Goal: Task Accomplishment & Management: Manage account settings

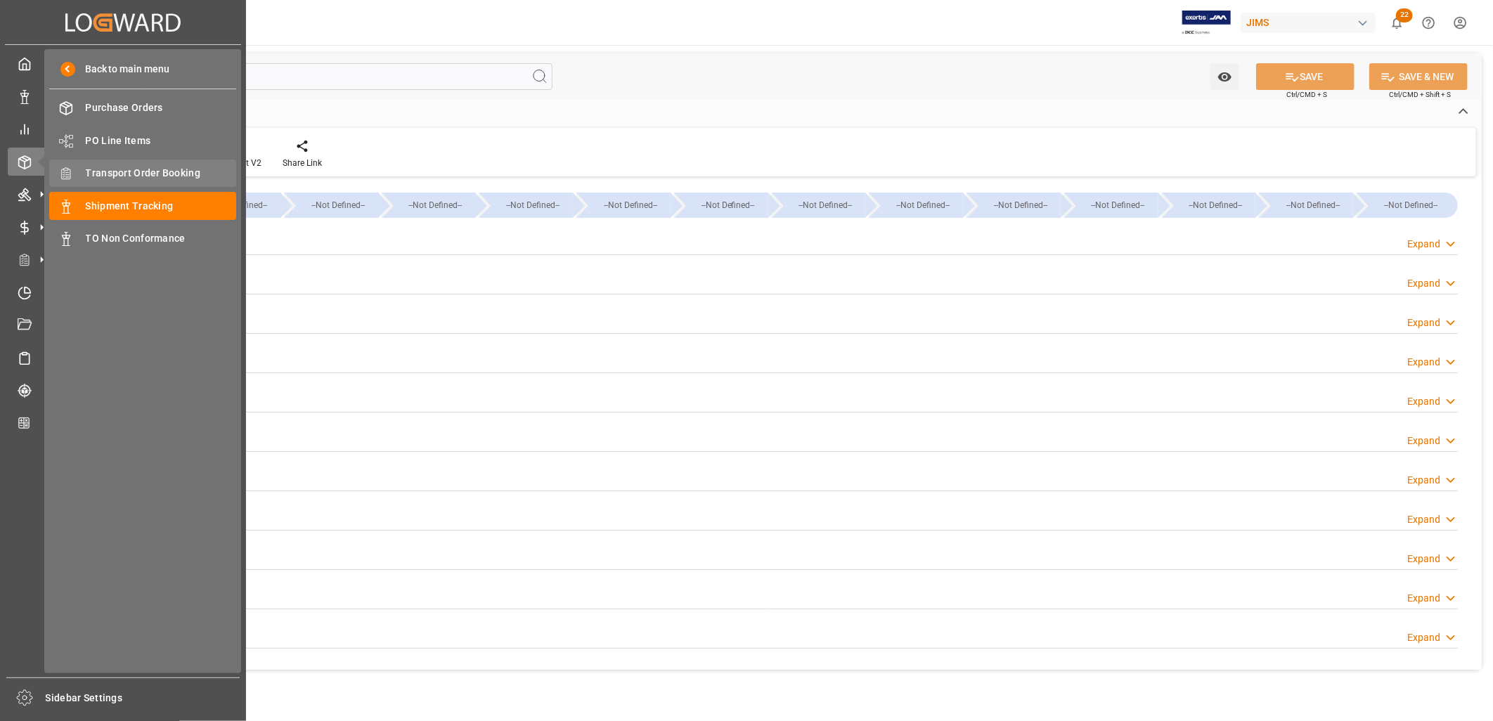
click at [122, 169] on span "Transport Order Booking" at bounding box center [161, 173] width 151 height 15
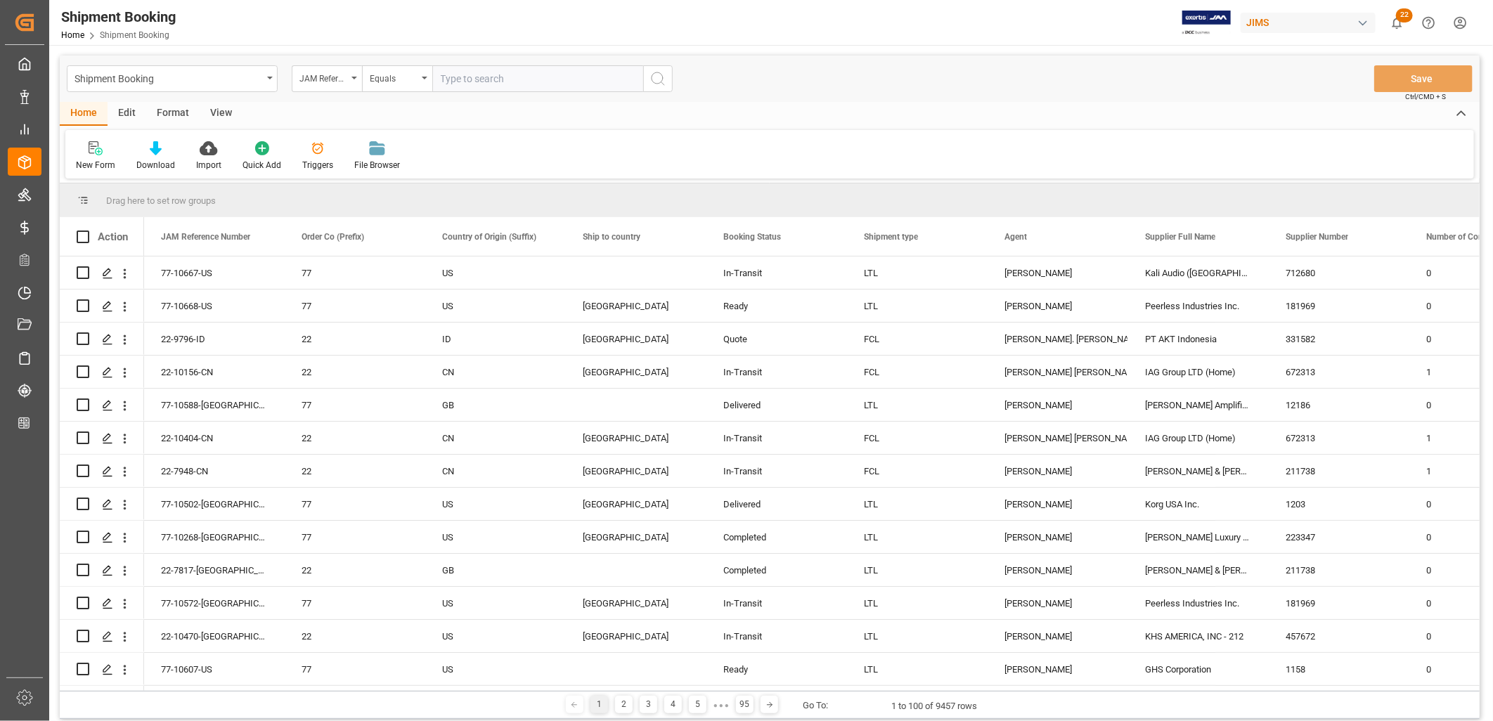
click at [469, 76] on input "text" at bounding box center [537, 78] width 211 height 27
type input "77-9608-CN"
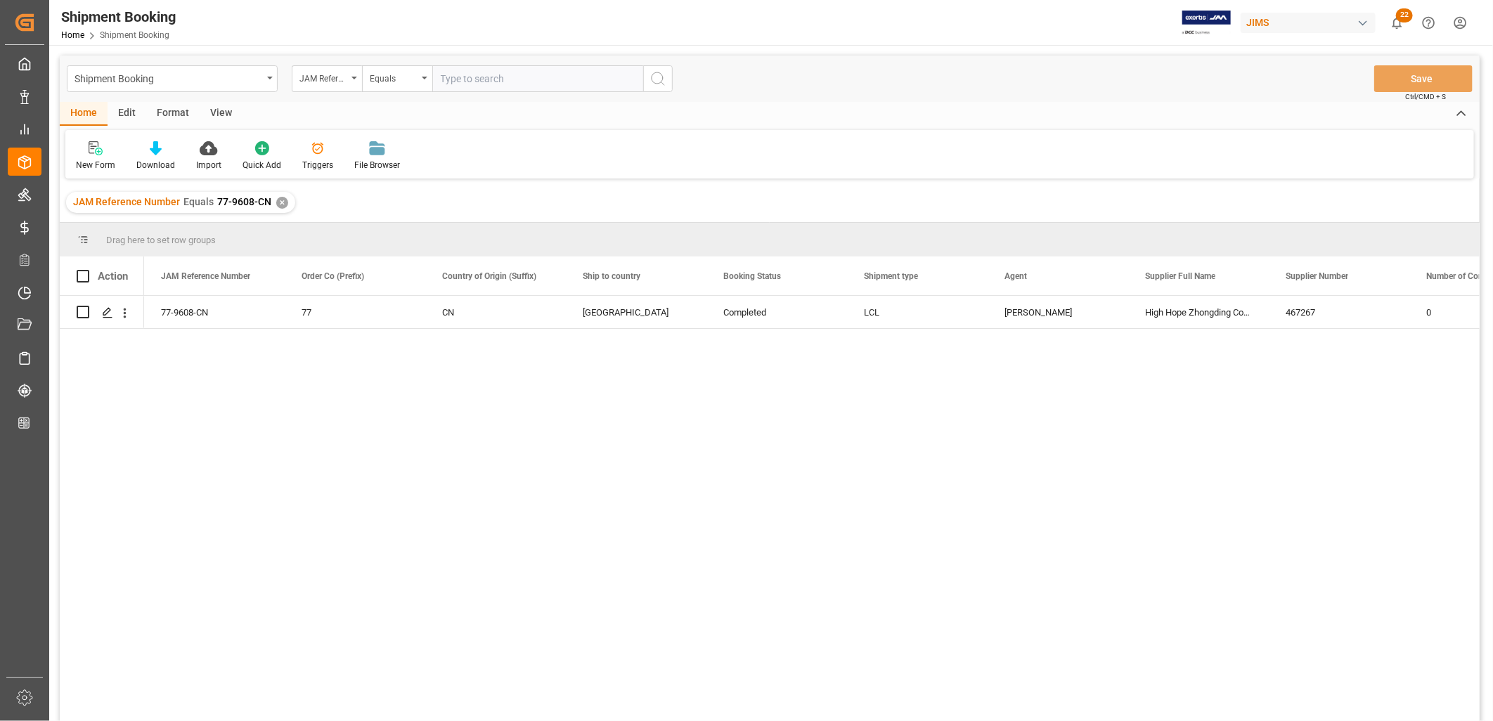
click at [276, 201] on div "✕" at bounding box center [282, 203] width 12 height 12
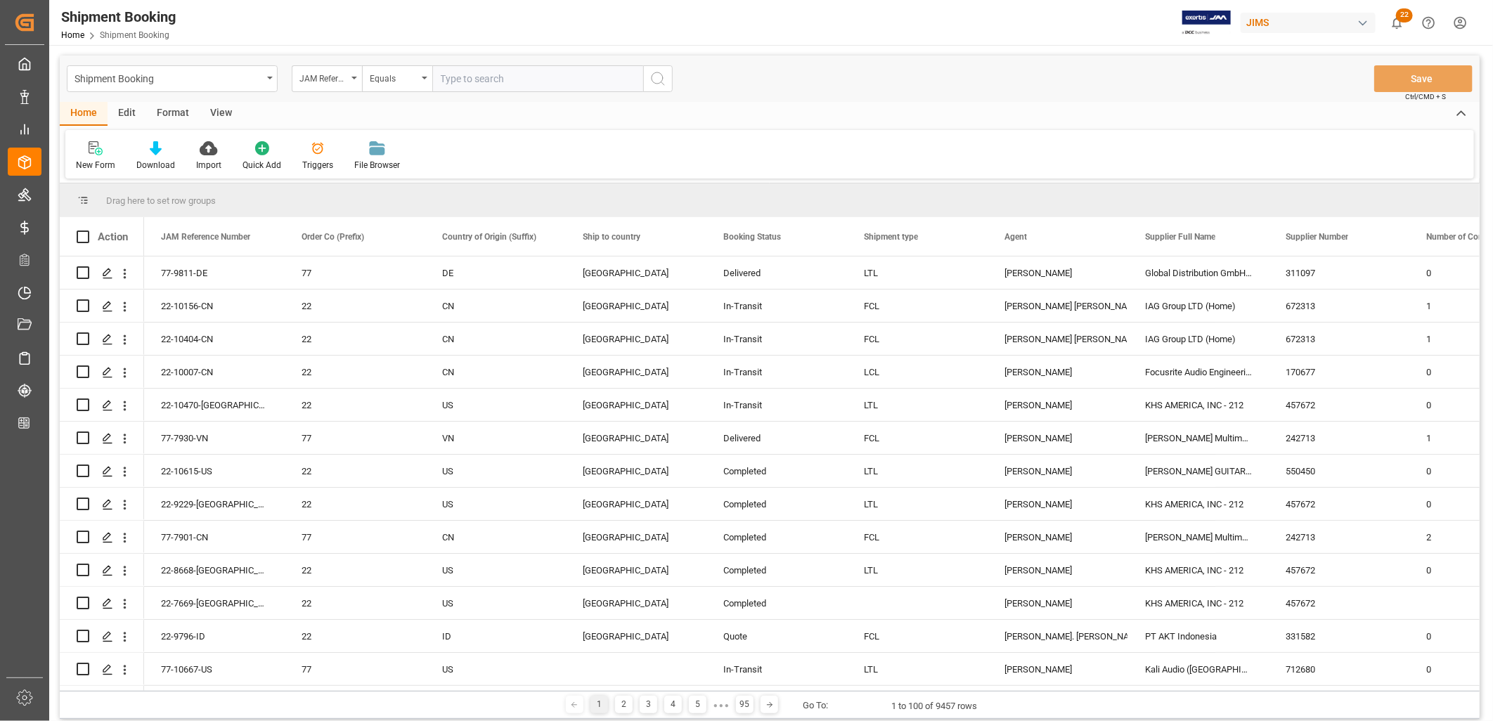
click at [449, 79] on input "text" at bounding box center [537, 78] width 211 height 27
paste input "22-10633-SE"
type input "22-10633-SE"
click at [660, 79] on icon "search button" at bounding box center [658, 78] width 17 height 17
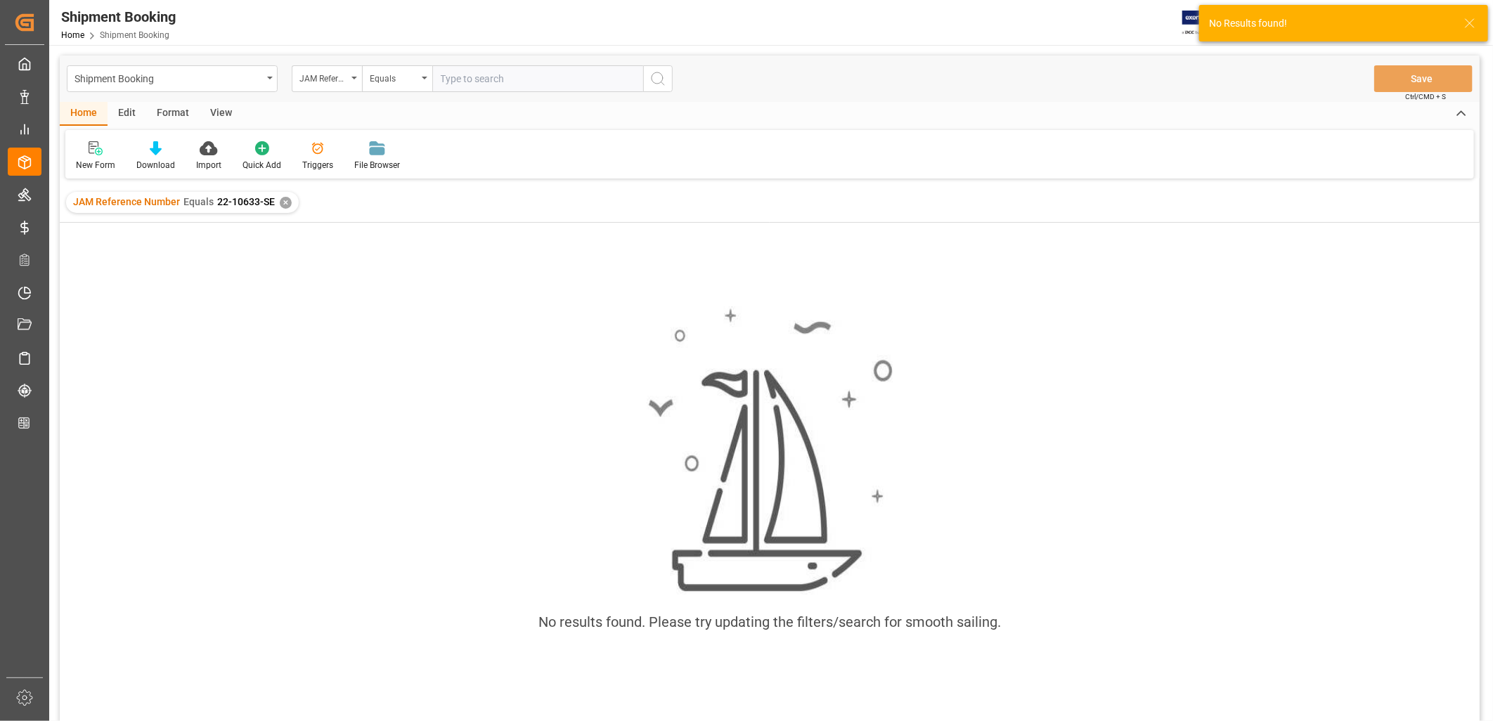
click at [283, 209] on div "JAM Reference Number Equals 22-10633-SE ✕" at bounding box center [182, 202] width 233 height 21
click at [283, 194] on div "JAM Reference Number Equals 22-10633-SE ✕" at bounding box center [182, 202] width 233 height 21
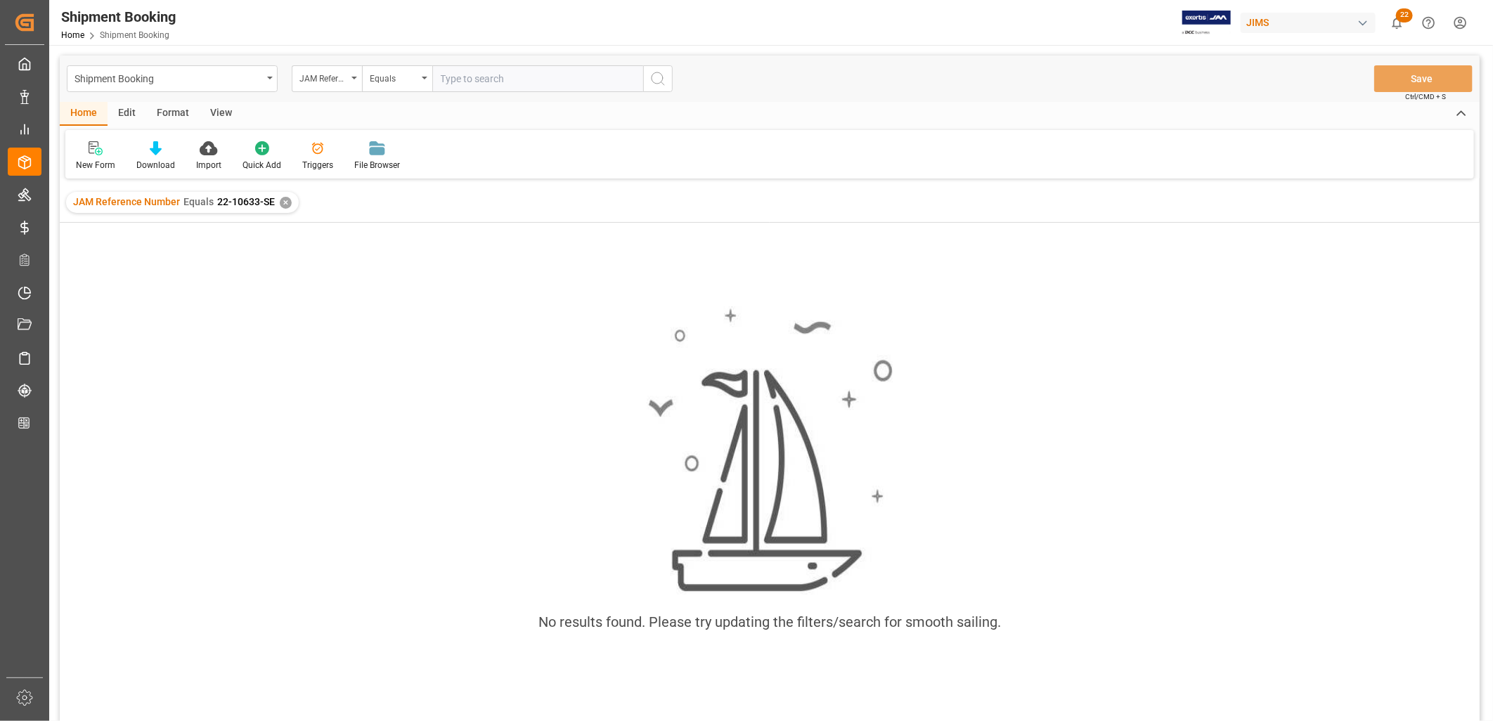
click at [286, 203] on div "✕" at bounding box center [286, 203] width 12 height 12
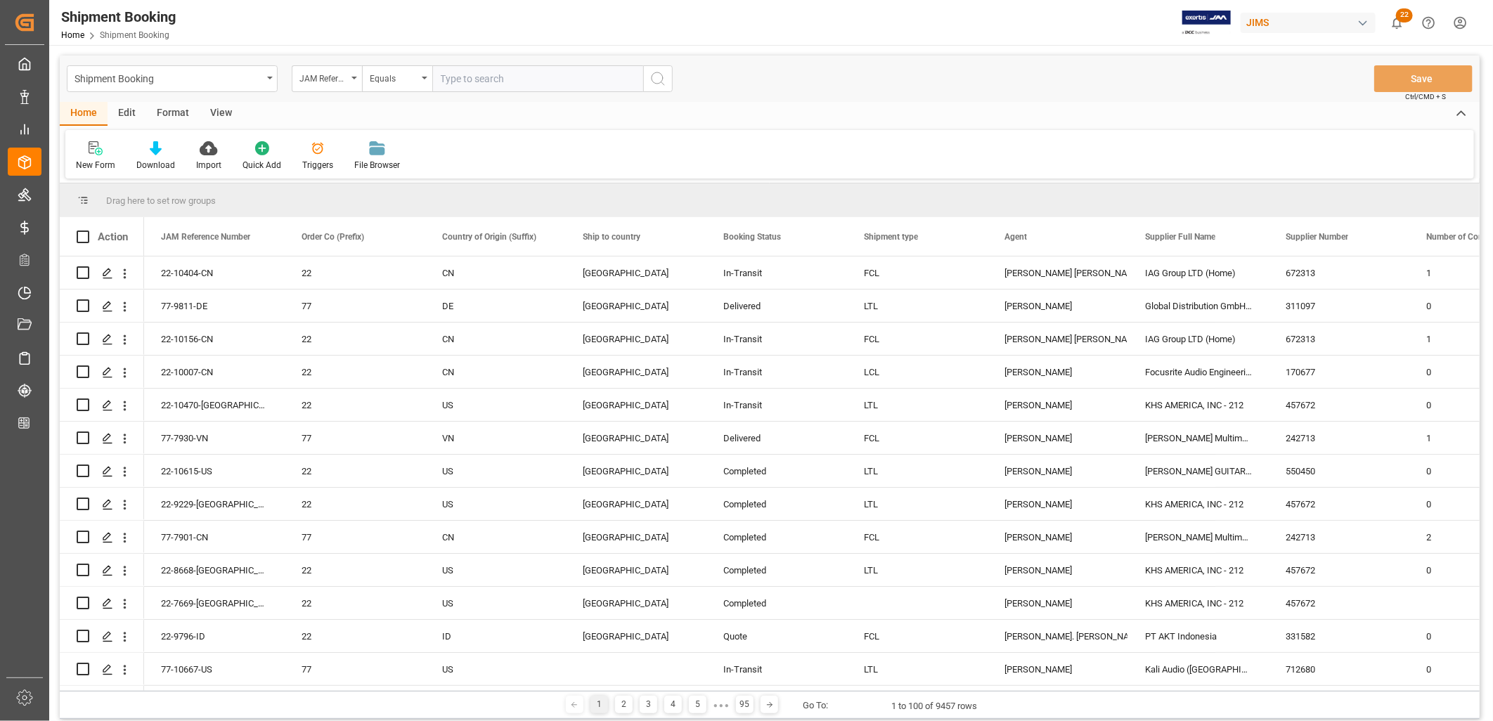
click at [479, 79] on input "text" at bounding box center [537, 78] width 211 height 27
paste input "22-10633-SE"
type input "22-10633-SE"
click at [658, 75] on icon "search button" at bounding box center [658, 78] width 17 height 17
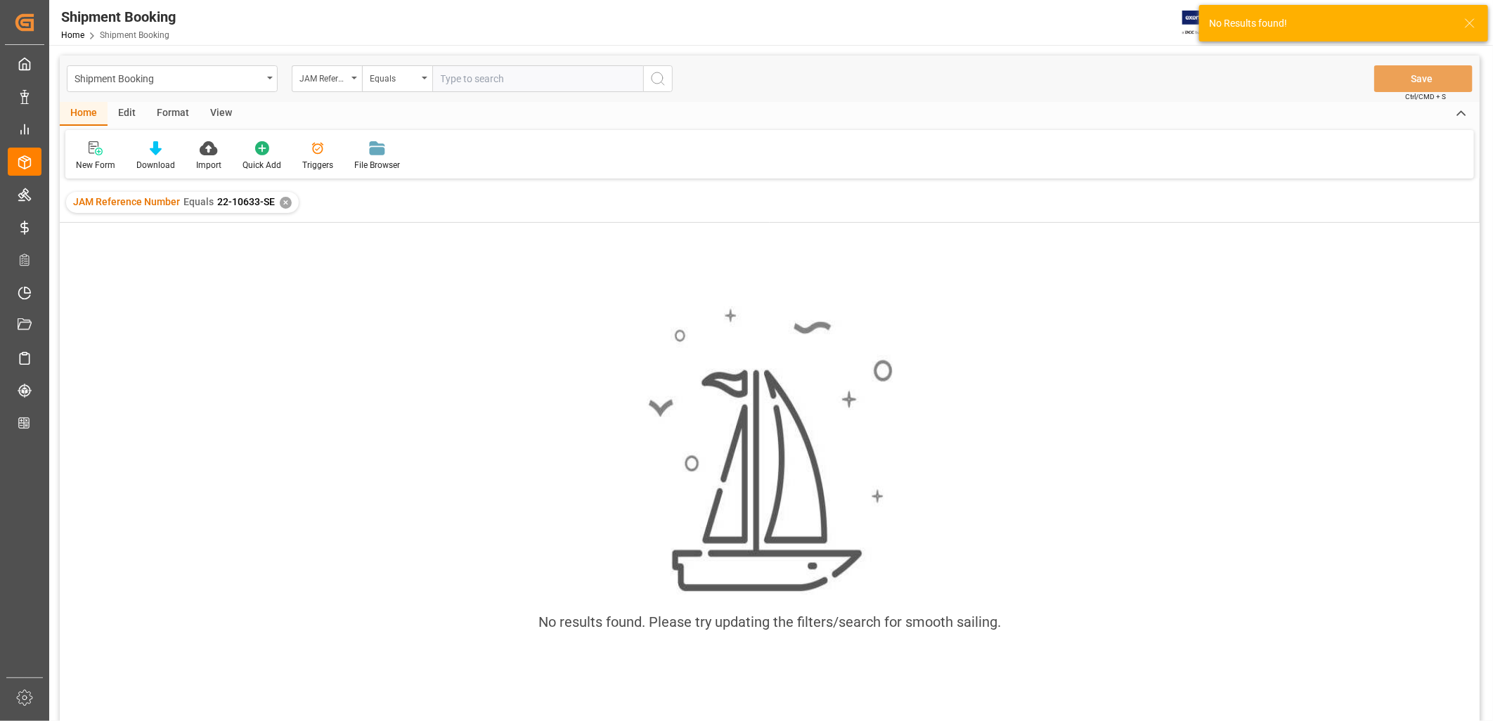
click at [286, 205] on div "✕" at bounding box center [286, 203] width 12 height 12
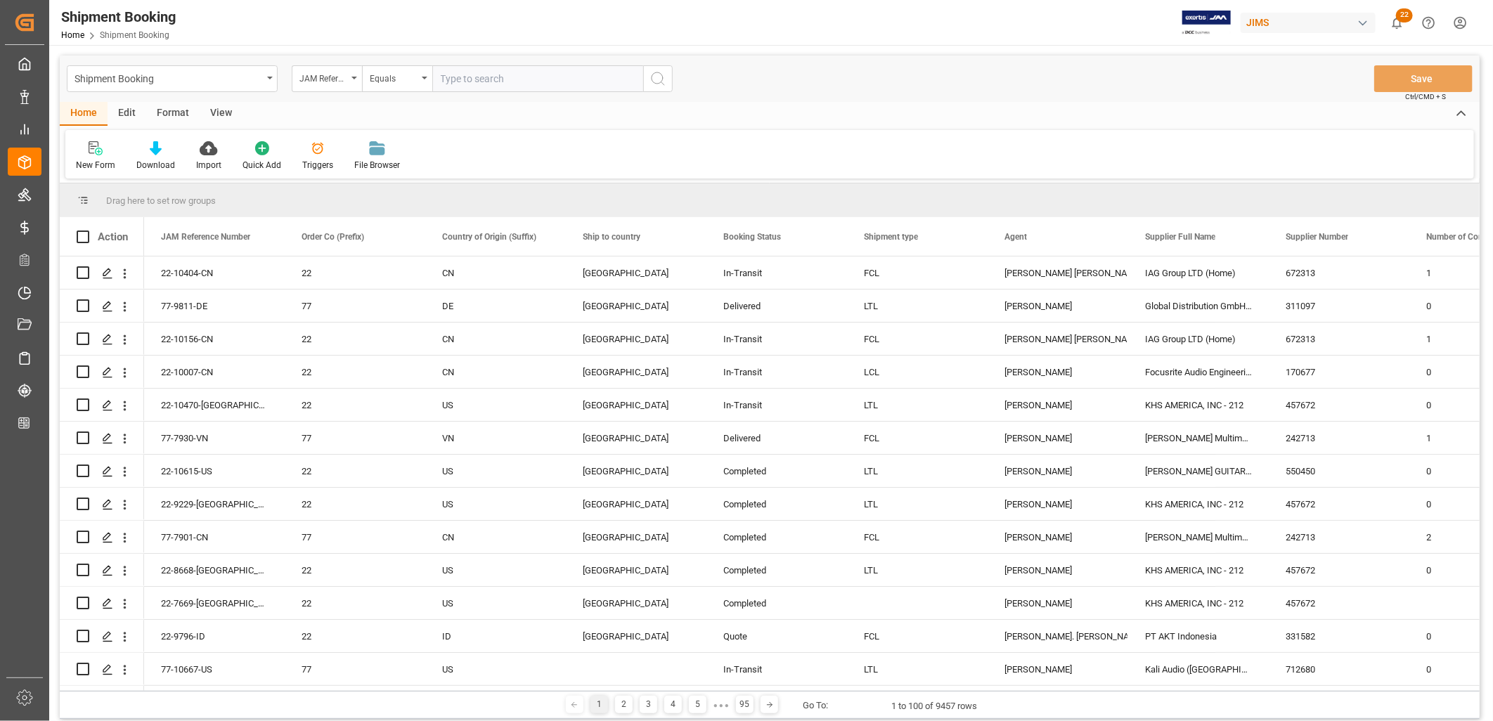
click at [448, 68] on input "text" at bounding box center [537, 78] width 211 height 27
type input "22-10424-CN"
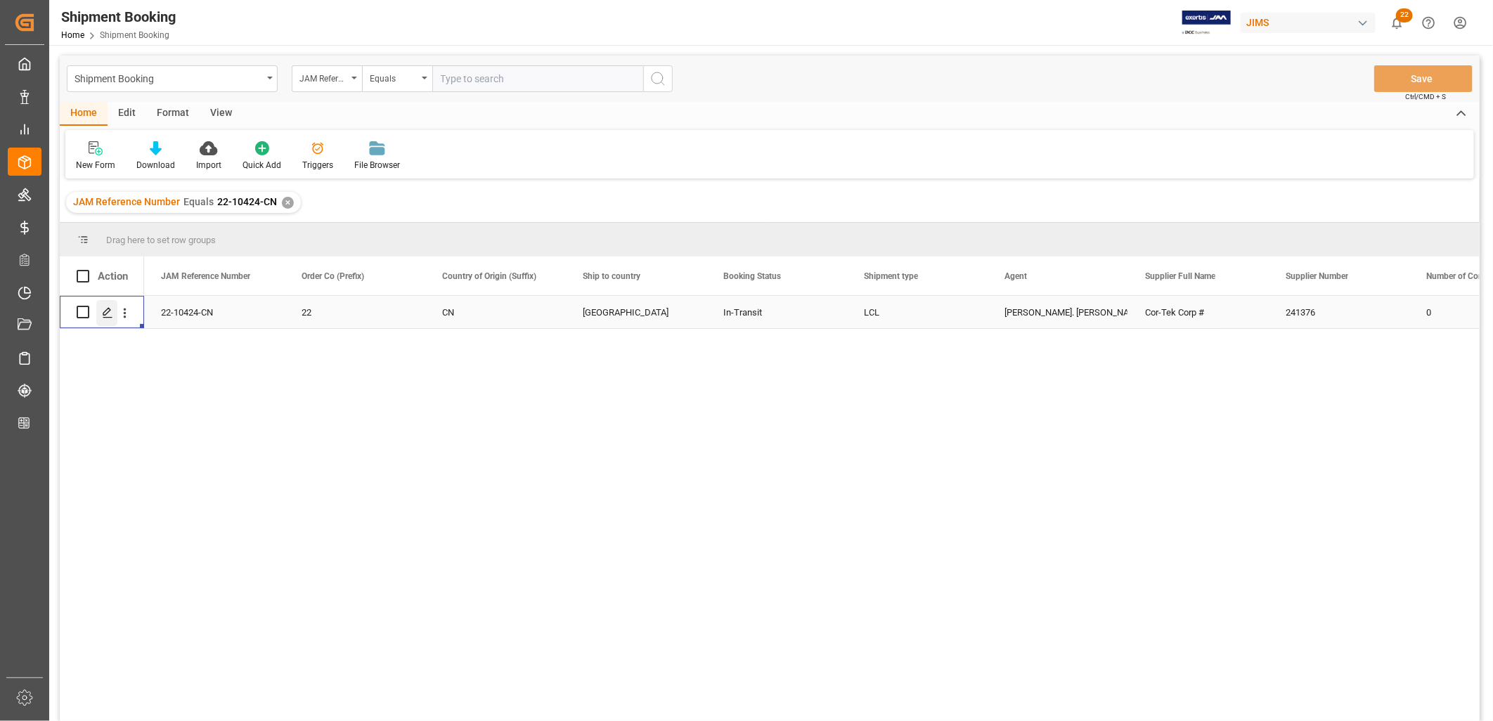
click at [107, 313] on polygon "Press SPACE to select this row." at bounding box center [106, 311] width 7 height 7
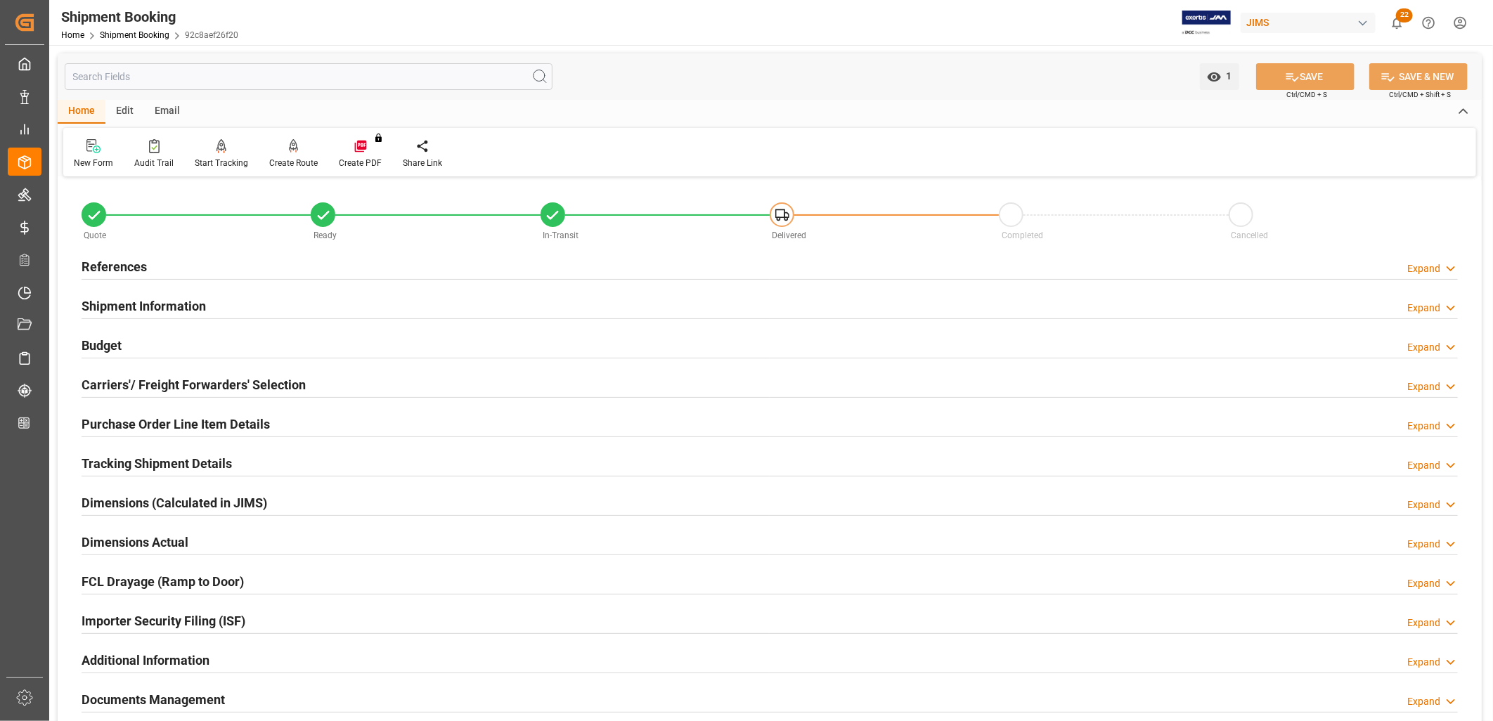
click at [178, 308] on h2 "Shipment Information" at bounding box center [144, 306] width 124 height 19
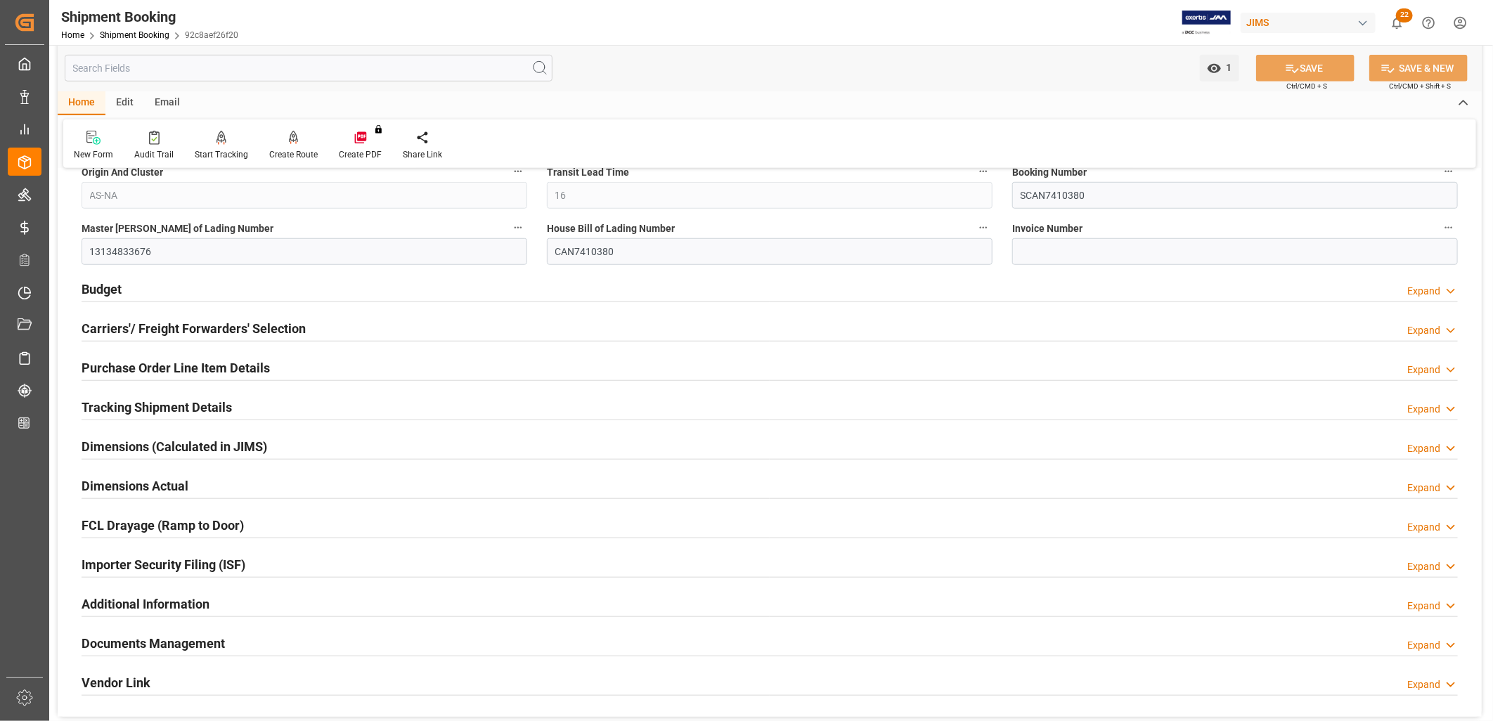
scroll to position [703, 0]
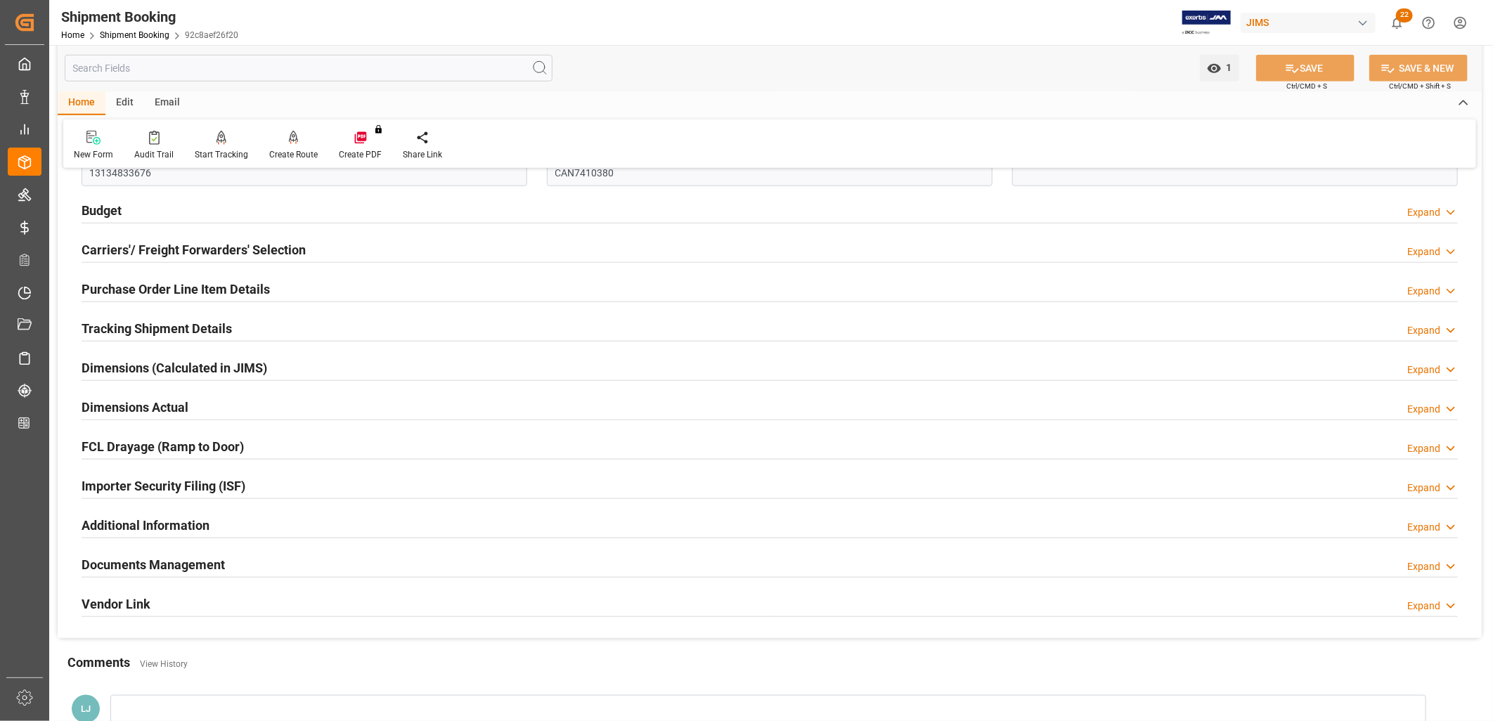
click at [181, 530] on h2 "Additional Information" at bounding box center [146, 525] width 128 height 19
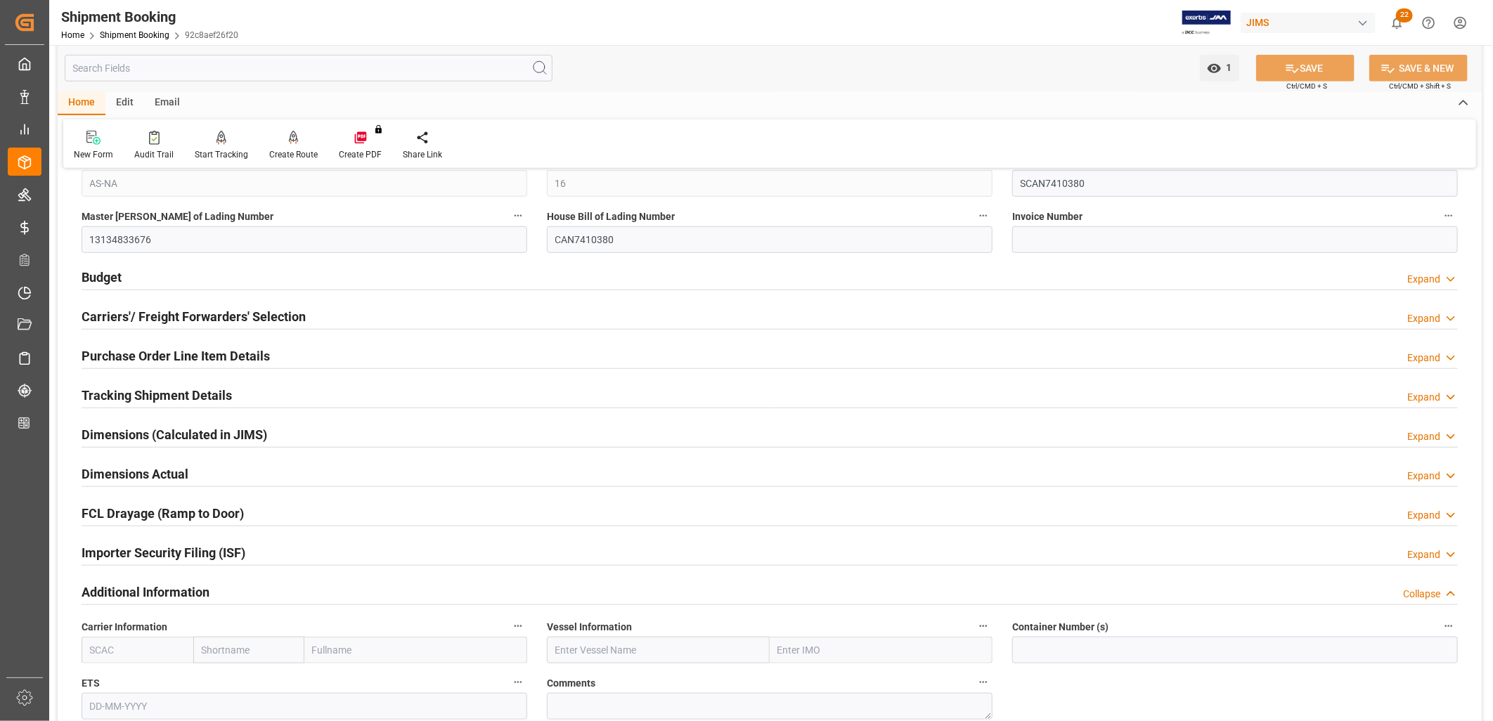
scroll to position [624, 0]
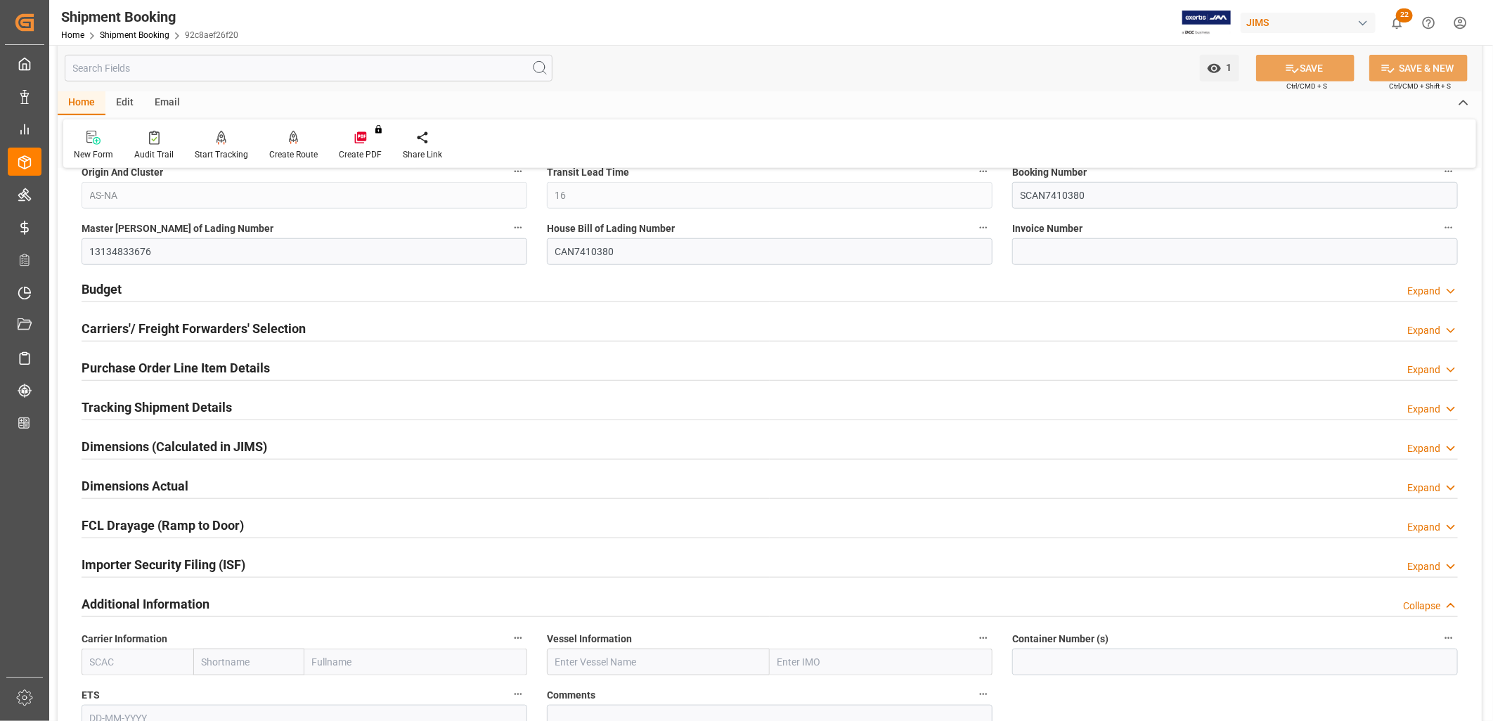
click at [173, 405] on h2 "Tracking Shipment Details" at bounding box center [157, 407] width 150 height 19
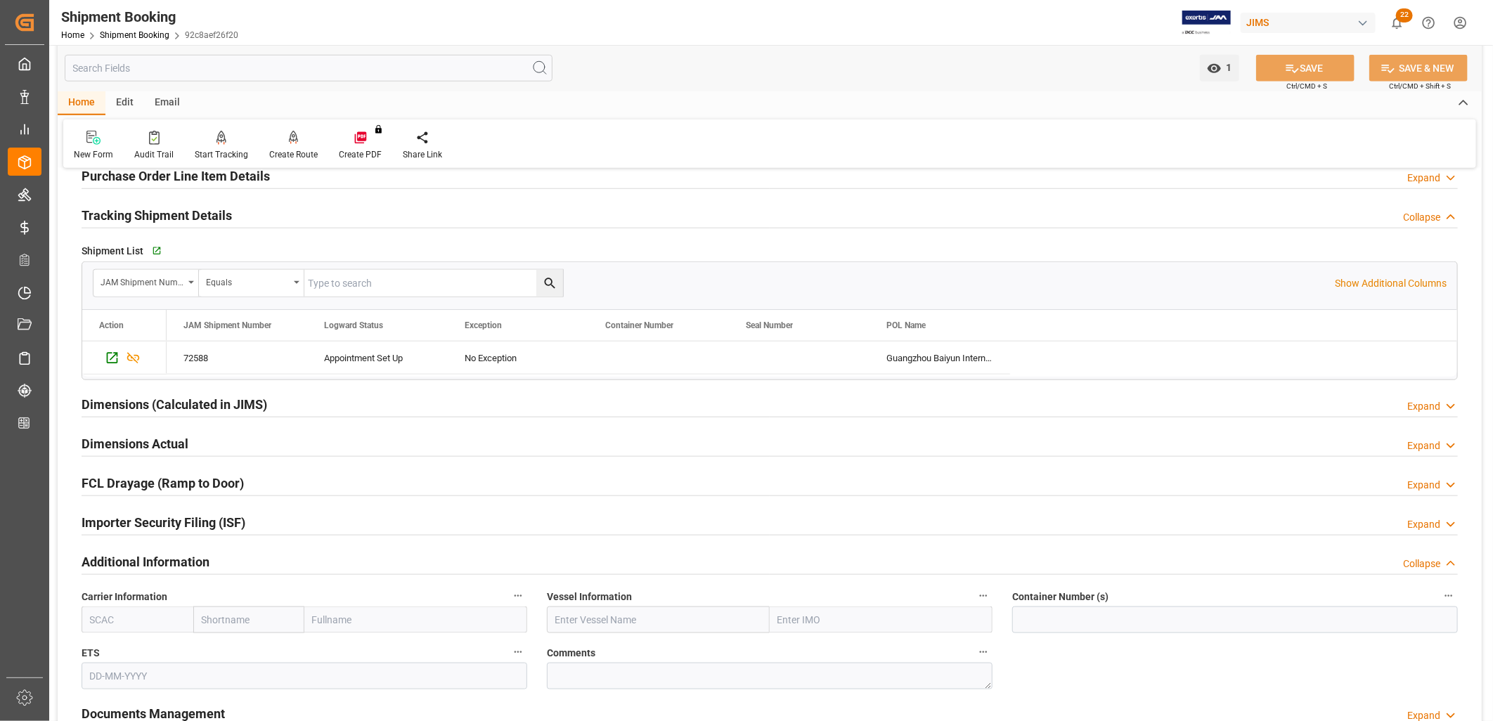
scroll to position [781, 0]
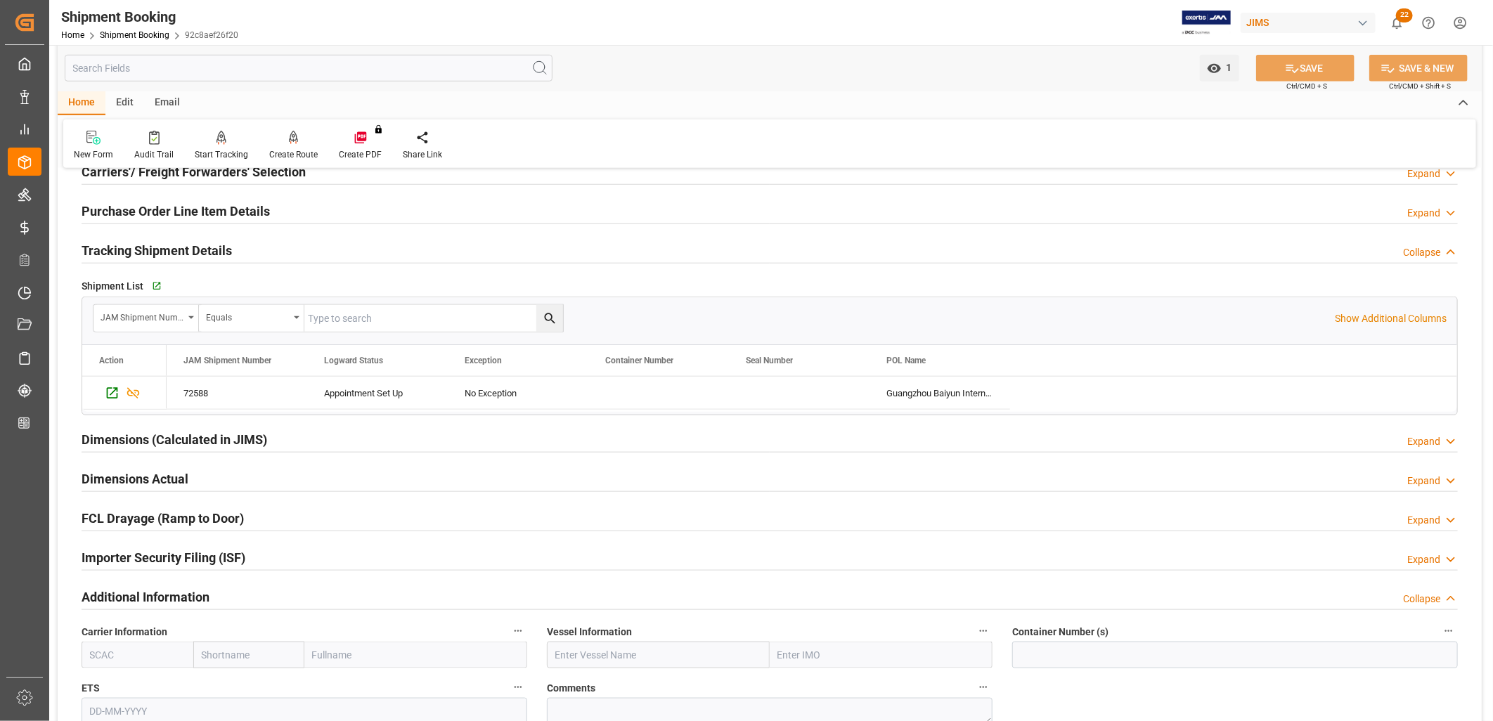
click at [174, 254] on h2 "Tracking Shipment Details" at bounding box center [157, 250] width 150 height 19
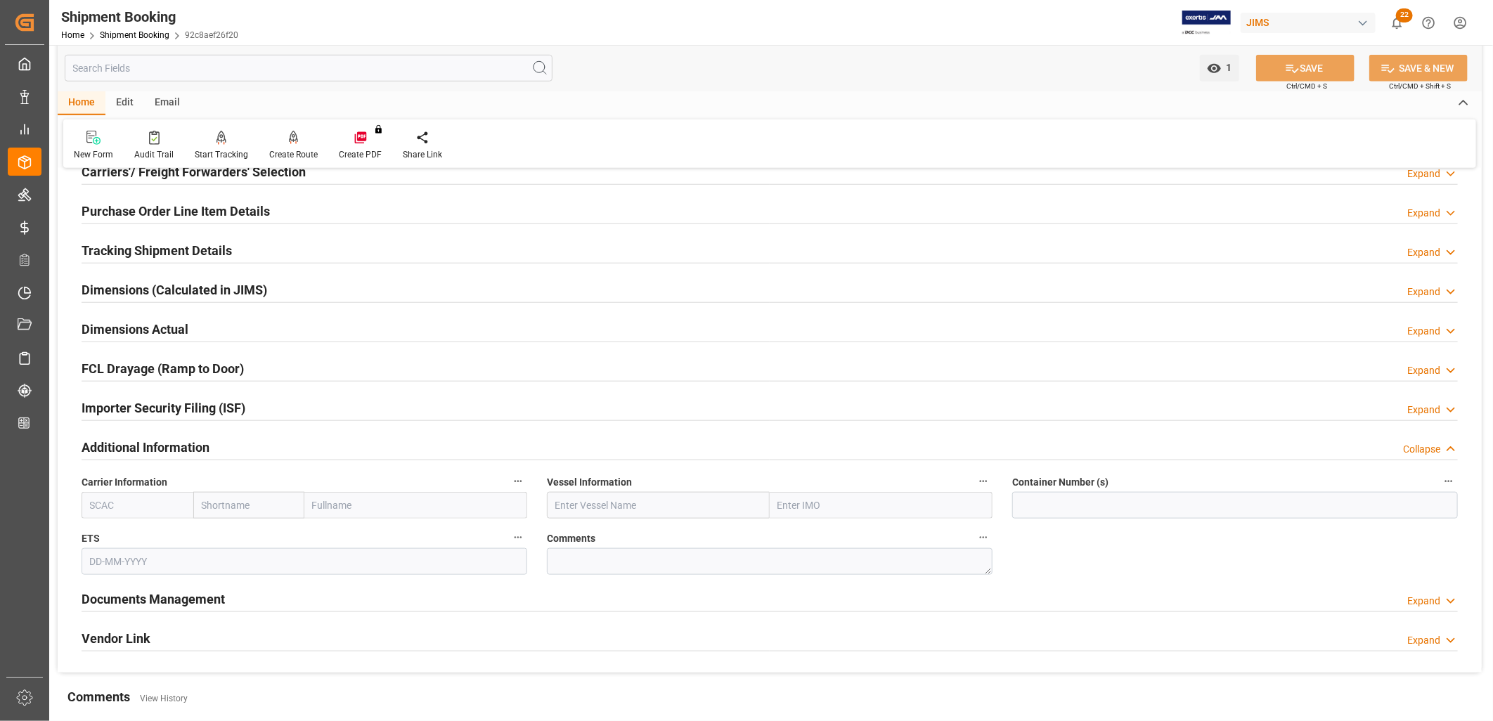
drag, startPoint x: 192, startPoint y: 235, endPoint x: 193, endPoint y: 249, distance: 14.1
click at [193, 248] on div "Tracking Shipment Details Expand" at bounding box center [770, 250] width 1396 height 39
click at [194, 250] on h2 "Tracking Shipment Details" at bounding box center [157, 250] width 150 height 19
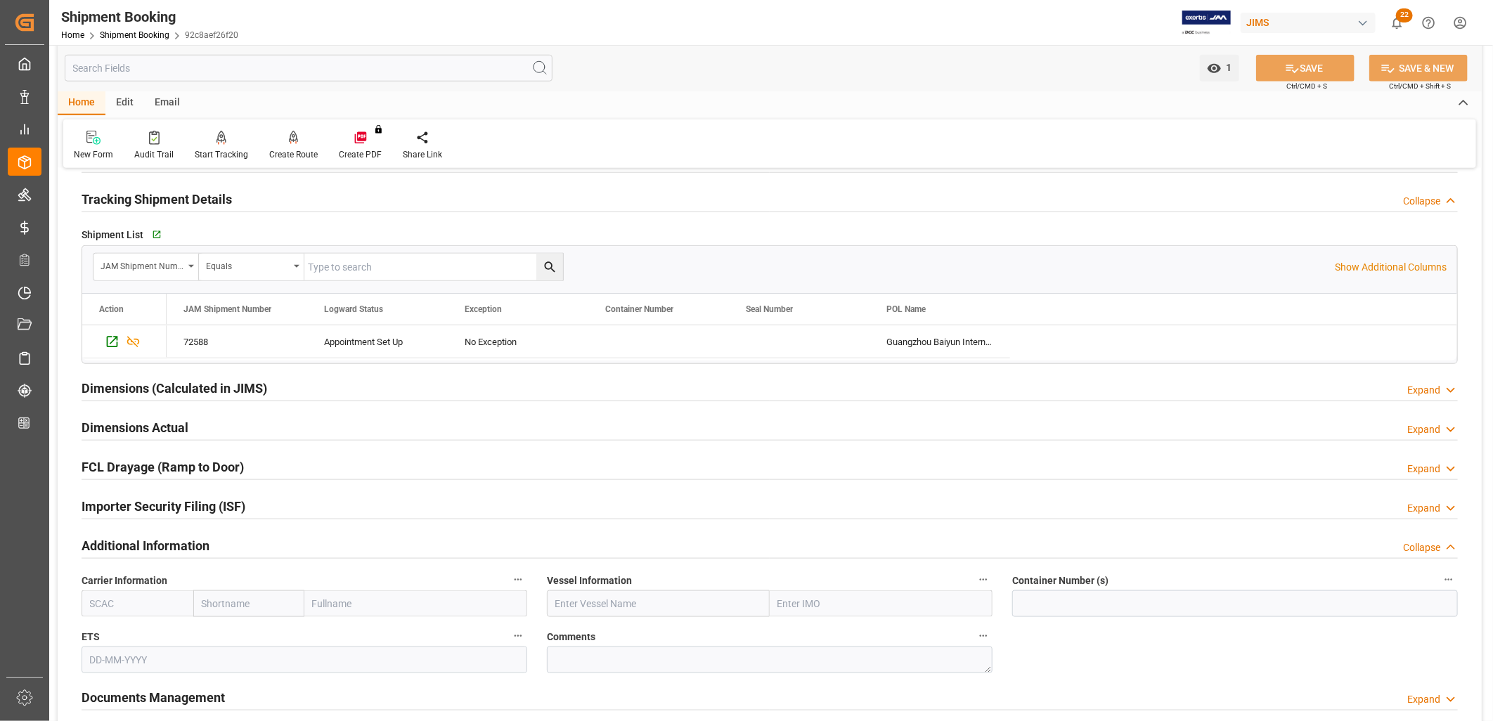
scroll to position [859, 0]
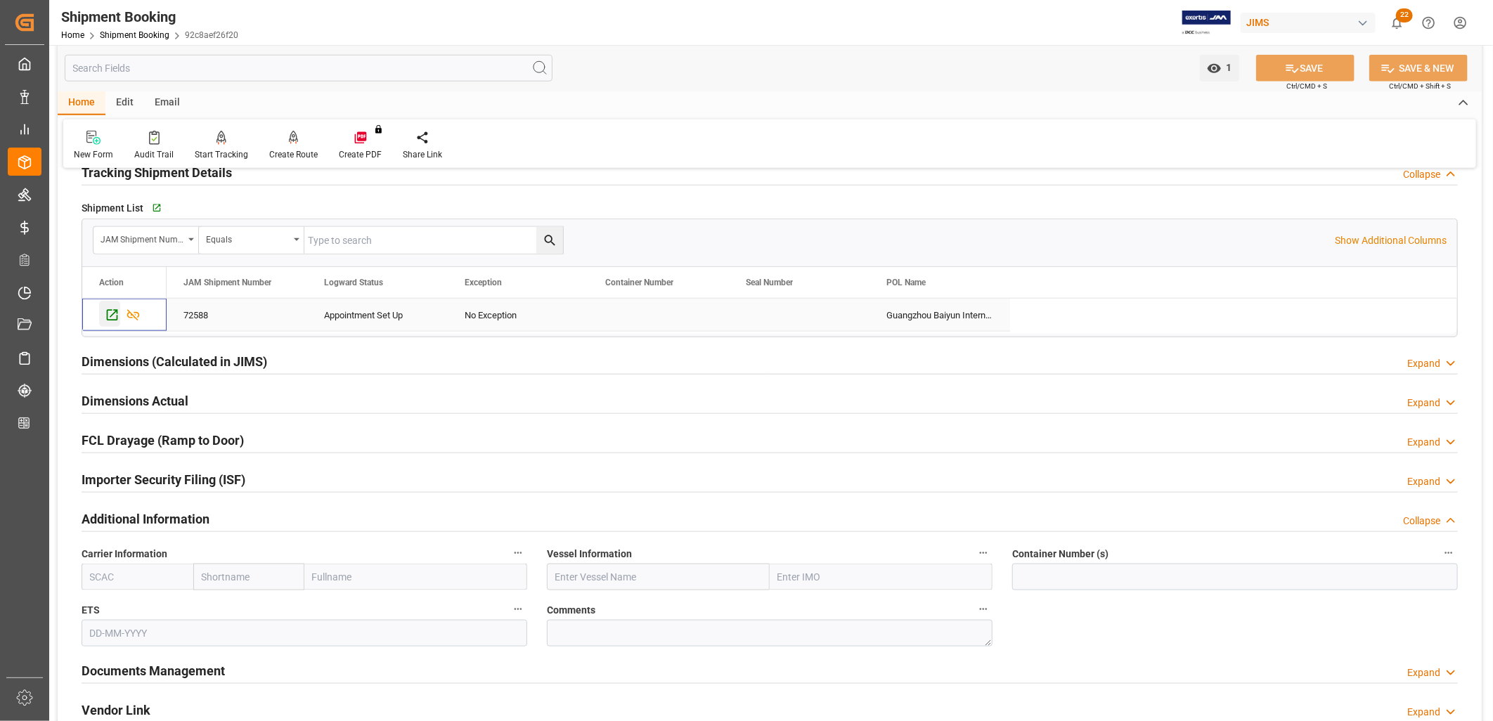
click at [110, 318] on icon "Press SPACE to select this row." at bounding box center [112, 315] width 11 height 11
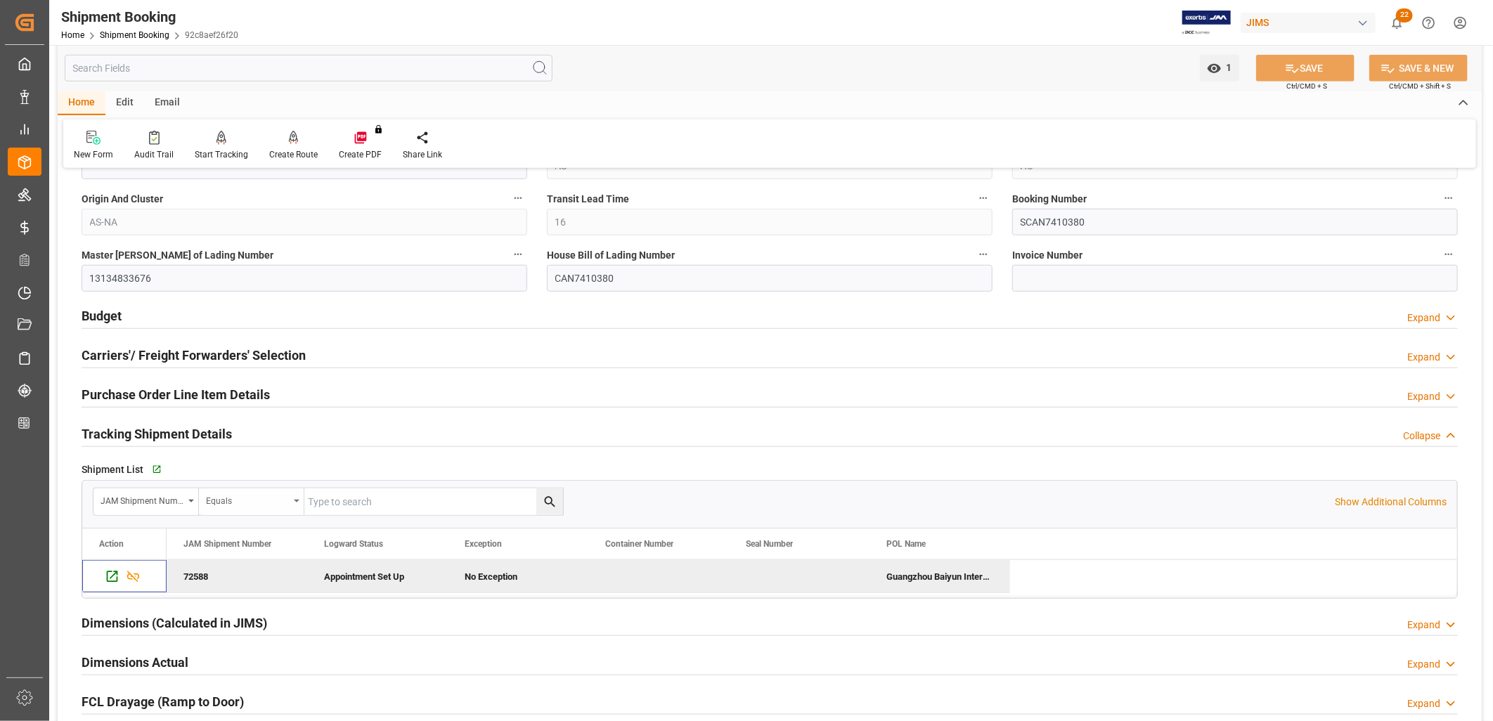
scroll to position [624, 0]
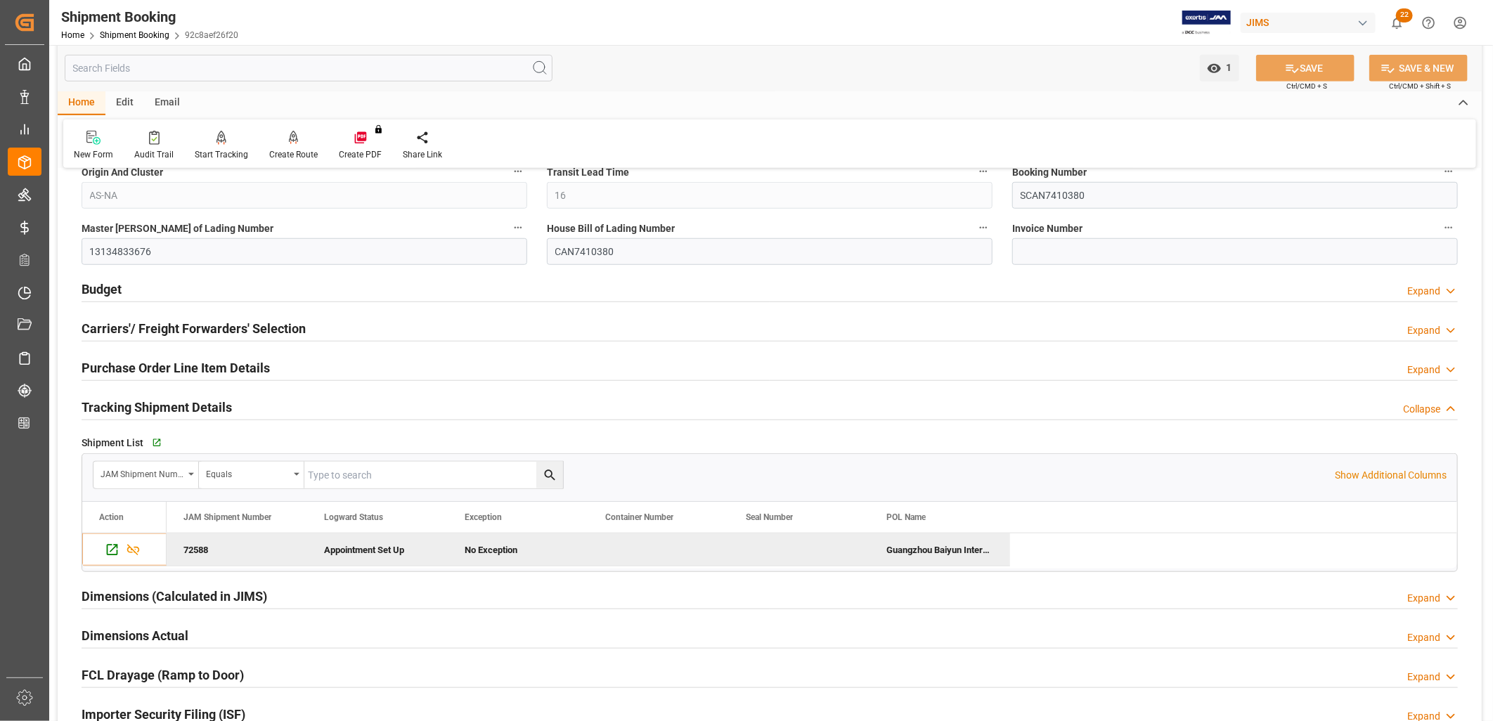
click at [186, 371] on h2 "Purchase Order Line Item Details" at bounding box center [176, 368] width 188 height 19
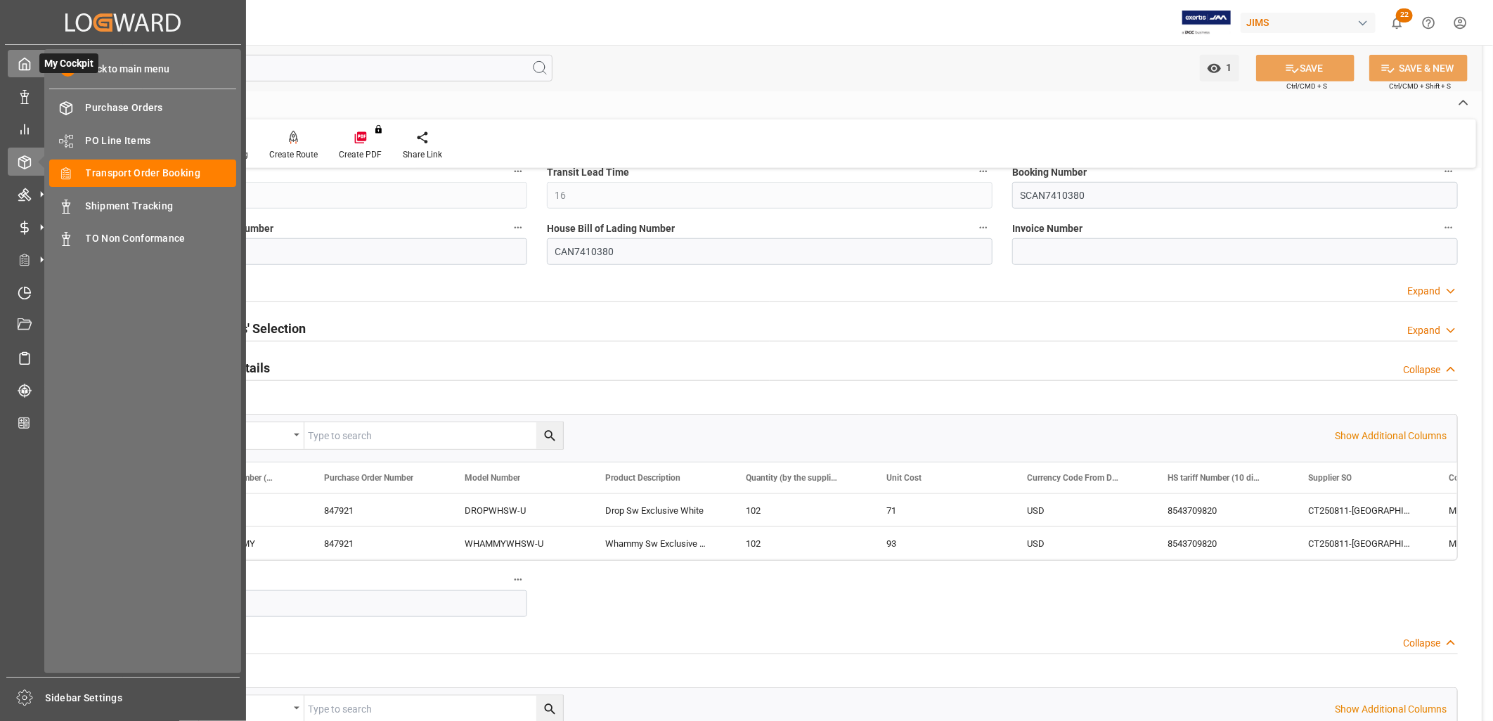
click at [23, 71] on div at bounding box center [20, 63] width 24 height 15
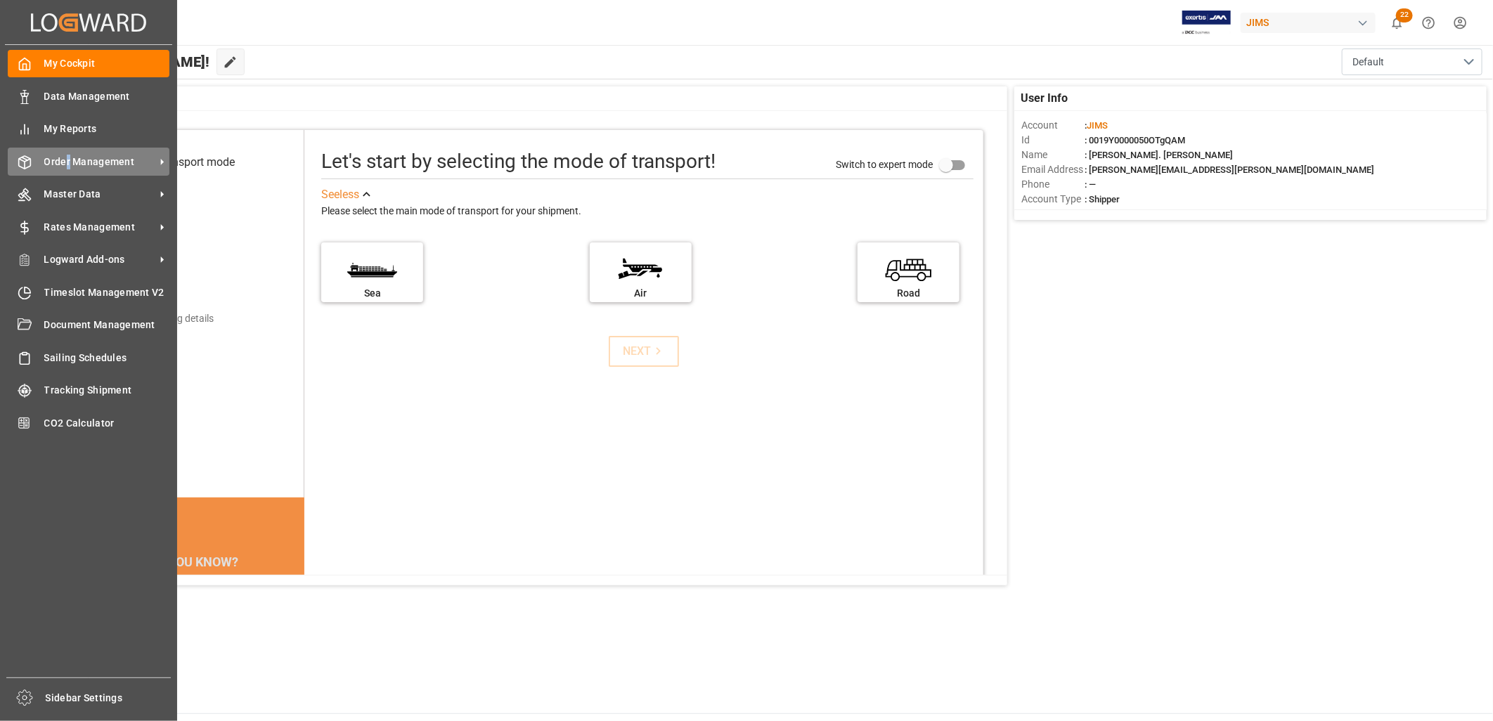
click at [68, 159] on span "Order Management" at bounding box center [99, 162] width 111 height 15
drag, startPoint x: 68, startPoint y: 159, endPoint x: 26, endPoint y: 57, distance: 110.1
click at [26, 57] on icon at bounding box center [25, 64] width 14 height 14
click at [106, 155] on span "Order Management" at bounding box center [99, 162] width 111 height 15
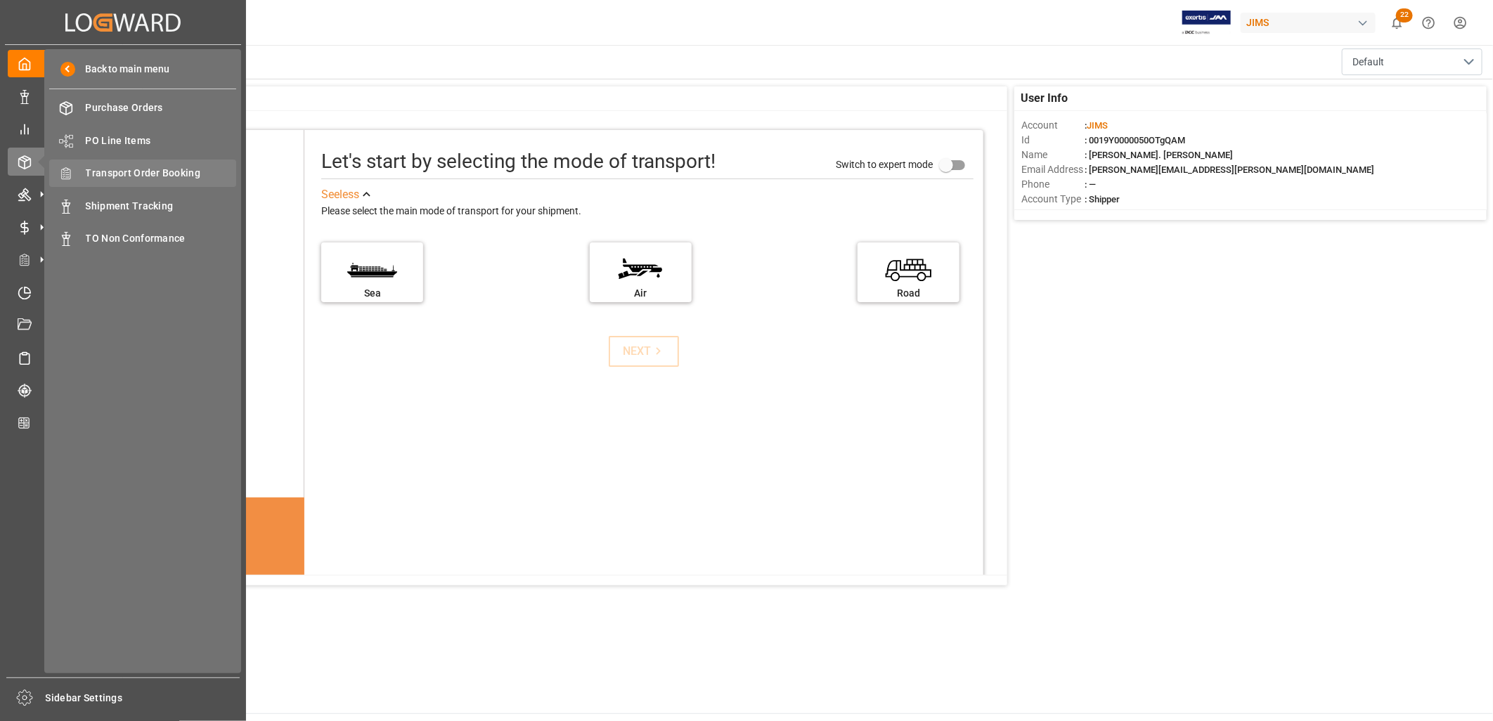
click at [145, 167] on span "Transport Order Booking" at bounding box center [161, 173] width 151 height 15
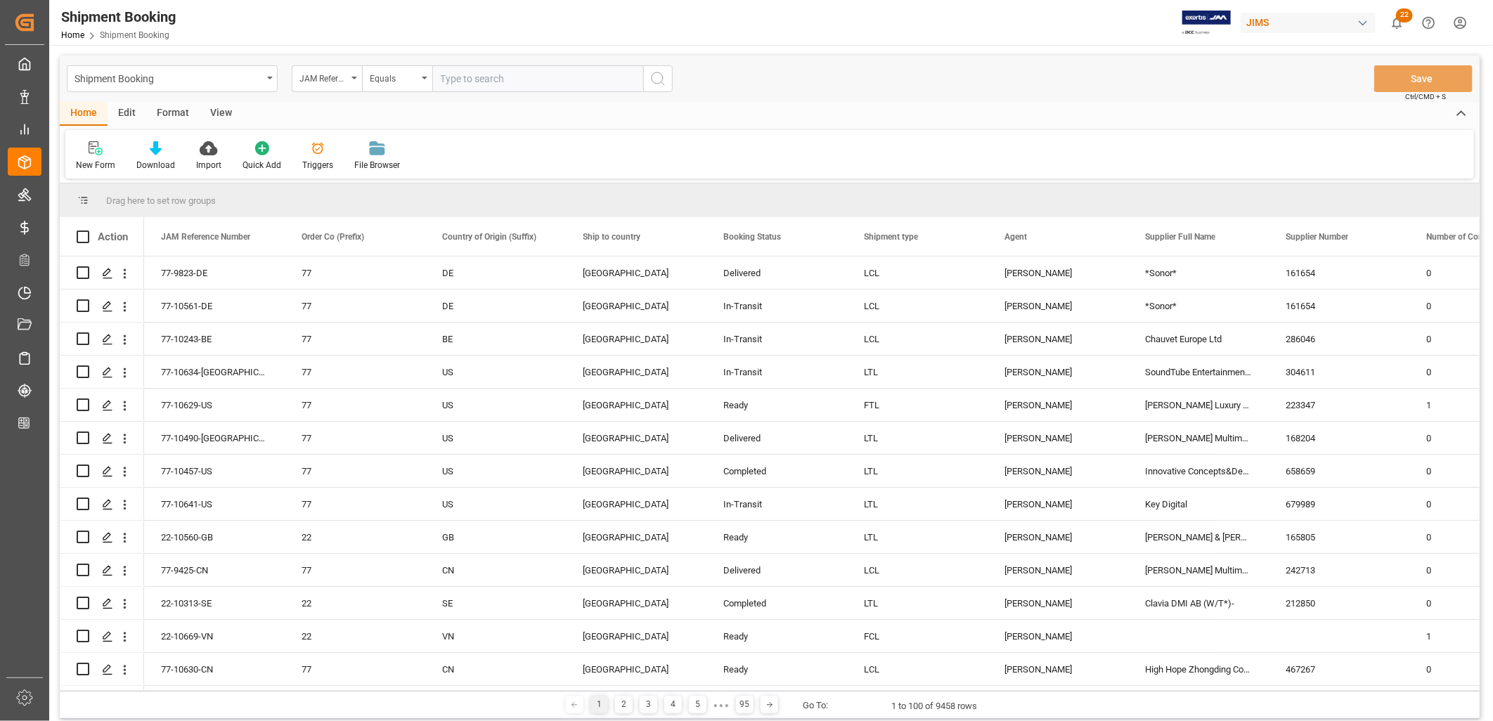
click at [451, 79] on input "text" at bounding box center [537, 78] width 211 height 27
type input "22-9299-ID"
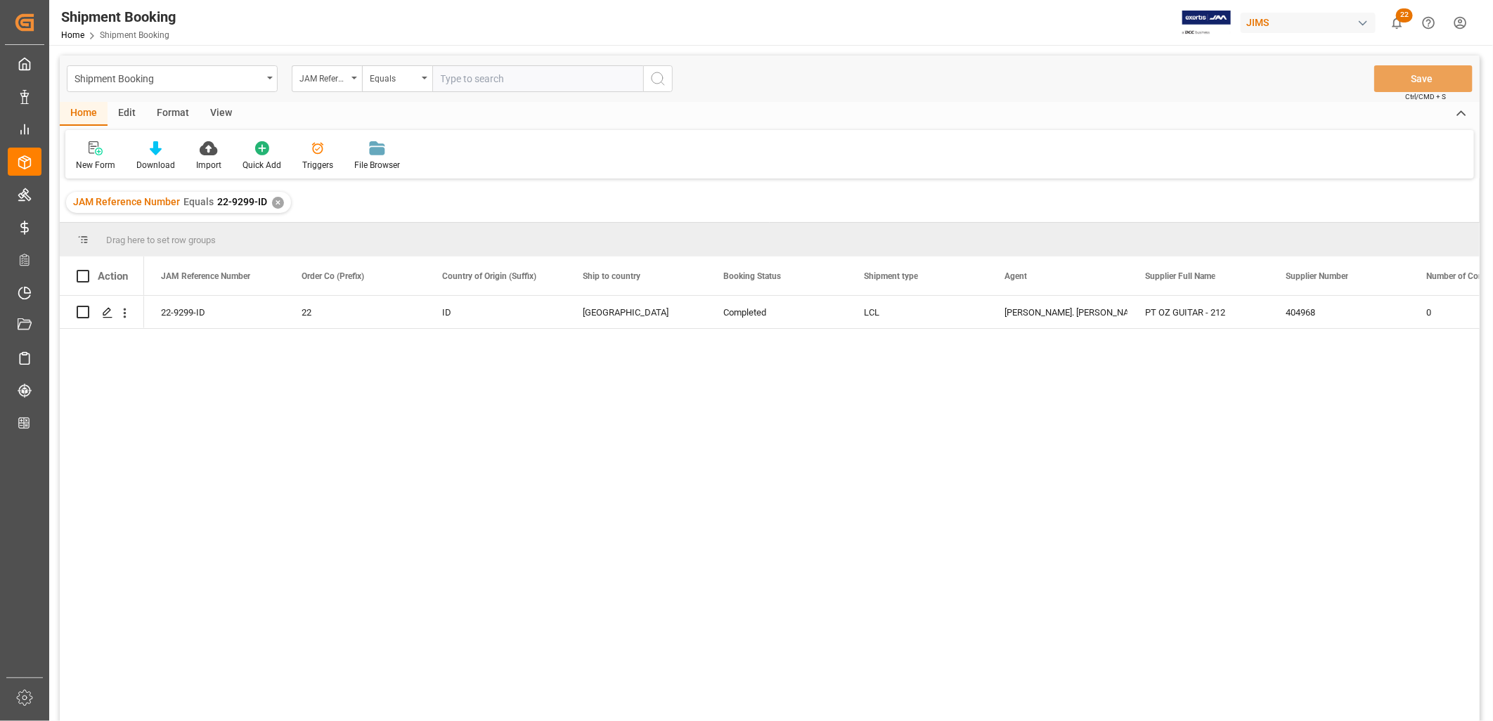
click at [272, 199] on div "✕" at bounding box center [278, 203] width 12 height 12
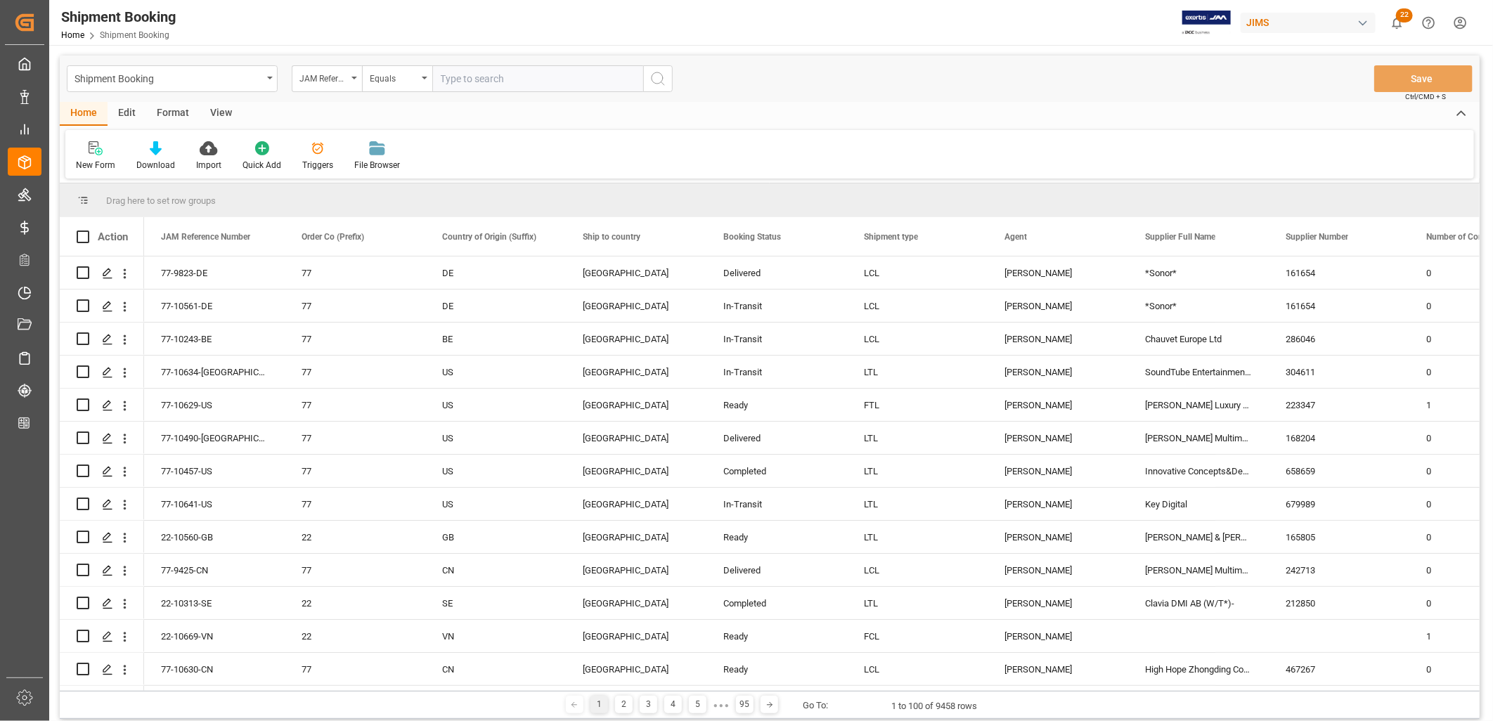
click at [453, 81] on input "text" at bounding box center [537, 78] width 211 height 27
type input "22-8630-ID"
click at [656, 80] on icon "search button" at bounding box center [658, 78] width 17 height 17
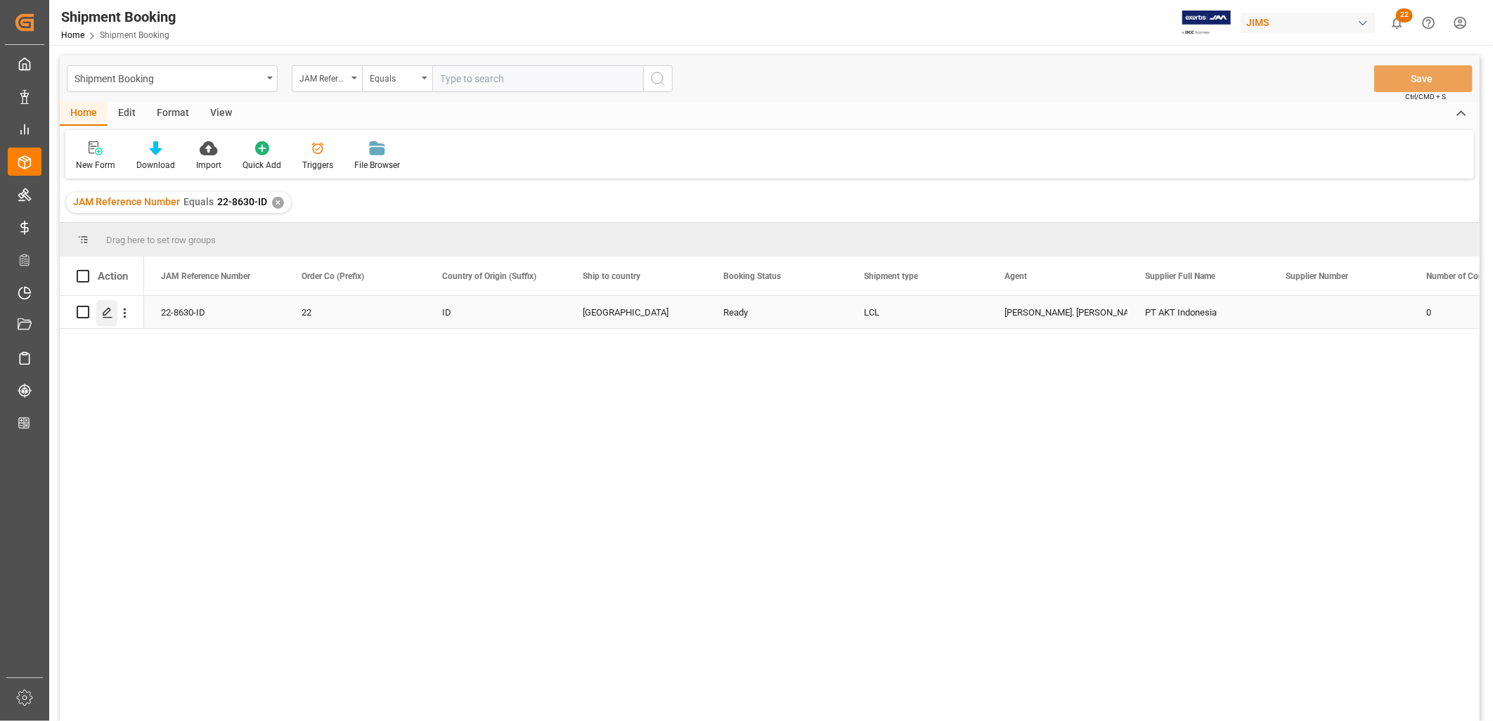
click at [109, 314] on icon "Press SPACE to select this row." at bounding box center [107, 312] width 11 height 11
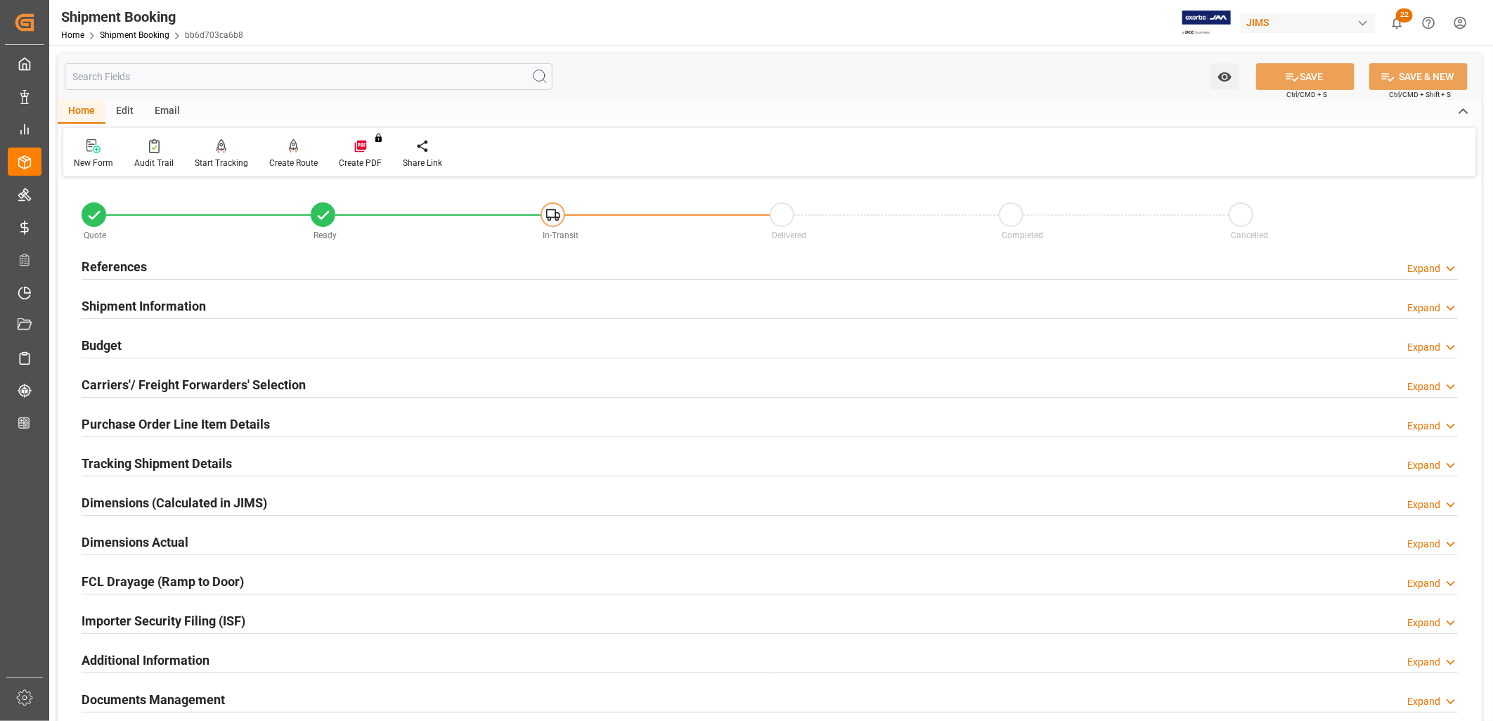
type input "13-05-2025"
click at [124, 268] on h2 "References" at bounding box center [114, 266] width 65 height 19
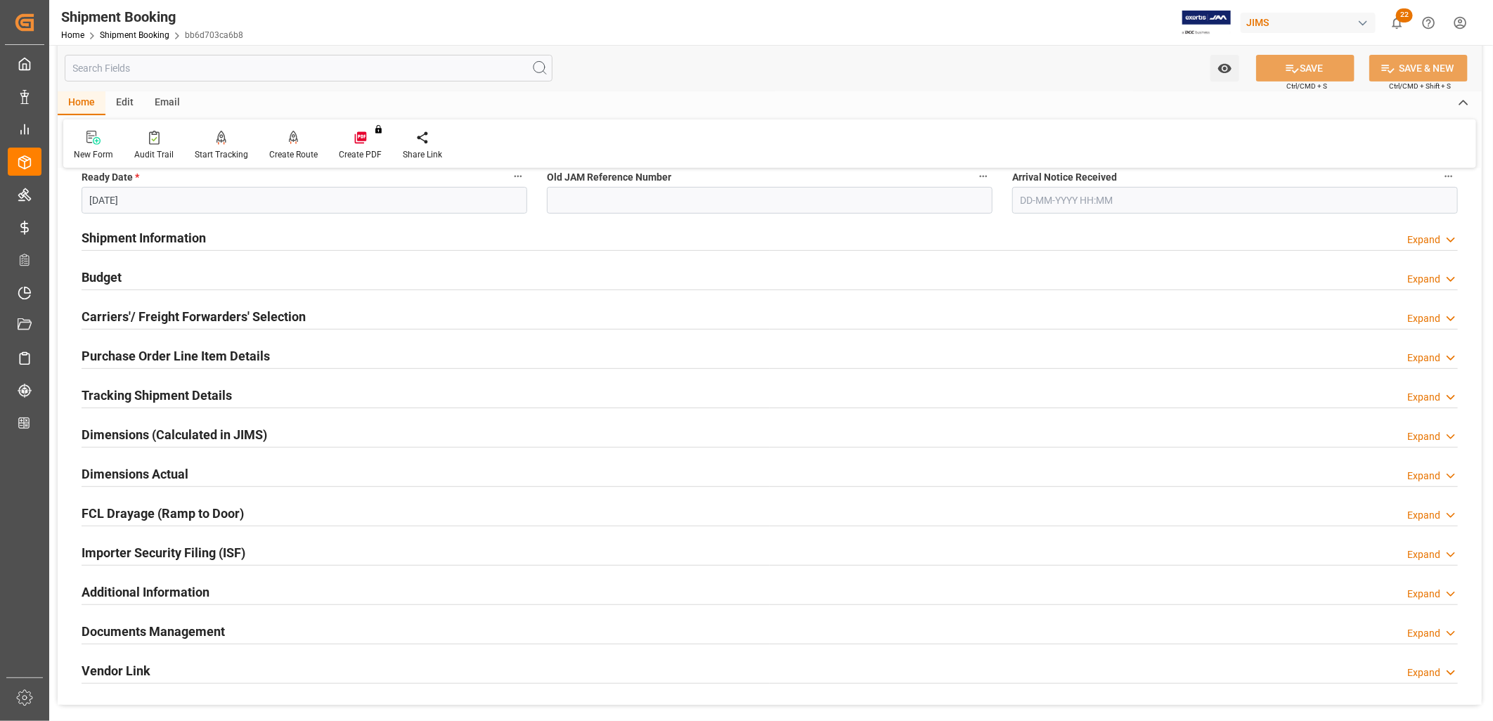
scroll to position [390, 0]
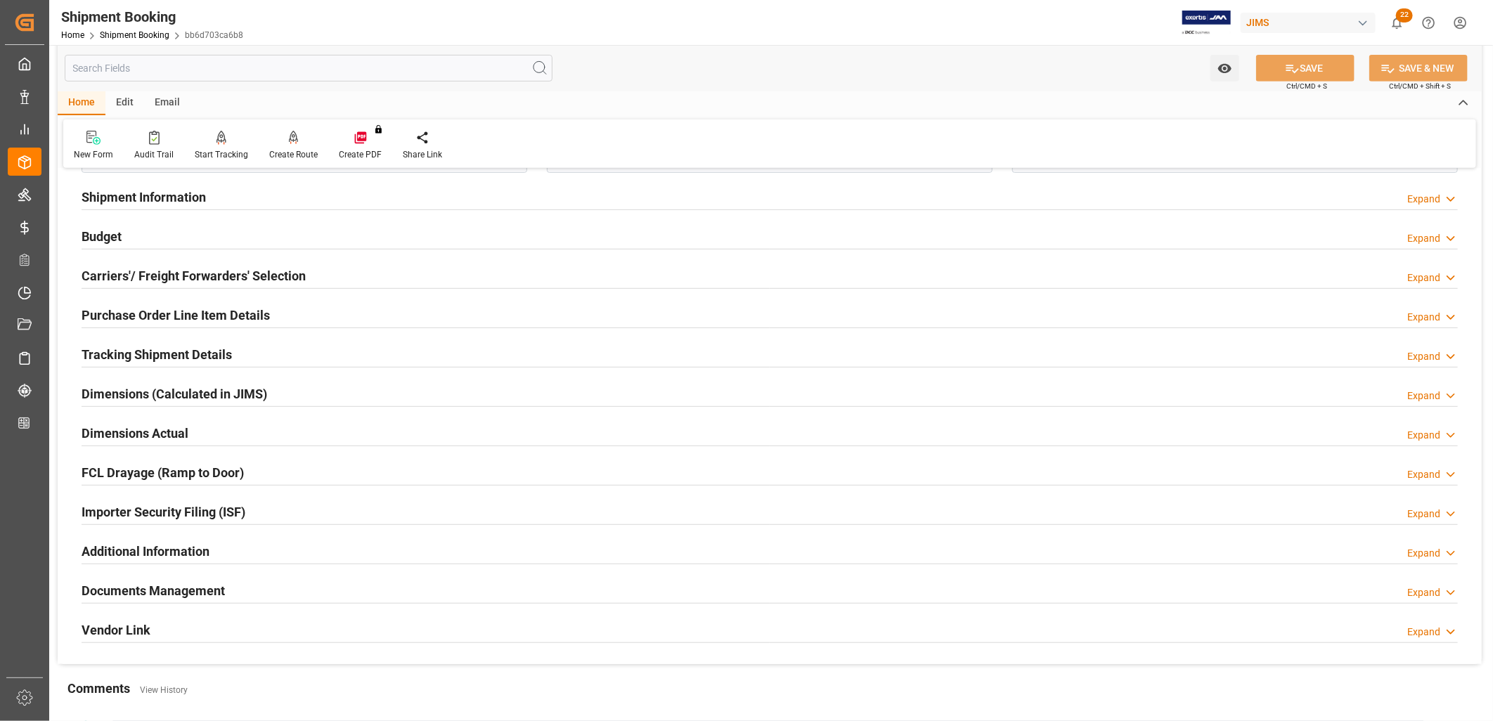
click at [225, 589] on div "Documents Management Expand" at bounding box center [770, 590] width 1377 height 27
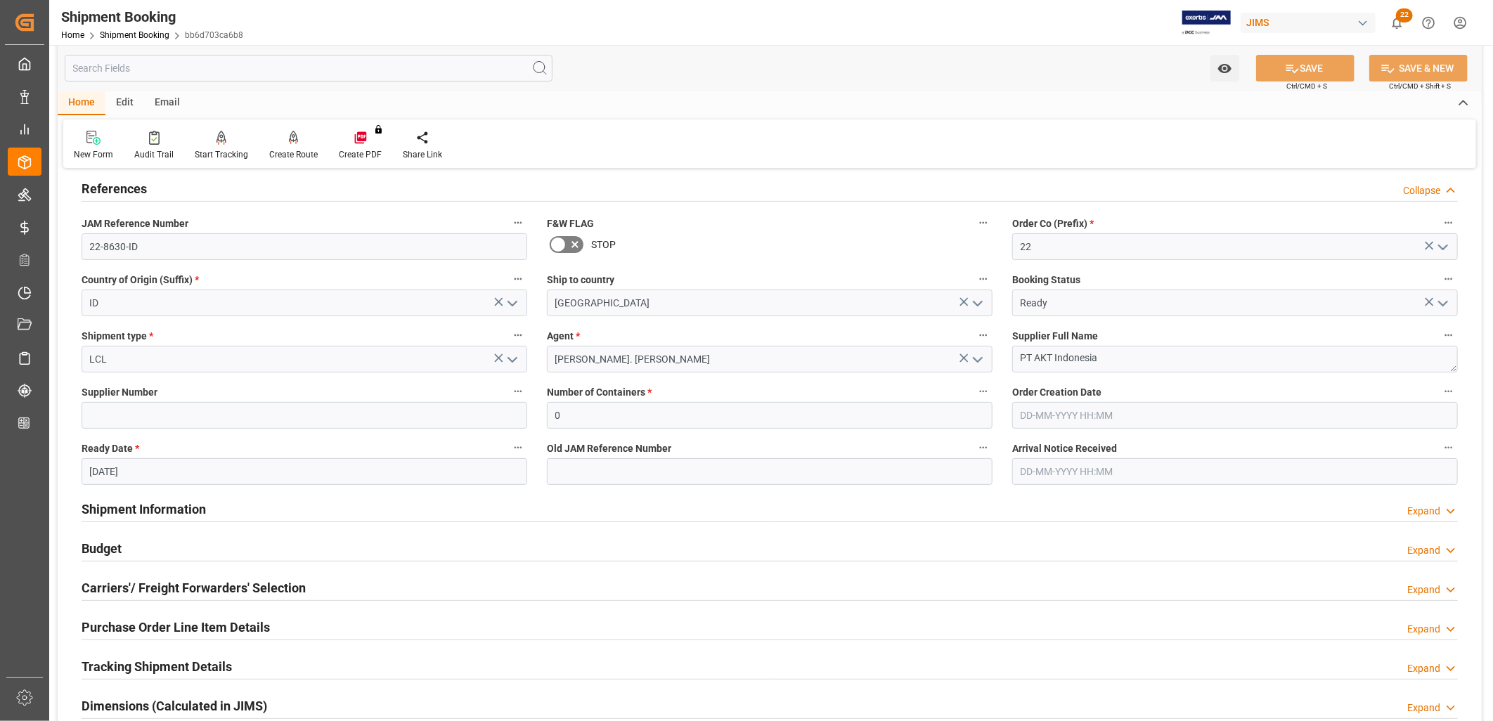
scroll to position [0, 0]
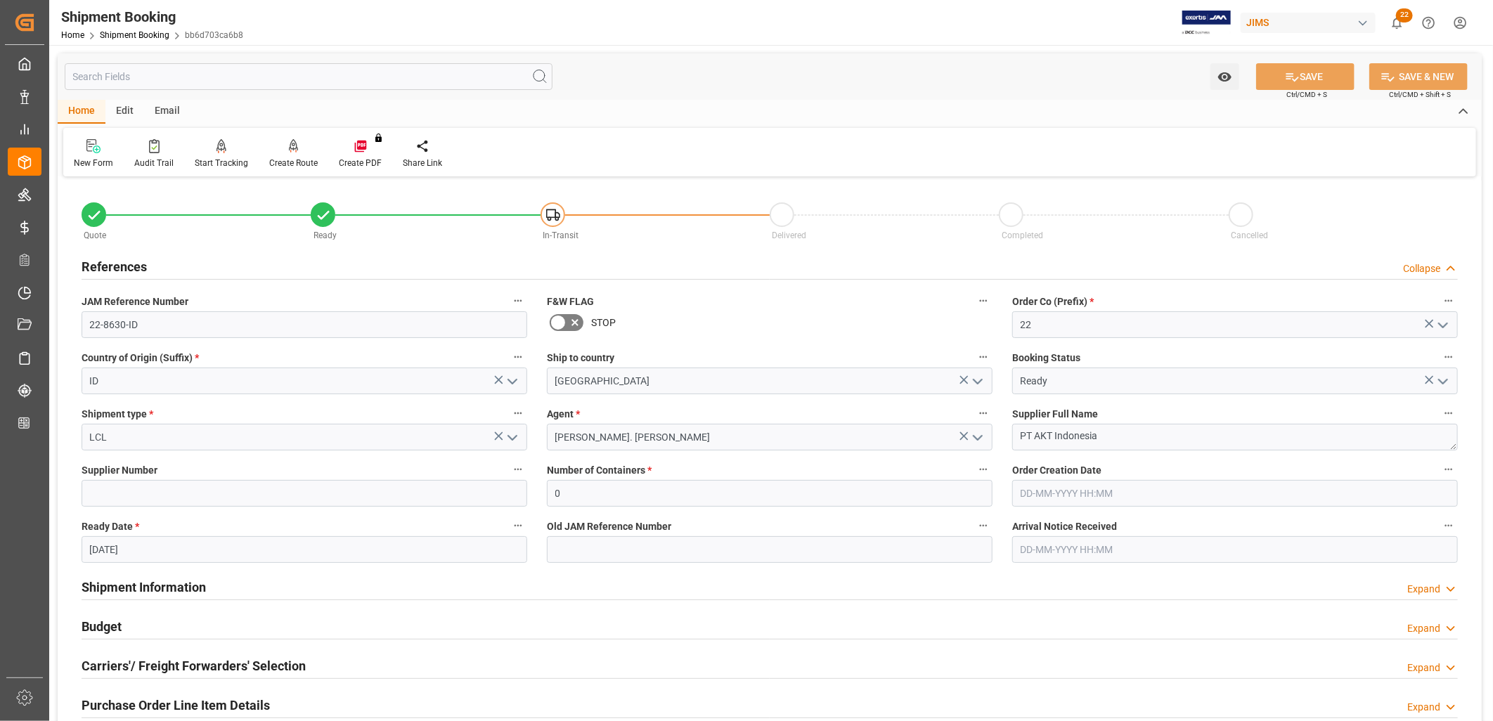
click at [1446, 378] on icon "open menu" at bounding box center [1443, 381] width 17 height 17
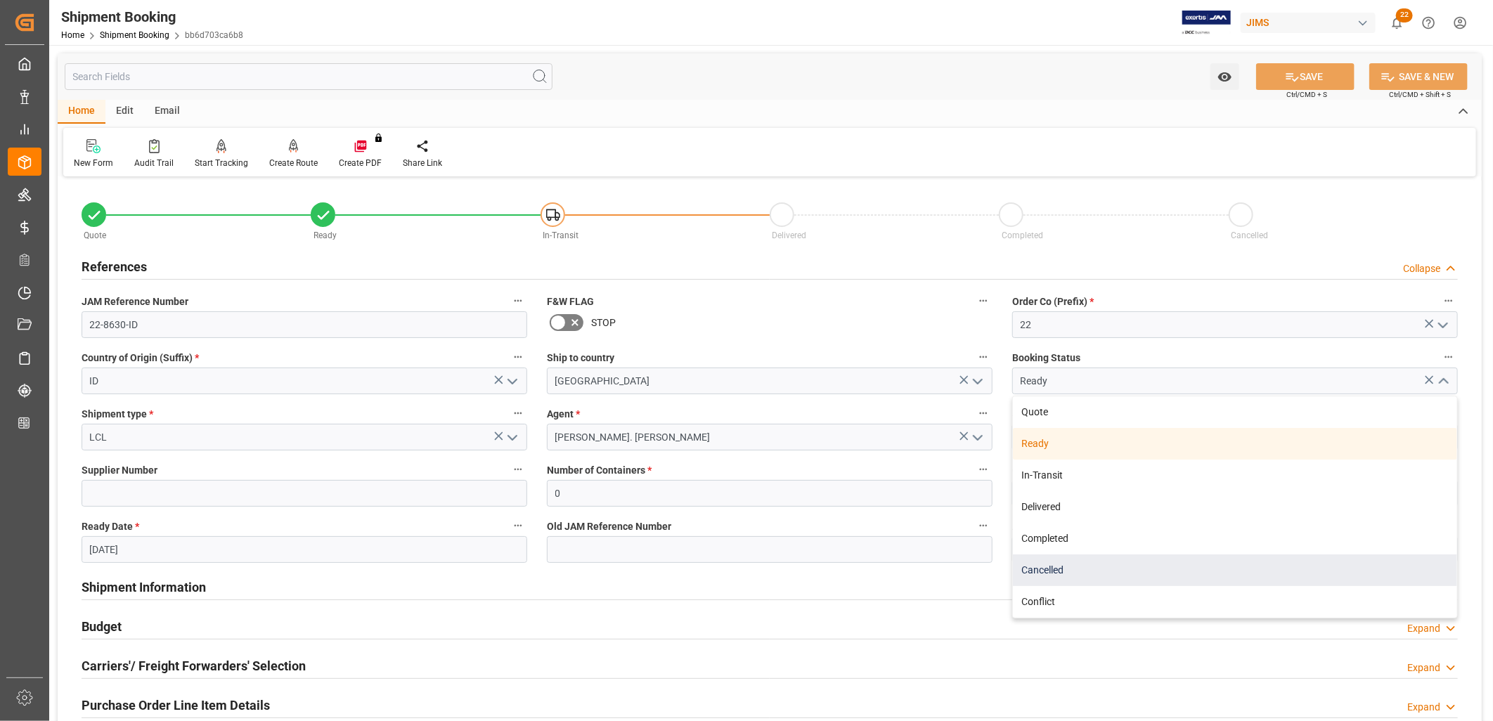
click at [1050, 571] on div "Cancelled" at bounding box center [1235, 571] width 444 height 32
type input "Cancelled"
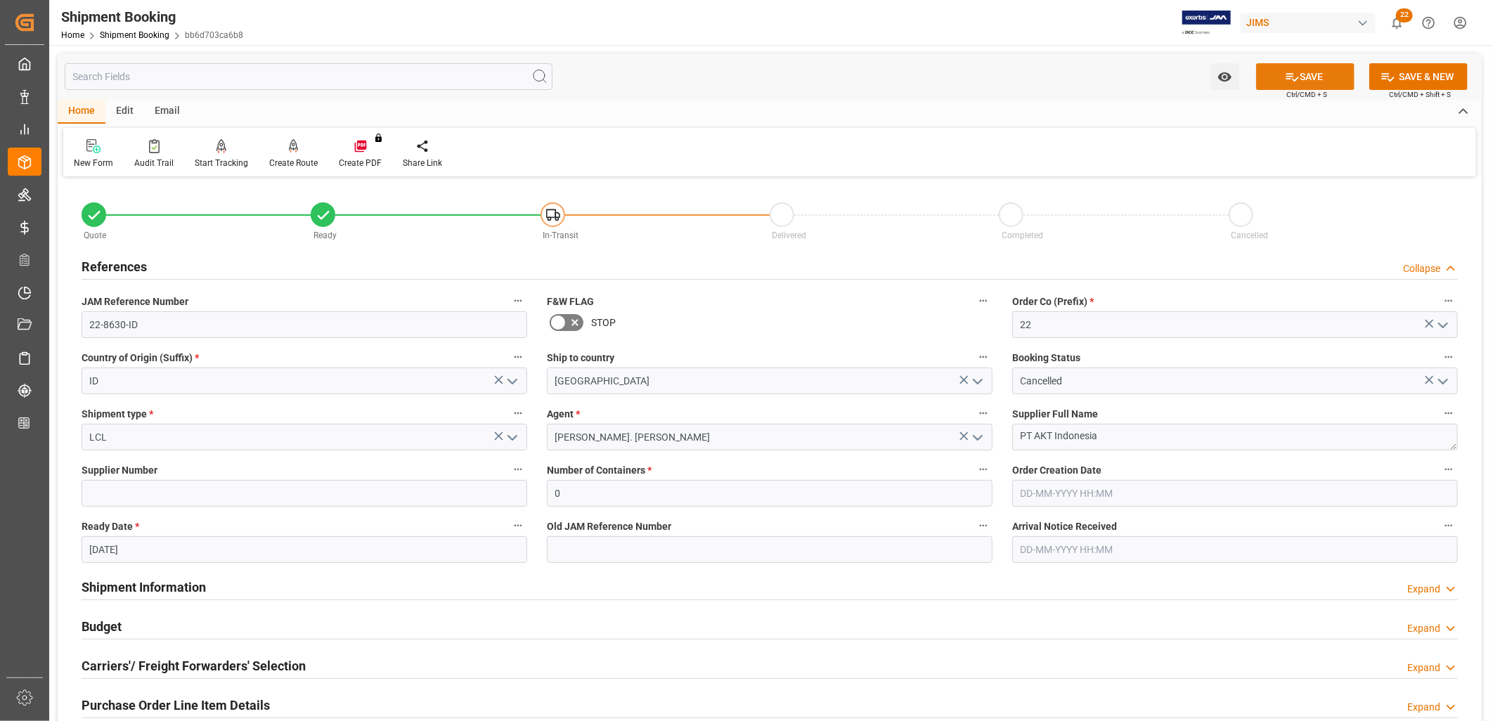
click at [1299, 77] on button "SAVE" at bounding box center [1306, 76] width 98 height 27
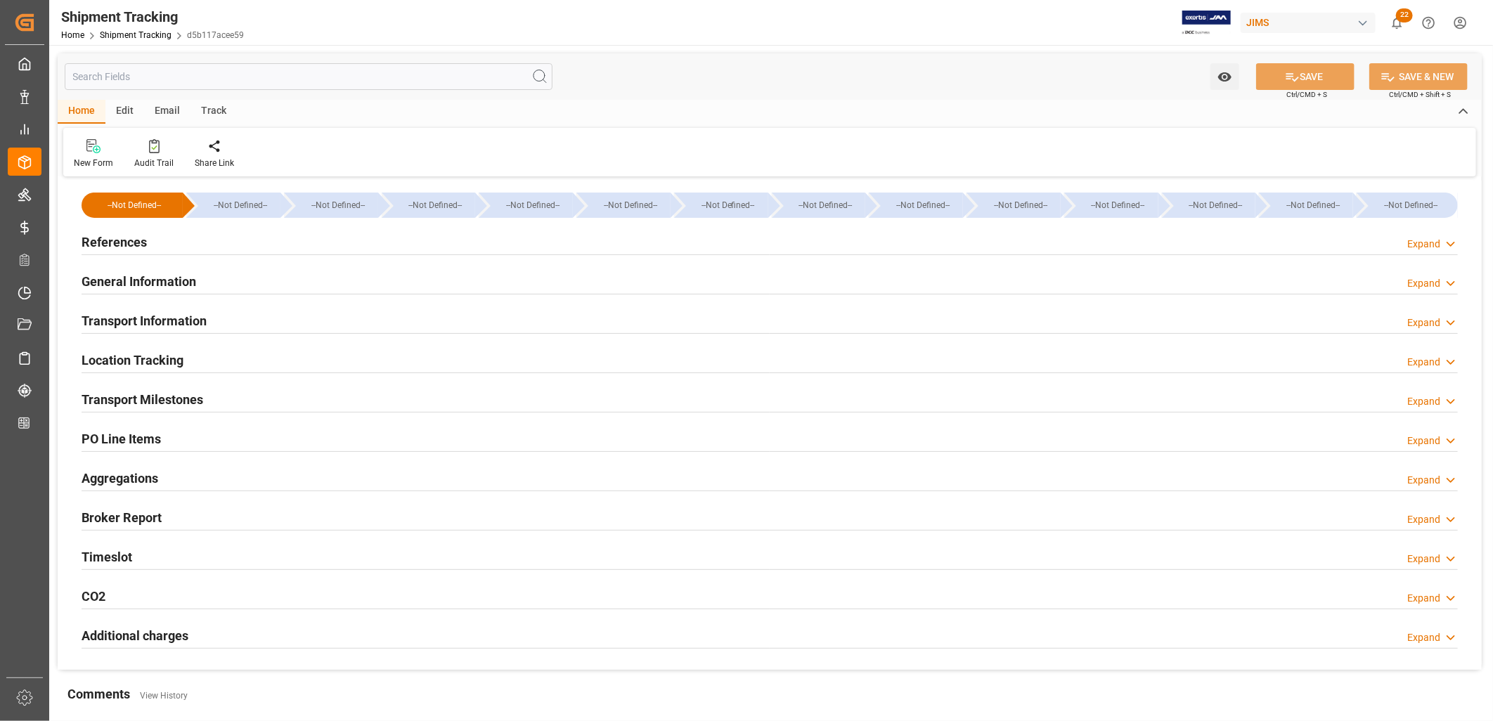
type input "20-08-2025 10:30"
type input "19-08-2025 14:15"
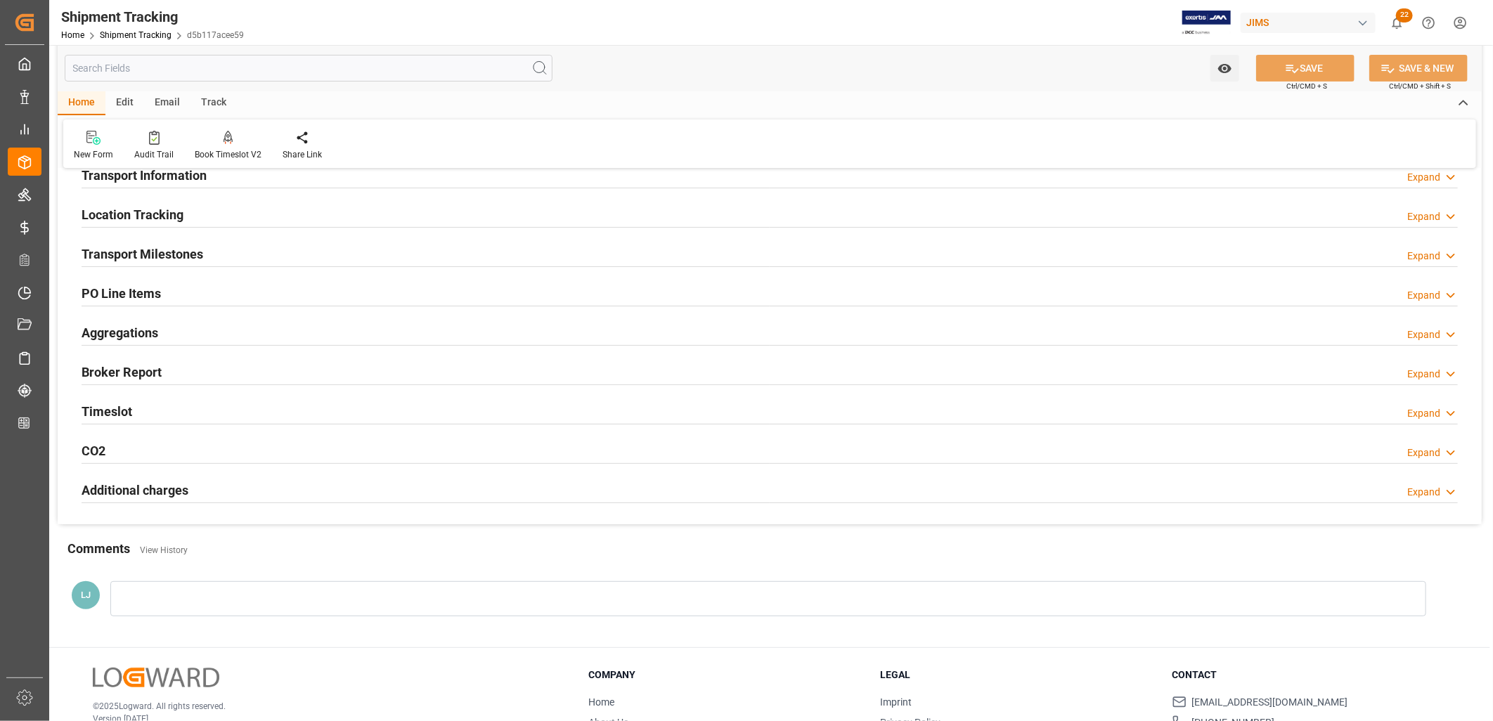
scroll to position [156, 0]
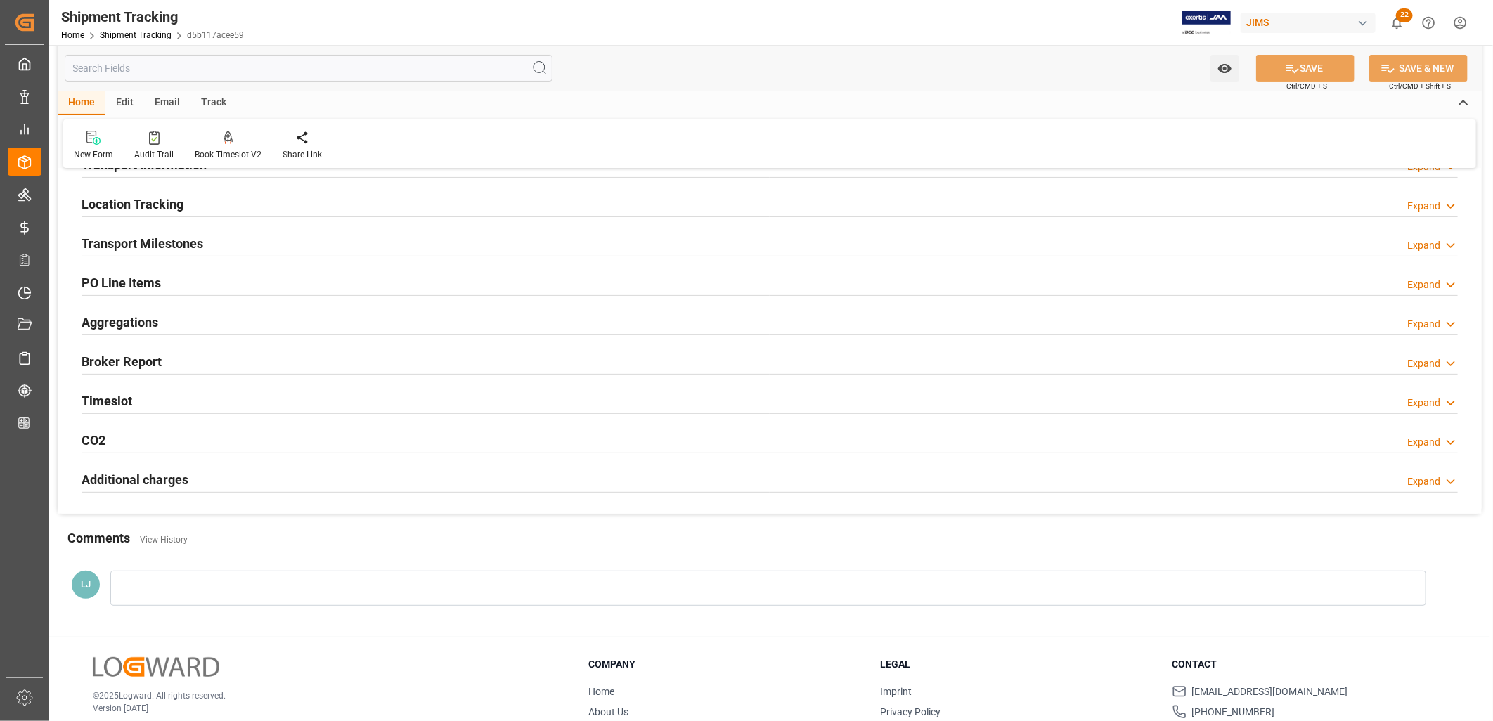
click at [115, 396] on h2 "Timeslot" at bounding box center [107, 401] width 51 height 19
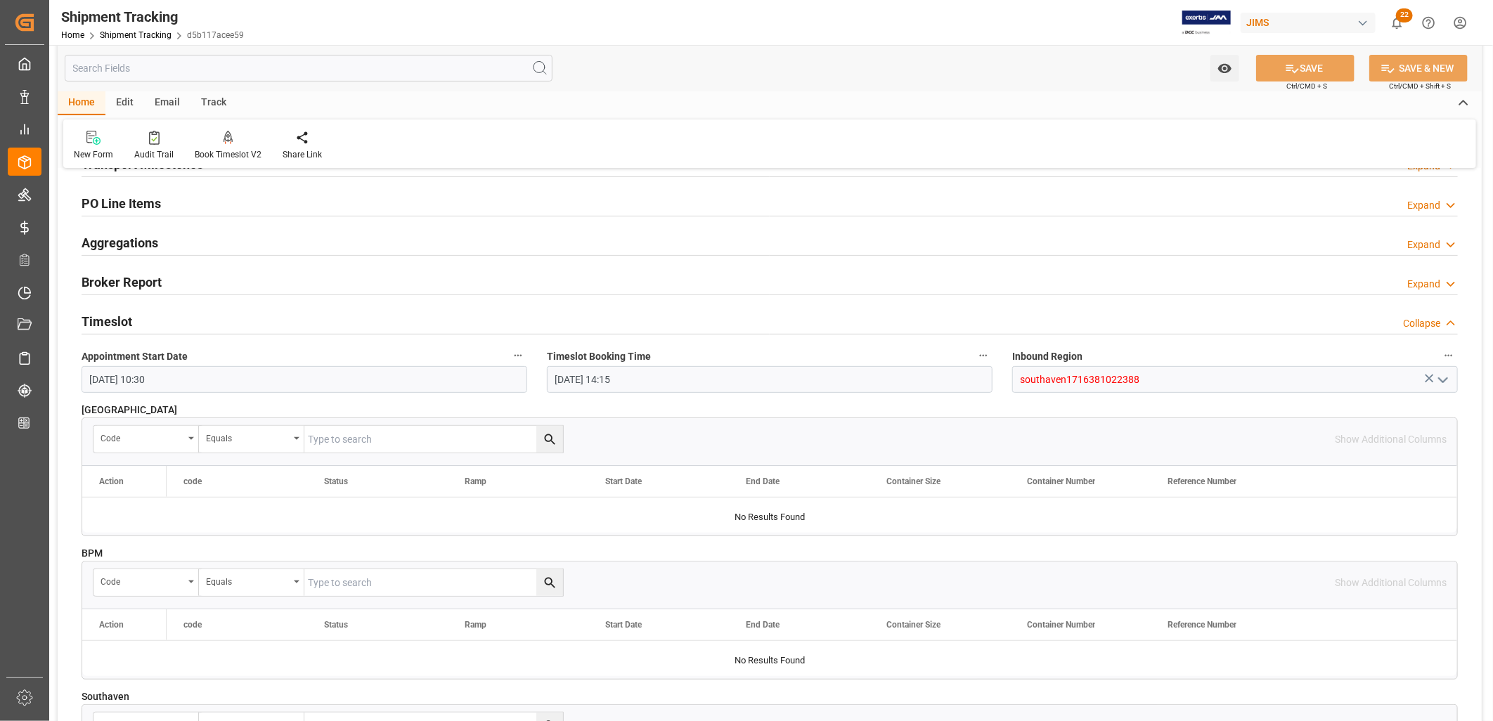
scroll to position [234, 0]
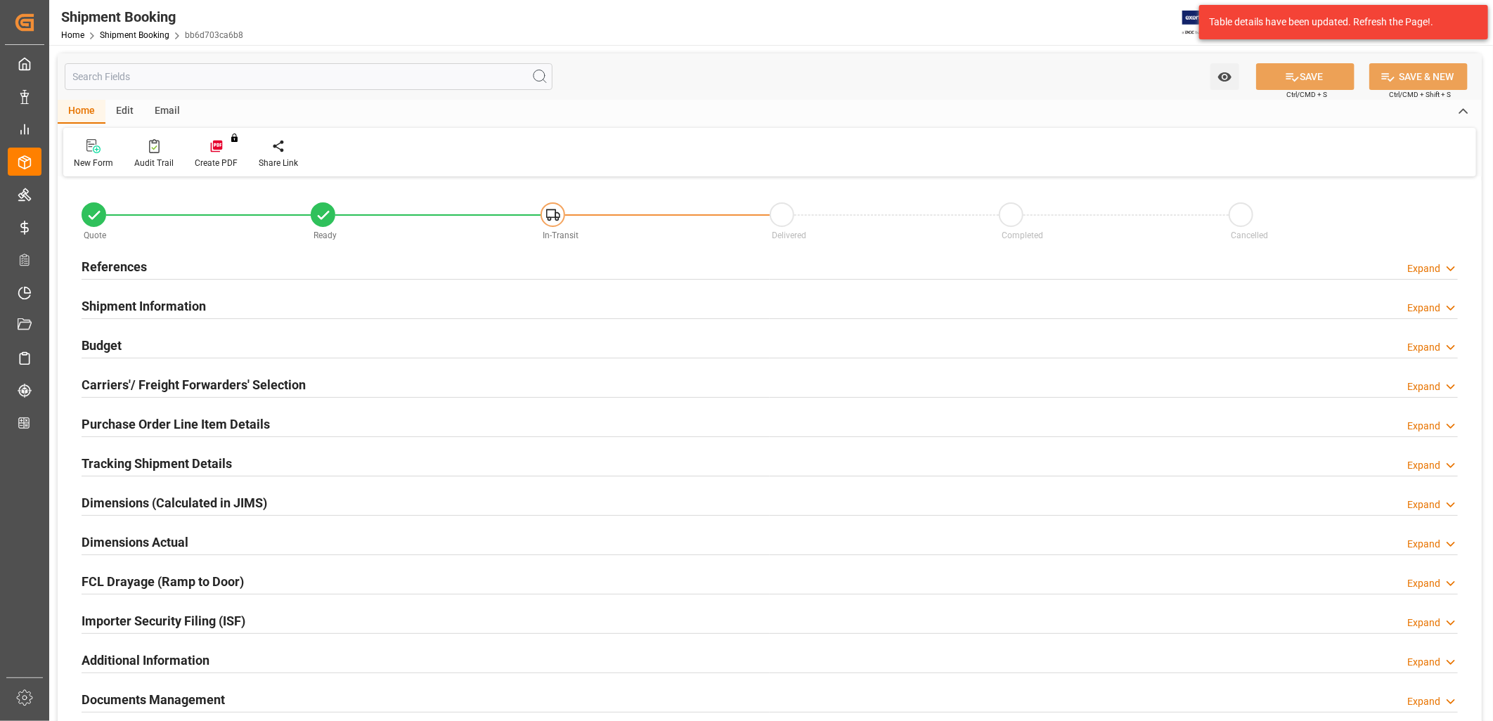
type input "0"
type input "13-05-2025"
click at [122, 262] on h2 "References" at bounding box center [114, 266] width 65 height 19
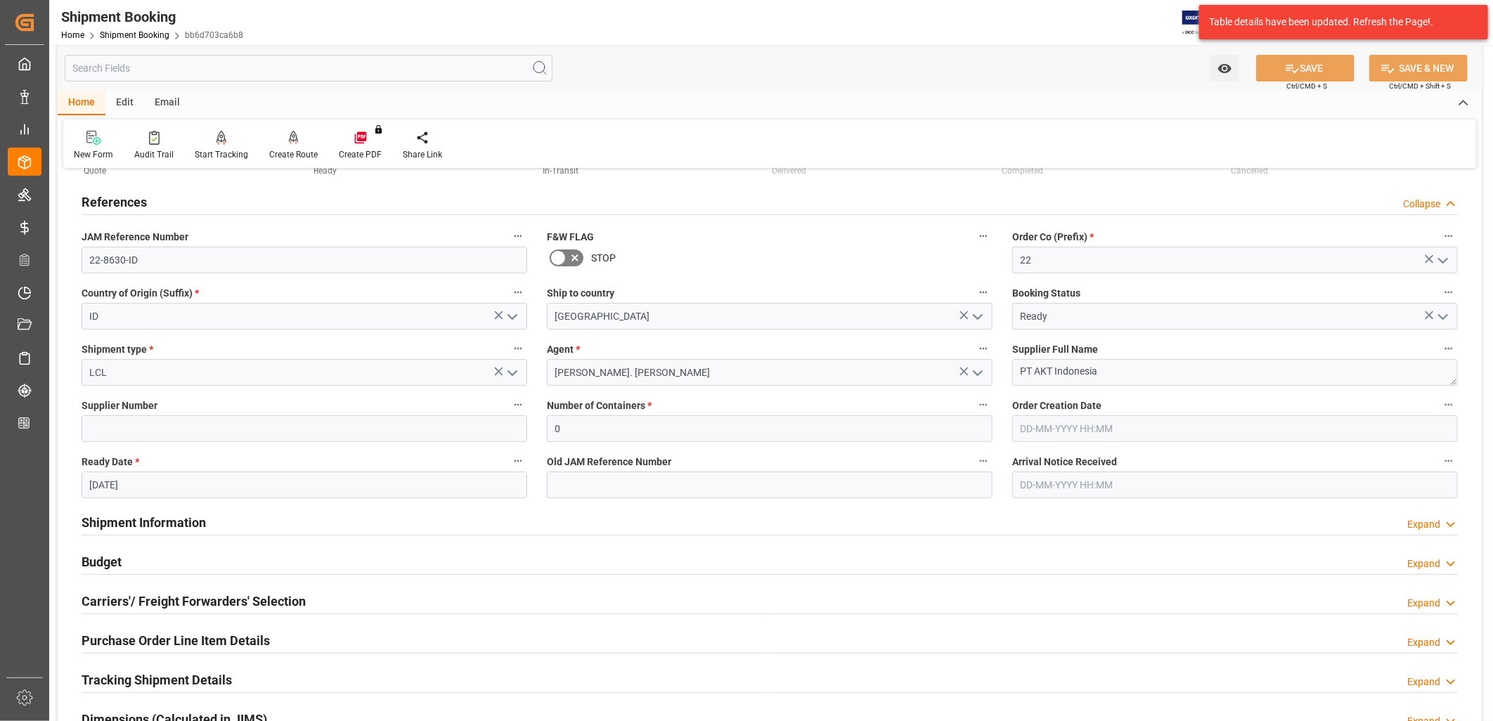
scroll to position [156, 0]
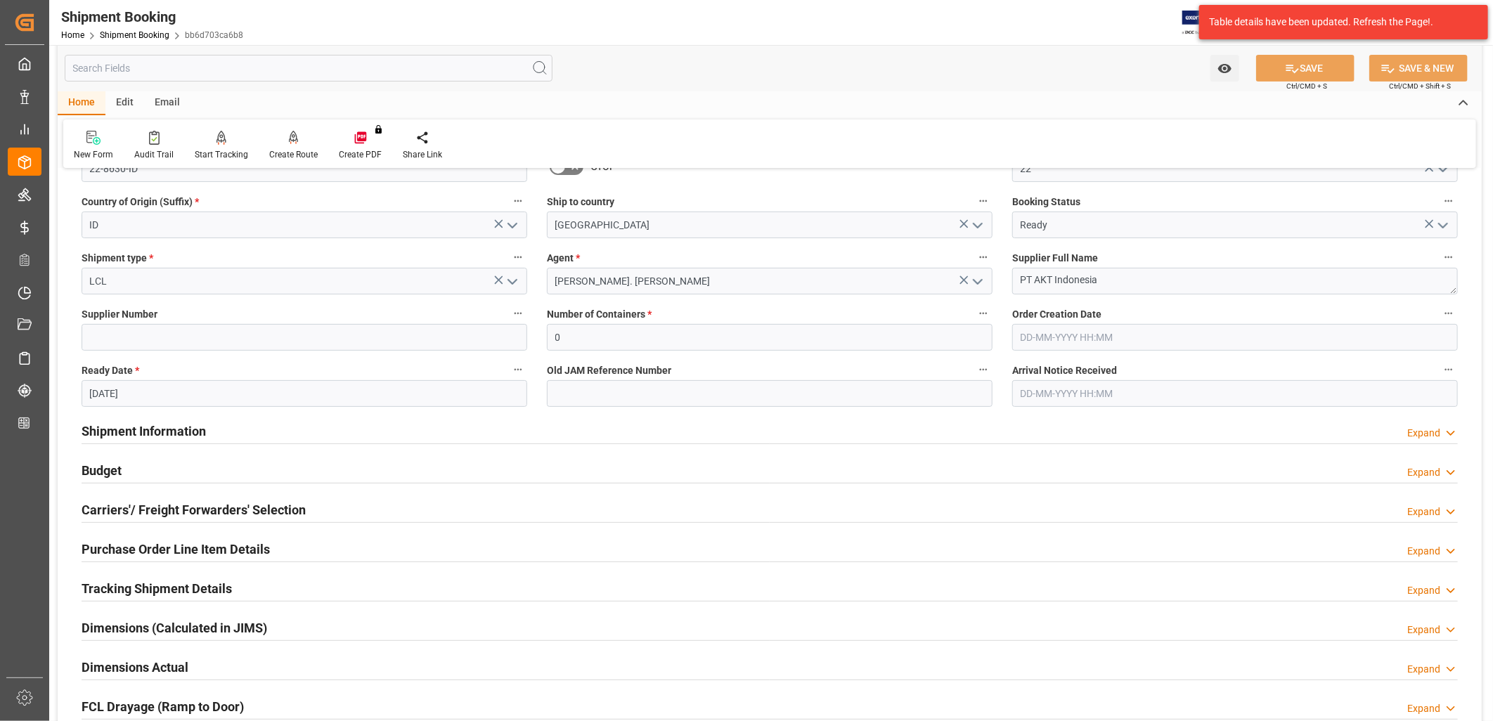
click at [169, 429] on h2 "Shipment Information" at bounding box center [144, 431] width 124 height 19
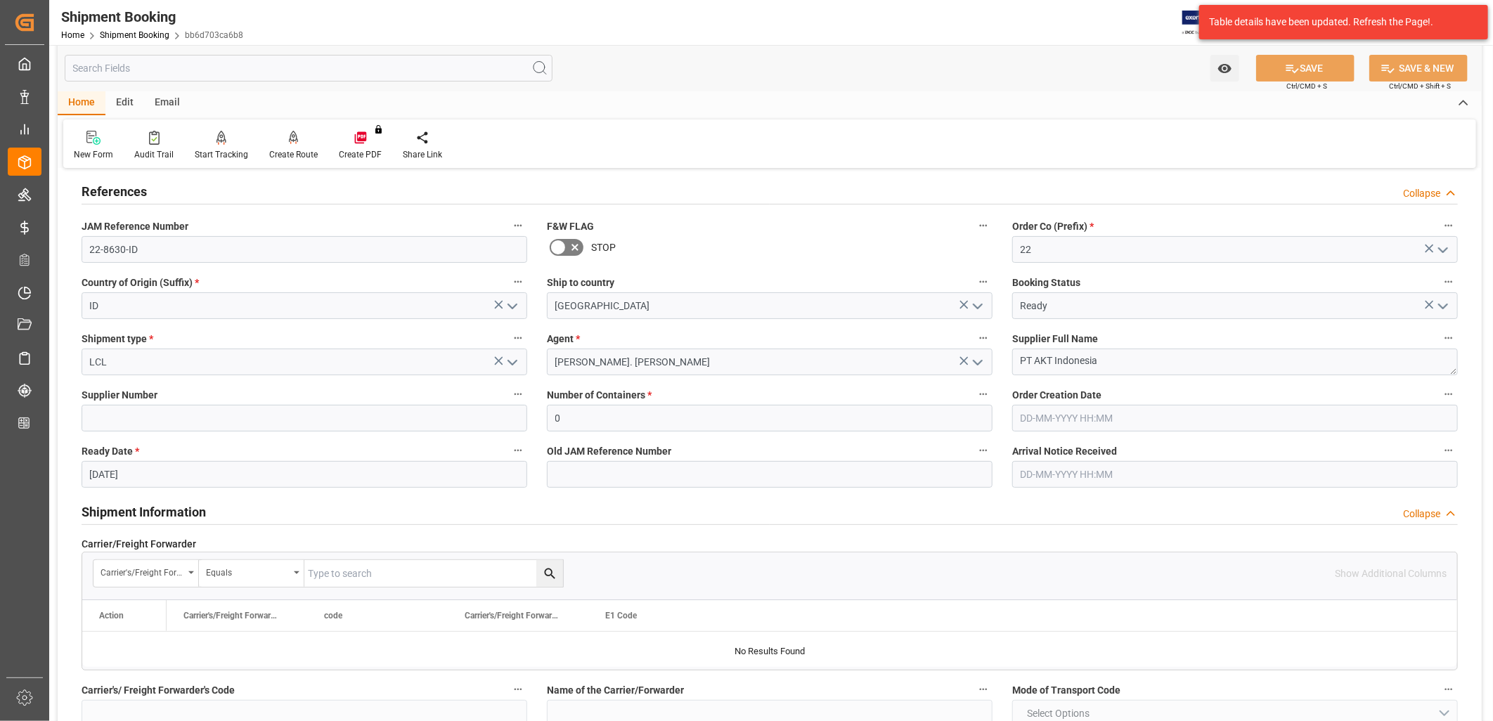
scroll to position [0, 0]
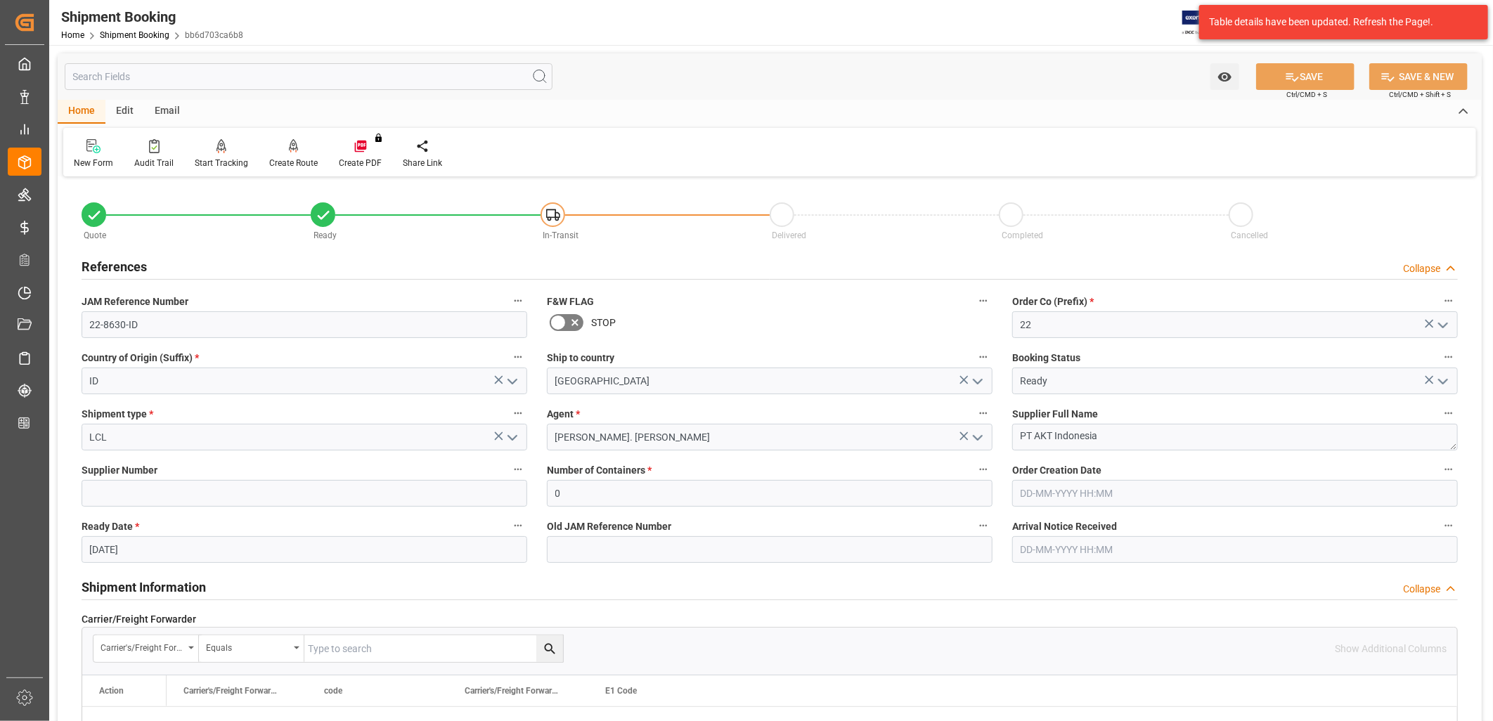
click at [1446, 383] on icon "open menu" at bounding box center [1443, 381] width 17 height 17
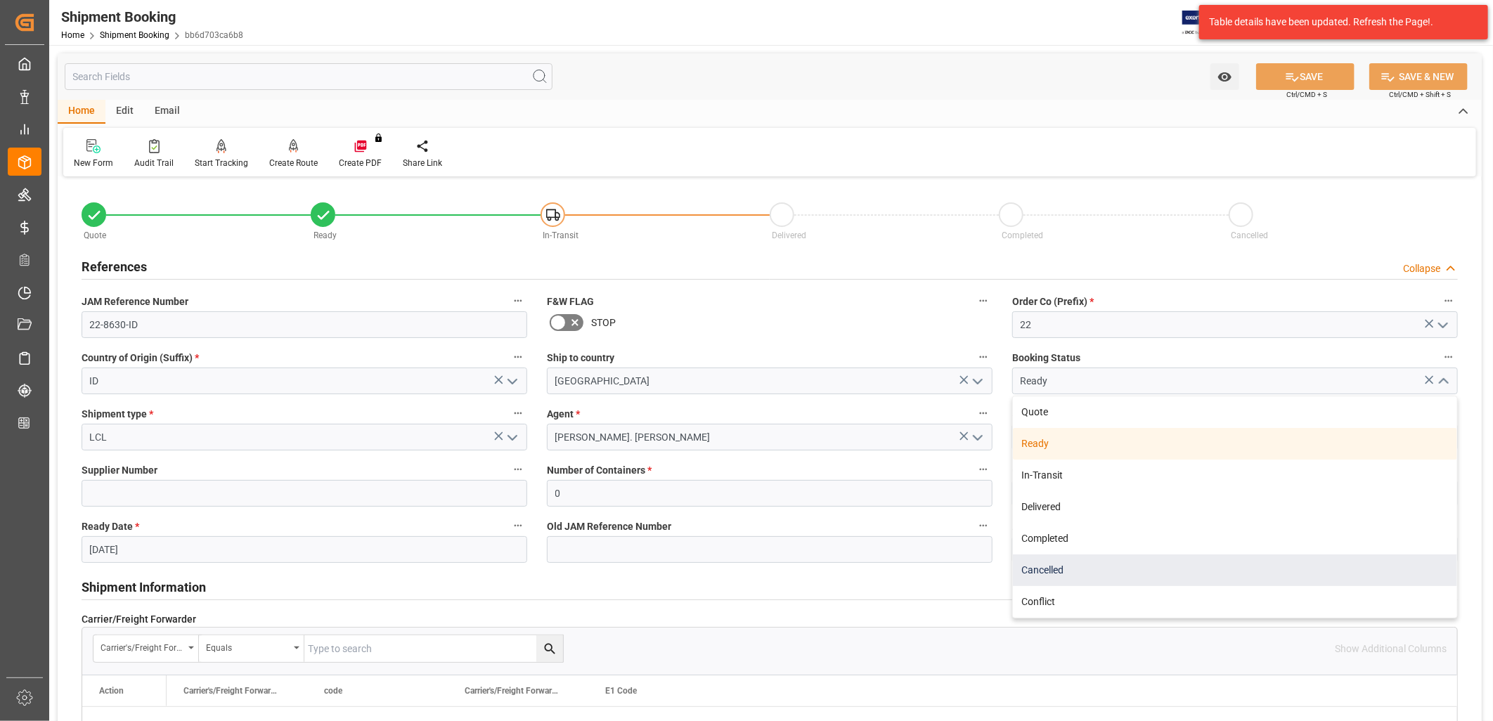
click at [1042, 573] on div "Cancelled" at bounding box center [1235, 571] width 444 height 32
type input "Cancelled"
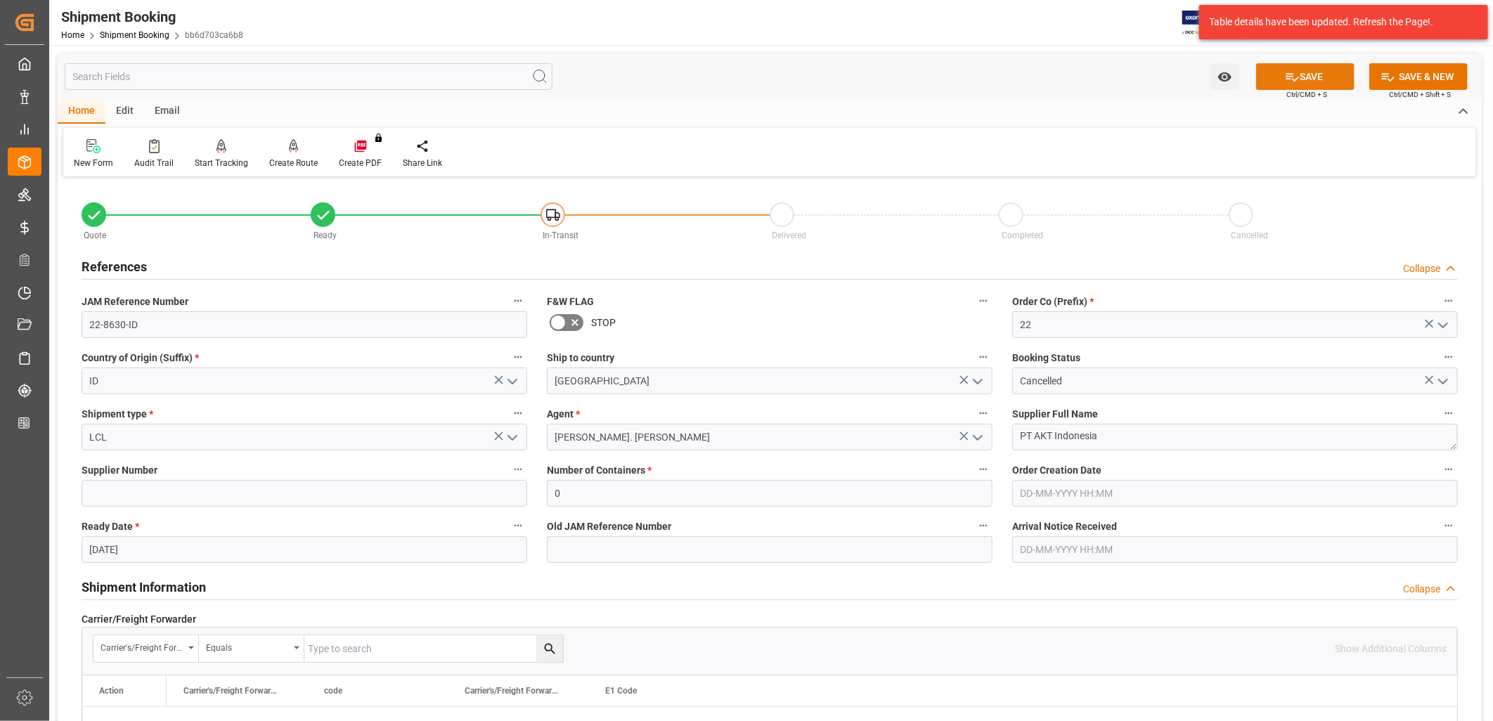
click at [1318, 77] on button "SAVE" at bounding box center [1306, 76] width 98 height 27
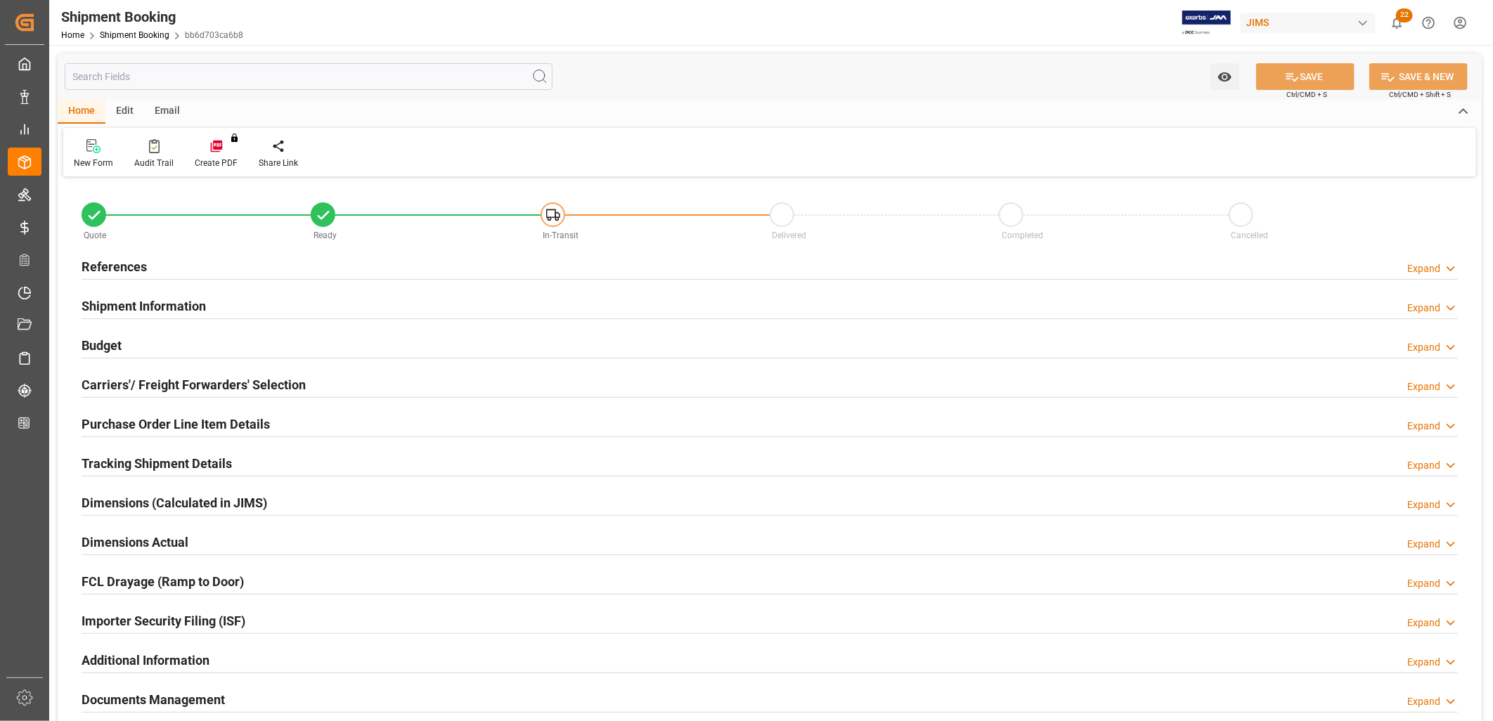
type input "0"
type input "[DATE]"
click at [120, 268] on h2 "References" at bounding box center [114, 266] width 65 height 19
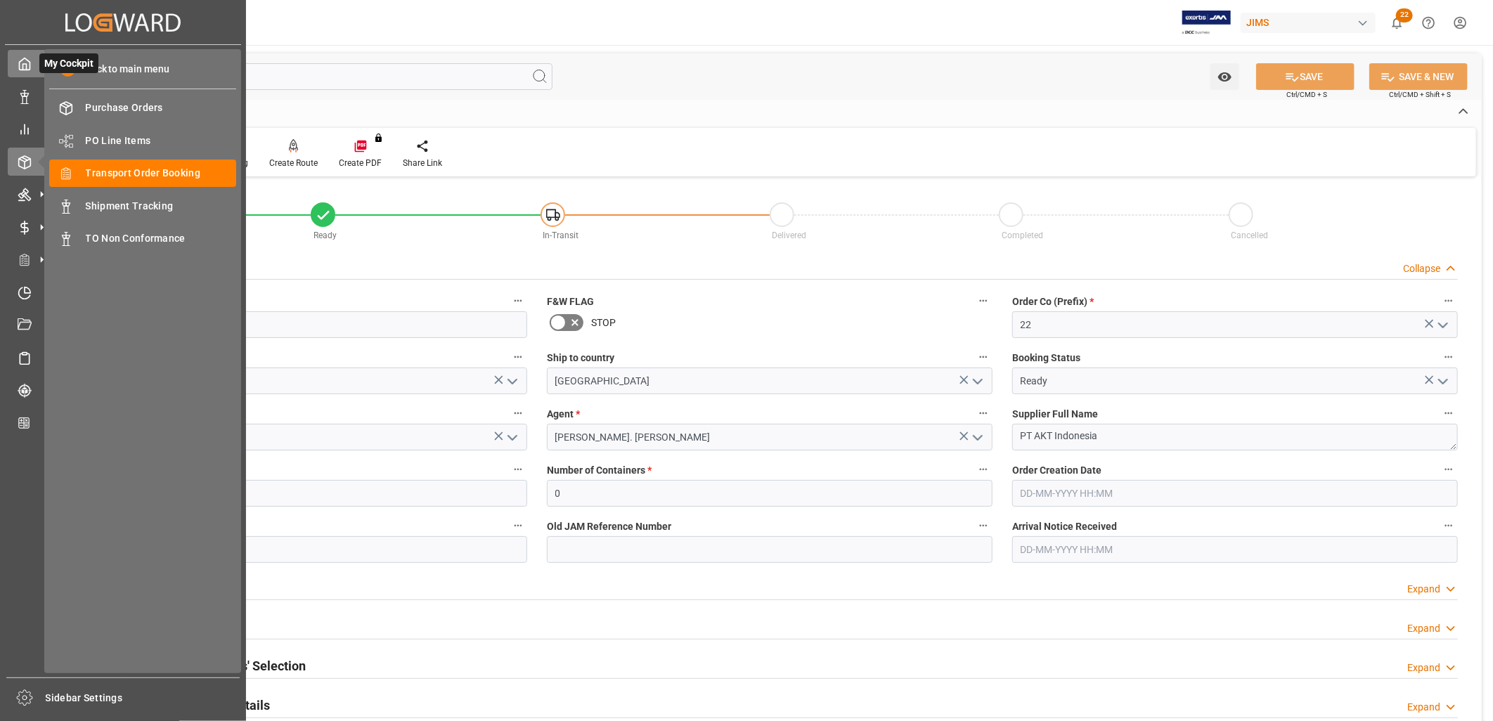
click at [24, 62] on icon at bounding box center [25, 64] width 14 height 14
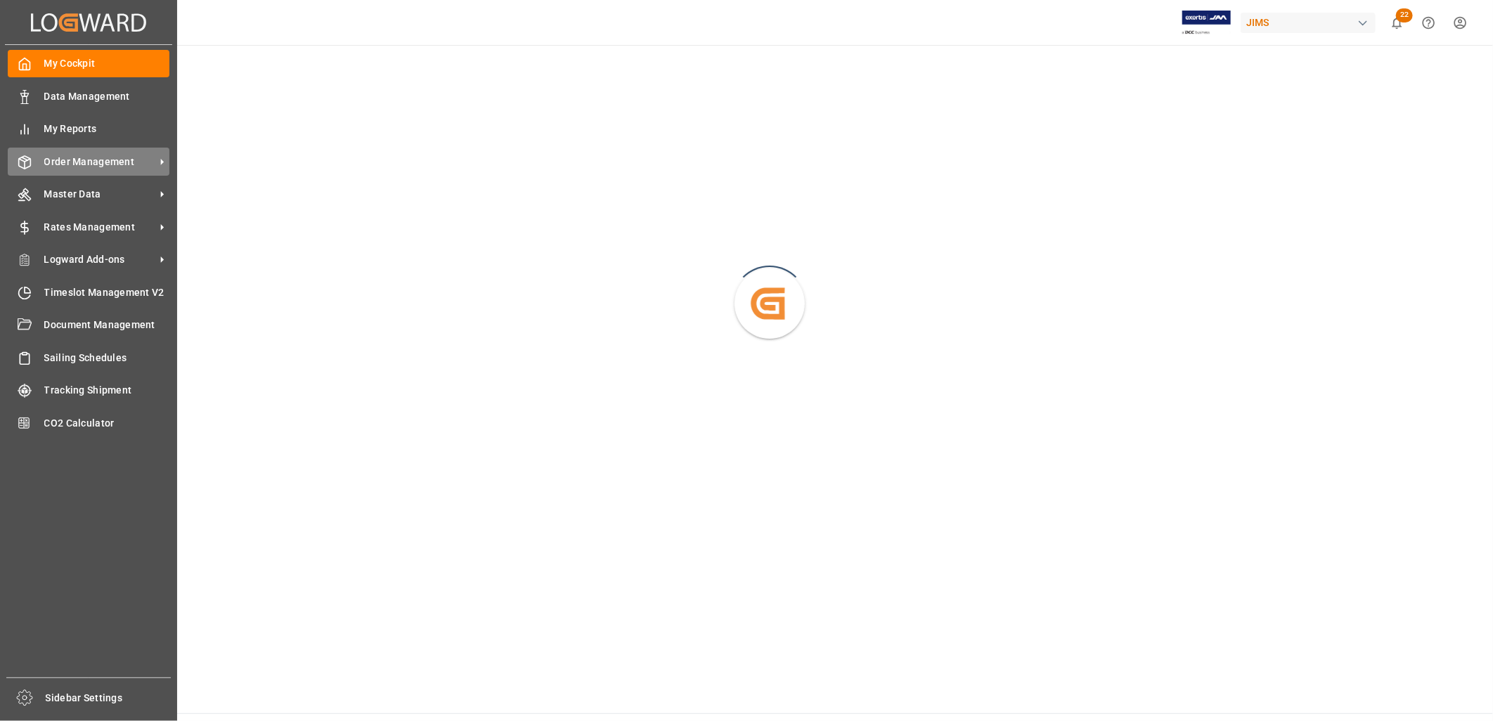
click at [105, 162] on span "Order Management" at bounding box center [99, 162] width 111 height 15
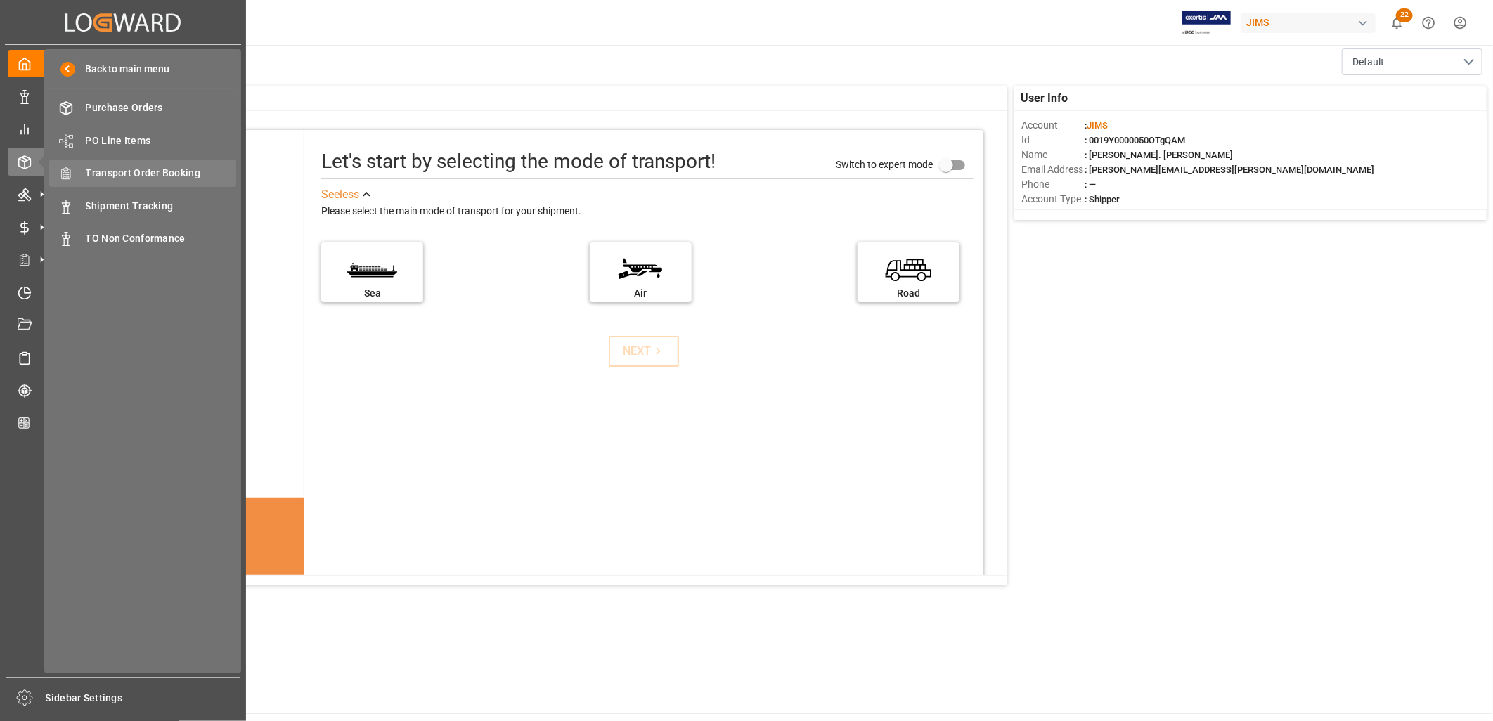
click at [129, 167] on span "Transport Order Booking" at bounding box center [161, 173] width 151 height 15
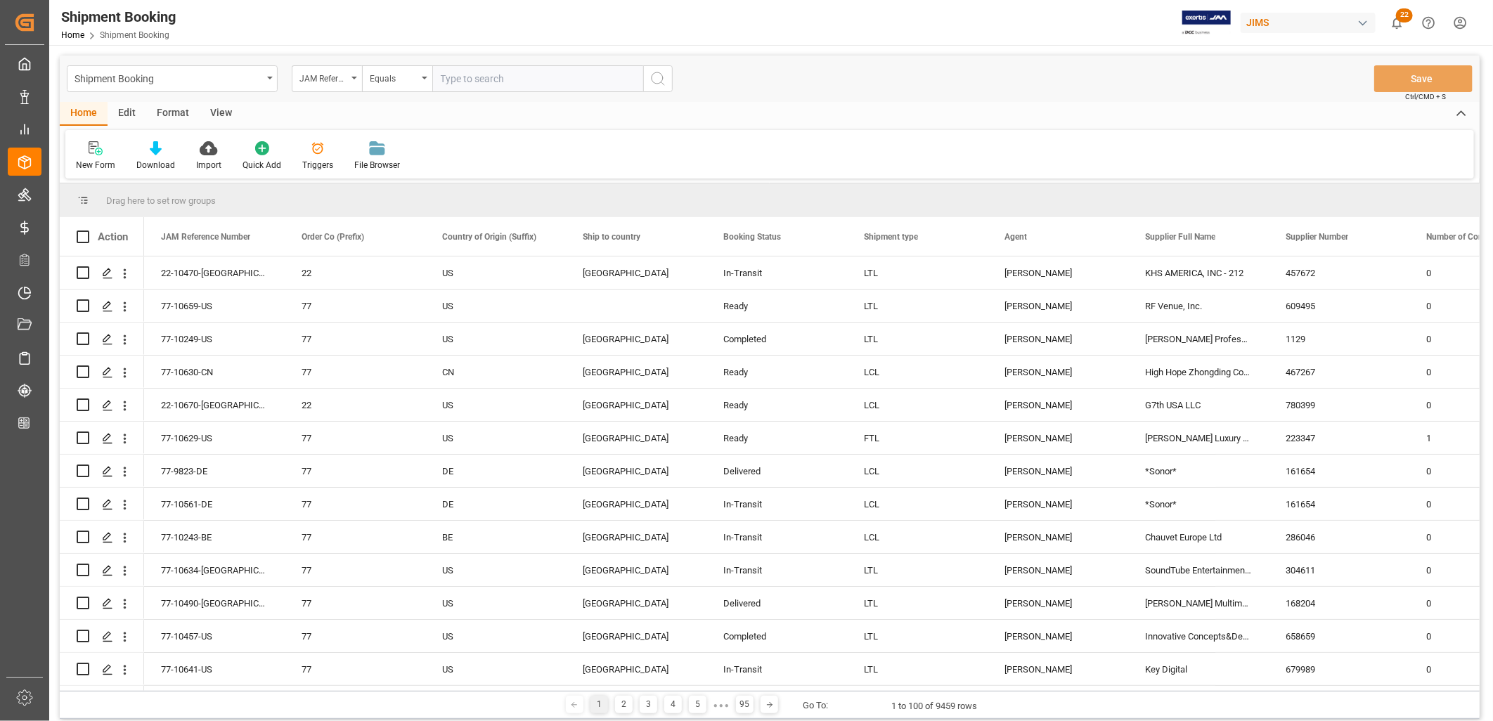
click at [453, 77] on input "text" at bounding box center [537, 78] width 211 height 27
type input "77-9618-ID"
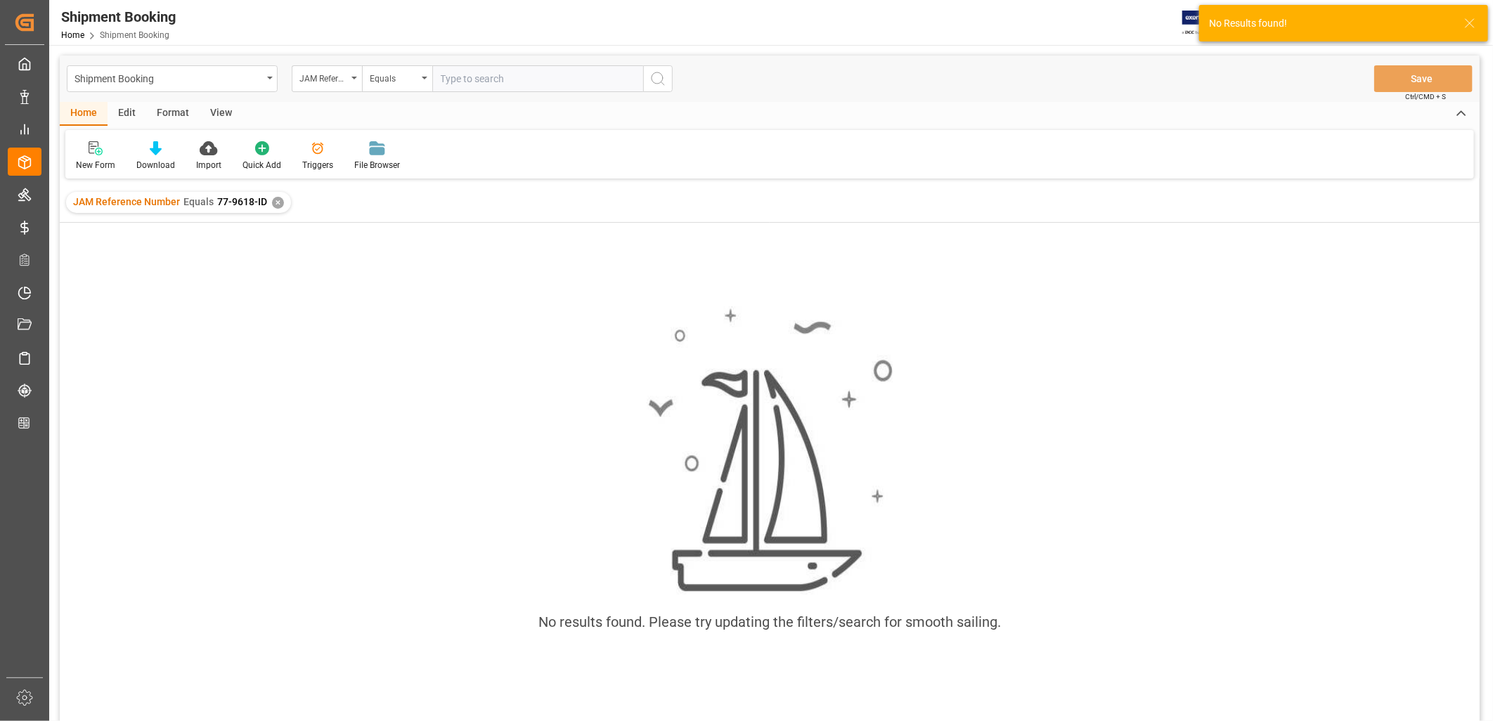
click at [276, 202] on div "✕" at bounding box center [278, 203] width 12 height 12
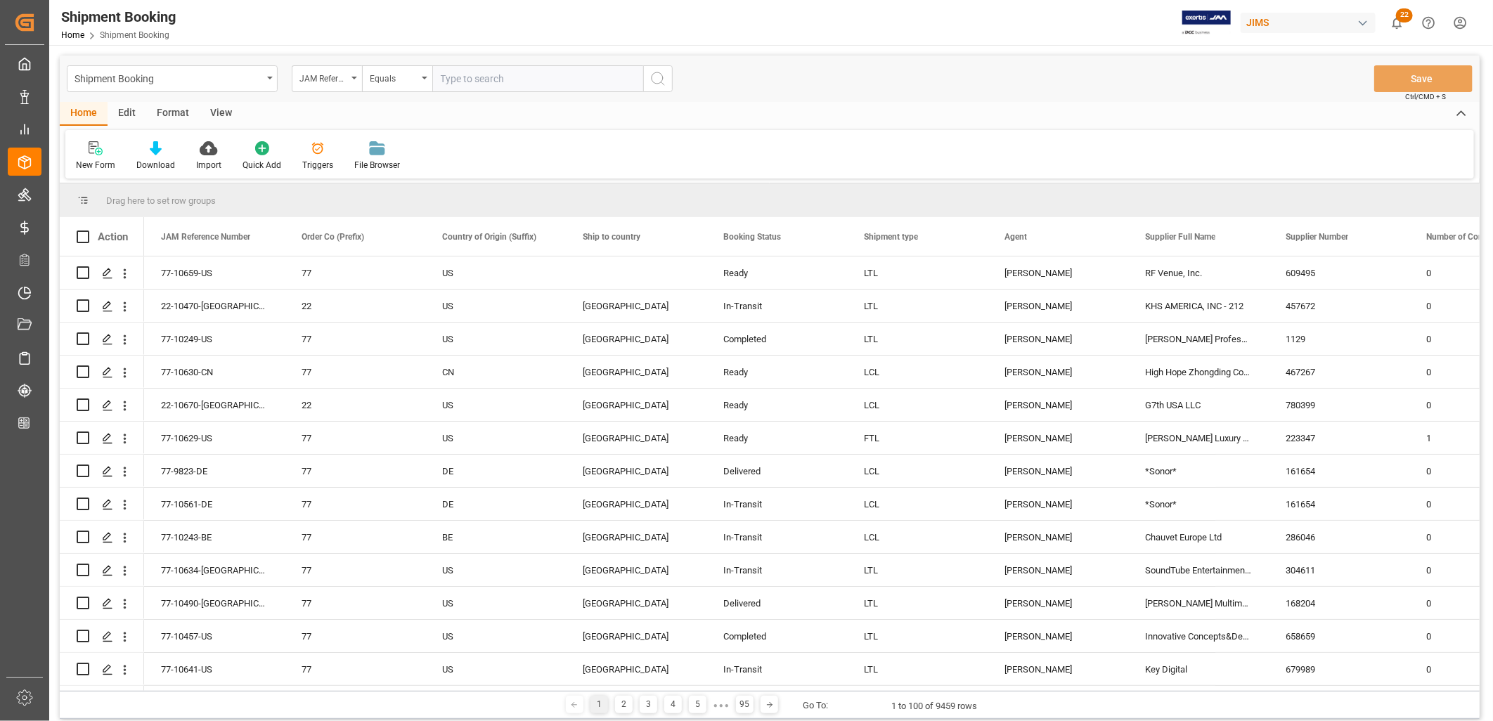
click at [469, 86] on input "text" at bounding box center [537, 78] width 211 height 27
type input "77-9918-ID"
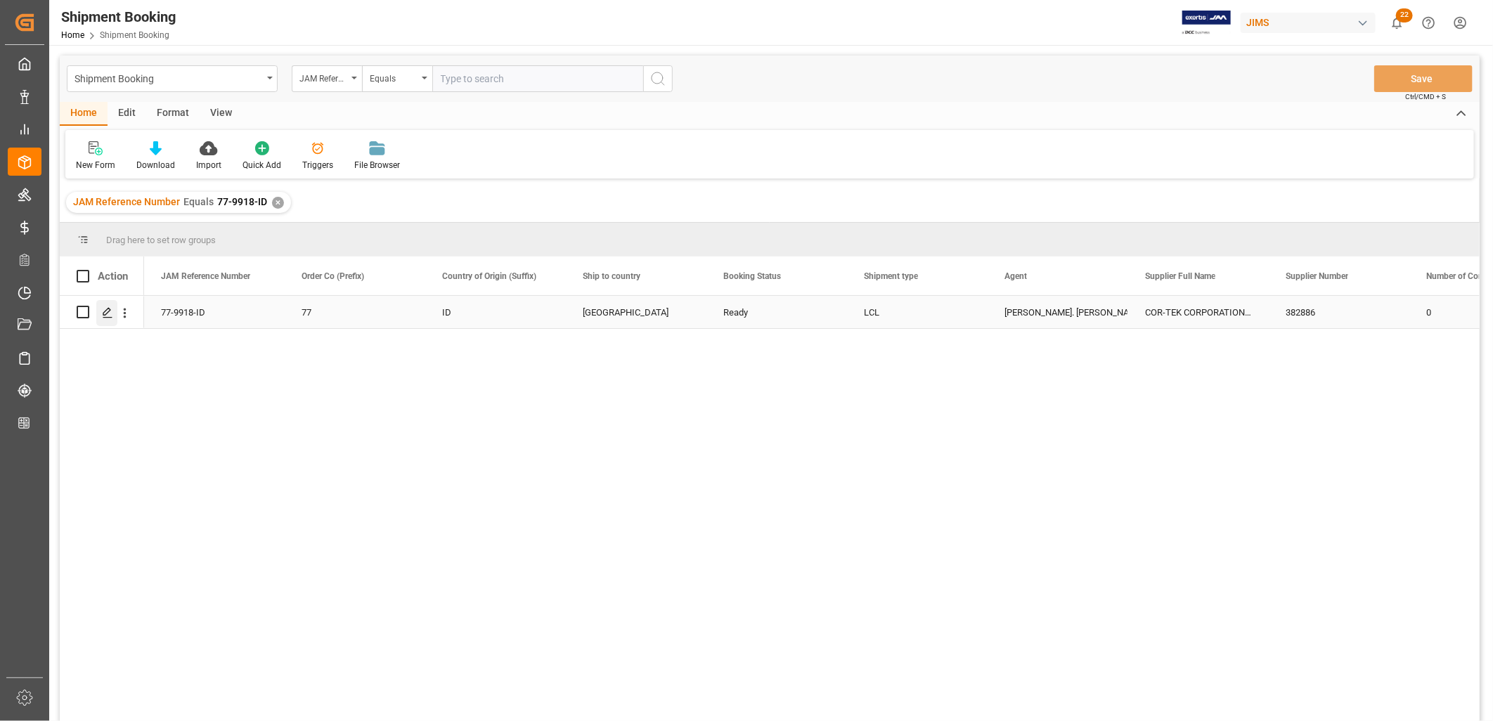
click at [108, 310] on icon "Press SPACE to select this row." at bounding box center [107, 312] width 11 height 11
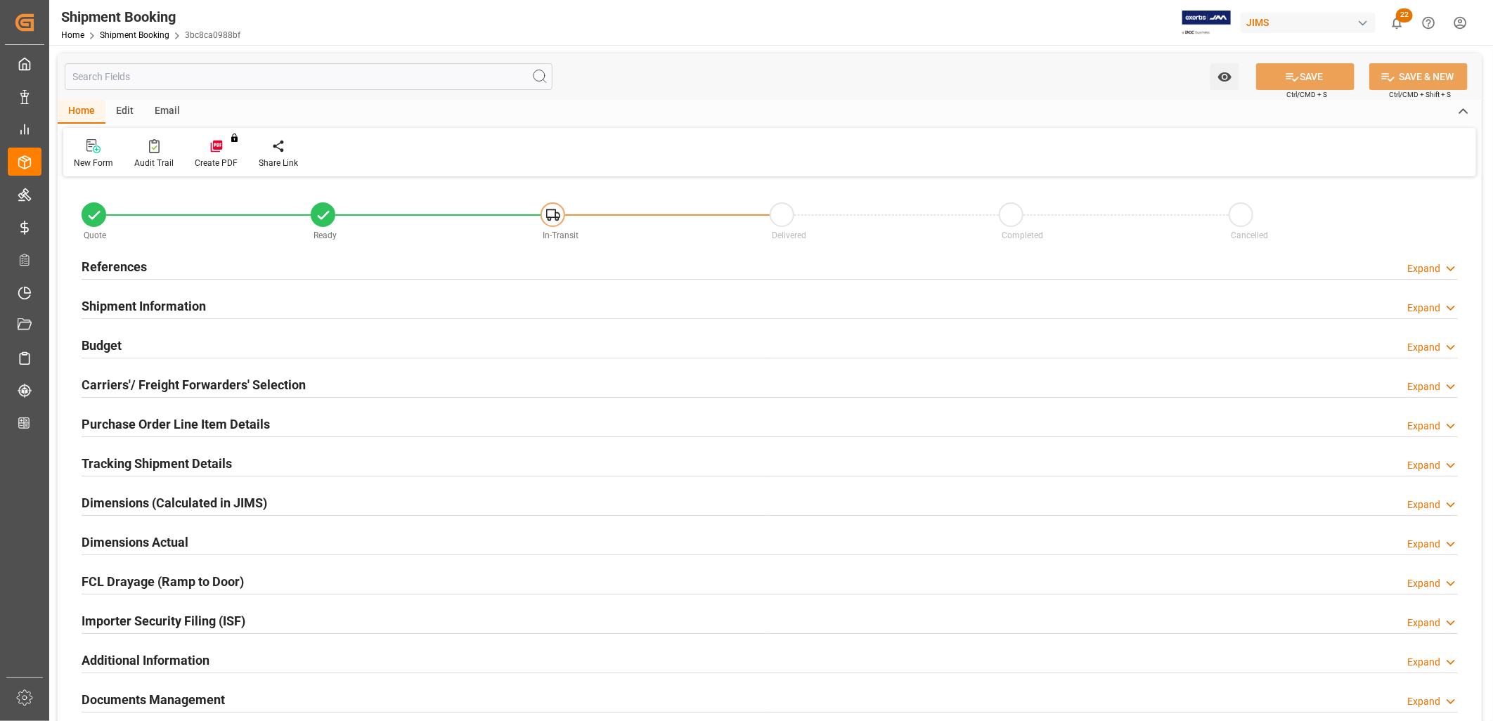
type input "0"
type input "08-07-2025"
click at [128, 260] on h2 "References" at bounding box center [114, 266] width 65 height 19
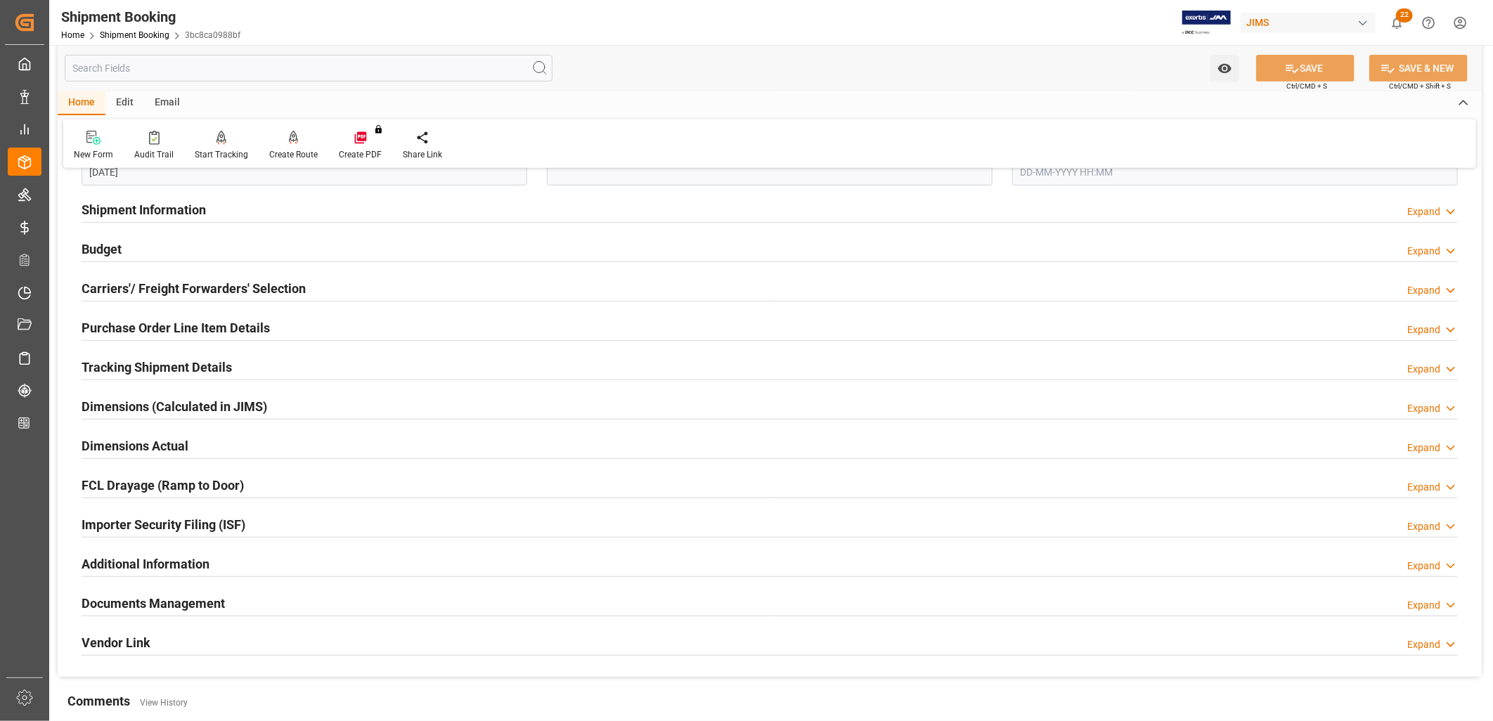
scroll to position [390, 0]
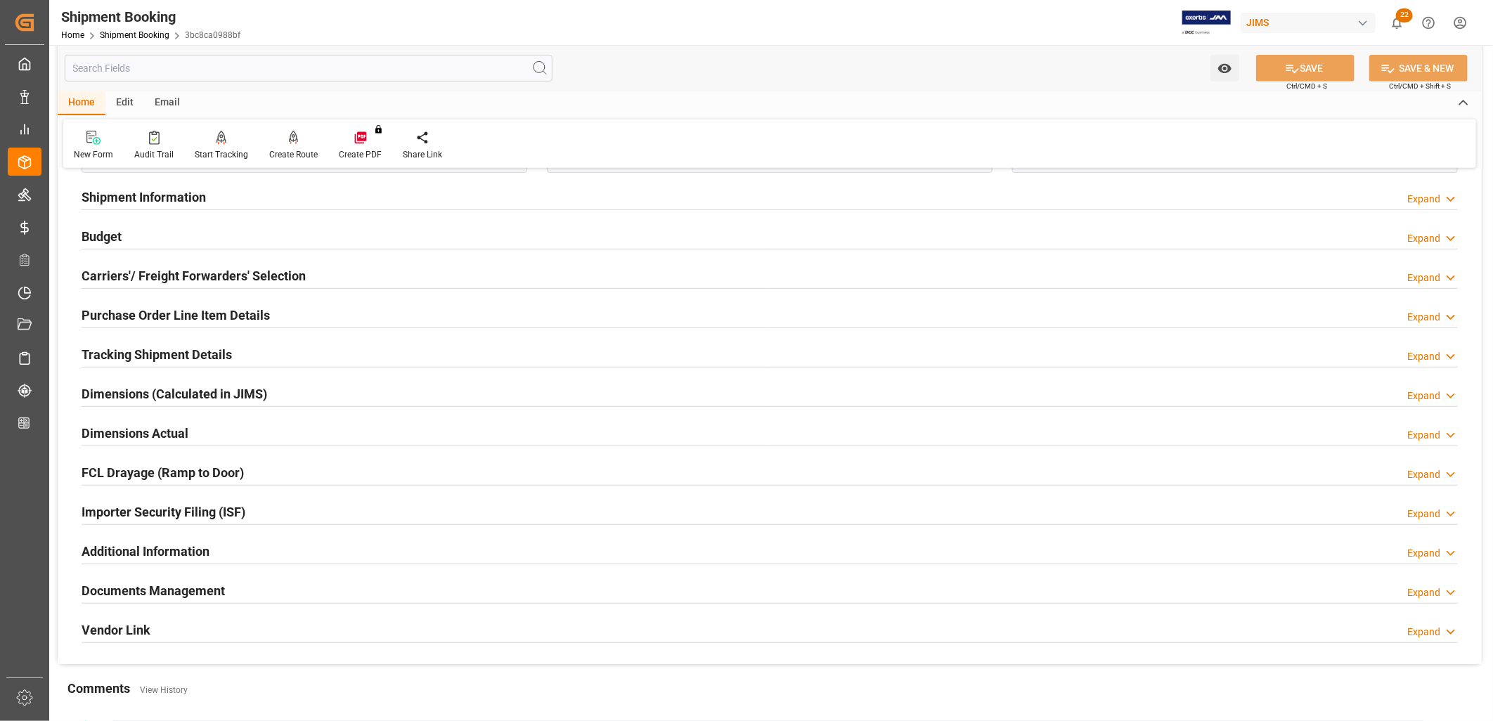
click at [184, 593] on h2 "Documents Management" at bounding box center [153, 591] width 143 height 19
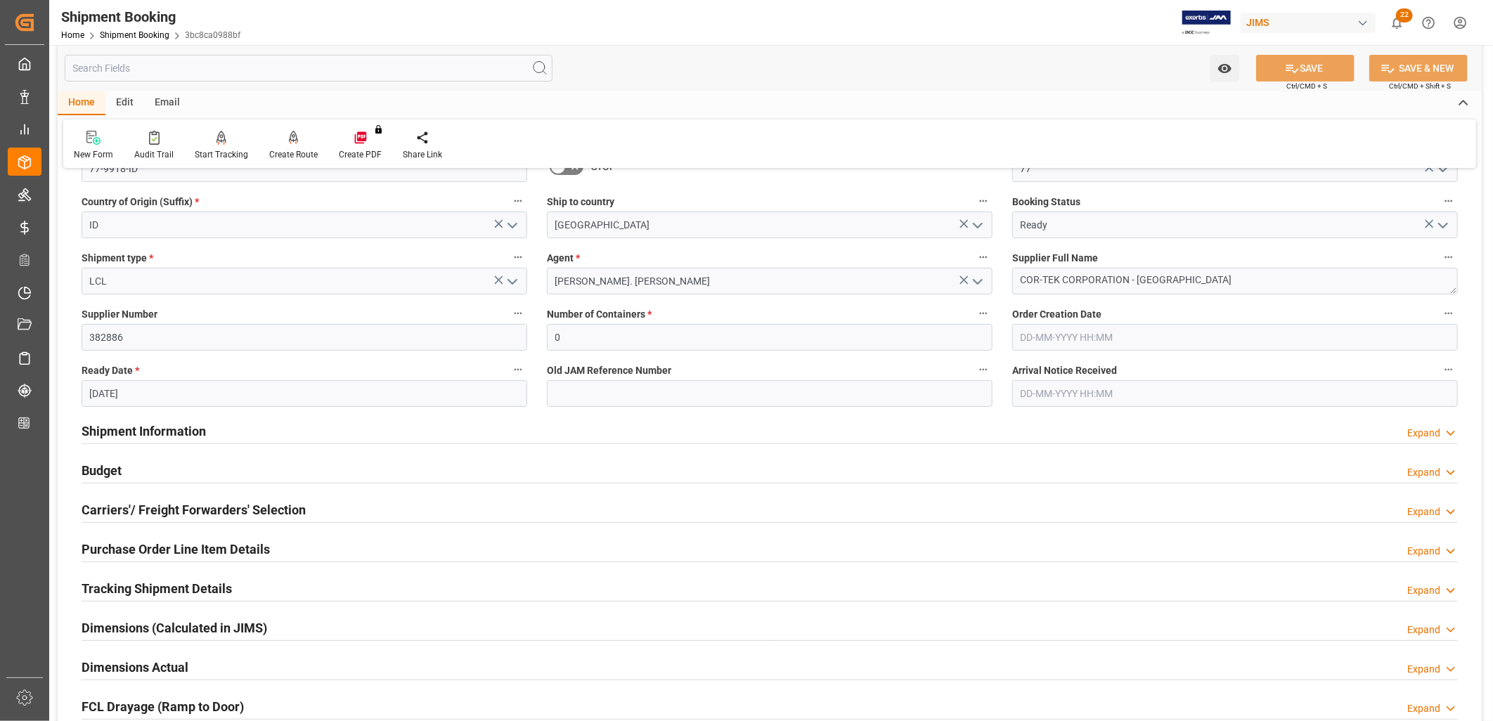
scroll to position [234, 0]
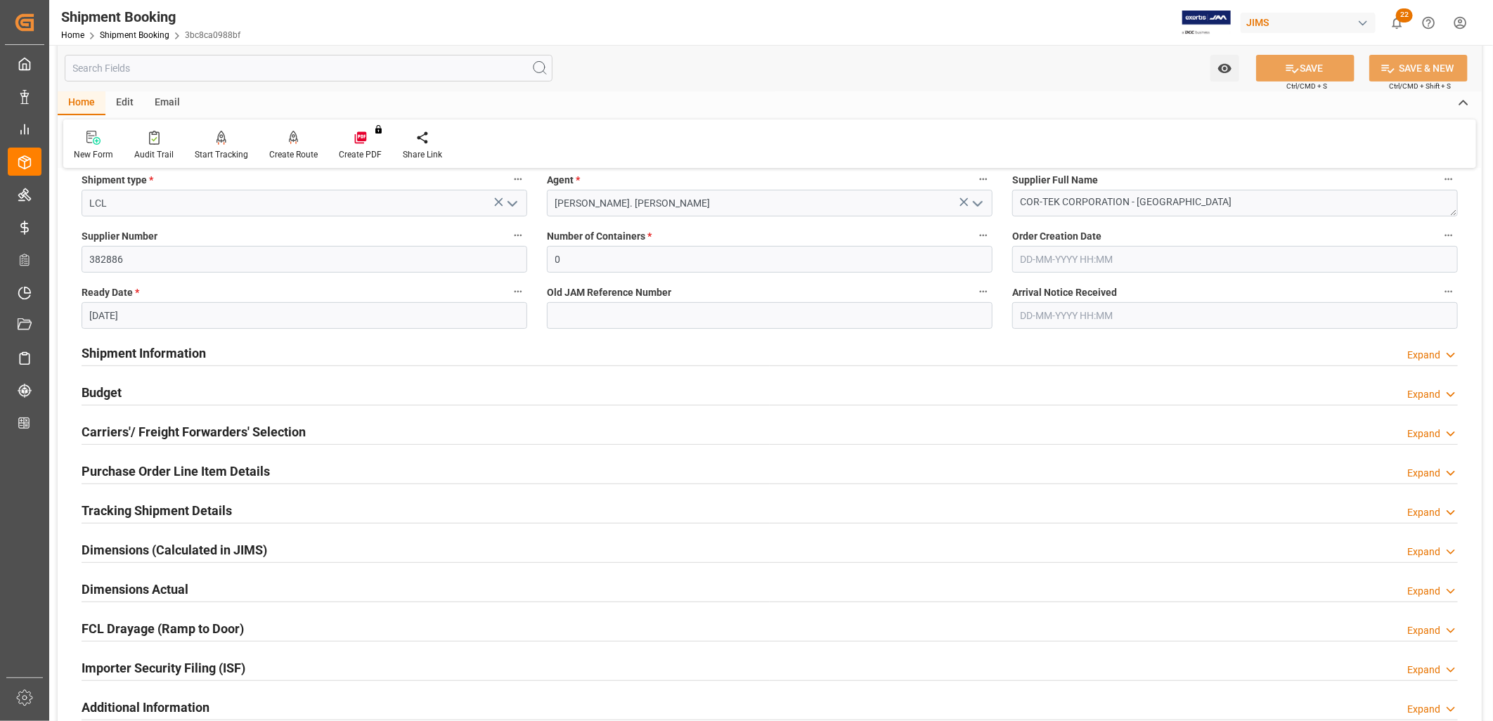
click at [173, 349] on h2 "Shipment Information" at bounding box center [144, 353] width 124 height 19
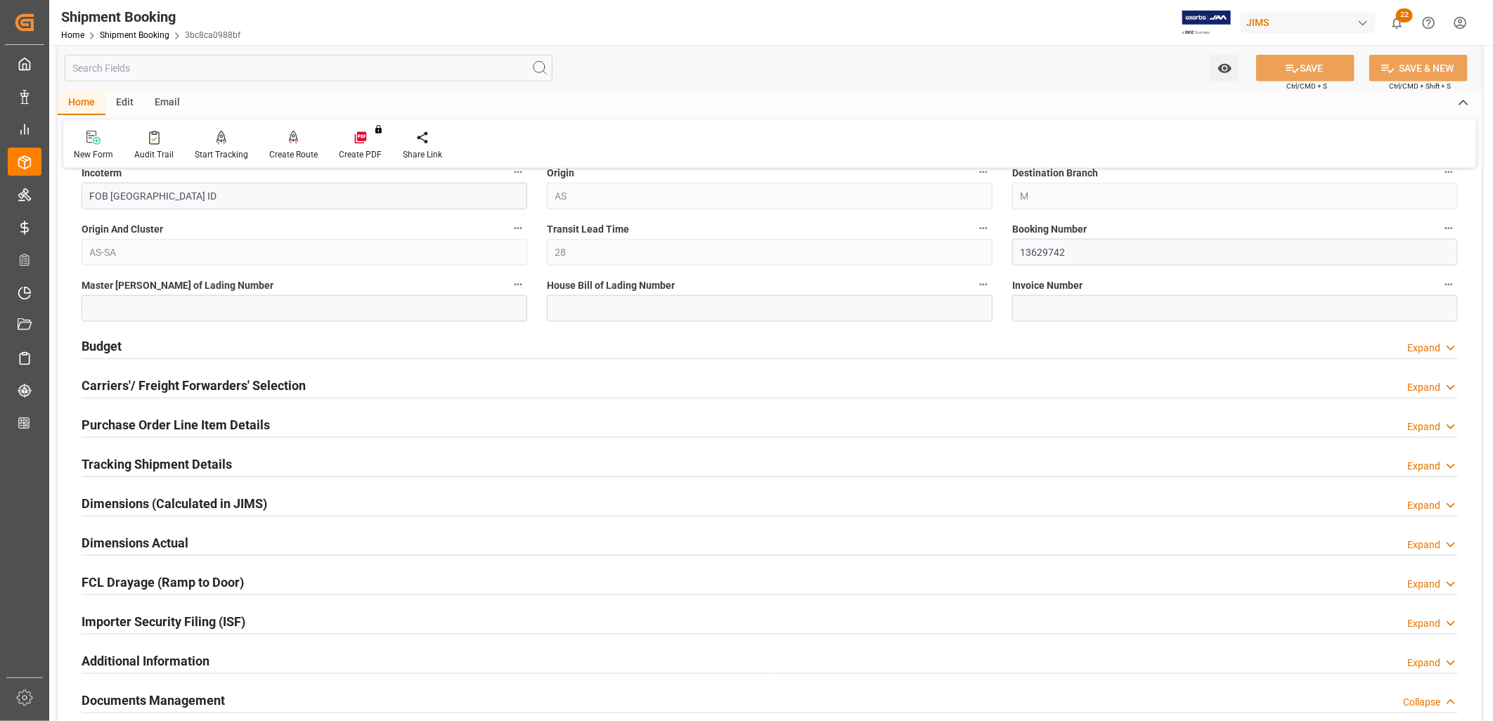
scroll to position [859, 0]
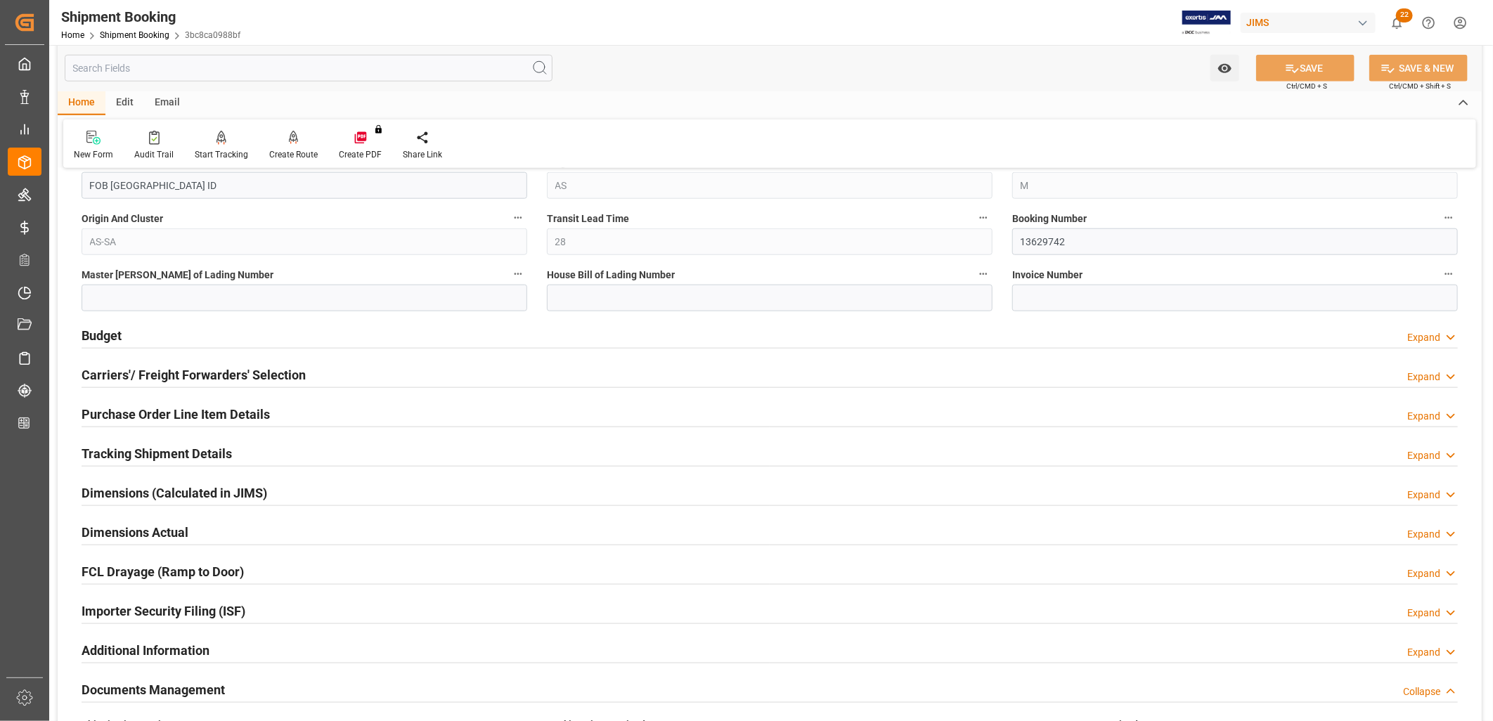
click at [115, 335] on h2 "Budget" at bounding box center [102, 335] width 40 height 19
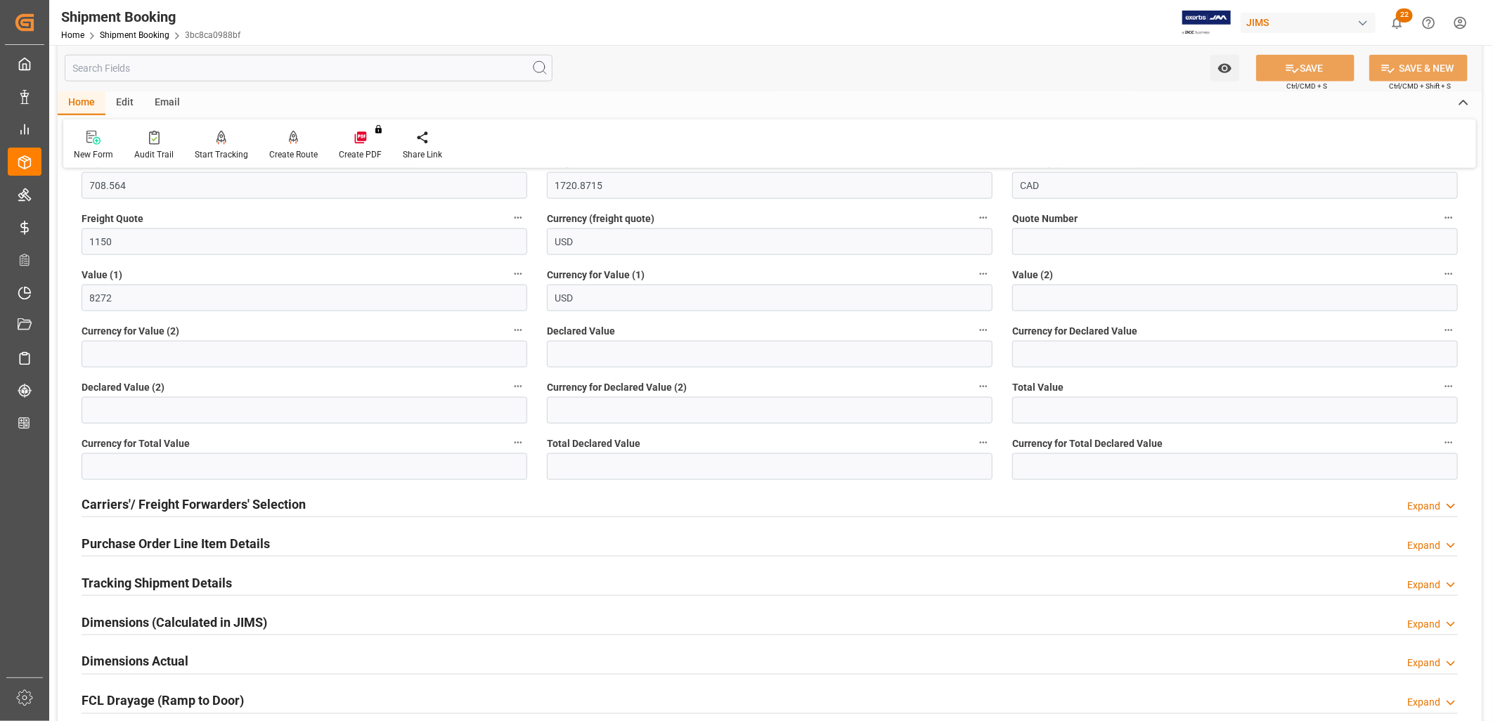
scroll to position [1093, 0]
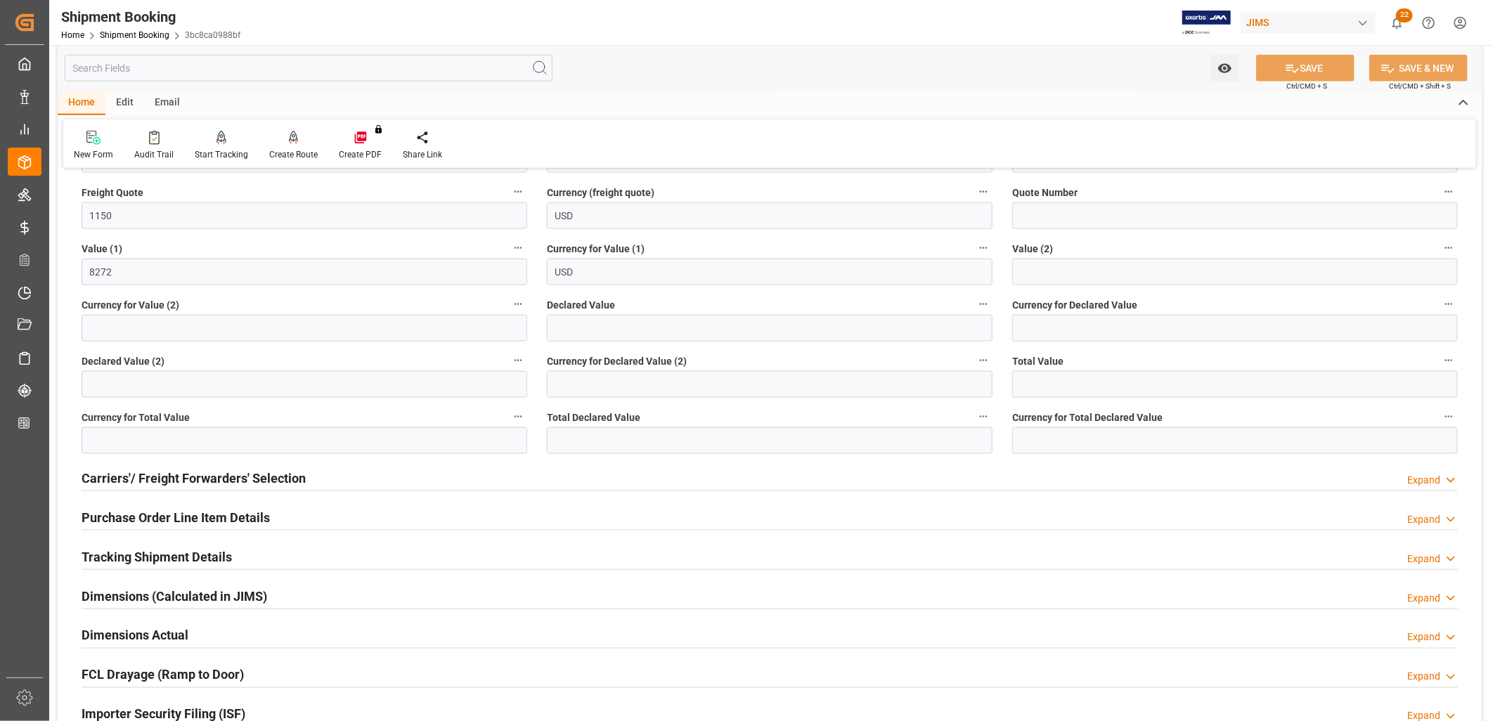
click at [176, 514] on h2 "Purchase Order Line Item Details" at bounding box center [176, 517] width 188 height 19
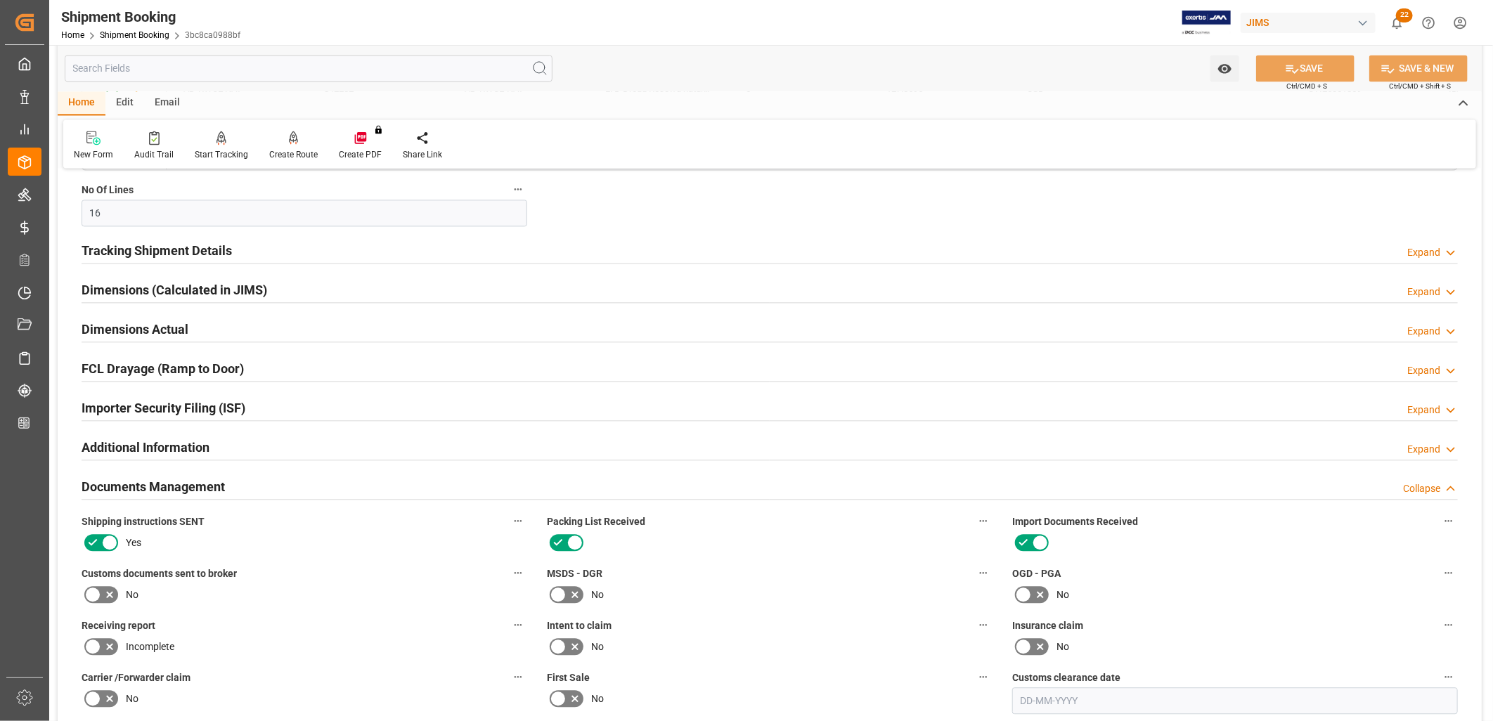
scroll to position [1875, 0]
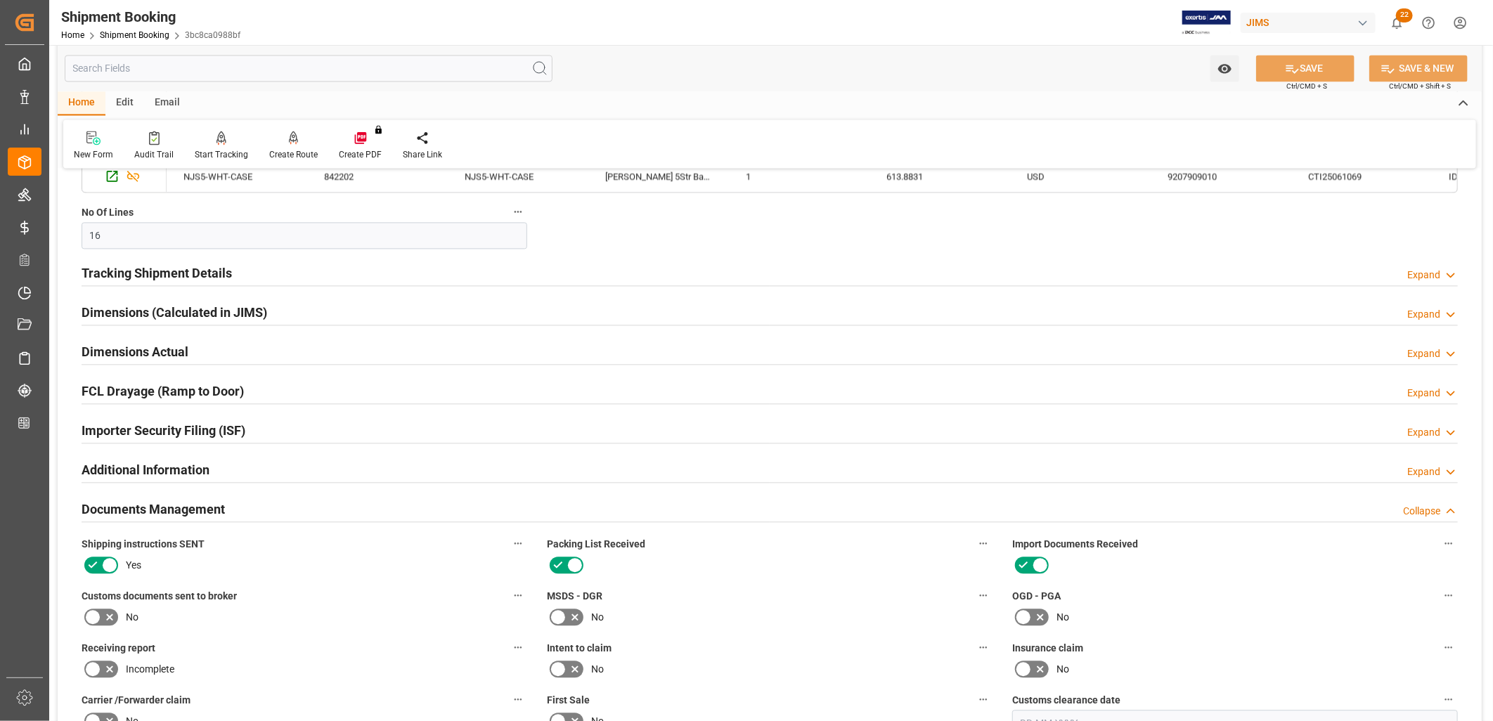
click at [177, 271] on h2 "Tracking Shipment Details" at bounding box center [157, 273] width 150 height 19
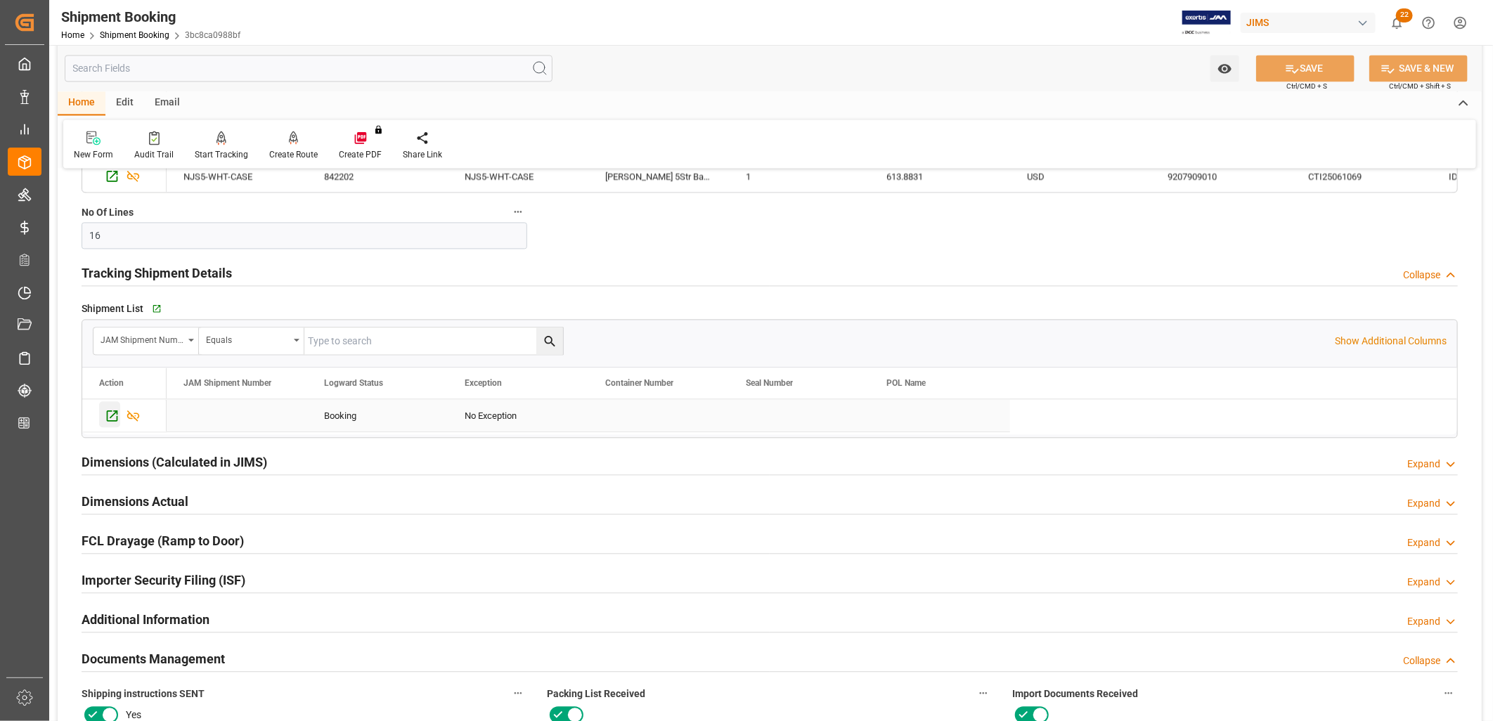
click at [111, 416] on icon "Press SPACE to select this row." at bounding box center [112, 416] width 15 height 15
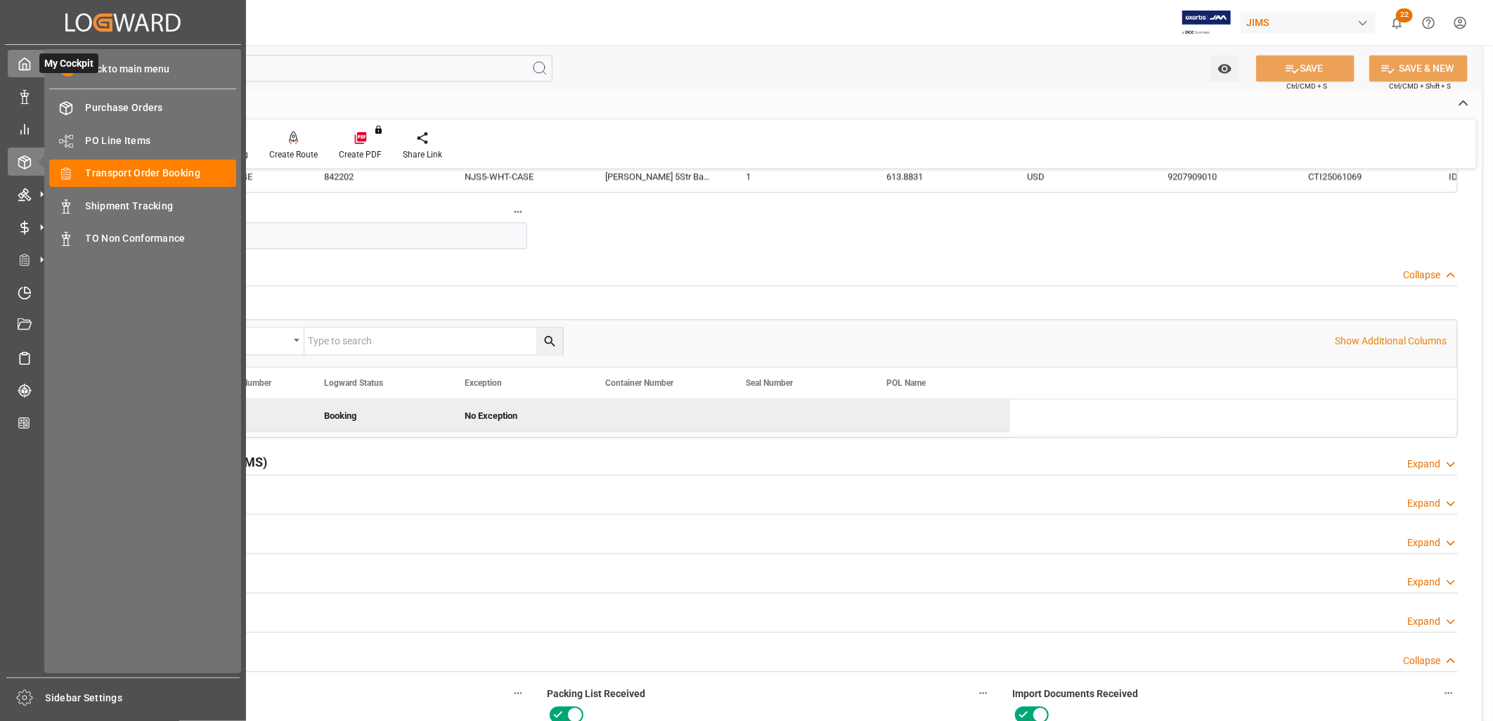
click at [24, 66] on icon at bounding box center [25, 64] width 14 height 14
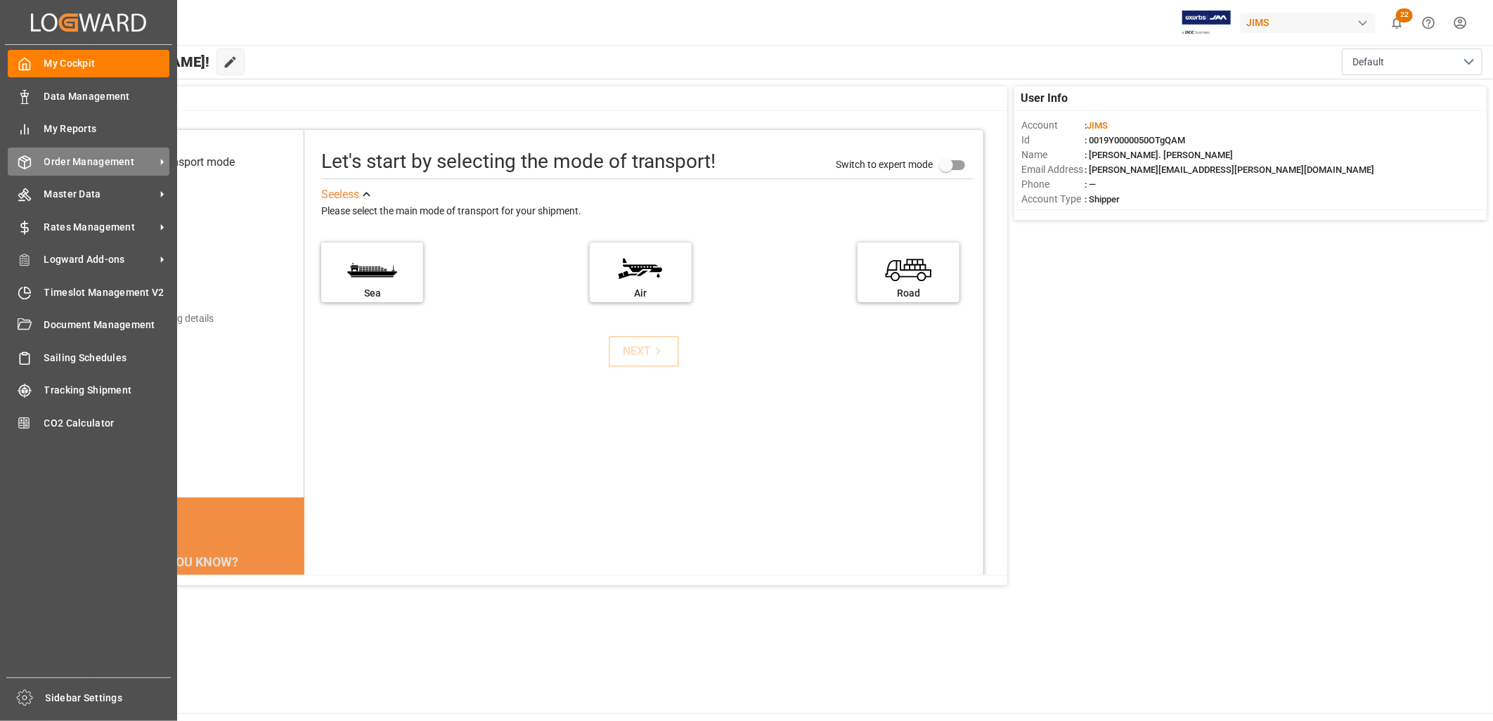
click at [95, 160] on span "Order Management" at bounding box center [99, 162] width 111 height 15
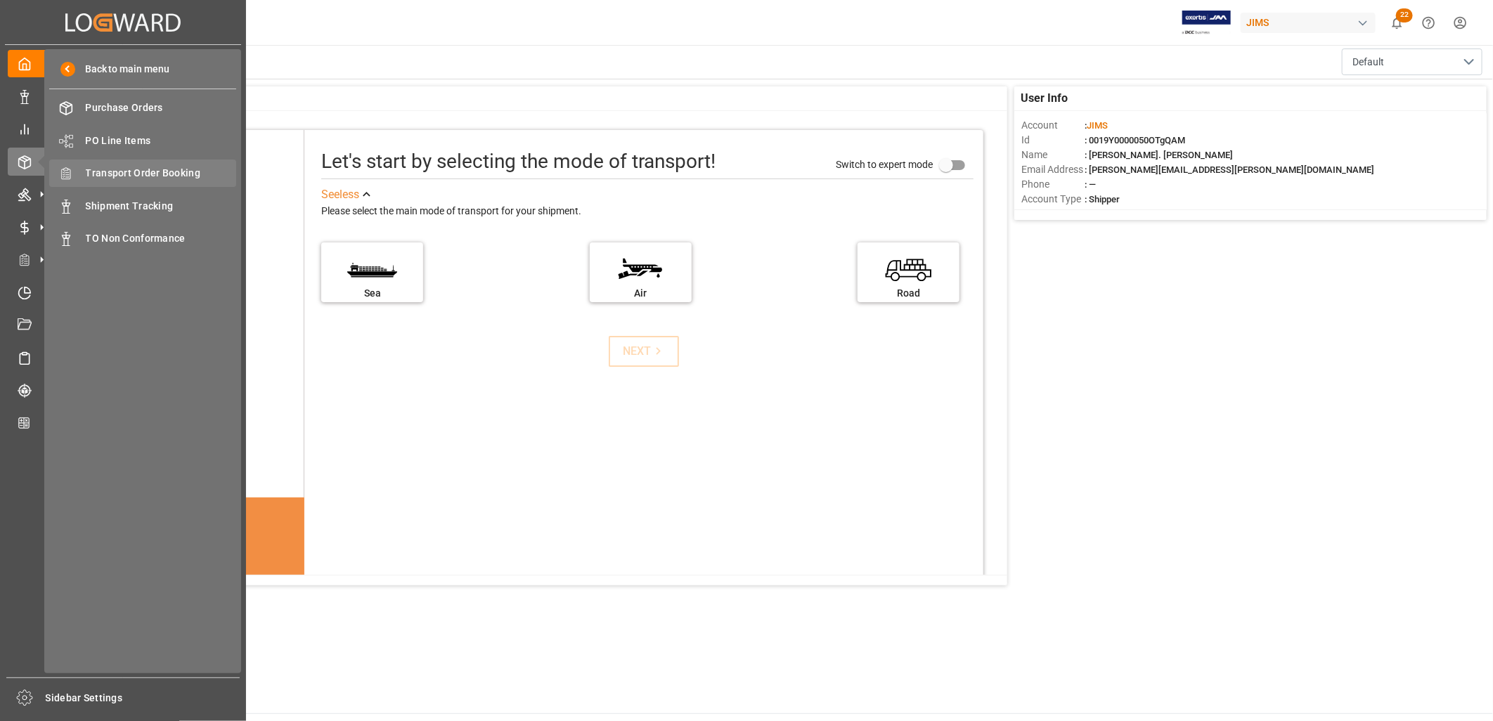
click at [180, 169] on span "Transport Order Booking" at bounding box center [161, 173] width 151 height 15
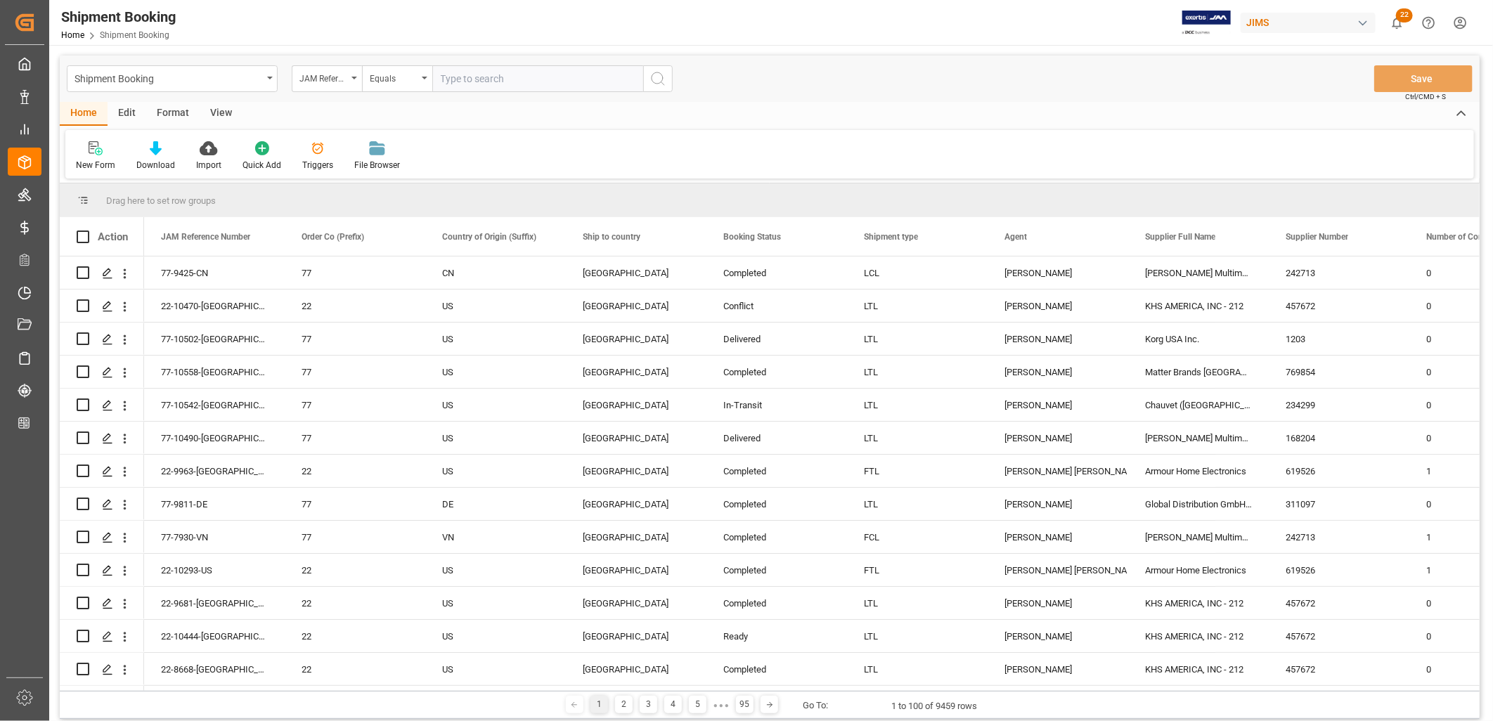
click at [451, 77] on input "text" at bounding box center [537, 78] width 211 height 27
type input "1"
type input "22-10223-ID"
click at [655, 79] on icon "search button" at bounding box center [658, 78] width 17 height 17
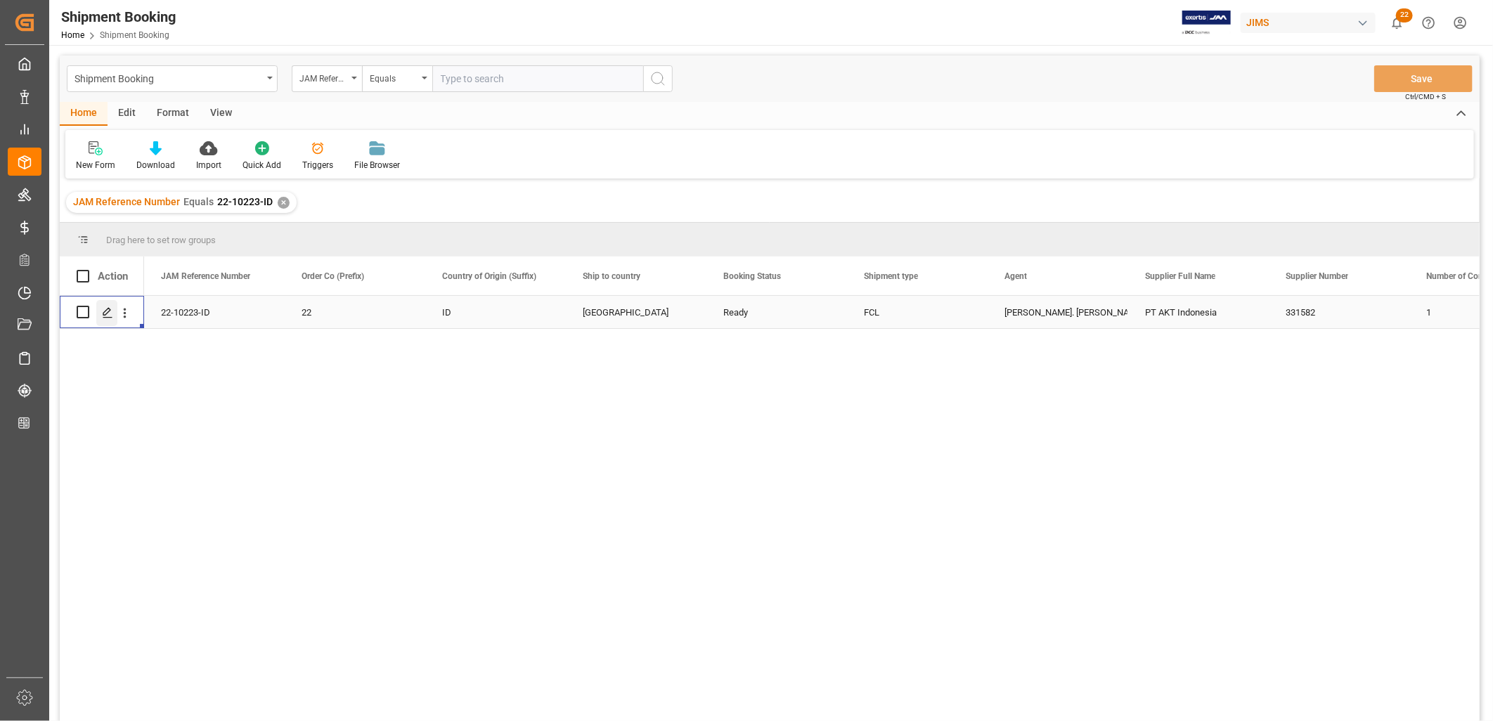
click at [108, 314] on icon "Press SPACE to select this row." at bounding box center [107, 312] width 11 height 11
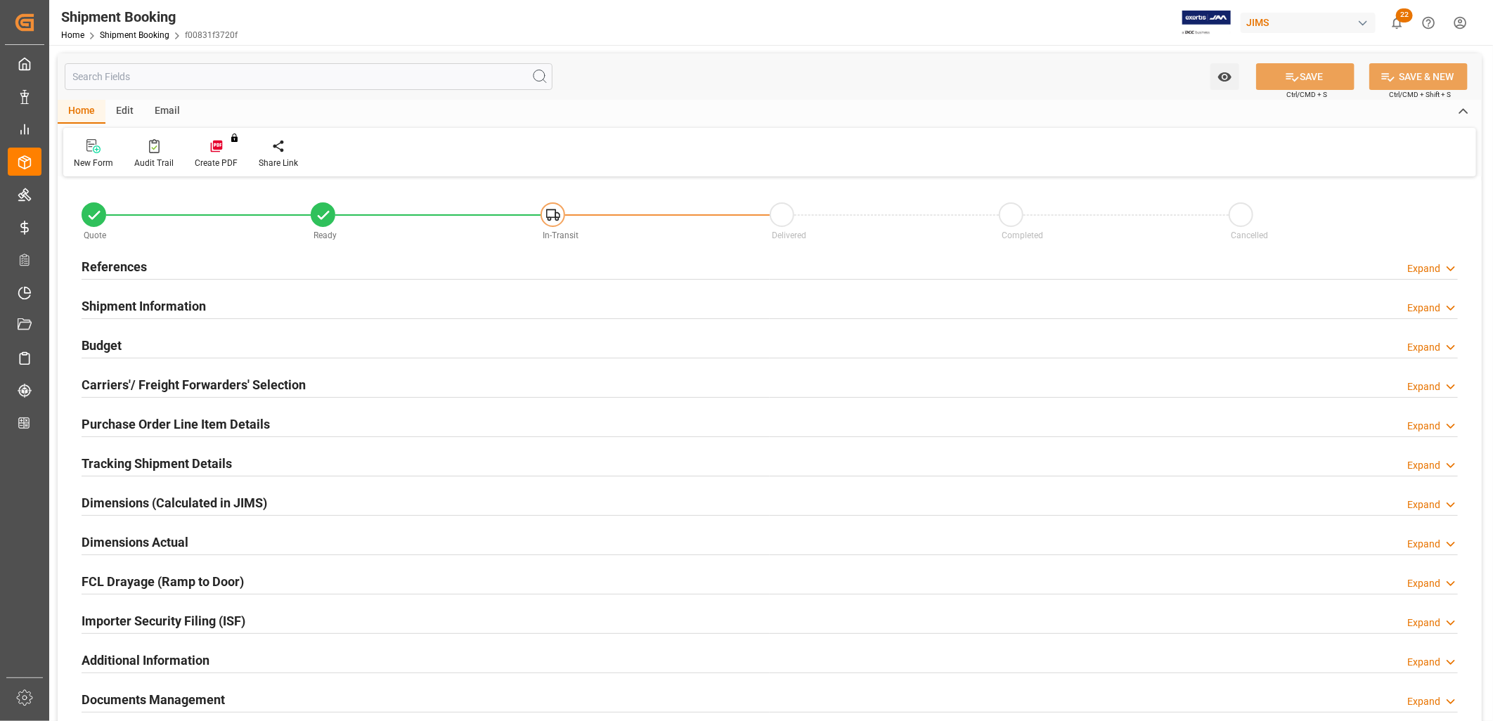
type input "1"
type input "29-12-2025"
click at [146, 265] on div "References Expand" at bounding box center [770, 265] width 1377 height 27
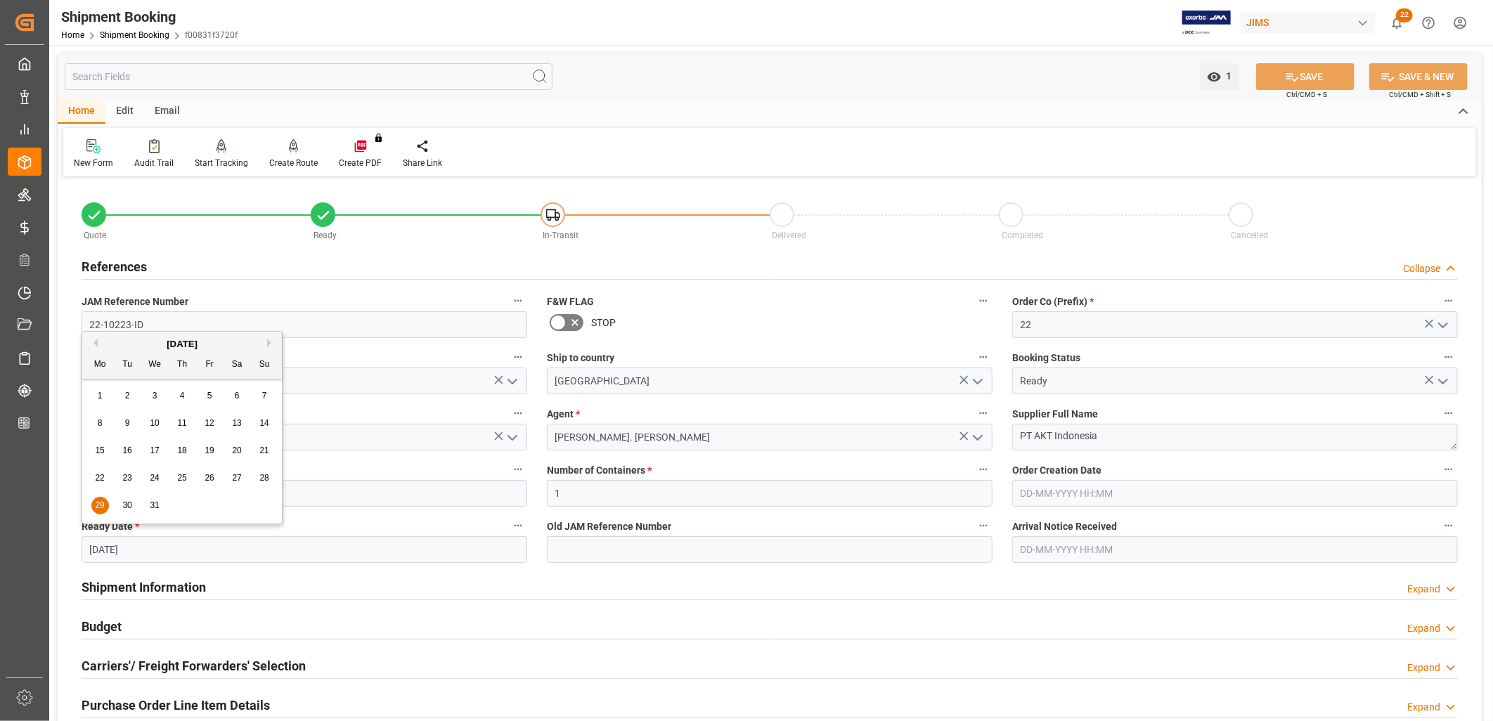
click at [163, 550] on input "29-12-2025" at bounding box center [305, 550] width 446 height 27
click at [1446, 382] on icon "open menu" at bounding box center [1443, 381] width 17 height 17
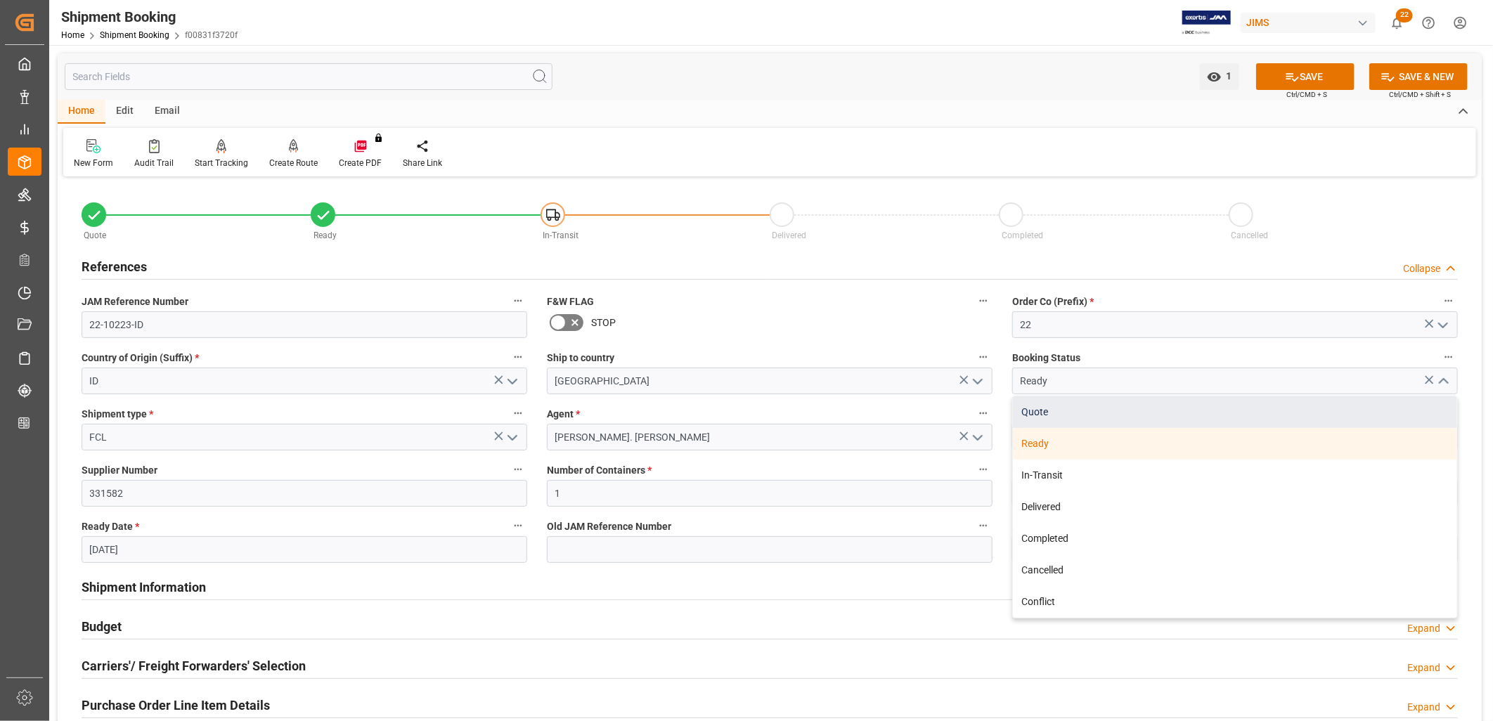
click at [1037, 412] on div "Quote" at bounding box center [1235, 413] width 444 height 32
type input "Quote"
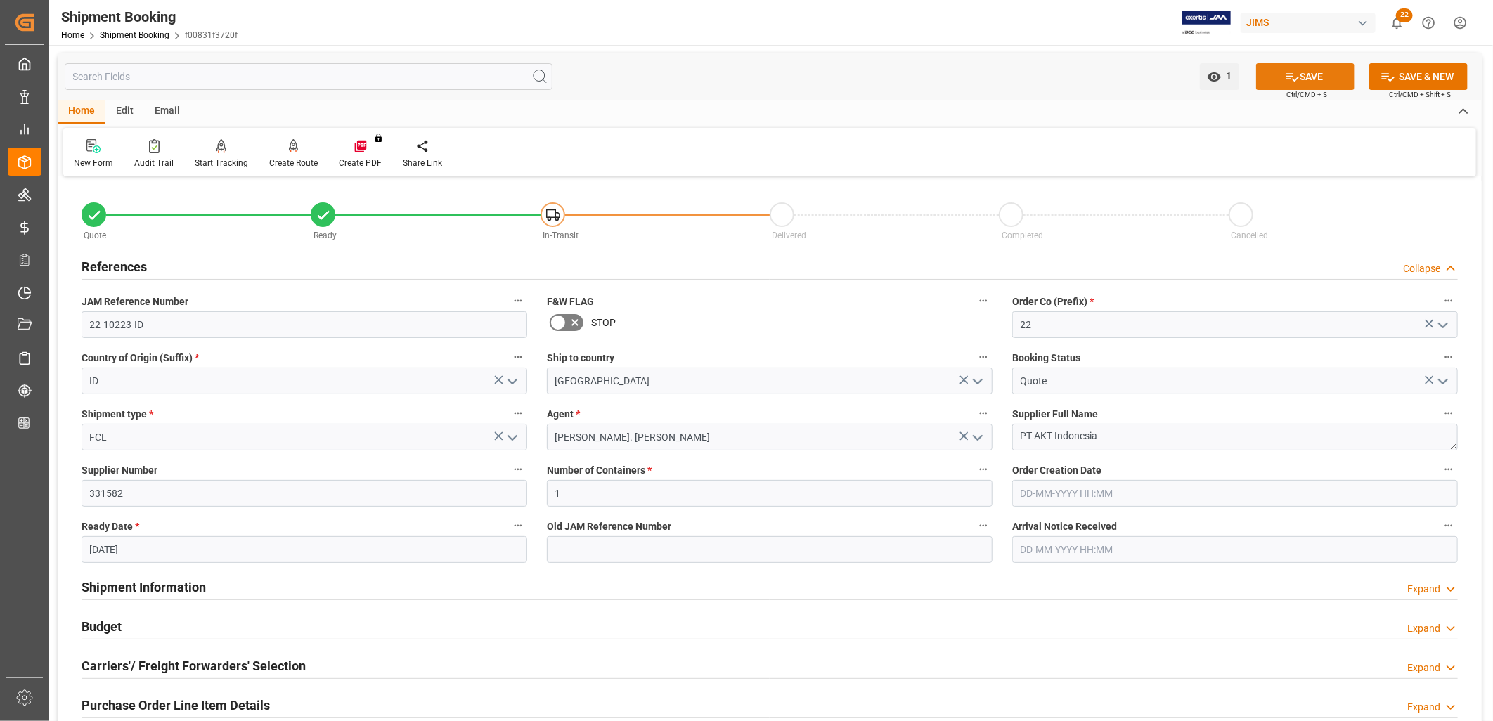
click at [1299, 70] on button "SAVE" at bounding box center [1306, 76] width 98 height 27
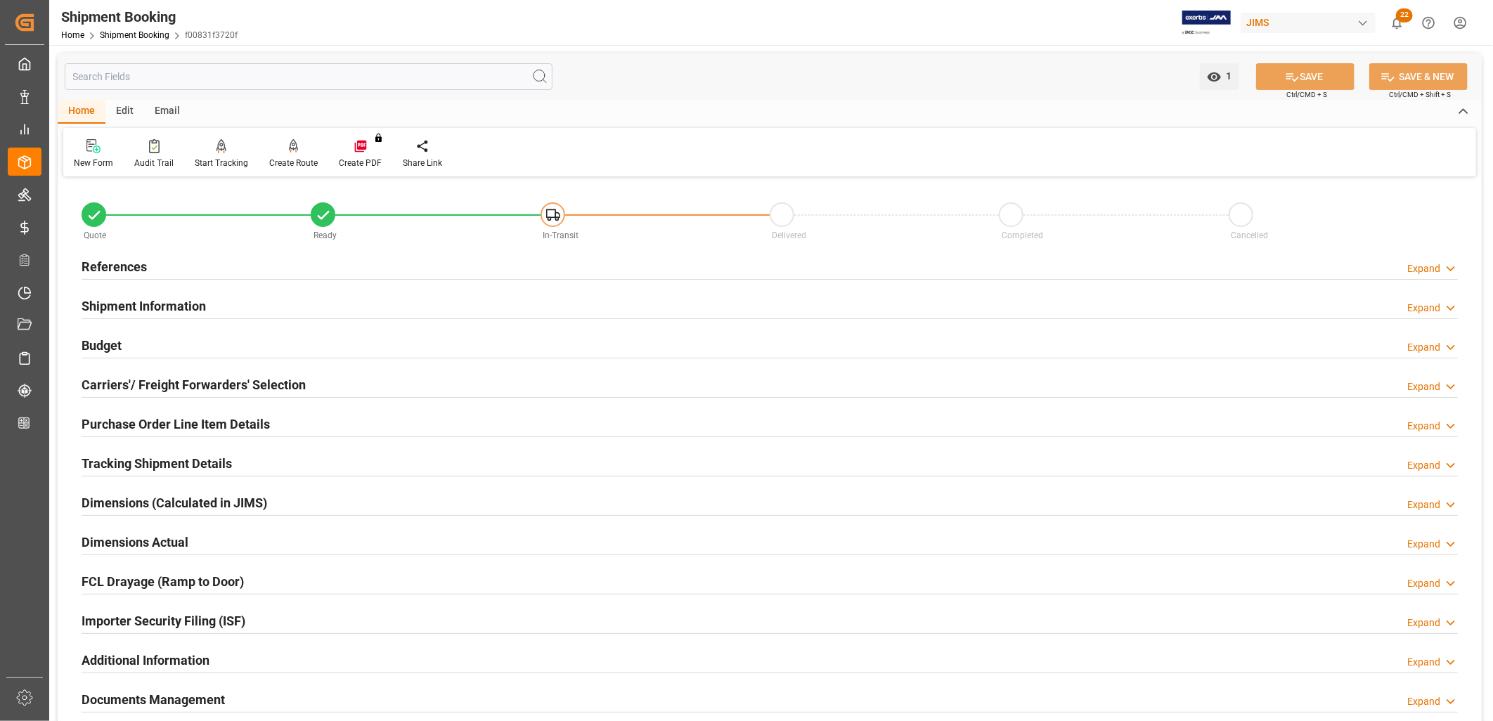
click at [106, 269] on h2 "References" at bounding box center [114, 266] width 65 height 19
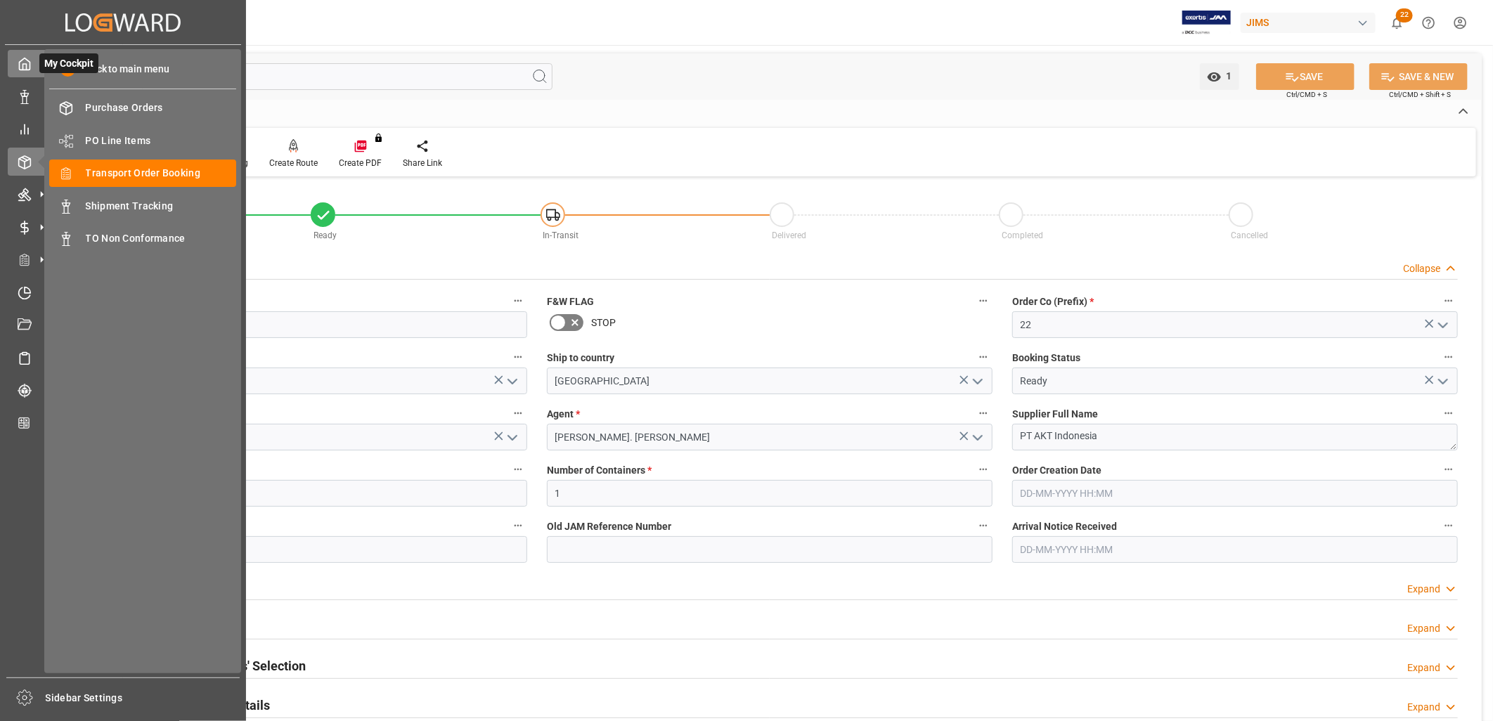
click at [18, 70] on icon at bounding box center [25, 64] width 14 height 14
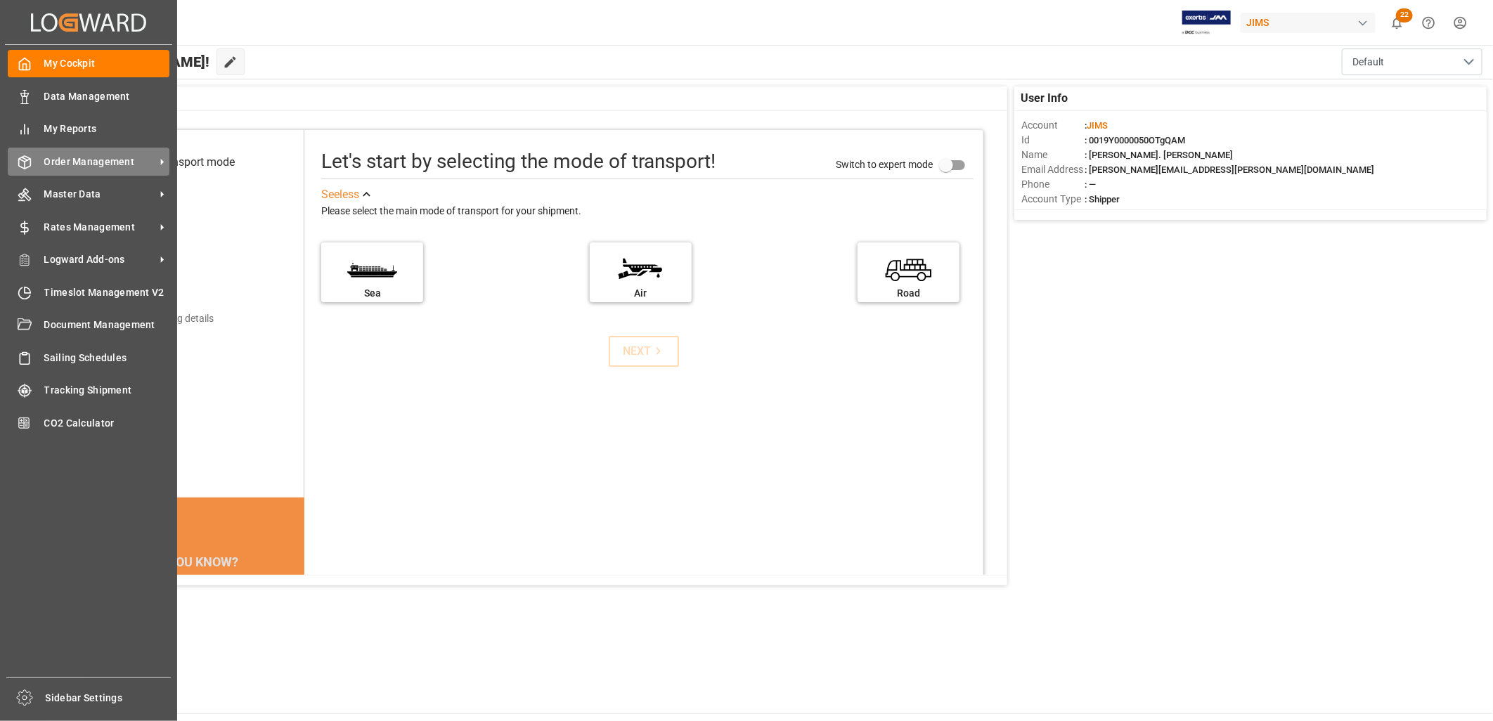
click at [78, 170] on div "Order Management Order Management" at bounding box center [89, 161] width 162 height 27
click at [120, 160] on span "Order Management" at bounding box center [99, 162] width 111 height 15
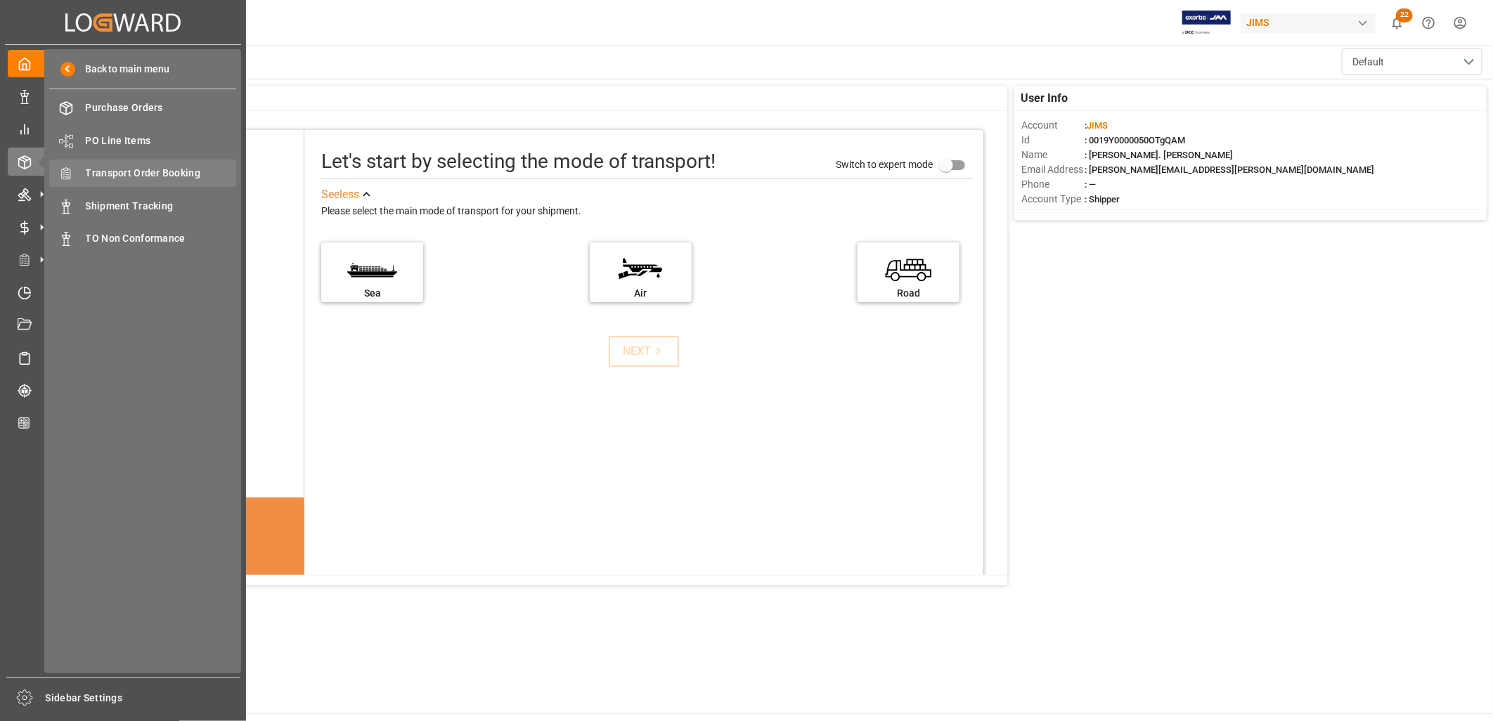
click at [155, 169] on span "Transport Order Booking" at bounding box center [161, 173] width 151 height 15
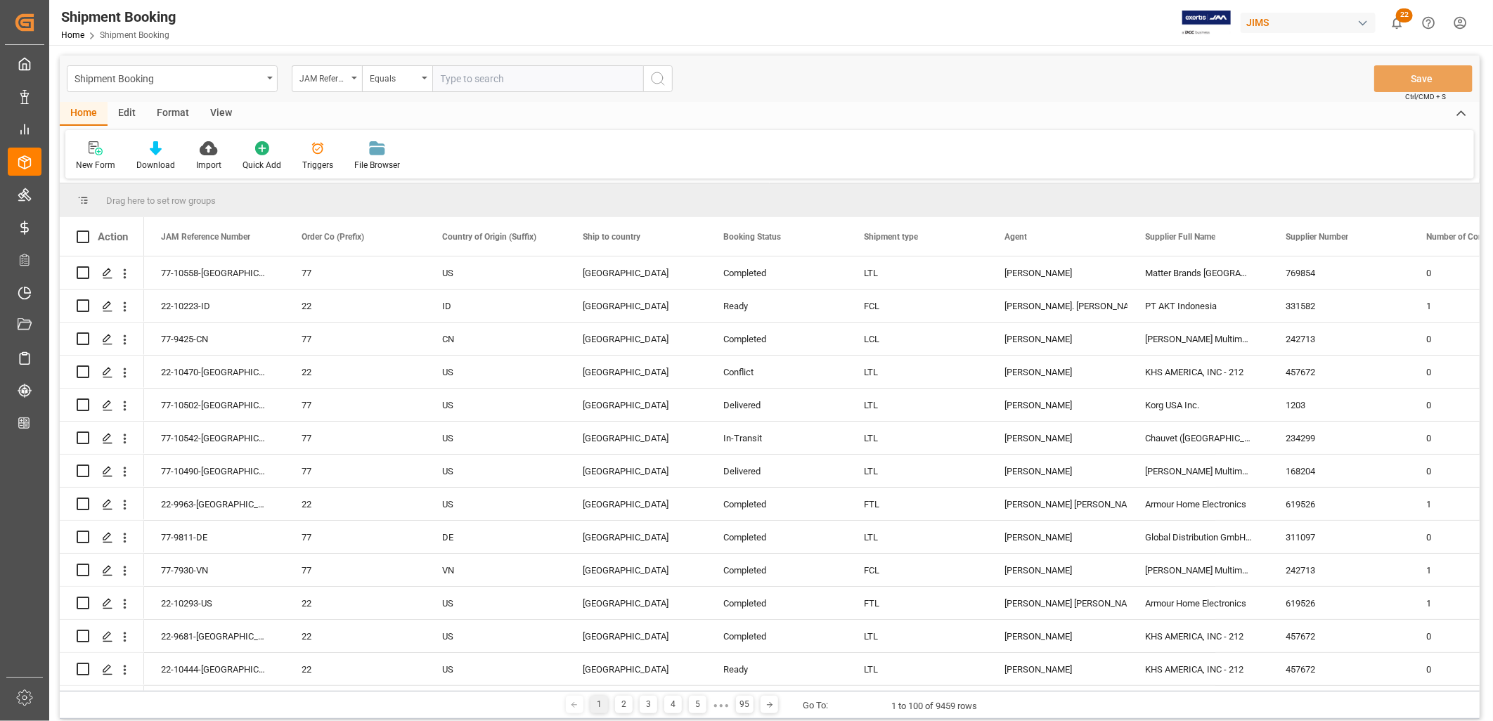
click at [451, 77] on input "text" at bounding box center [537, 78] width 211 height 27
type input "22-8630-ID"
click at [659, 74] on icon "search button" at bounding box center [658, 78] width 17 height 17
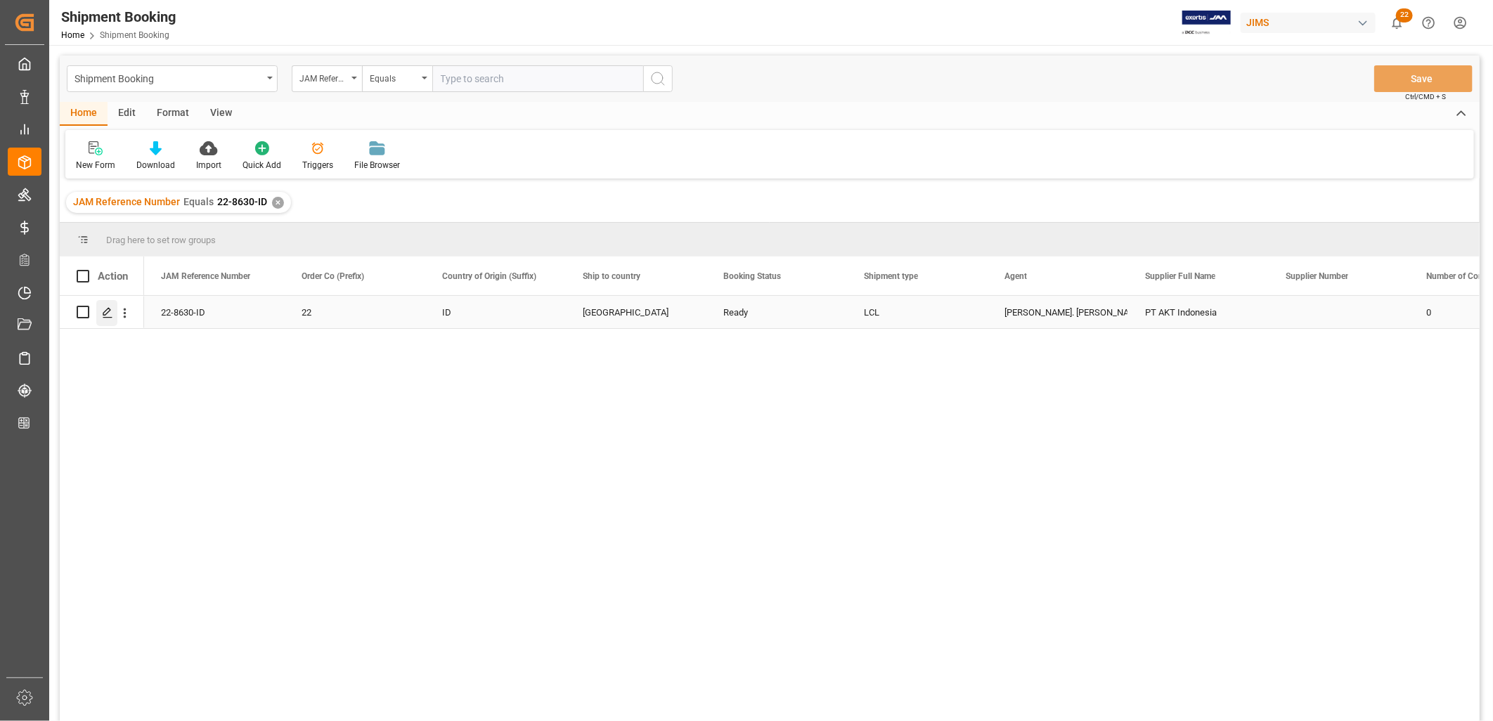
click at [109, 314] on icon "Press SPACE to select this row." at bounding box center [107, 312] width 11 height 11
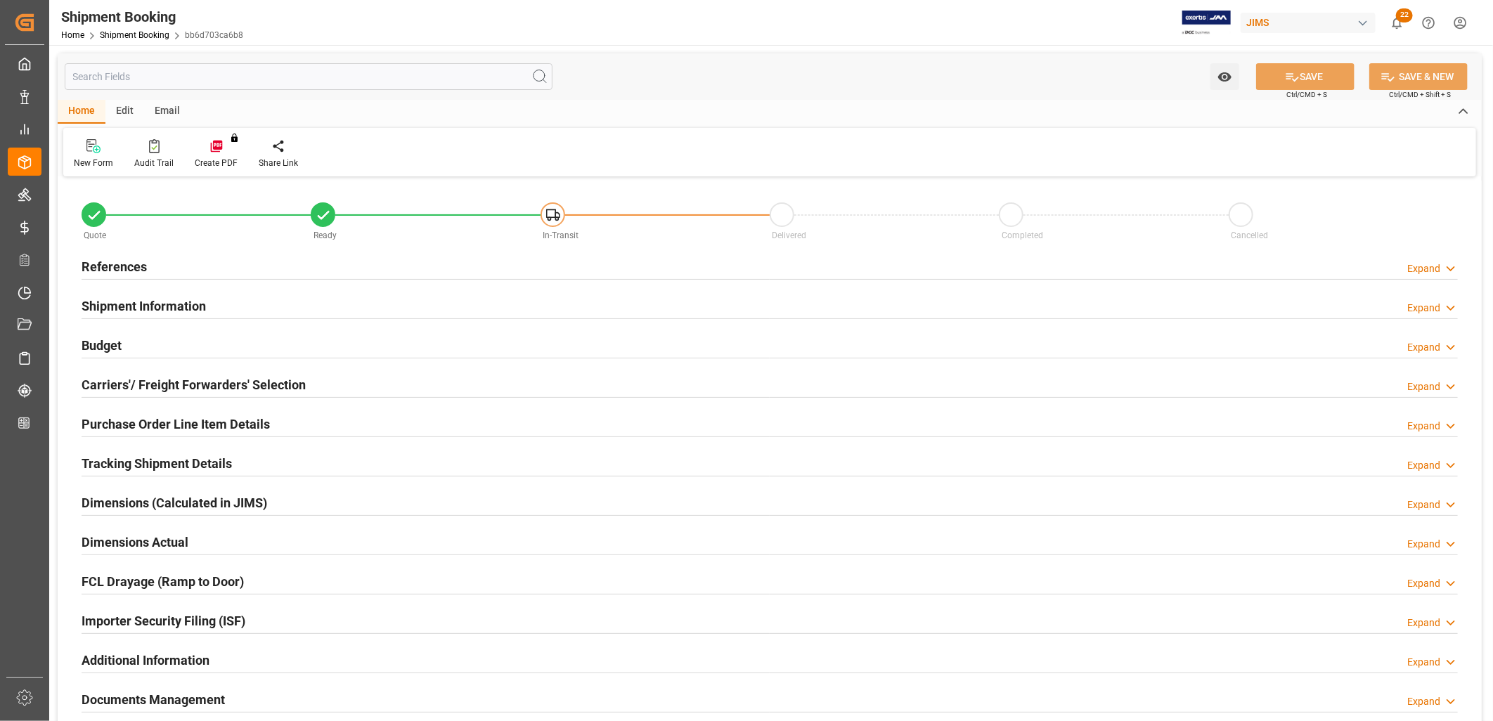
type input "0"
click at [134, 265] on h2 "References" at bounding box center [114, 266] width 65 height 19
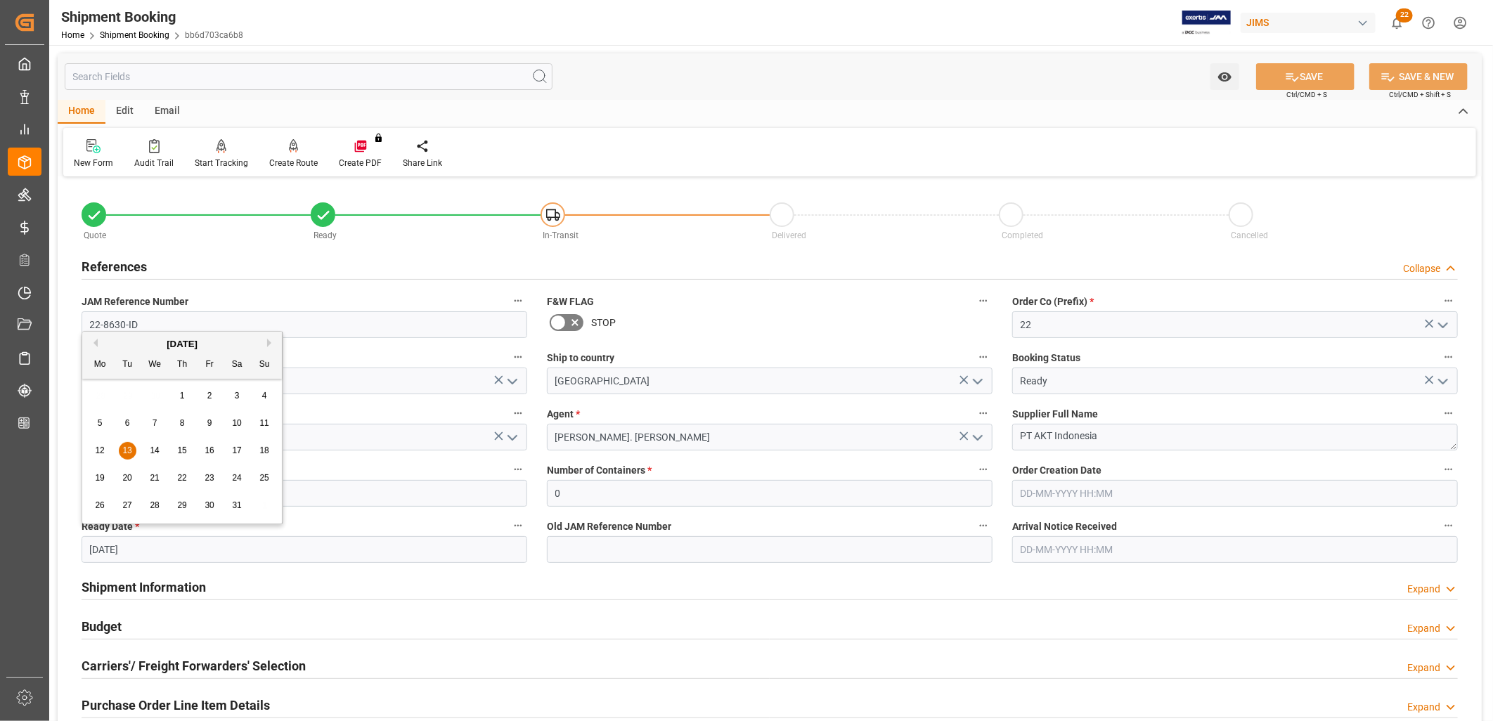
click at [150, 551] on input "13-05-2025" at bounding box center [305, 550] width 446 height 27
click at [273, 339] on button "Next Month" at bounding box center [271, 343] width 8 height 8
click at [271, 340] on button "Next Month" at bounding box center [271, 343] width 8 height 8
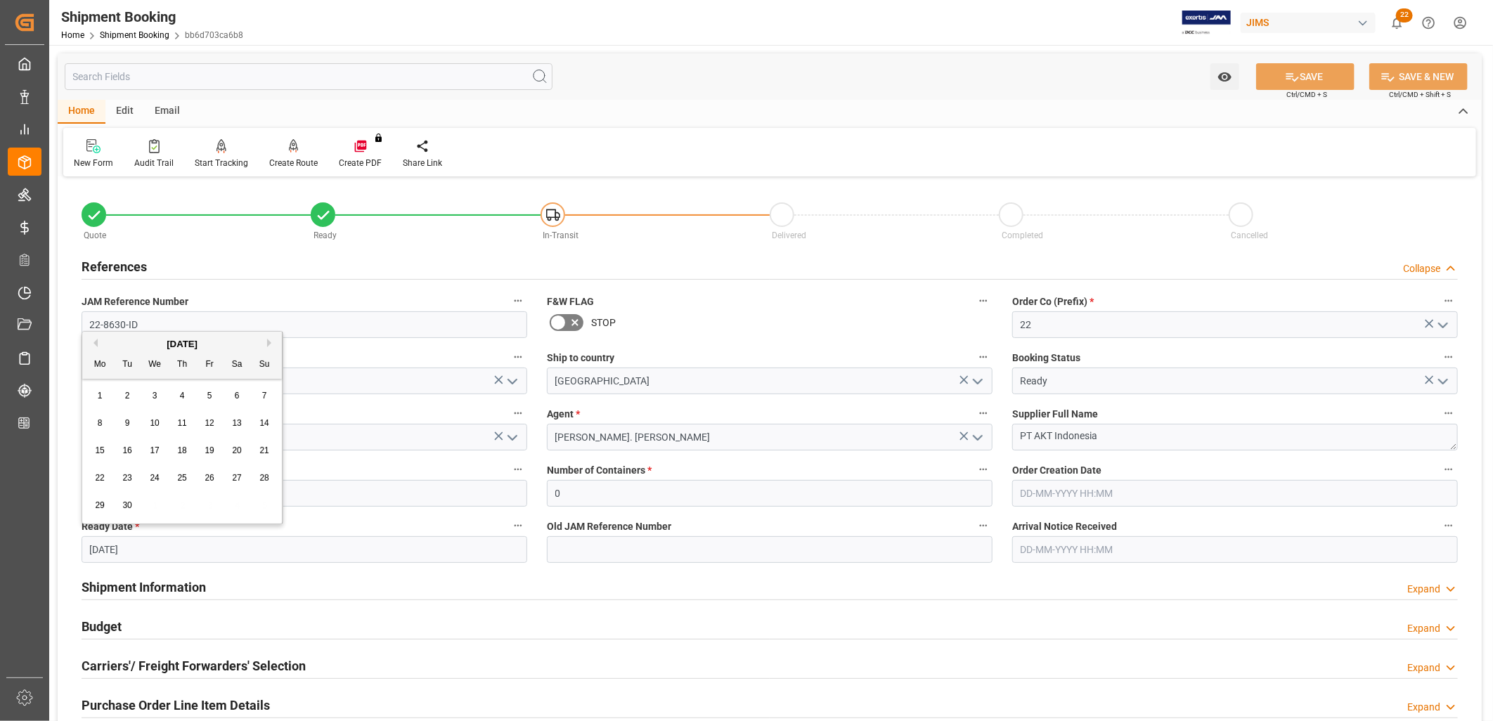
click at [127, 447] on span "16" at bounding box center [126, 451] width 9 height 10
type input "16-09-2025"
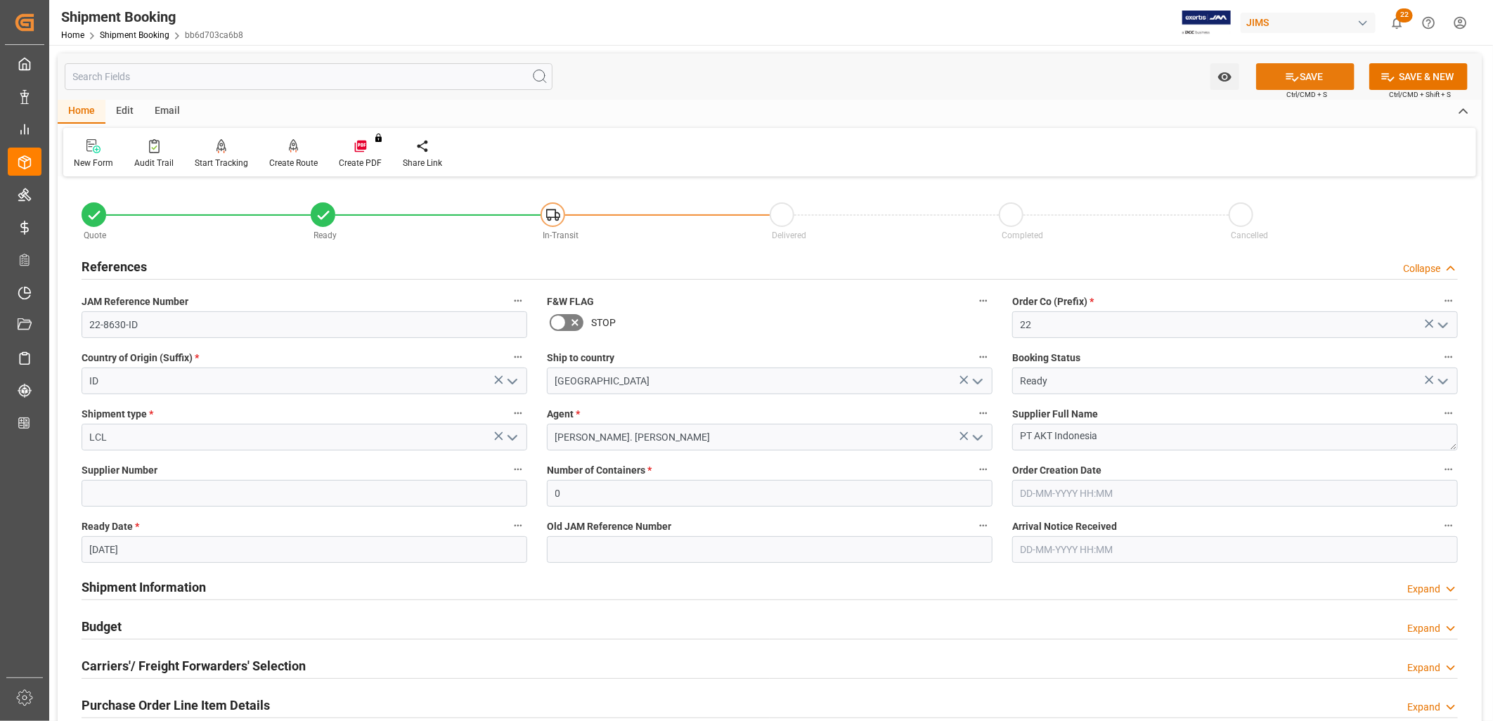
click at [1334, 72] on button "SAVE" at bounding box center [1306, 76] width 98 height 27
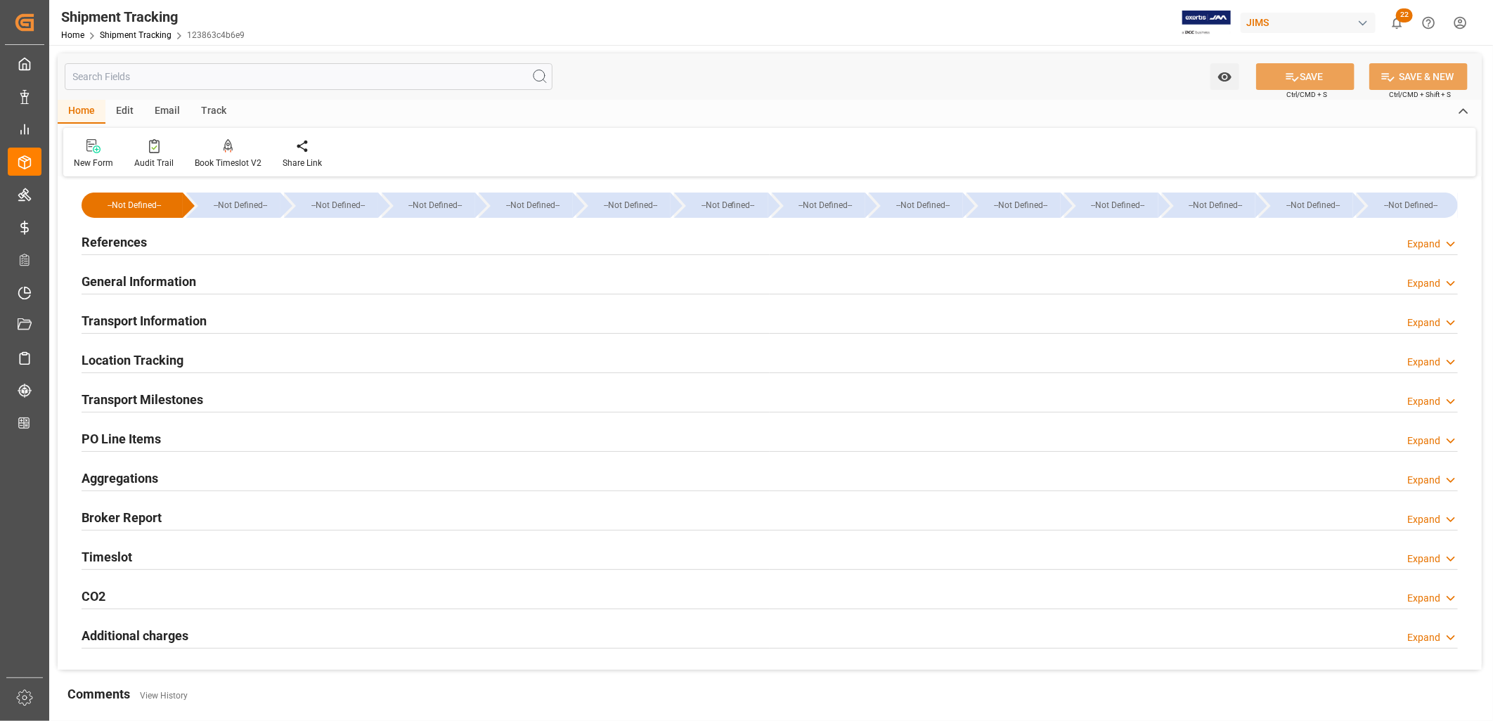
click at [162, 402] on h2 "Transport Milestones" at bounding box center [143, 399] width 122 height 19
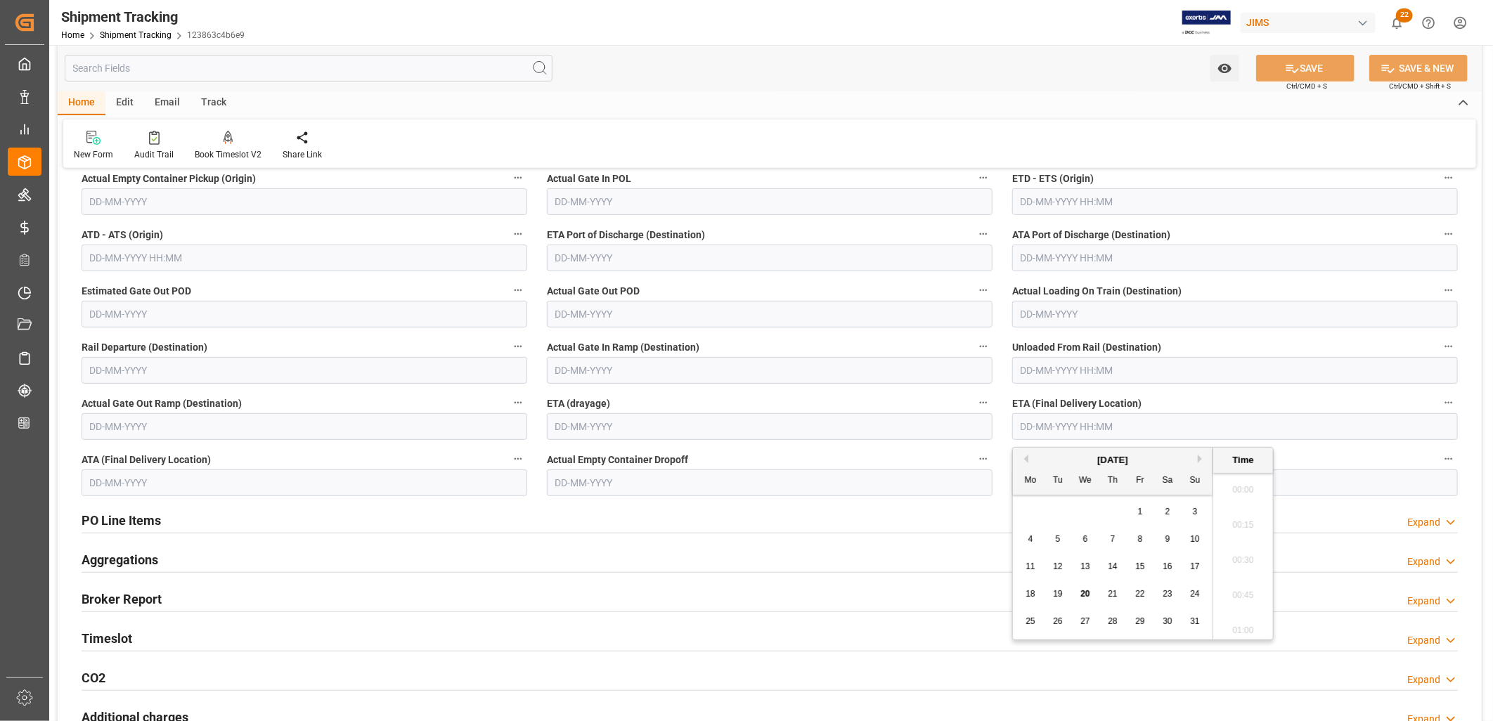
scroll to position [1973, 0]
click at [1039, 420] on input "text" at bounding box center [1236, 426] width 446 height 27
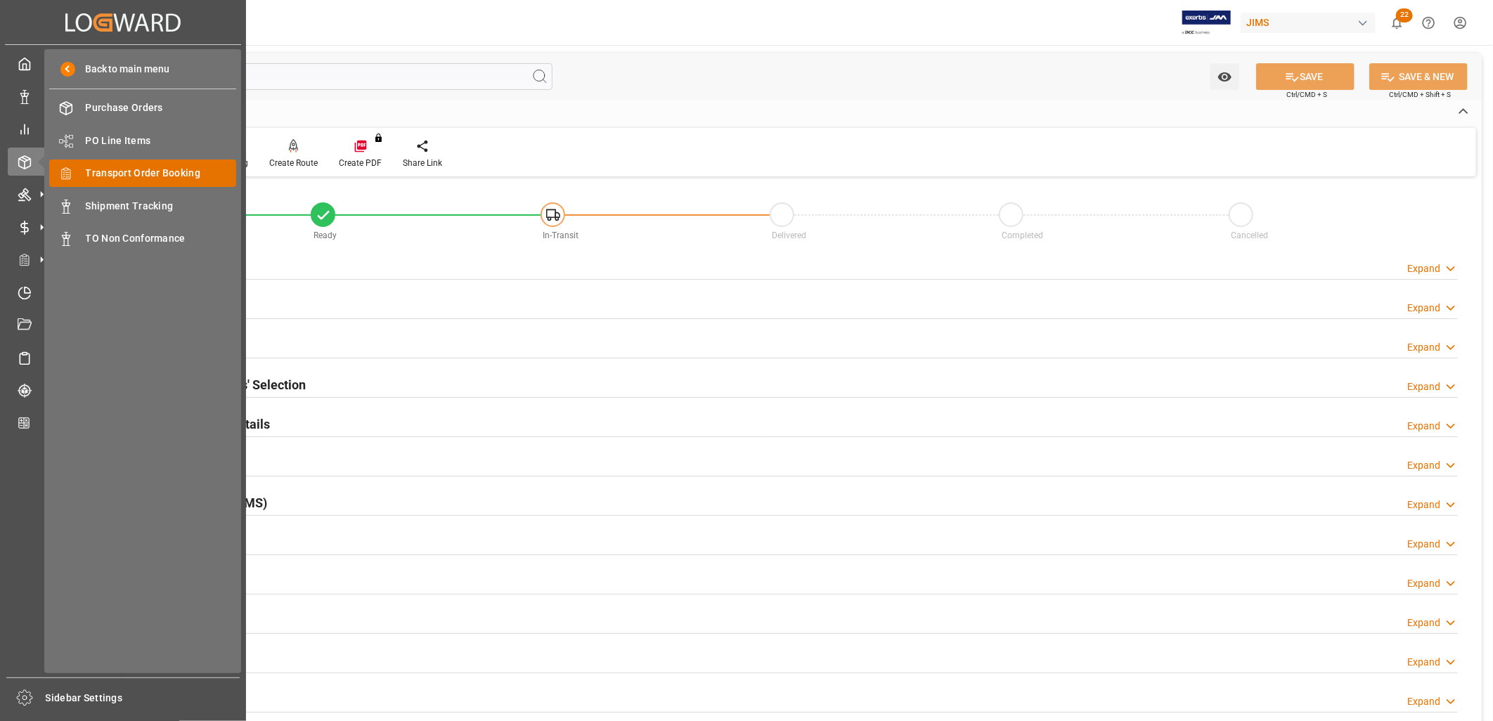
click at [150, 167] on span "Transport Order Booking" at bounding box center [161, 173] width 151 height 15
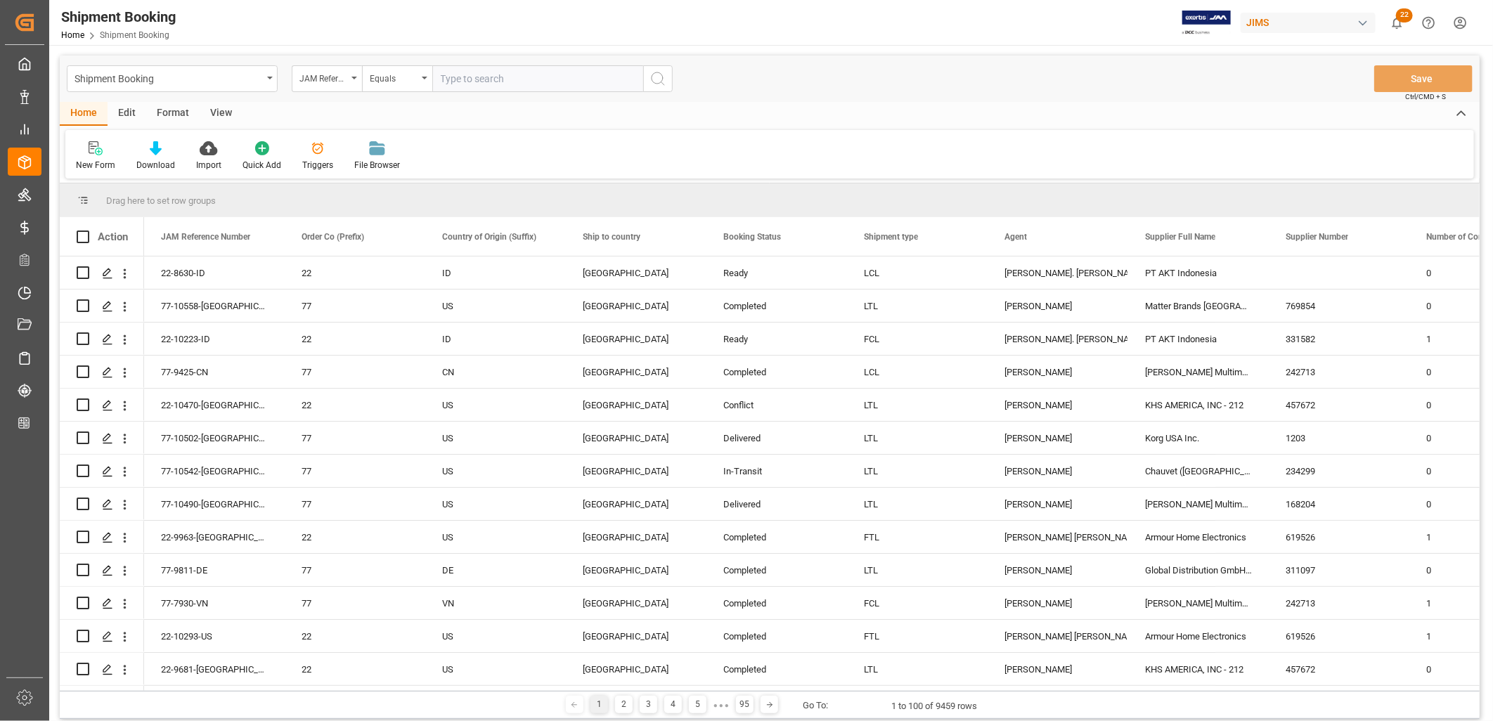
click at [454, 77] on input "text" at bounding box center [537, 78] width 211 height 27
click at [451, 77] on input "text" at bounding box center [537, 78] width 211 height 27
type input "22-10228-ID"
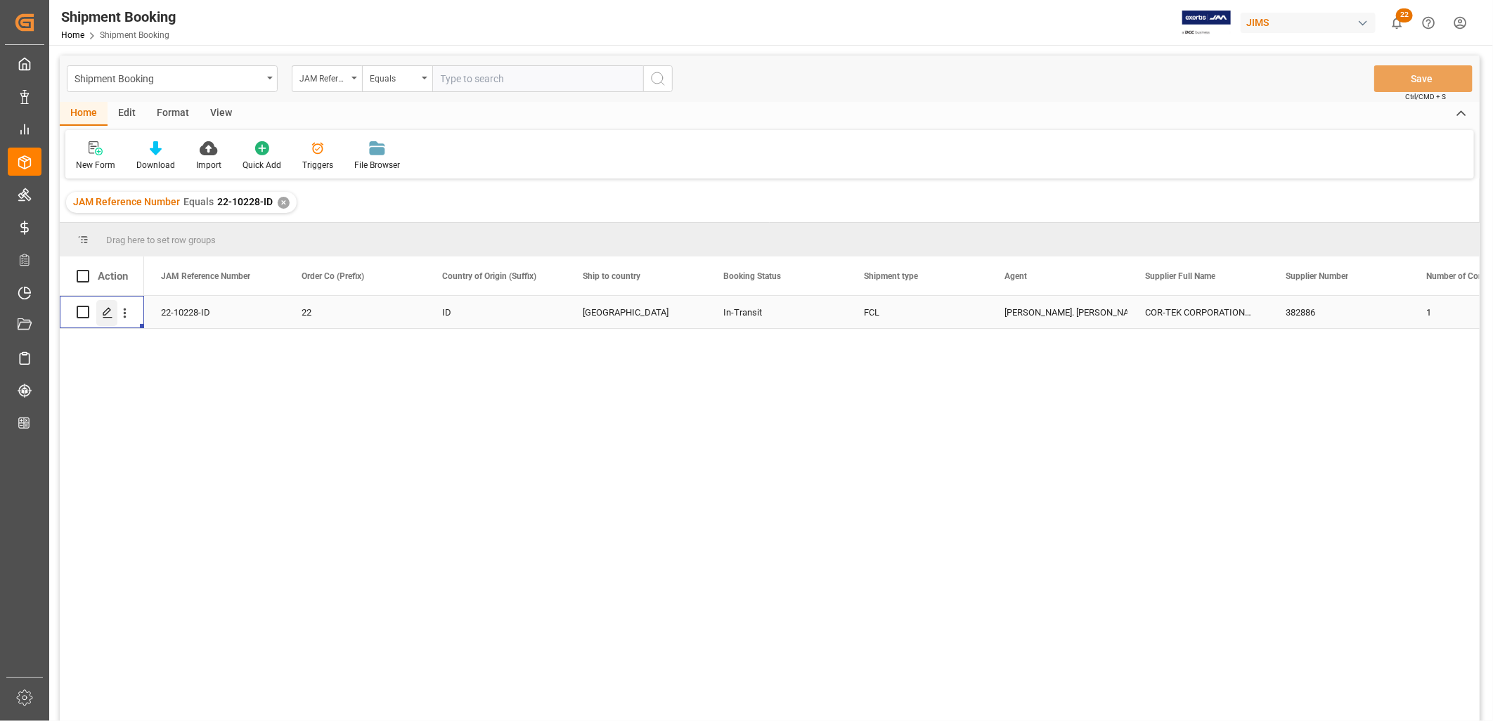
click at [107, 311] on icon "Press SPACE to select this row." at bounding box center [107, 312] width 11 height 11
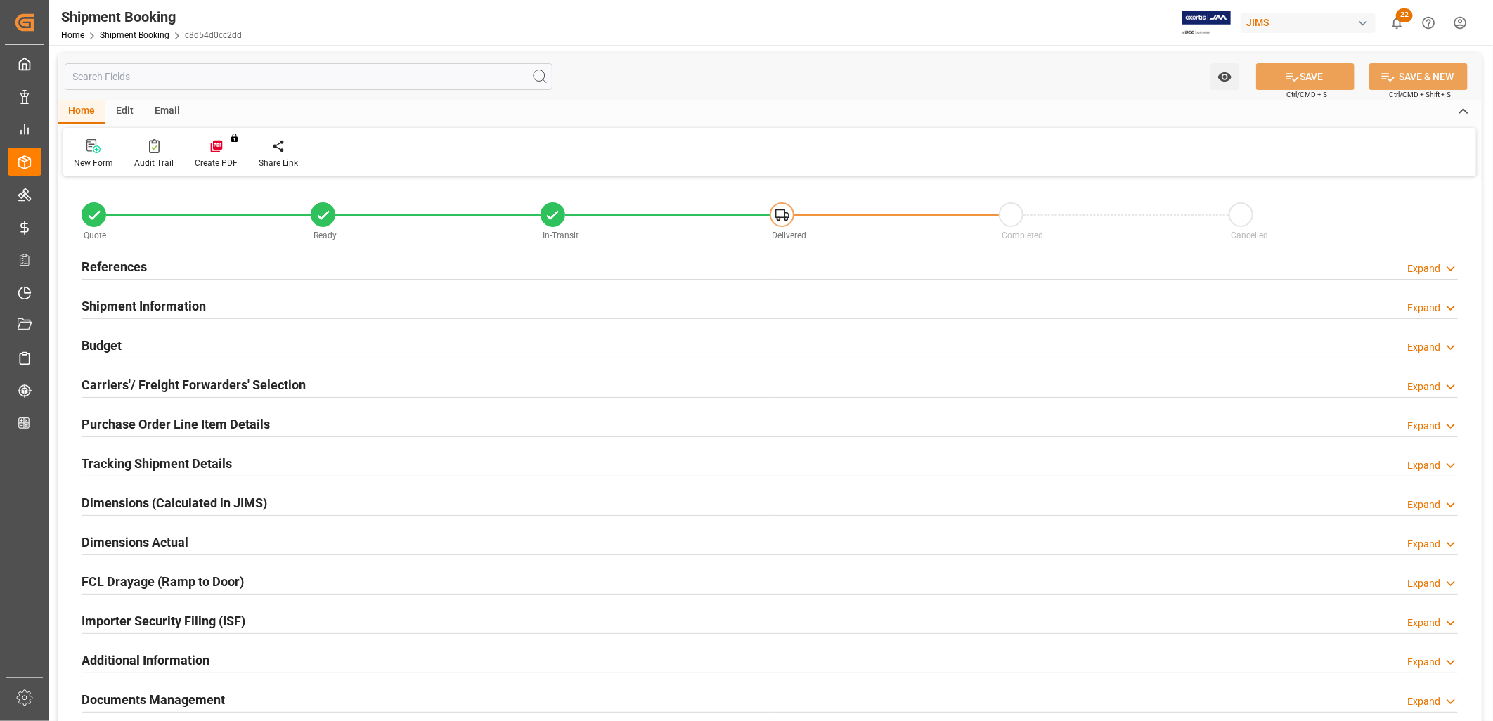
type input "1"
type input "[DATE]"
click at [122, 269] on h2 "References" at bounding box center [114, 266] width 65 height 19
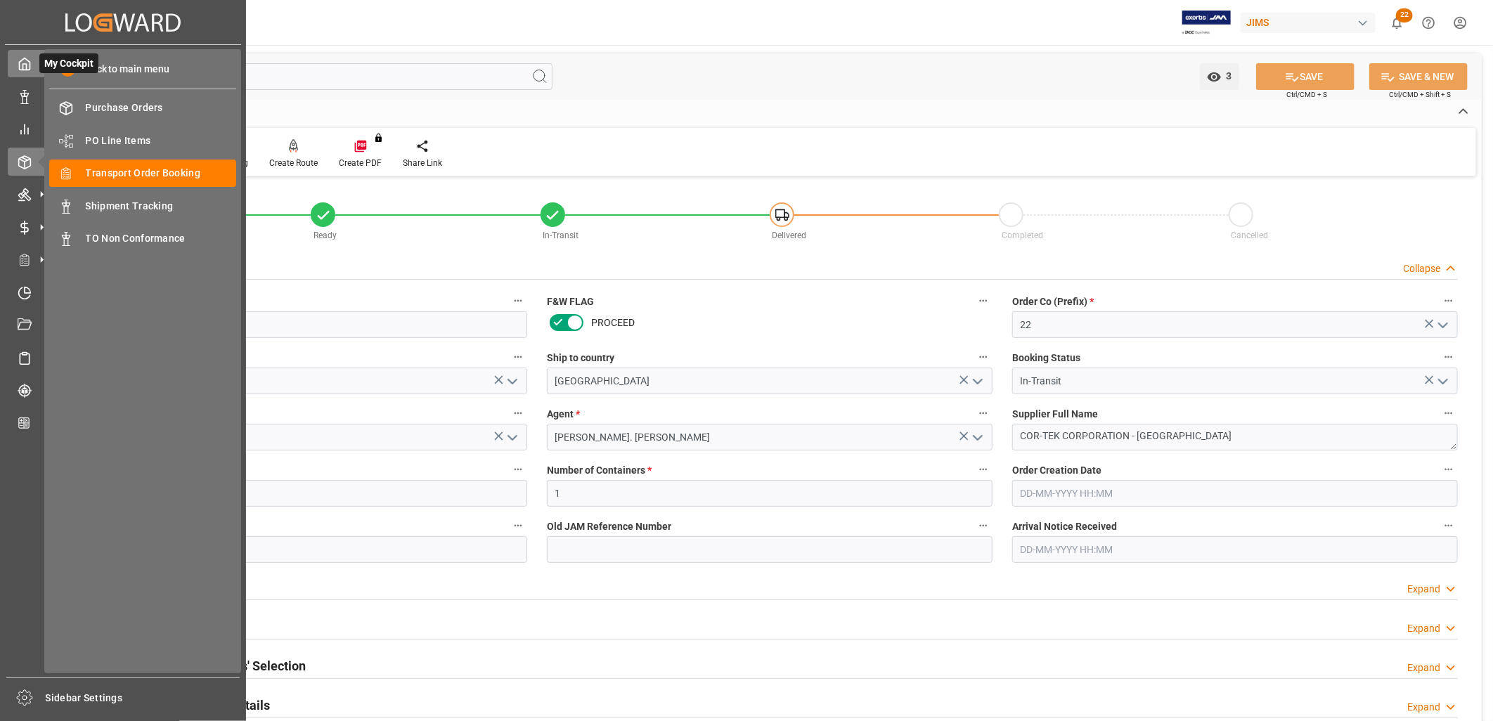
click at [24, 65] on icon at bounding box center [25, 64] width 14 height 14
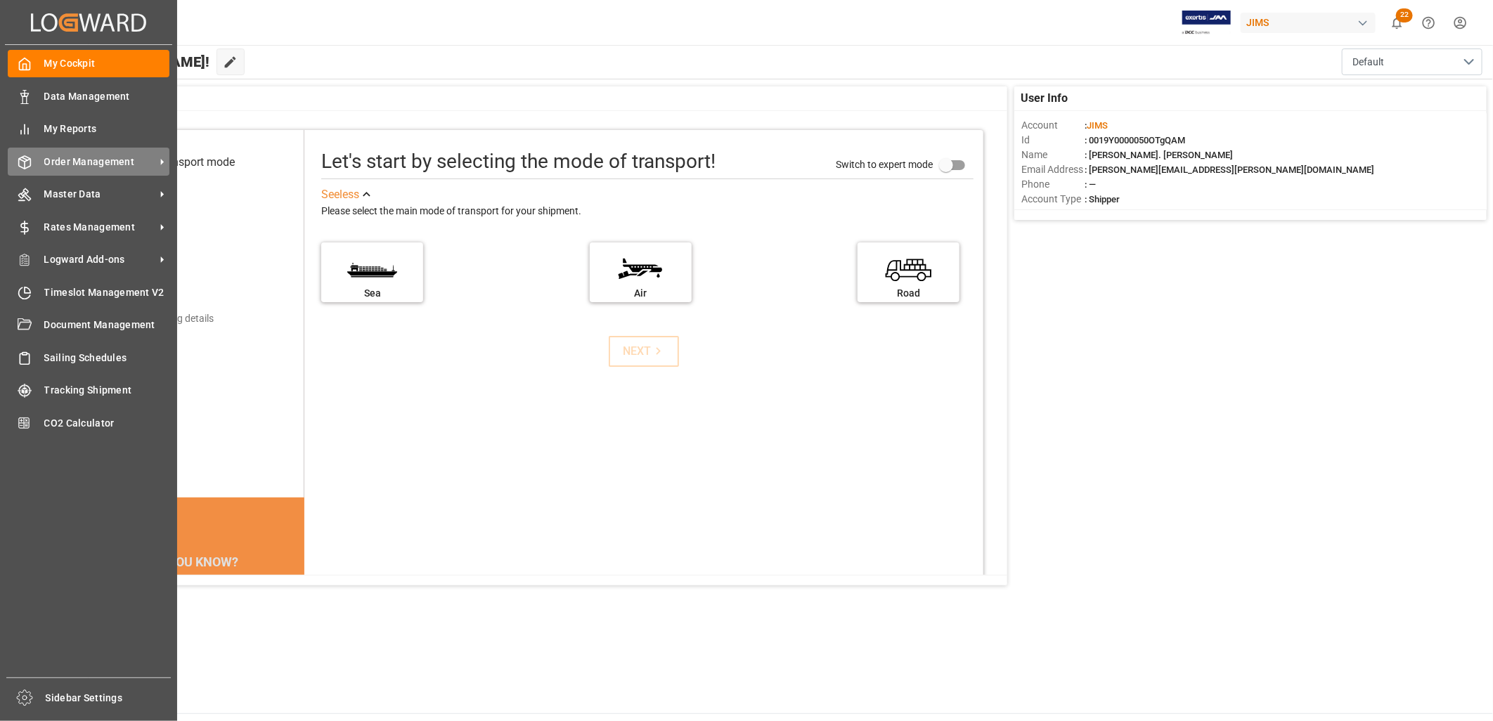
click at [76, 155] on span "Order Management" at bounding box center [99, 162] width 111 height 15
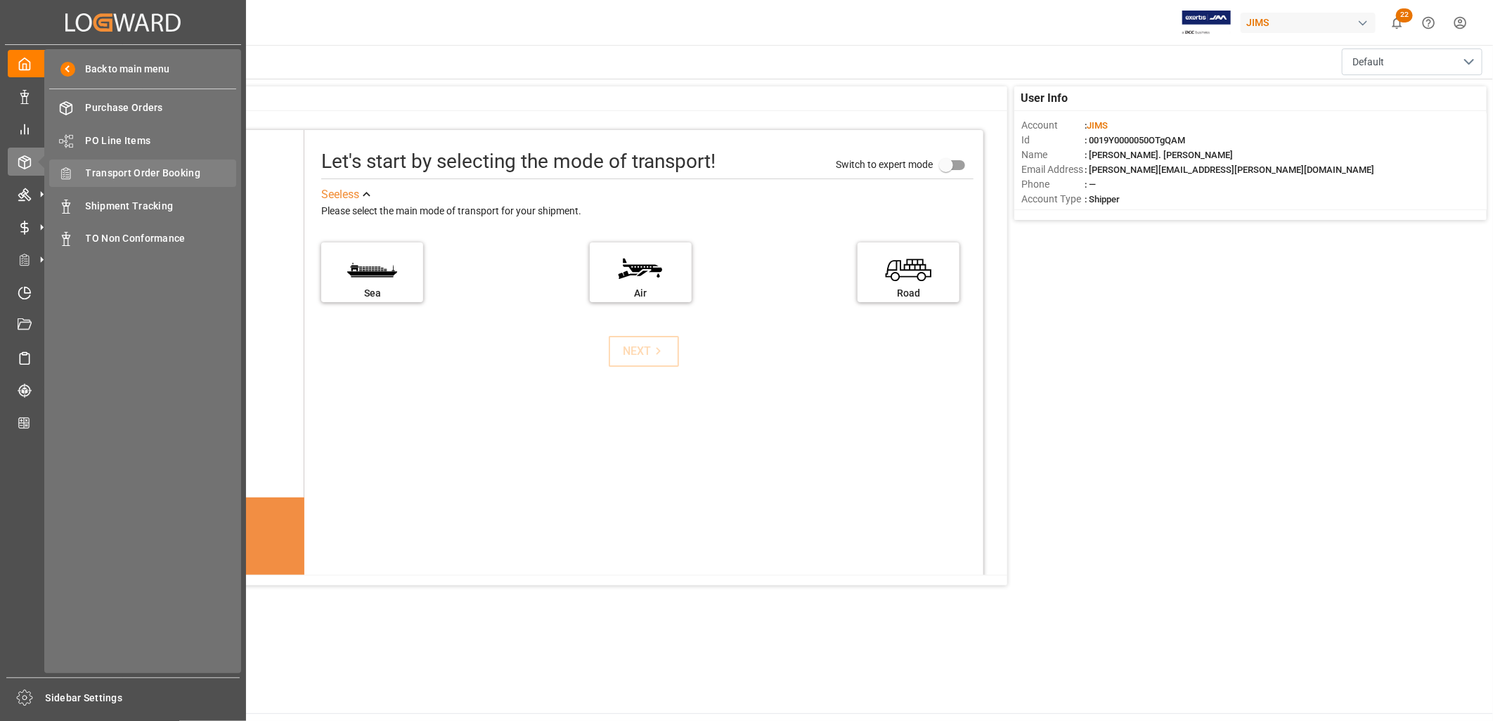
click at [144, 173] on span "Transport Order Booking" at bounding box center [161, 173] width 151 height 15
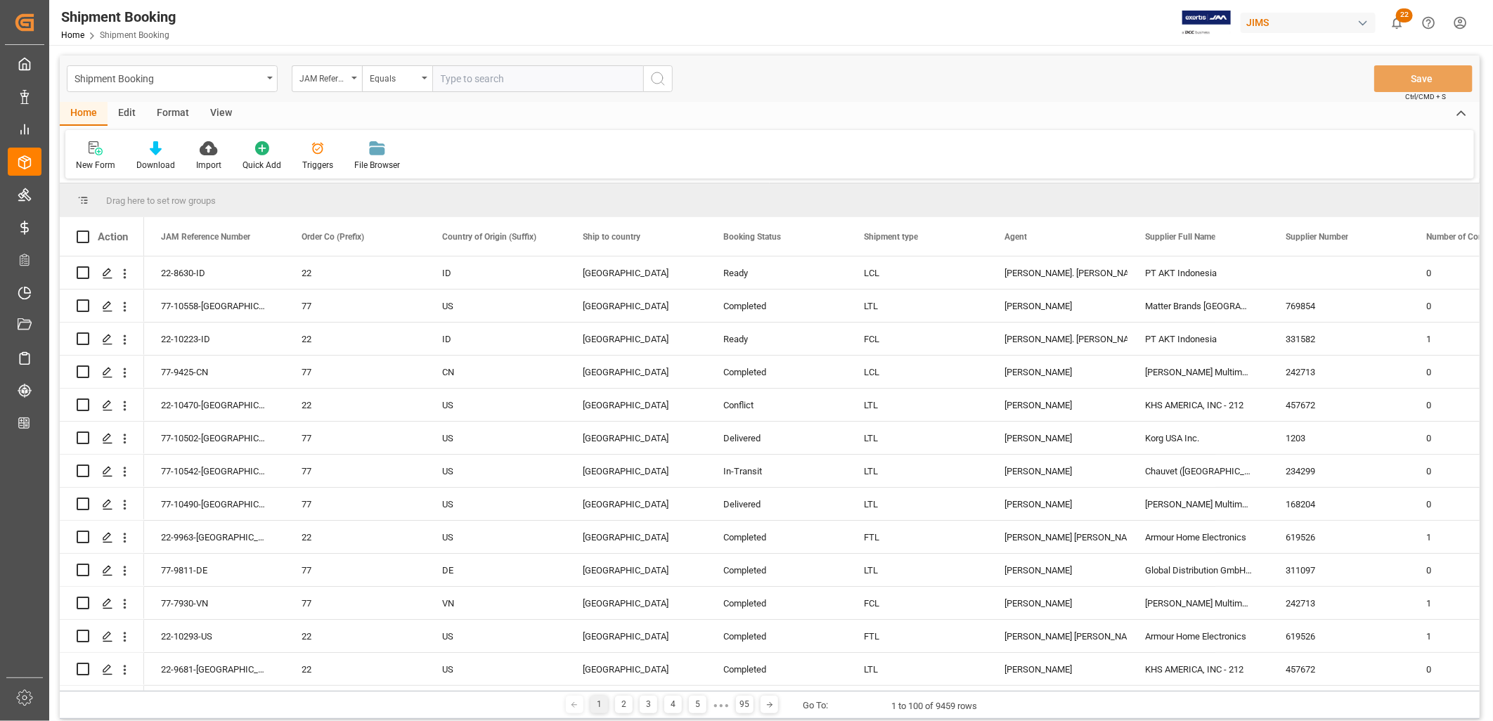
click at [448, 76] on input "text" at bounding box center [537, 78] width 211 height 27
type input "22-10500-JP"
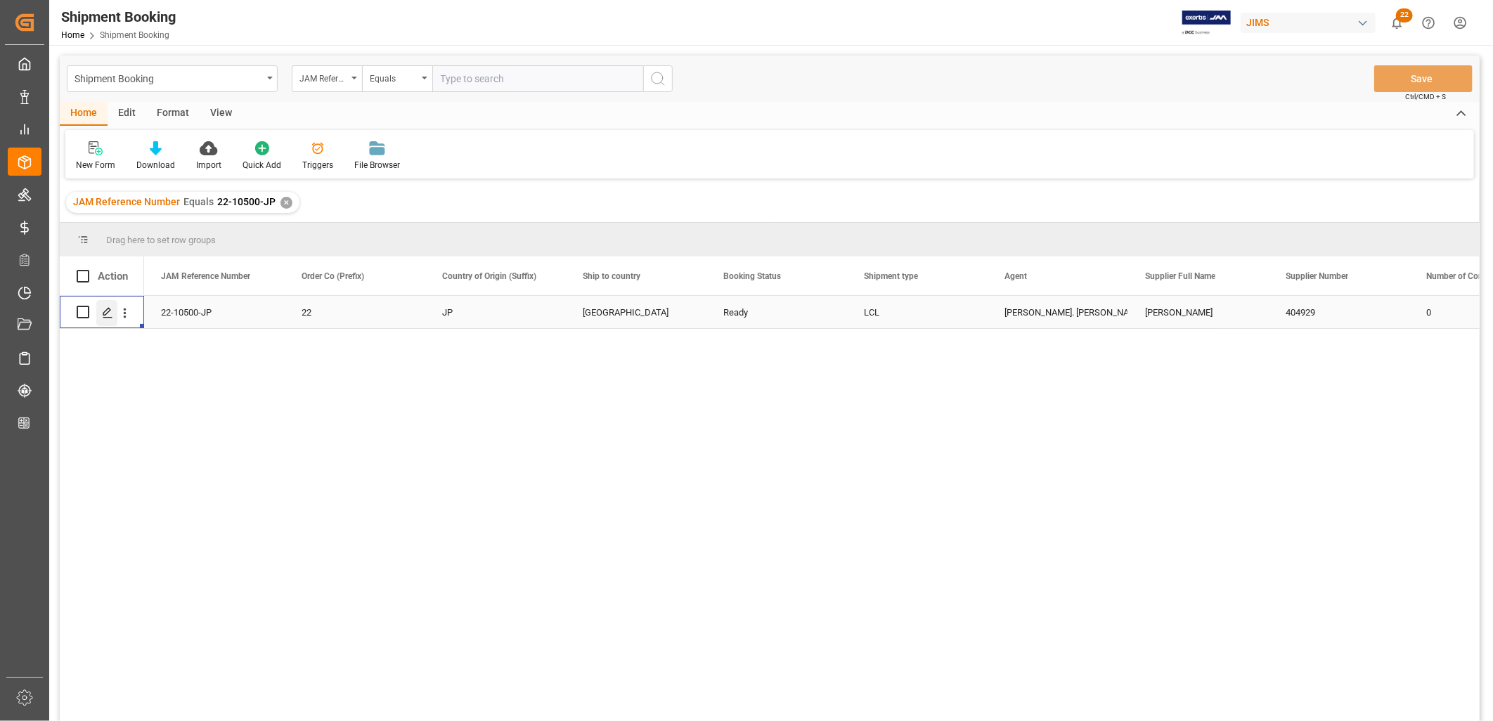
click at [108, 308] on icon "Press SPACE to select this row." at bounding box center [107, 312] width 11 height 11
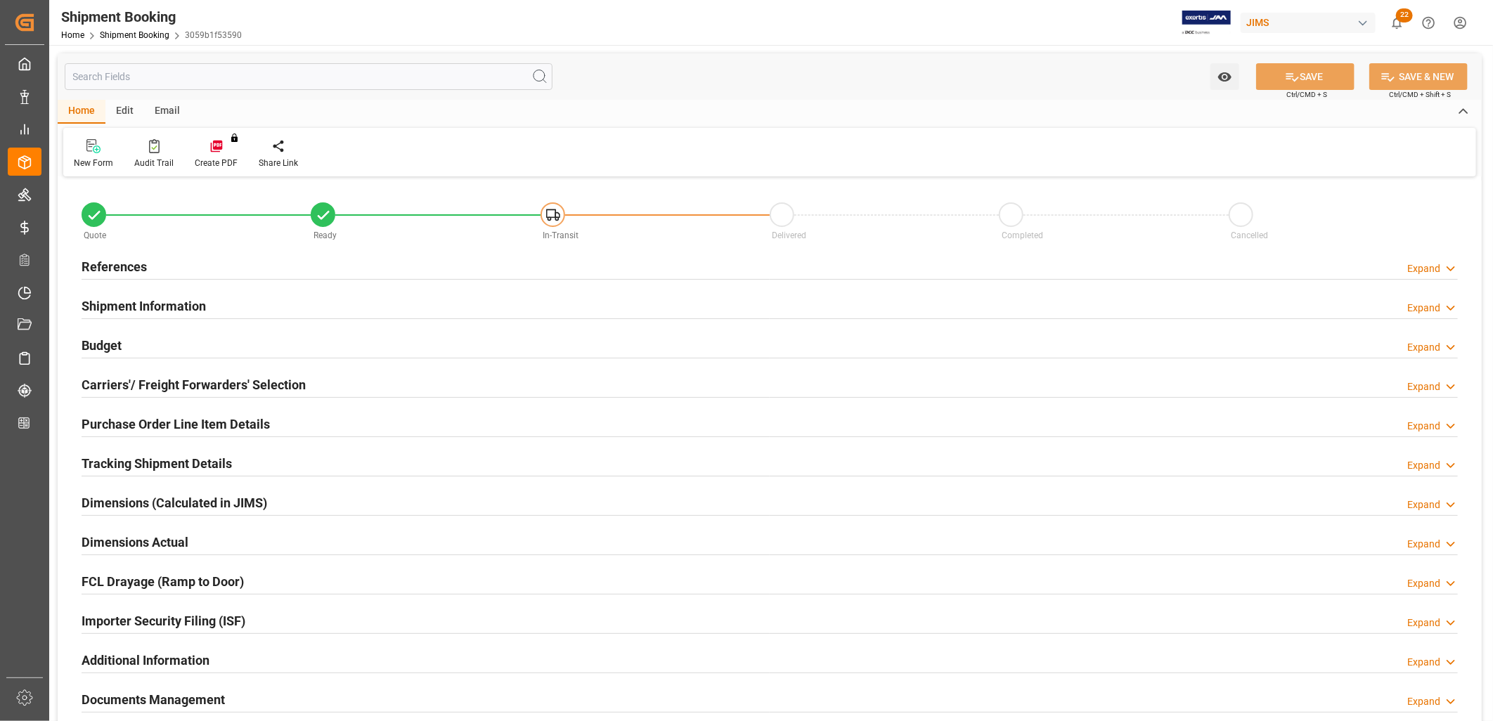
type input "0"
click at [105, 267] on h2 "References" at bounding box center [114, 266] width 65 height 19
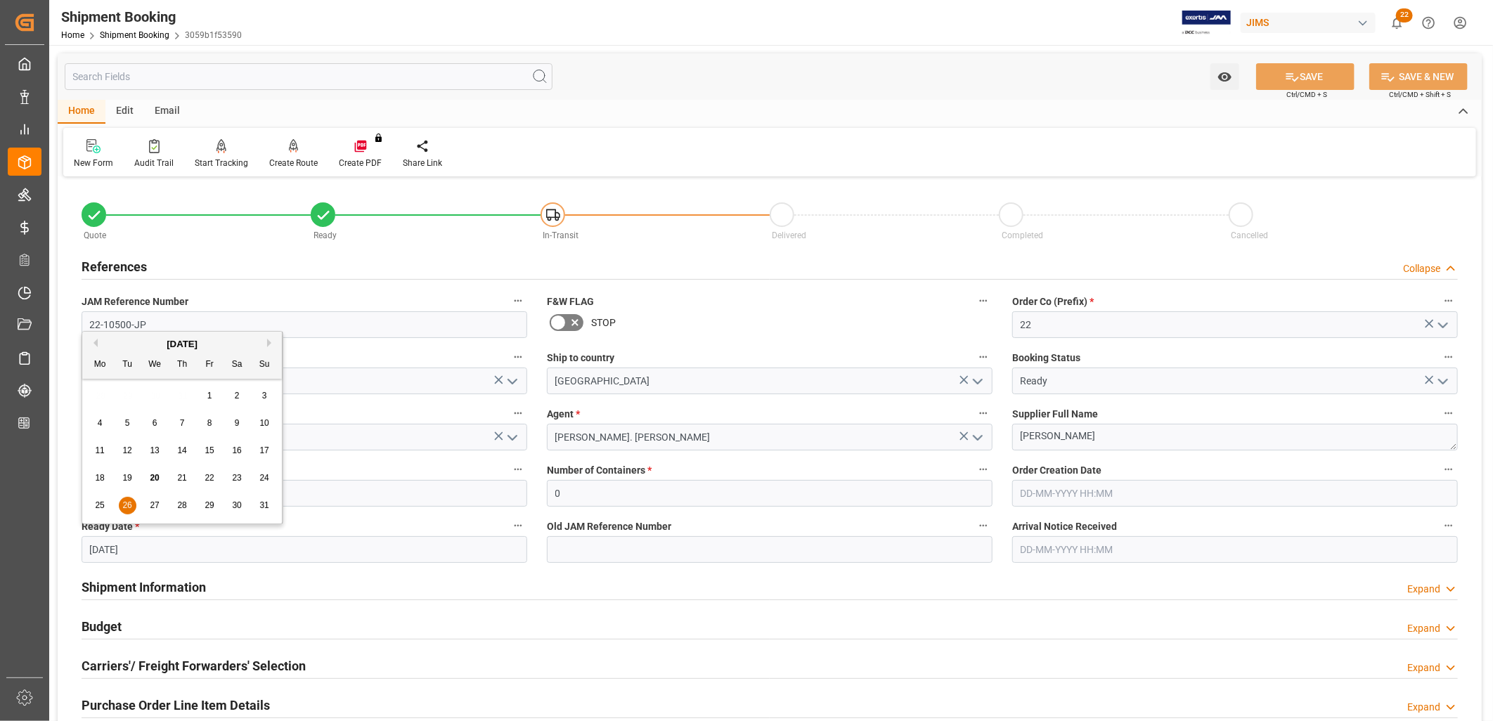
click at [145, 553] on input "[DATE]" at bounding box center [305, 550] width 446 height 27
click at [272, 340] on button "Next Month" at bounding box center [271, 343] width 8 height 8
click at [127, 422] on span "9" at bounding box center [127, 423] width 5 height 10
type input "[DATE]"
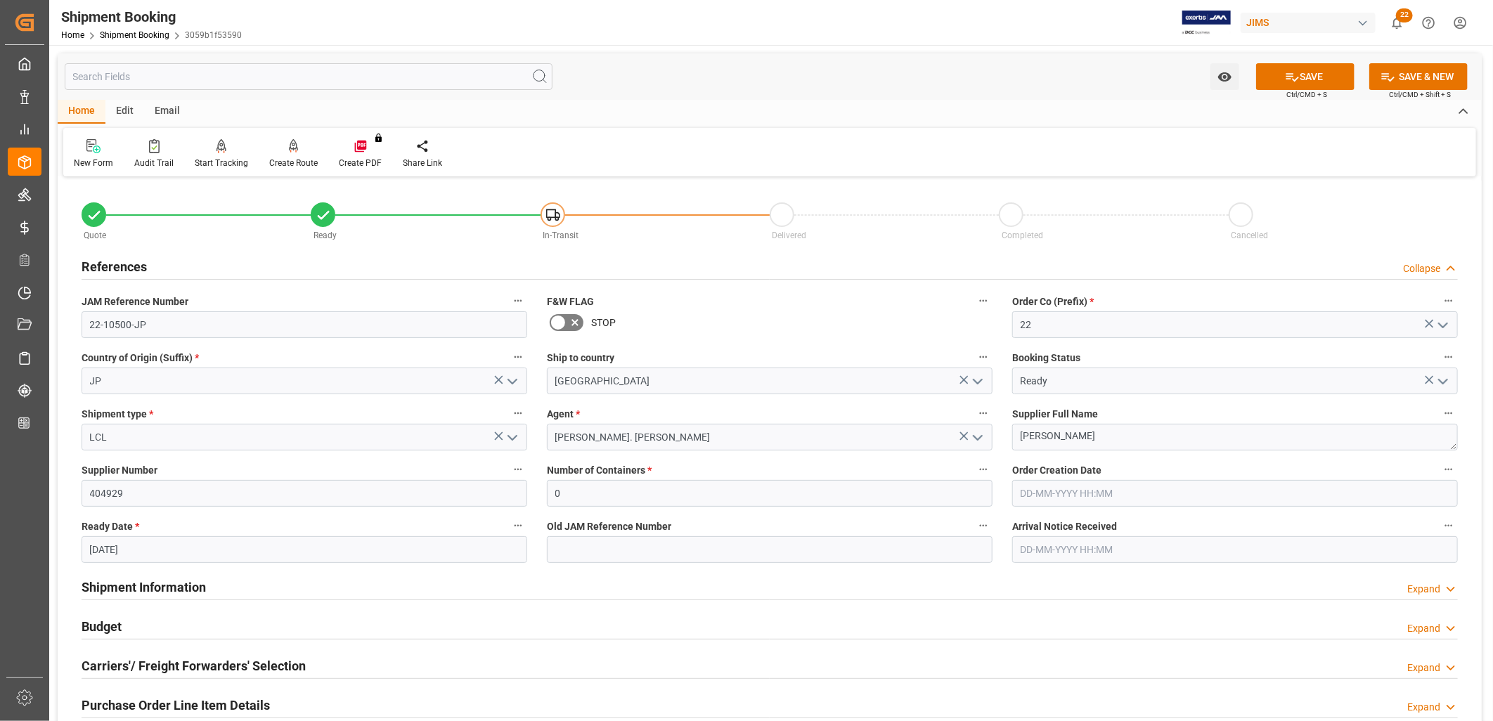
click at [1448, 376] on icon "open menu" at bounding box center [1443, 381] width 17 height 17
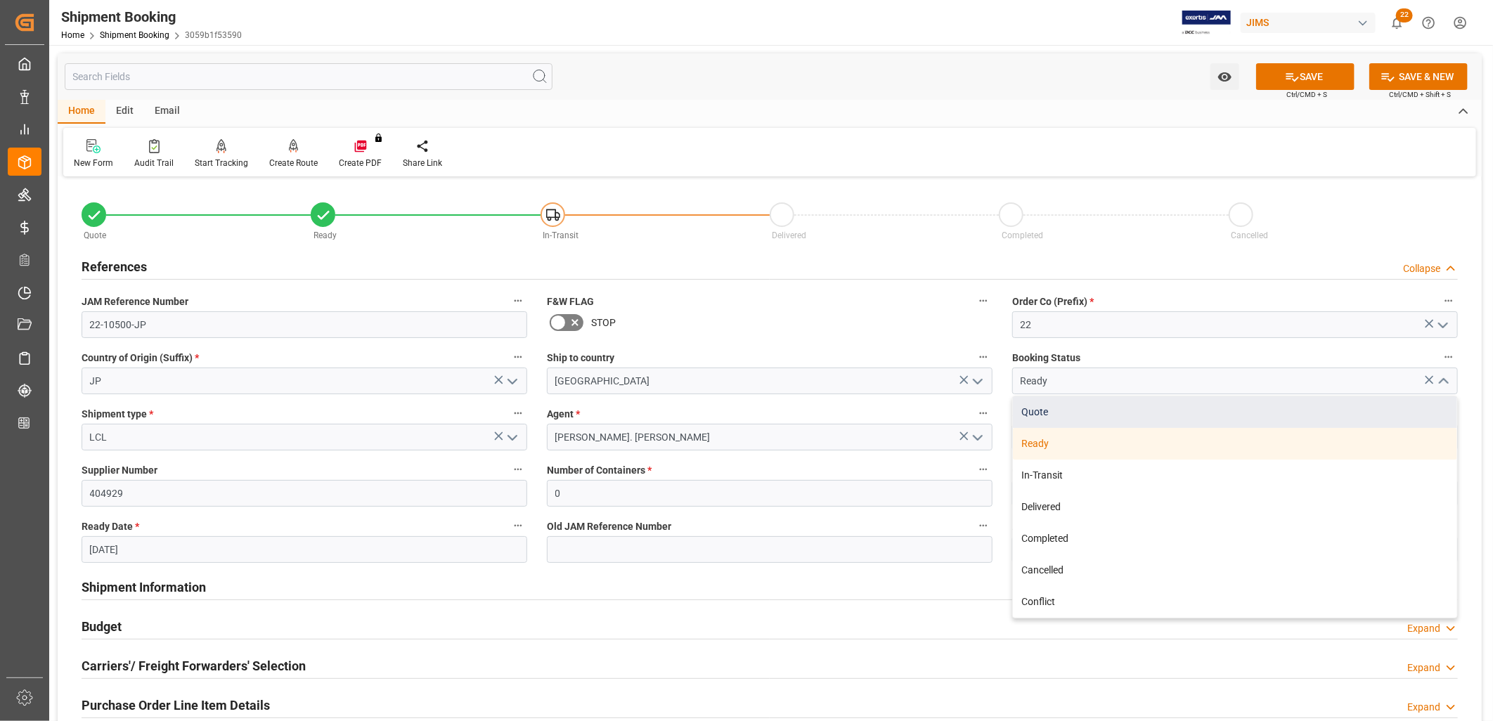
drag, startPoint x: 1070, startPoint y: 409, endPoint x: 1098, endPoint y: 384, distance: 37.4
click at [1070, 408] on div "Quote" at bounding box center [1235, 413] width 444 height 32
type input "Quote"
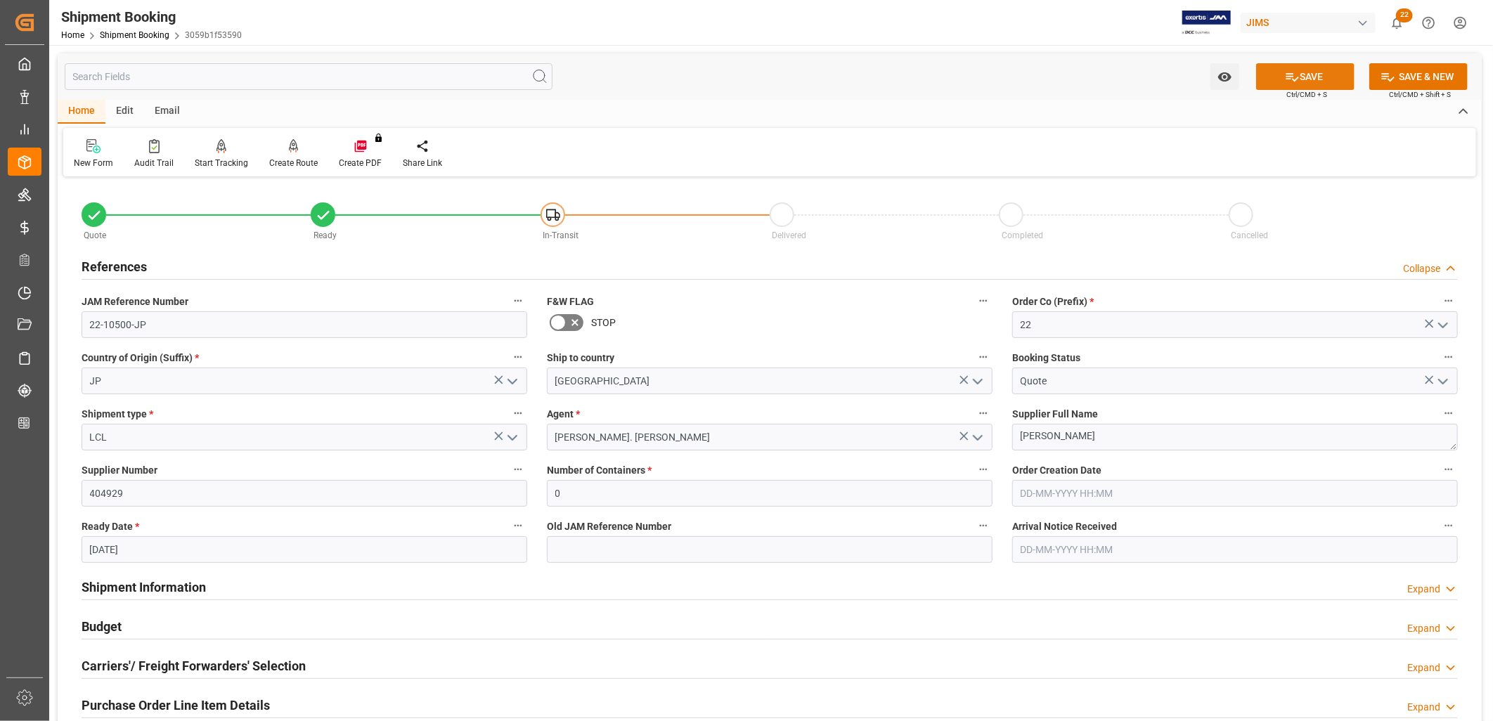
click at [1334, 73] on button "SAVE" at bounding box center [1306, 76] width 98 height 27
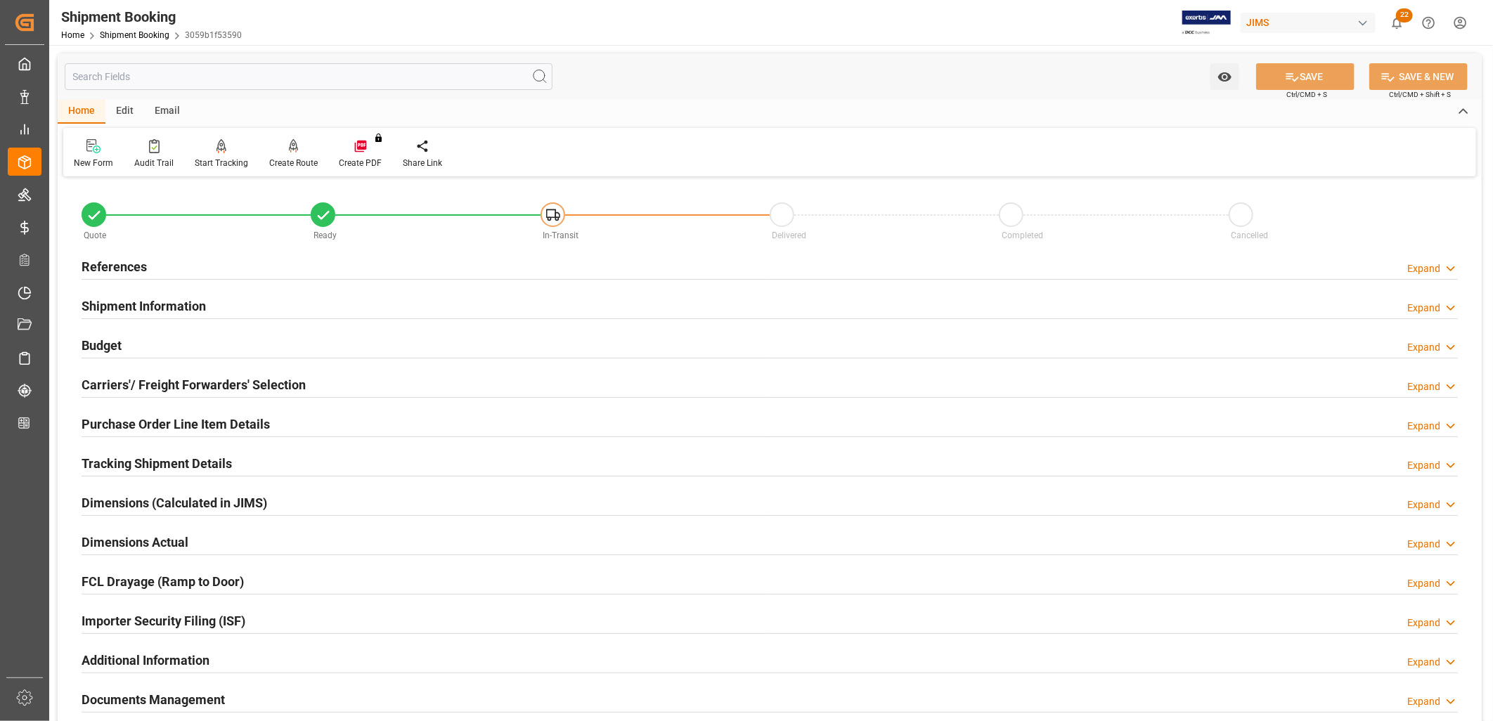
click at [106, 264] on h2 "References" at bounding box center [114, 266] width 65 height 19
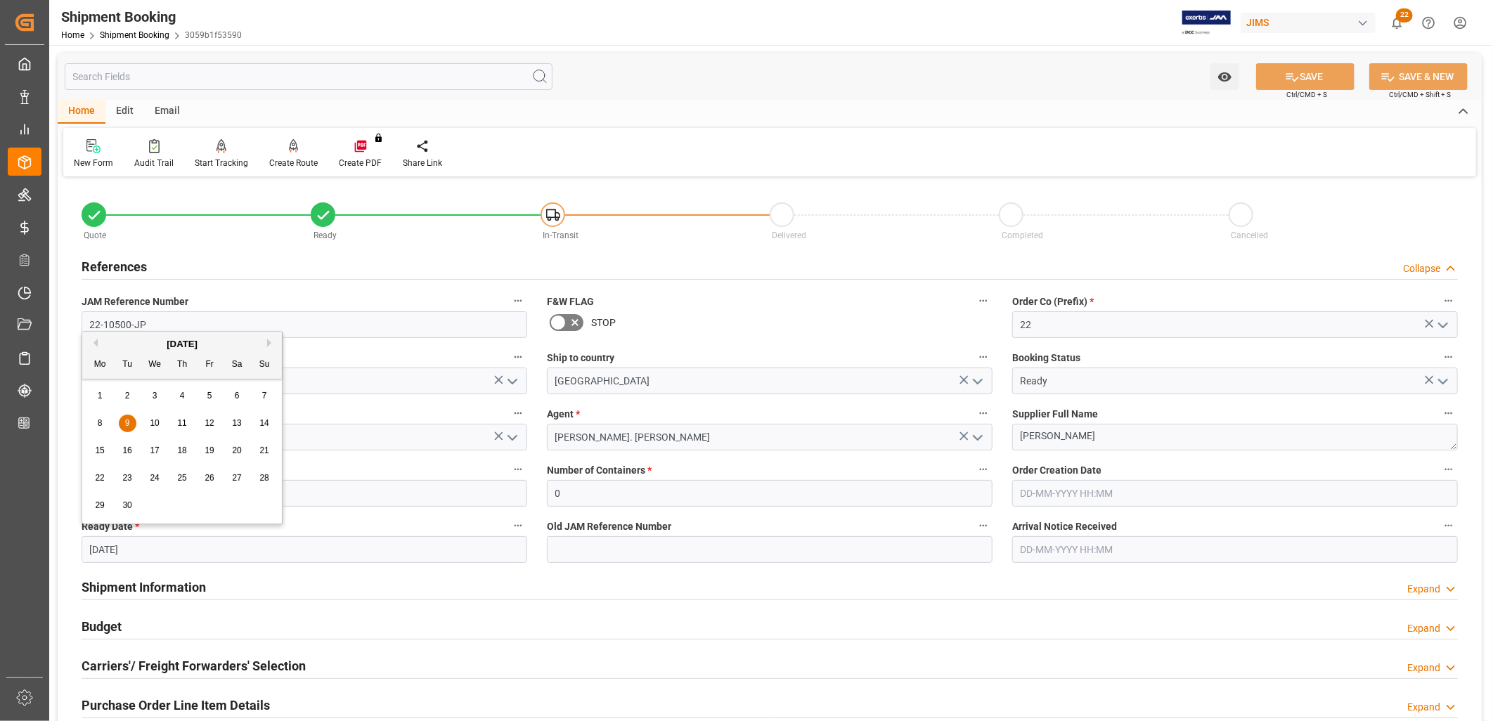
click at [143, 543] on input "[DATE]" at bounding box center [305, 550] width 446 height 27
click at [96, 343] on button "Previous Month" at bounding box center [93, 343] width 8 height 8
click at [129, 505] on span "26" at bounding box center [126, 506] width 9 height 10
type input "[DATE]"
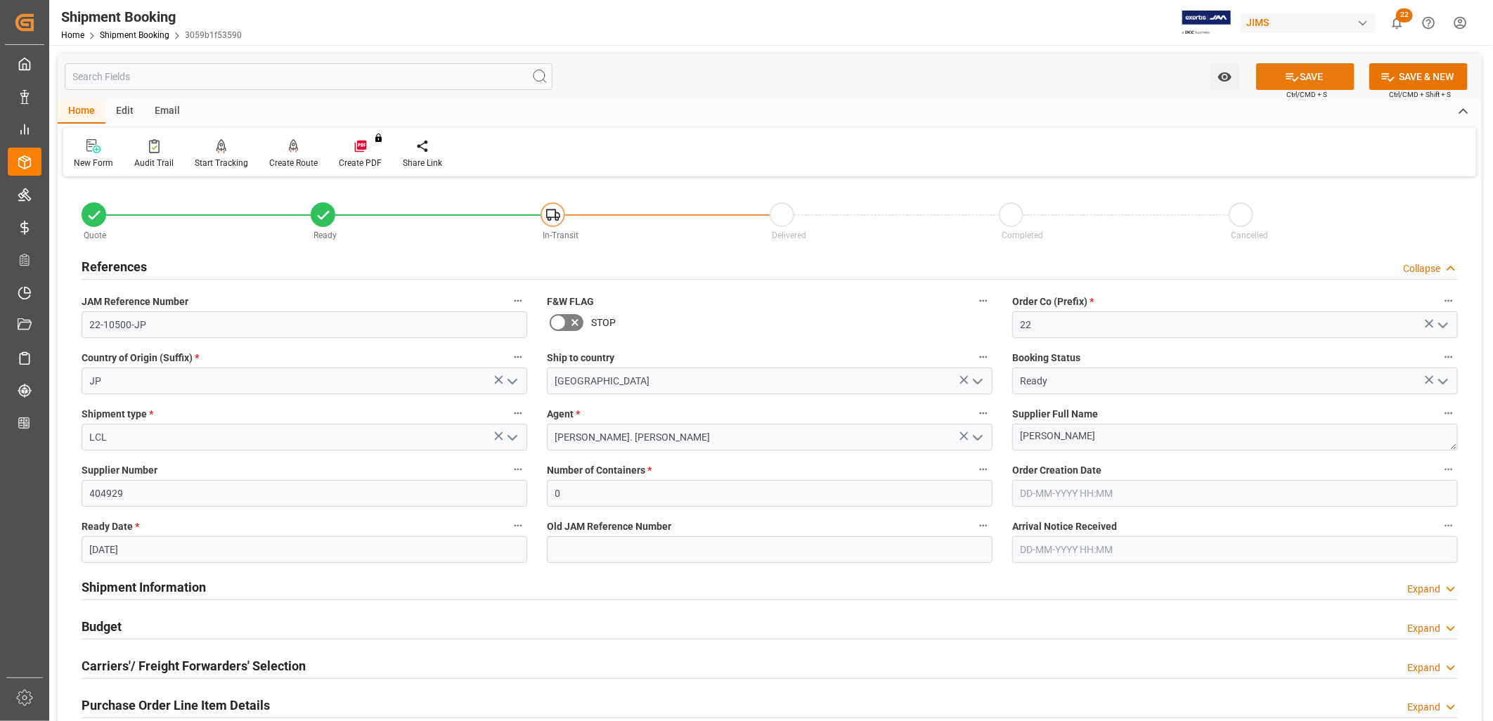
click at [1316, 75] on button "SAVE" at bounding box center [1306, 76] width 98 height 27
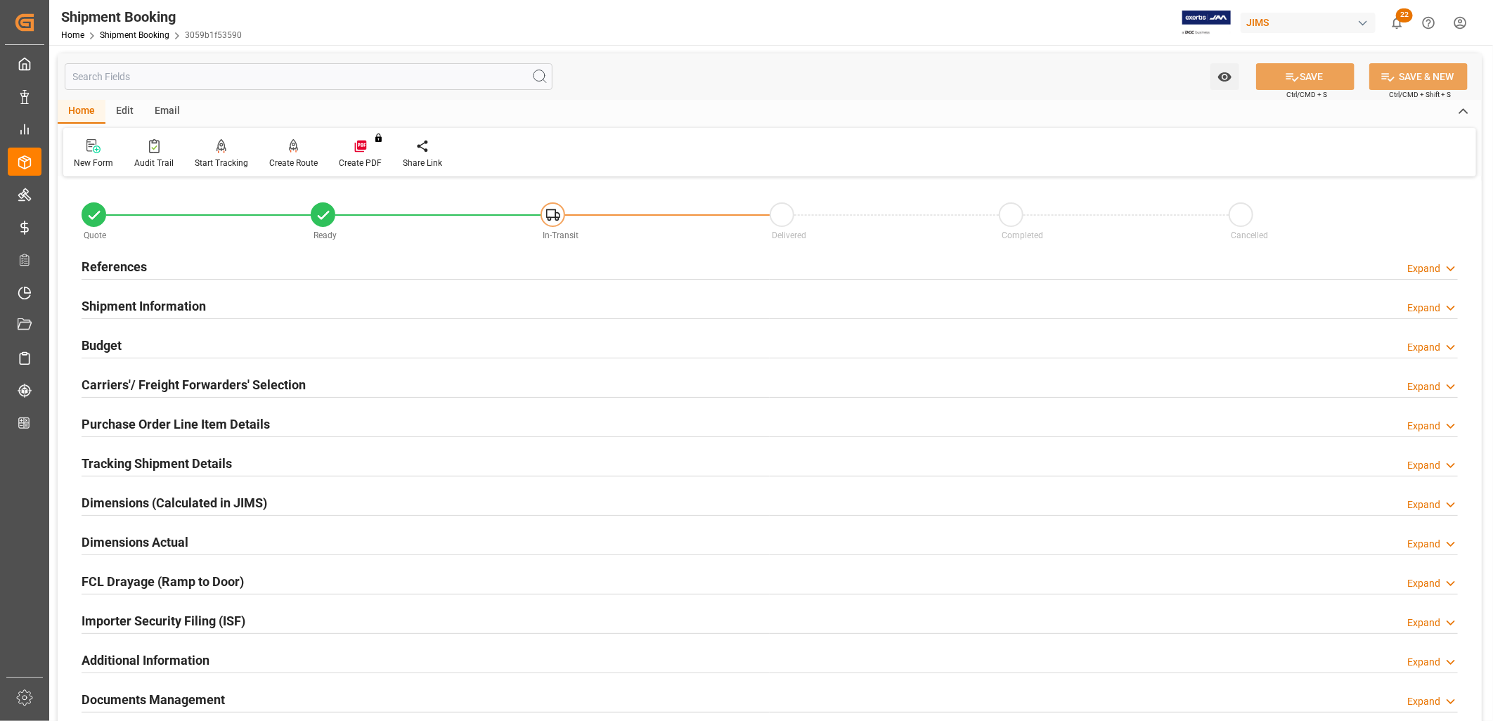
click at [113, 262] on h2 "References" at bounding box center [114, 266] width 65 height 19
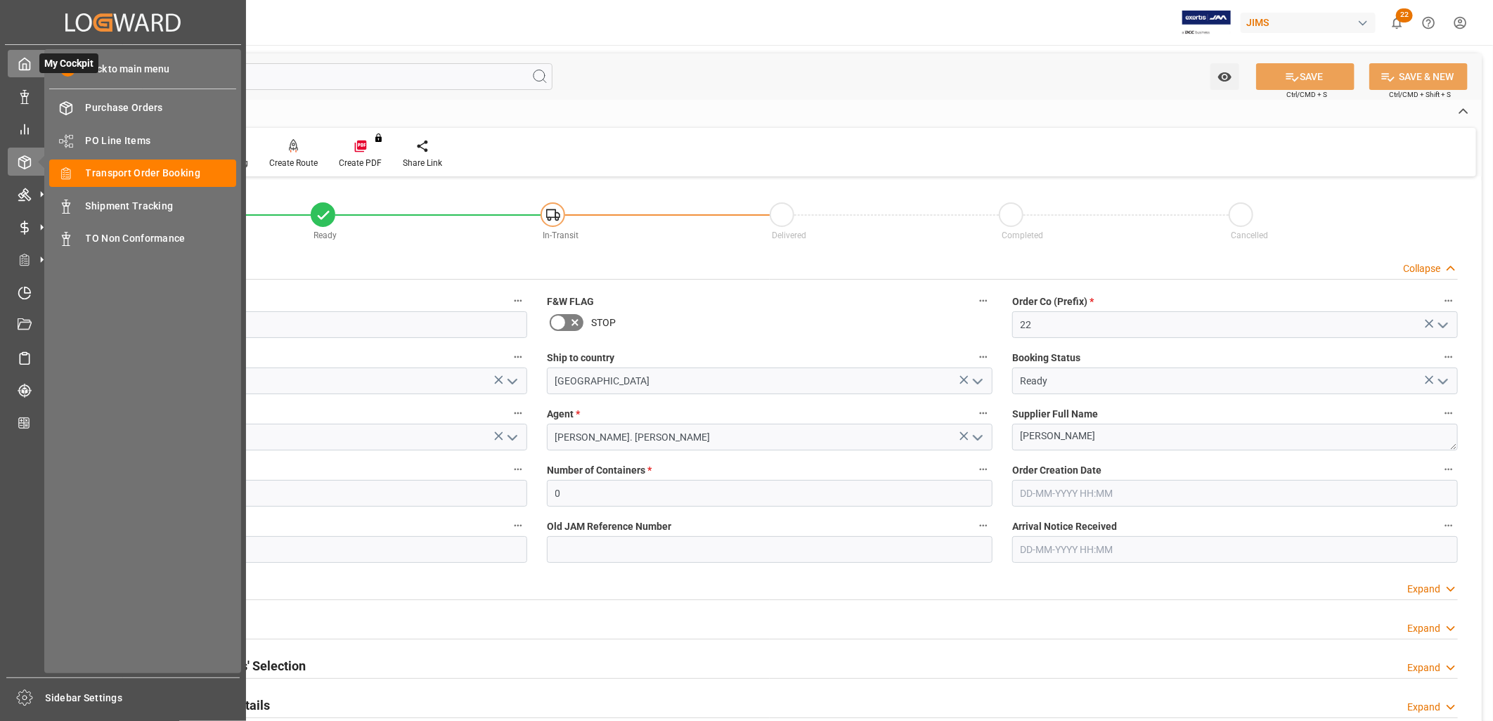
click at [11, 60] on div at bounding box center [20, 63] width 24 height 15
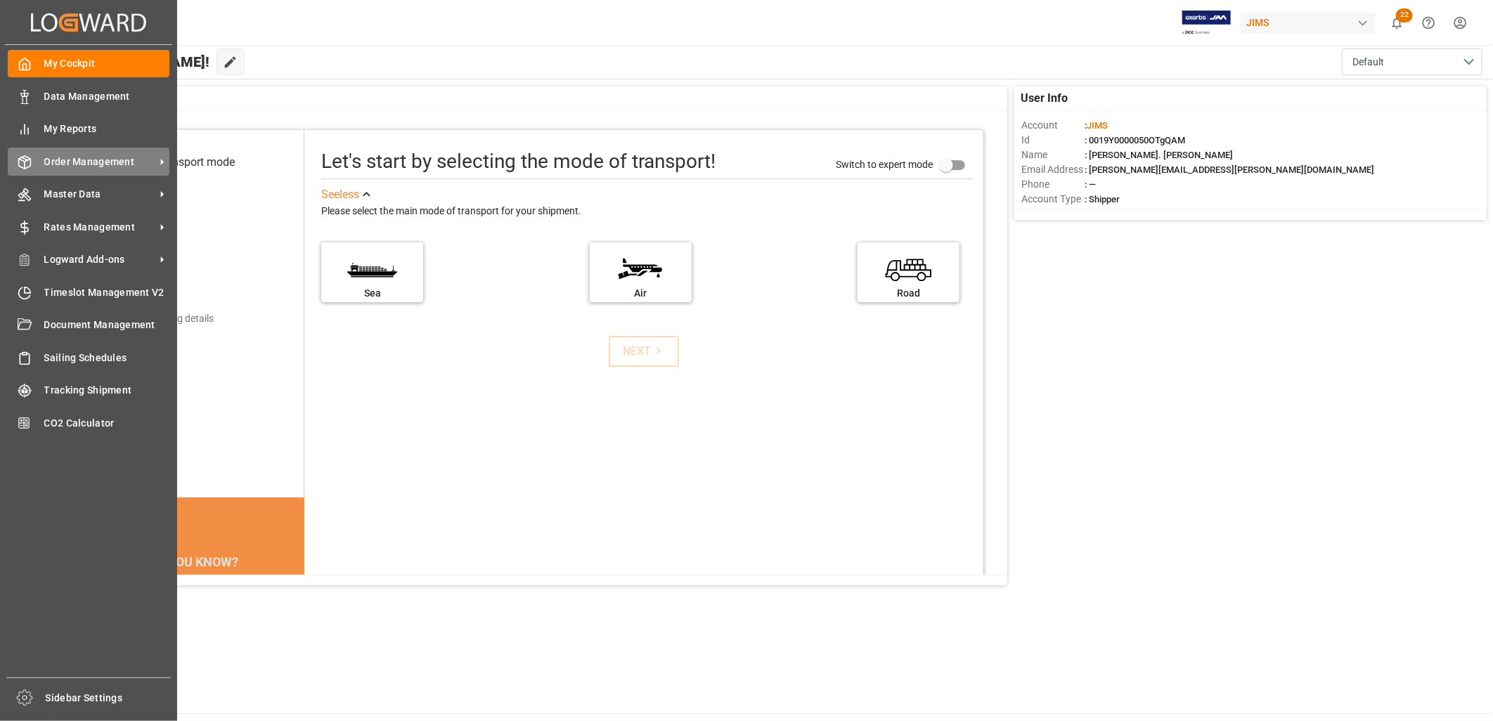
click at [101, 157] on span "Order Management" at bounding box center [99, 162] width 111 height 15
click at [113, 162] on span "Order Management" at bounding box center [99, 162] width 111 height 15
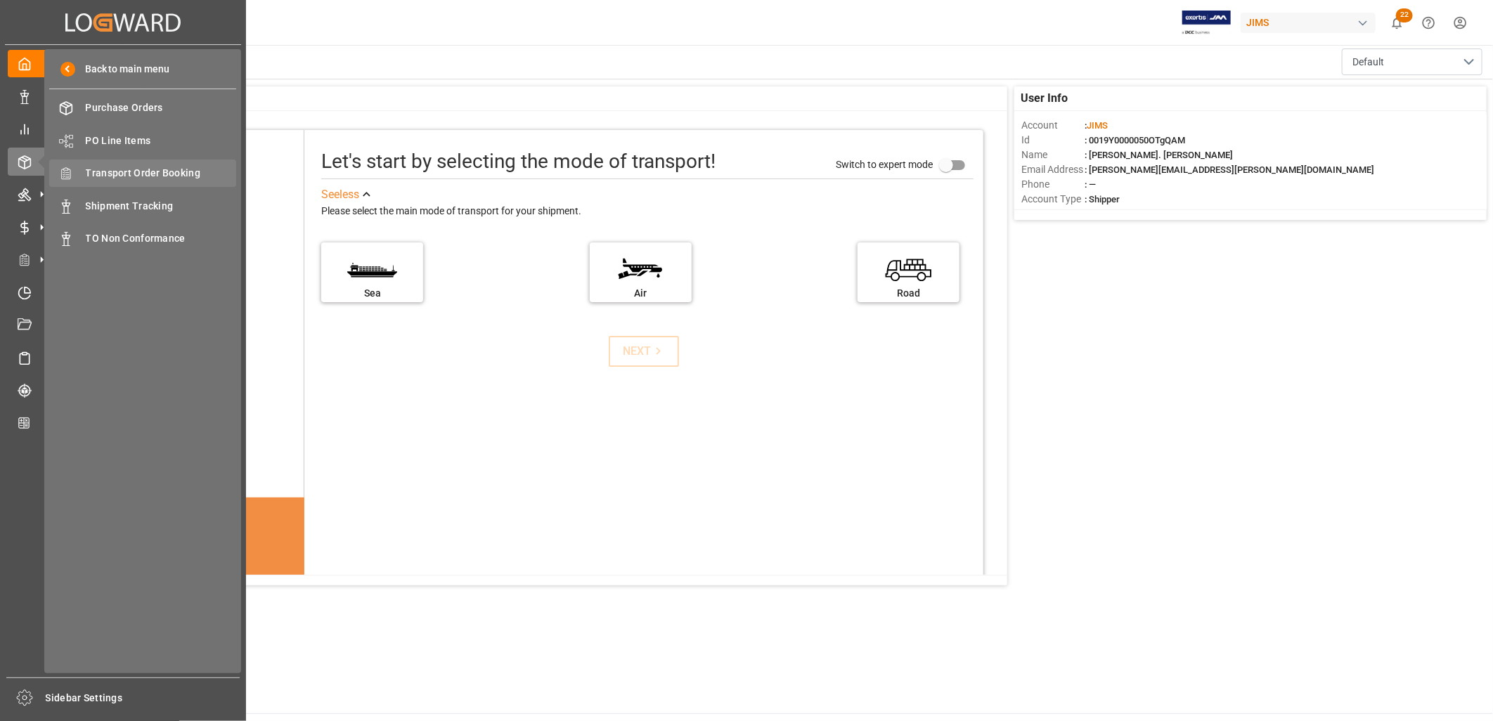
click at [165, 172] on span "Transport Order Booking" at bounding box center [161, 173] width 151 height 15
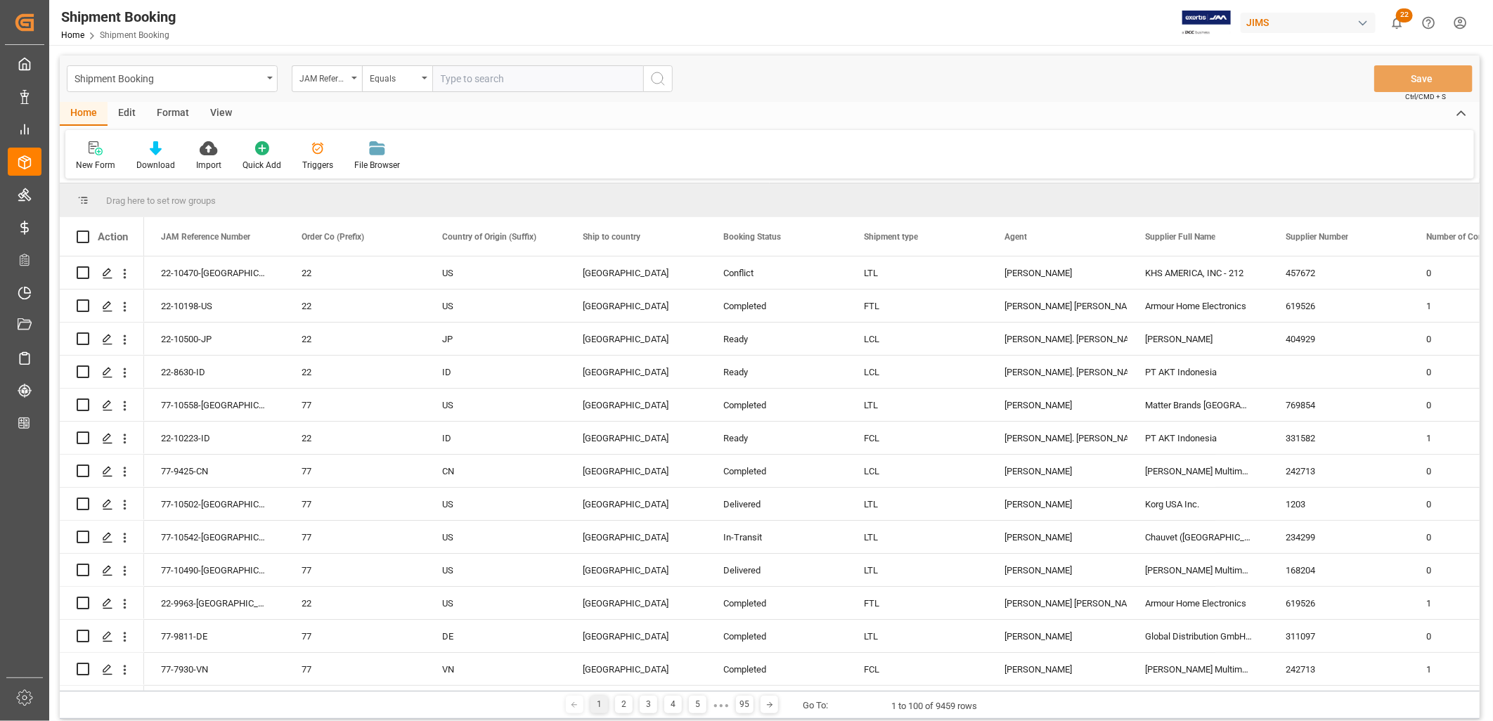
click at [447, 77] on input "text" at bounding box center [537, 78] width 211 height 27
click at [466, 75] on input "22-1067-JP" at bounding box center [537, 78] width 211 height 27
type input "22-10267-JP"
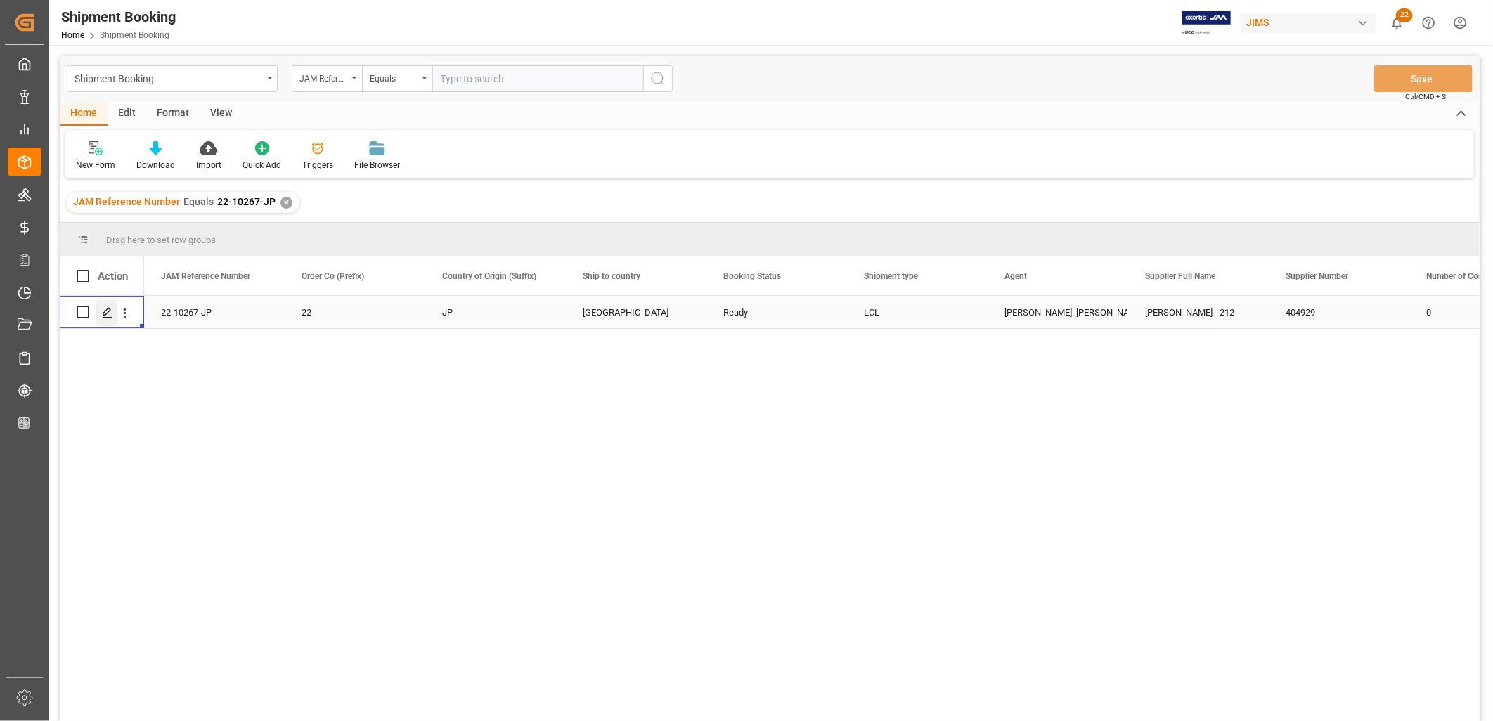
click at [109, 313] on icon "Press SPACE to select this row." at bounding box center [107, 312] width 11 height 11
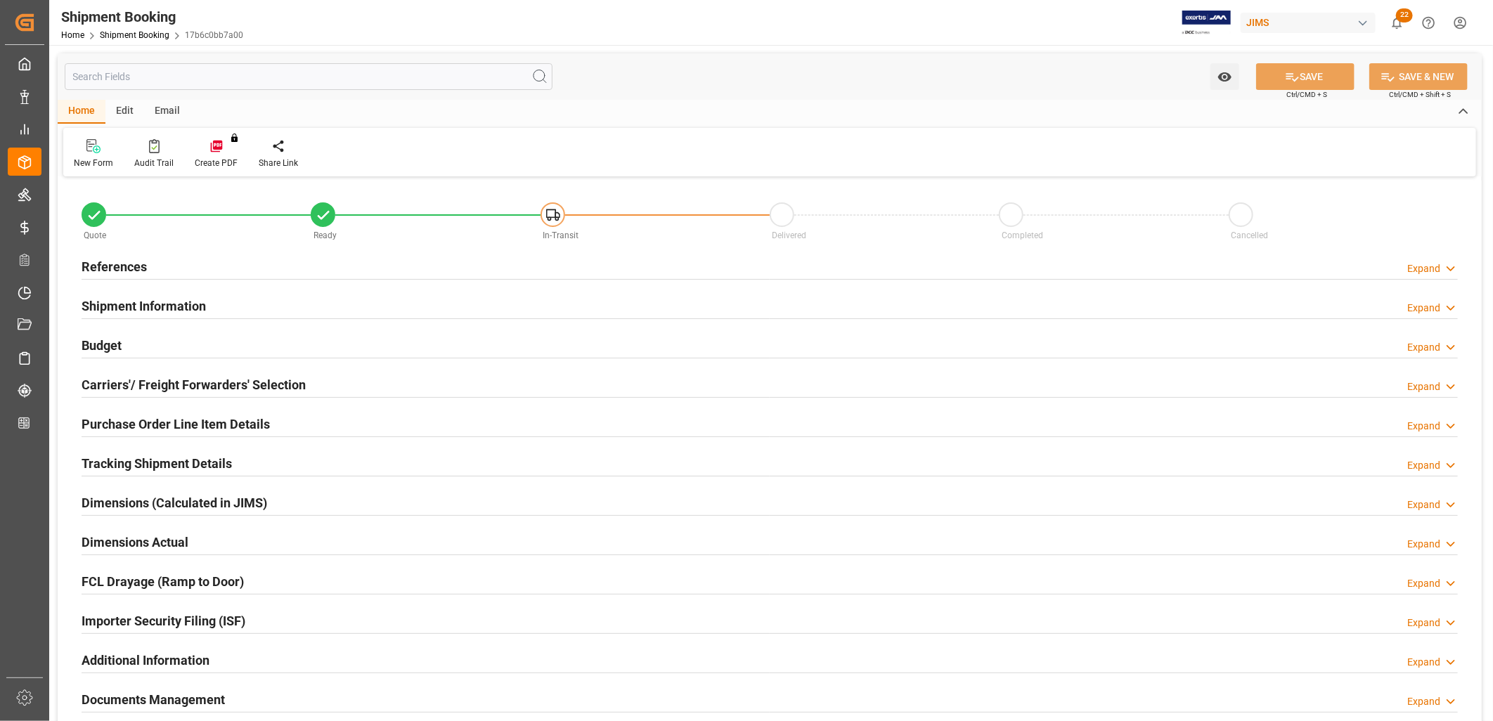
type input "0"
click at [127, 269] on h2 "References" at bounding box center [114, 266] width 65 height 19
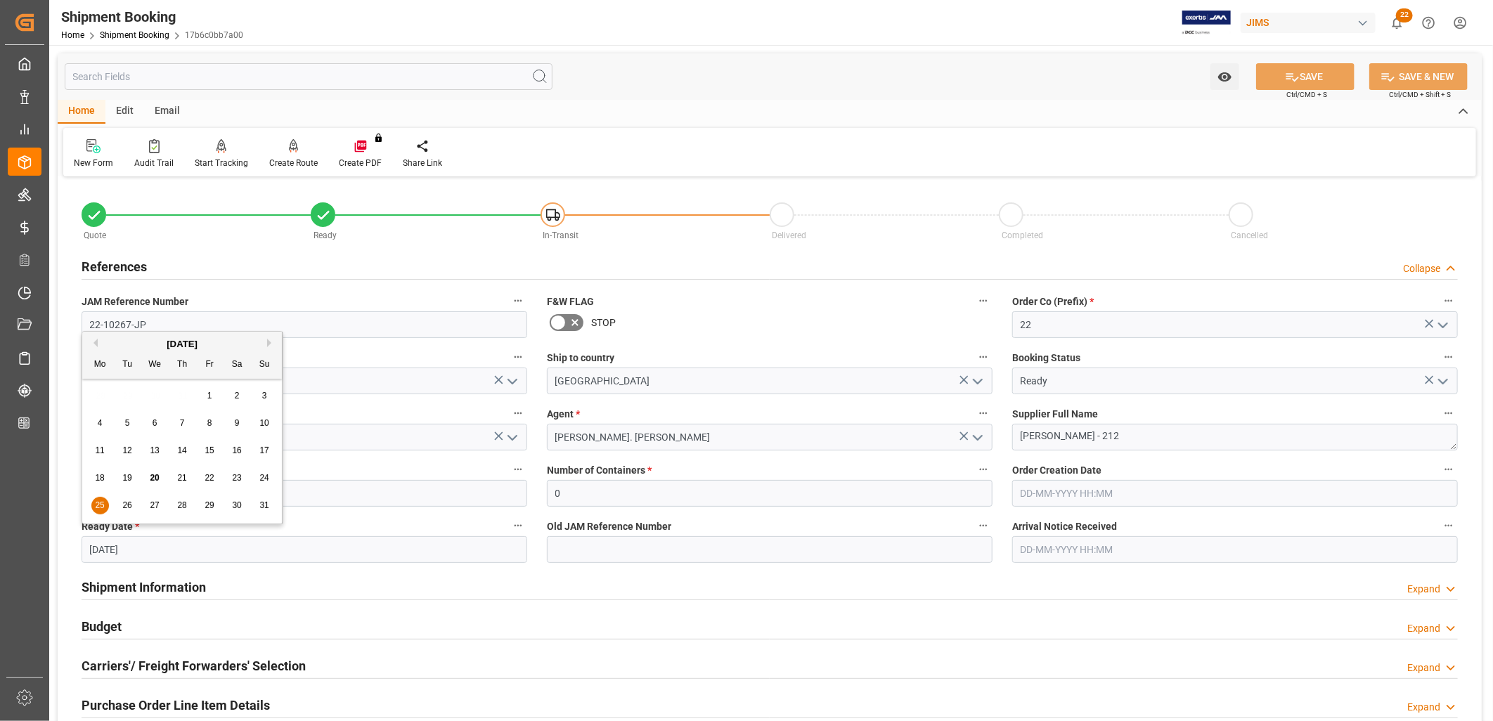
click at [141, 550] on input "25-08-2025" at bounding box center [305, 550] width 446 height 27
click at [155, 504] on span "27" at bounding box center [154, 506] width 9 height 10
type input "[DATE]"
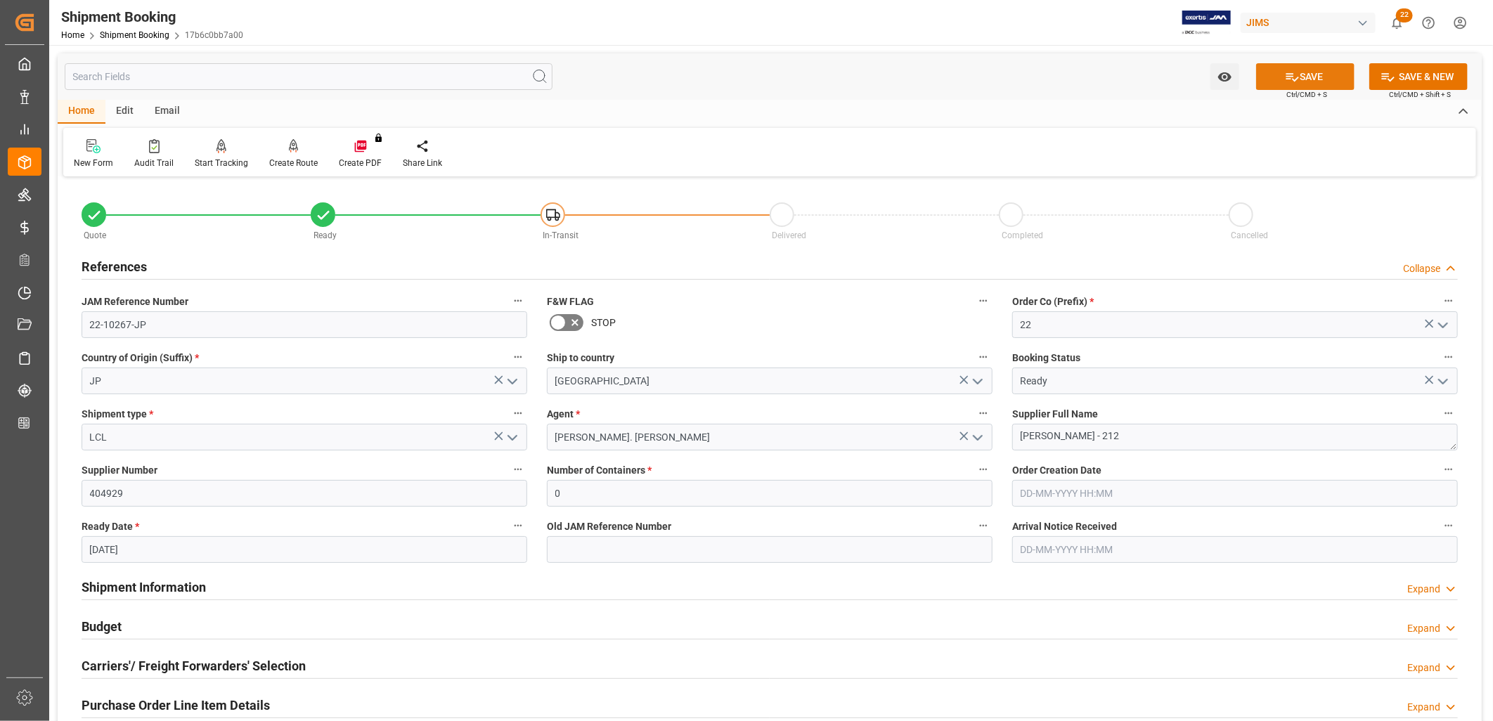
click at [1317, 72] on button "SAVE" at bounding box center [1306, 76] width 98 height 27
click at [1446, 374] on icon "open menu" at bounding box center [1443, 381] width 17 height 17
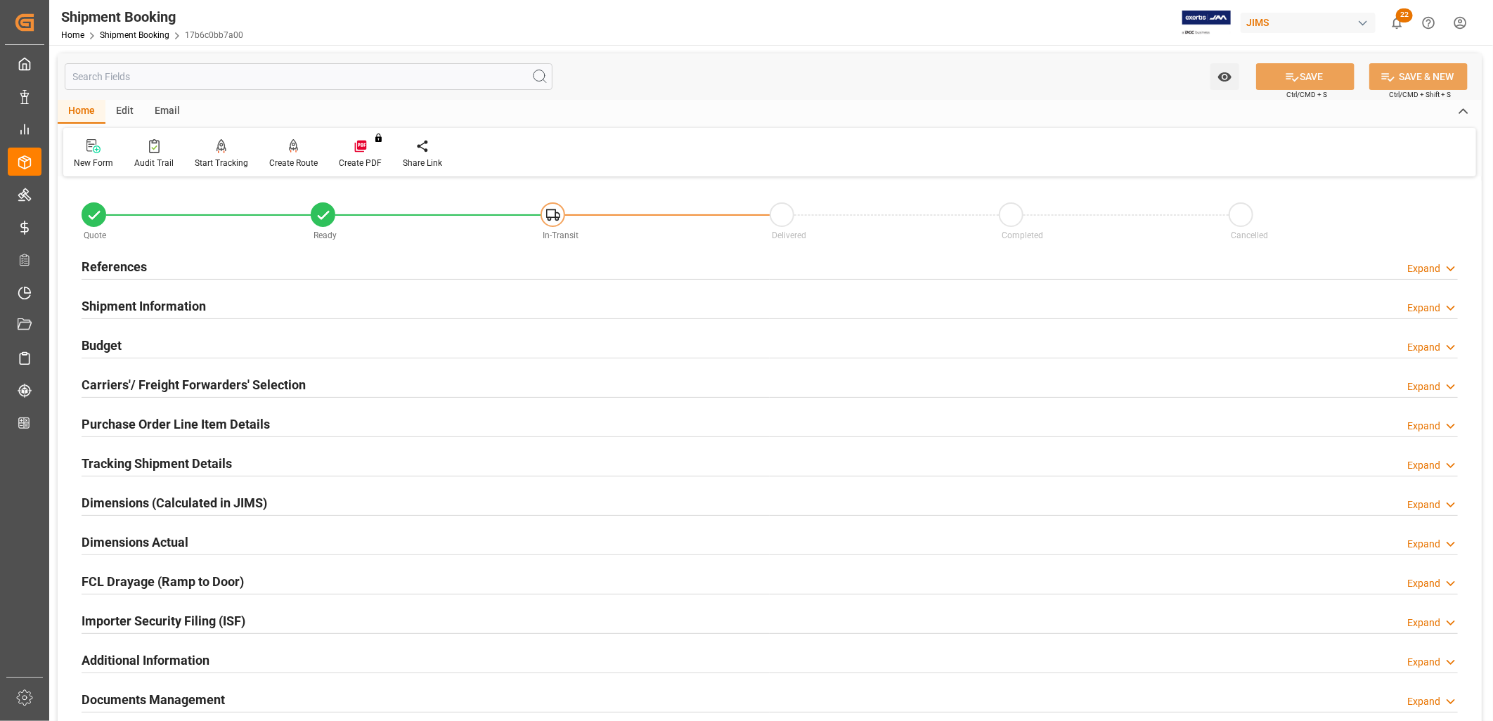
click at [121, 269] on h2 "References" at bounding box center [114, 266] width 65 height 19
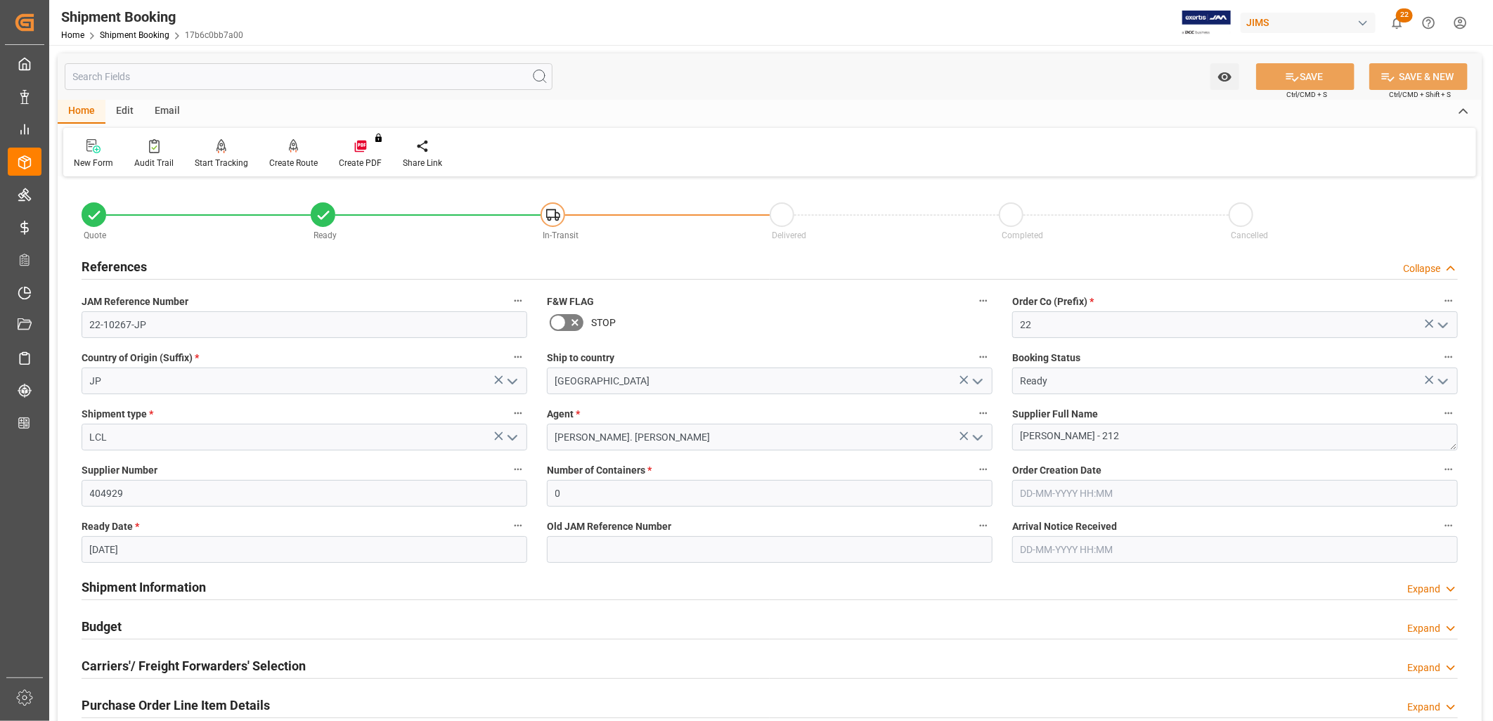
click at [1444, 380] on icon "open menu" at bounding box center [1443, 381] width 17 height 17
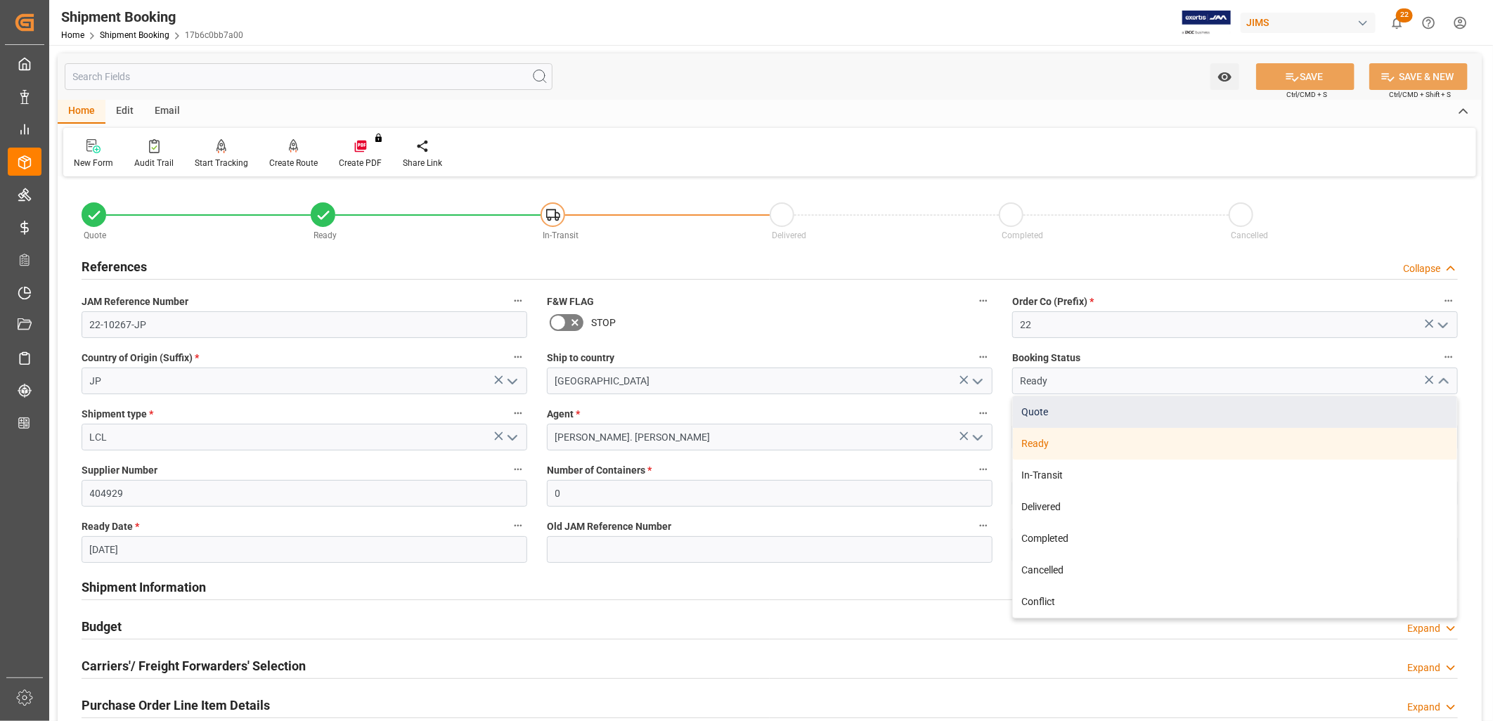
click at [1044, 410] on div "Quote" at bounding box center [1235, 413] width 444 height 32
type input "Quote"
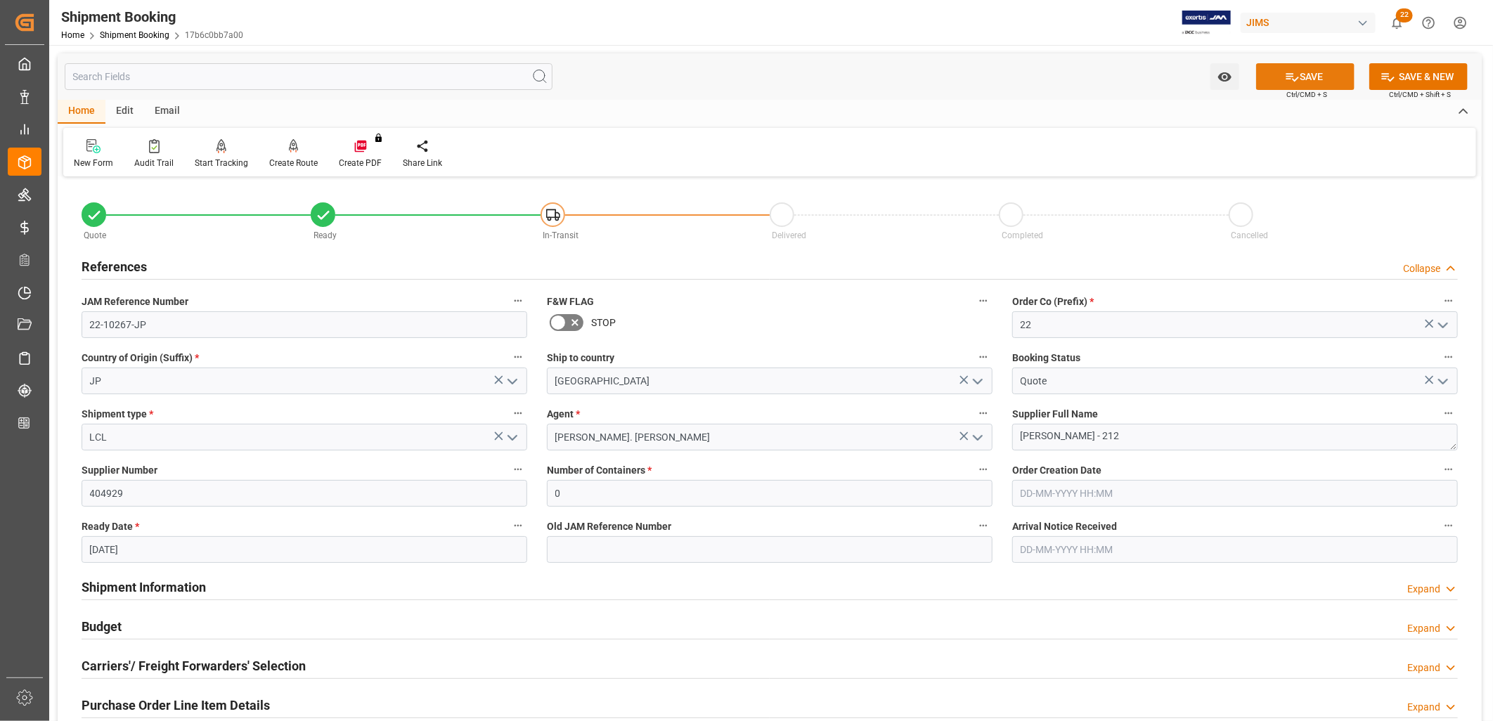
click at [1298, 75] on button "SAVE" at bounding box center [1306, 76] width 98 height 27
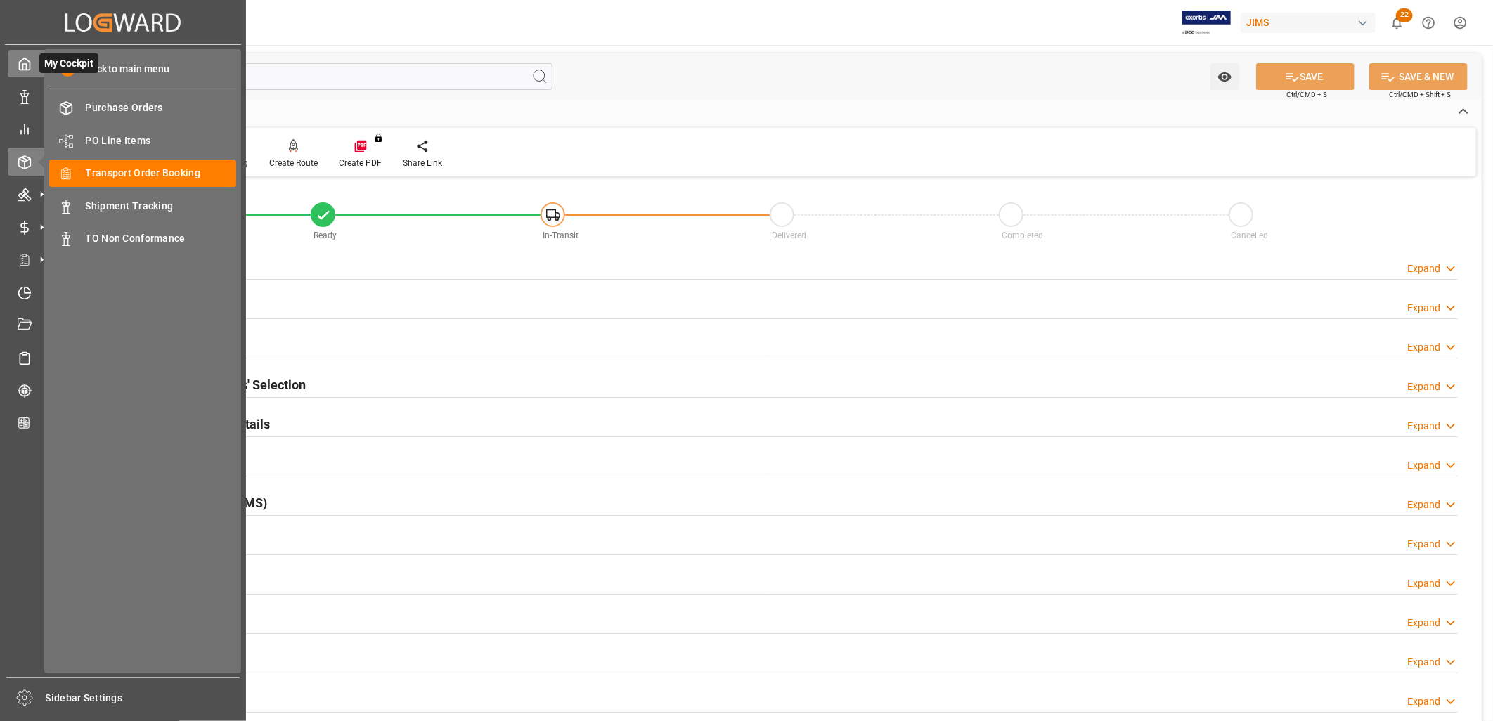
click at [28, 63] on icon at bounding box center [25, 64] width 14 height 14
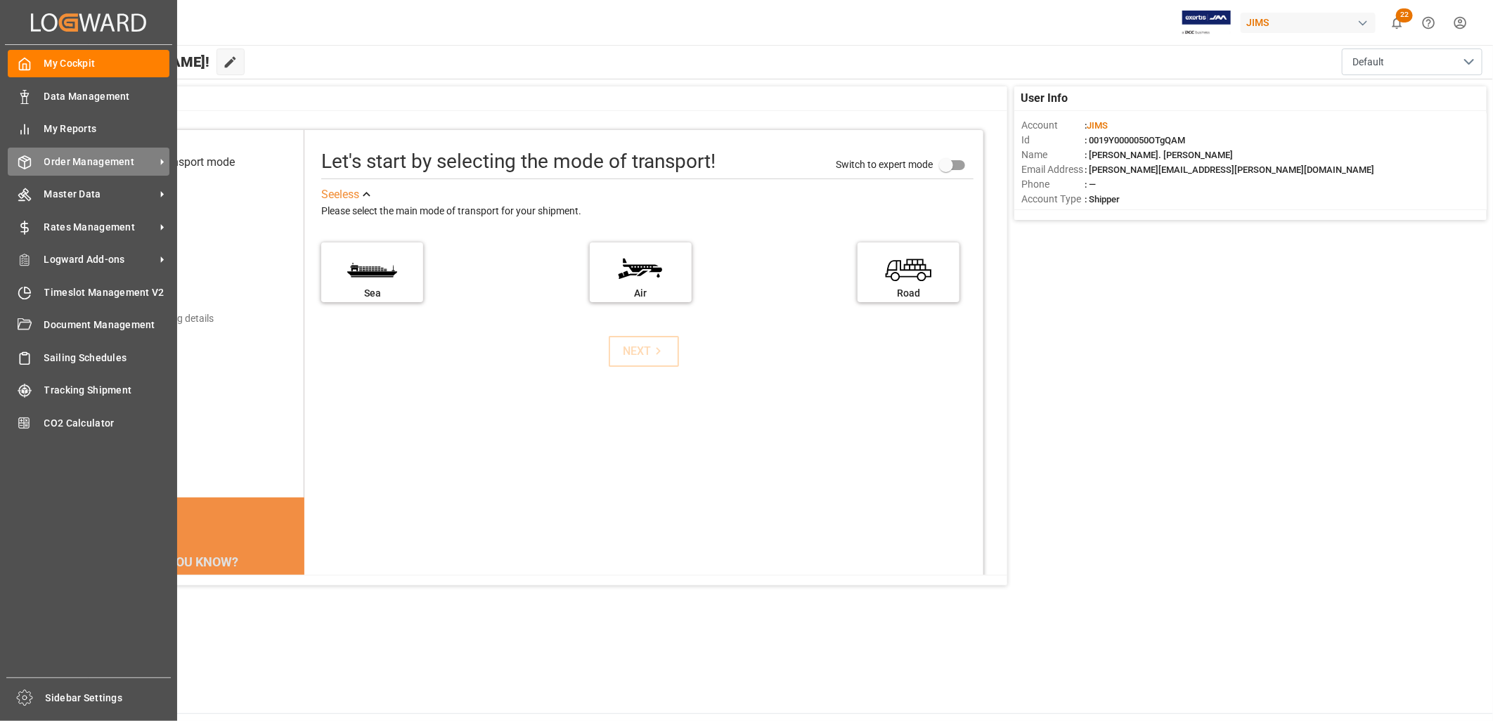
click at [115, 159] on span "Order Management" at bounding box center [99, 162] width 111 height 15
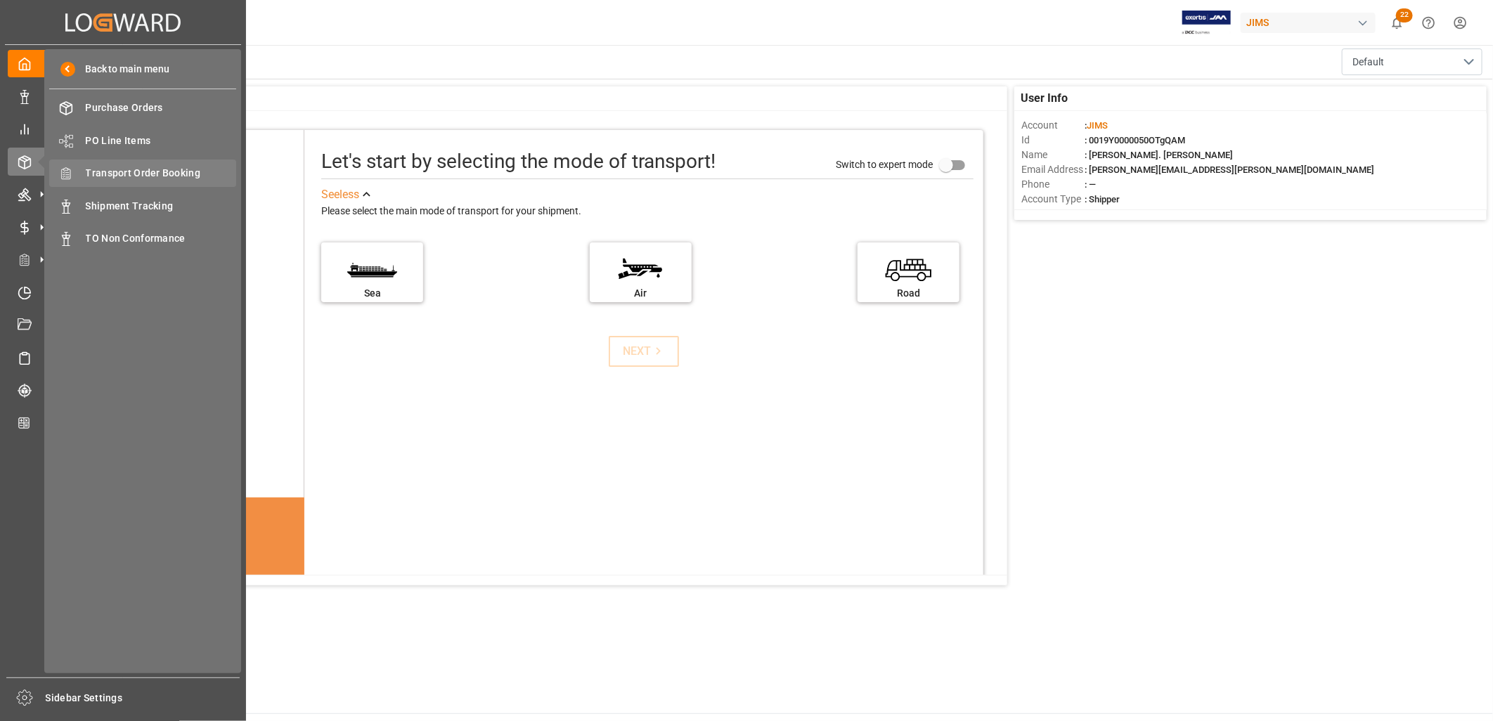
click at [141, 166] on span "Transport Order Booking" at bounding box center [161, 173] width 151 height 15
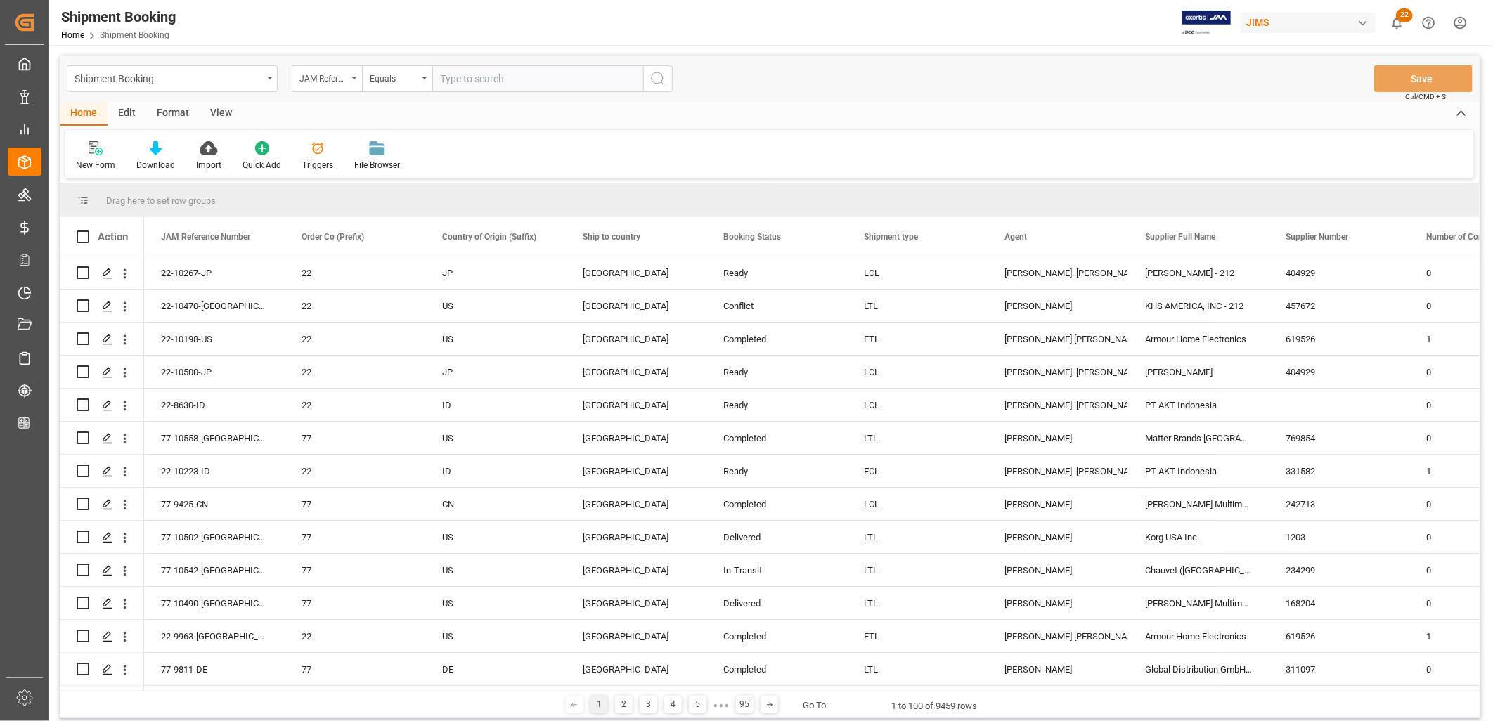
click at [454, 74] on input "text" at bounding box center [537, 78] width 211 height 27
type input "22-9299-ID"
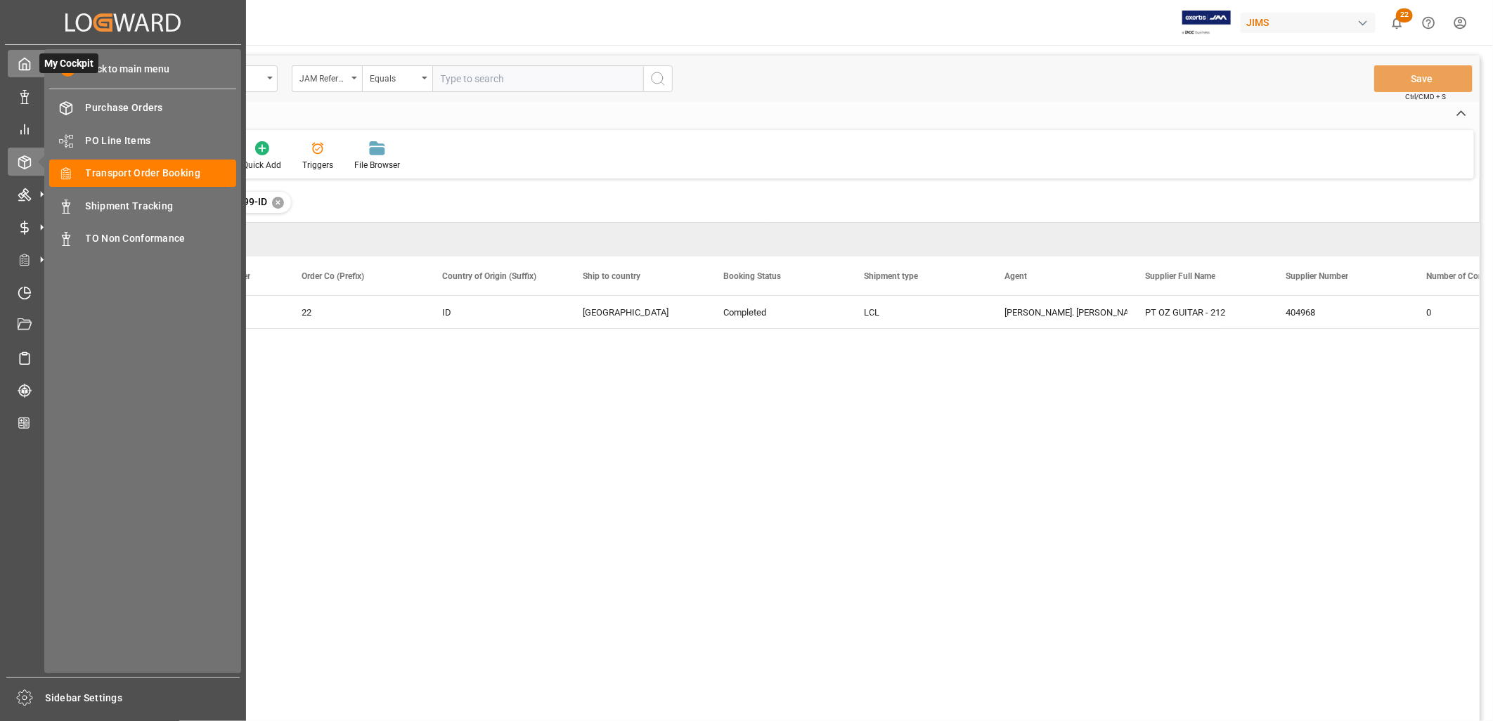
click at [20, 68] on icon at bounding box center [25, 64] width 14 height 14
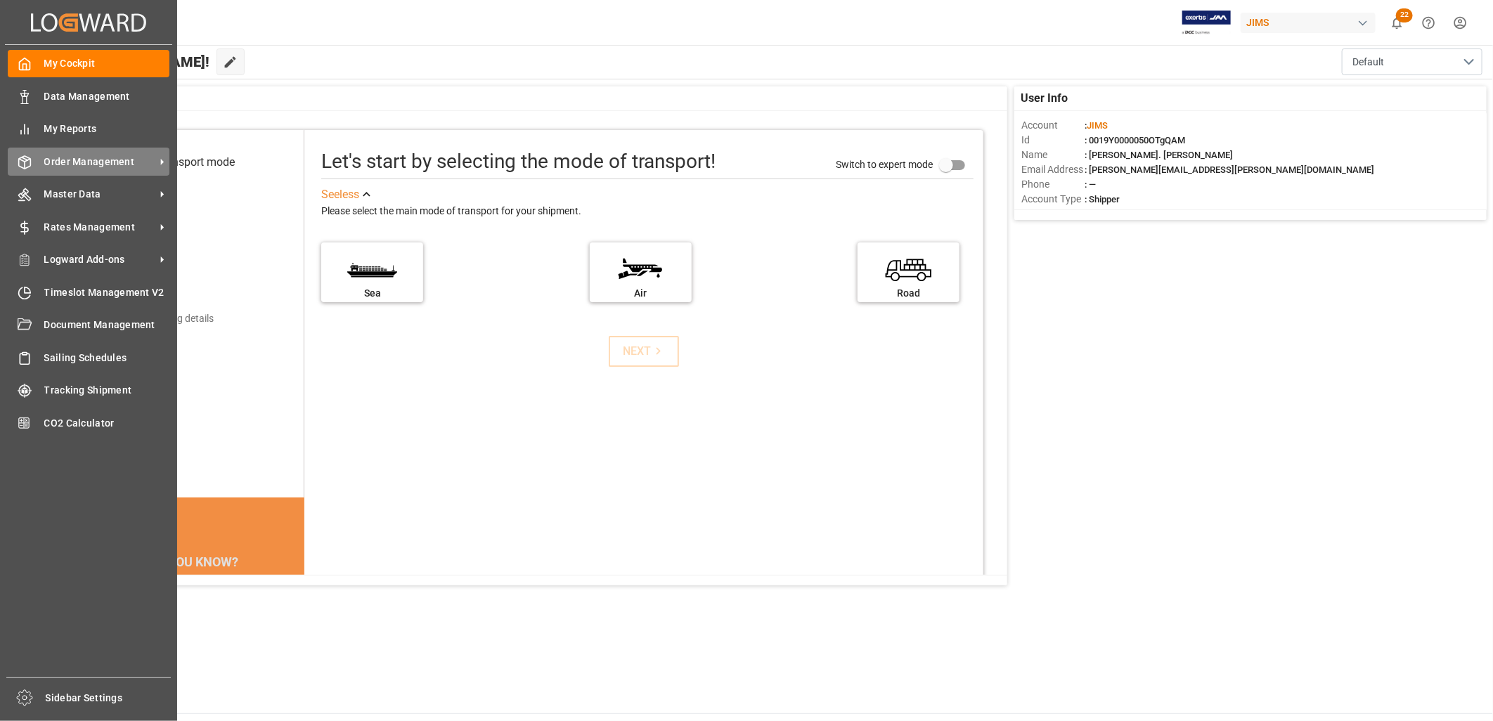
click at [92, 164] on span "Order Management" at bounding box center [99, 162] width 111 height 15
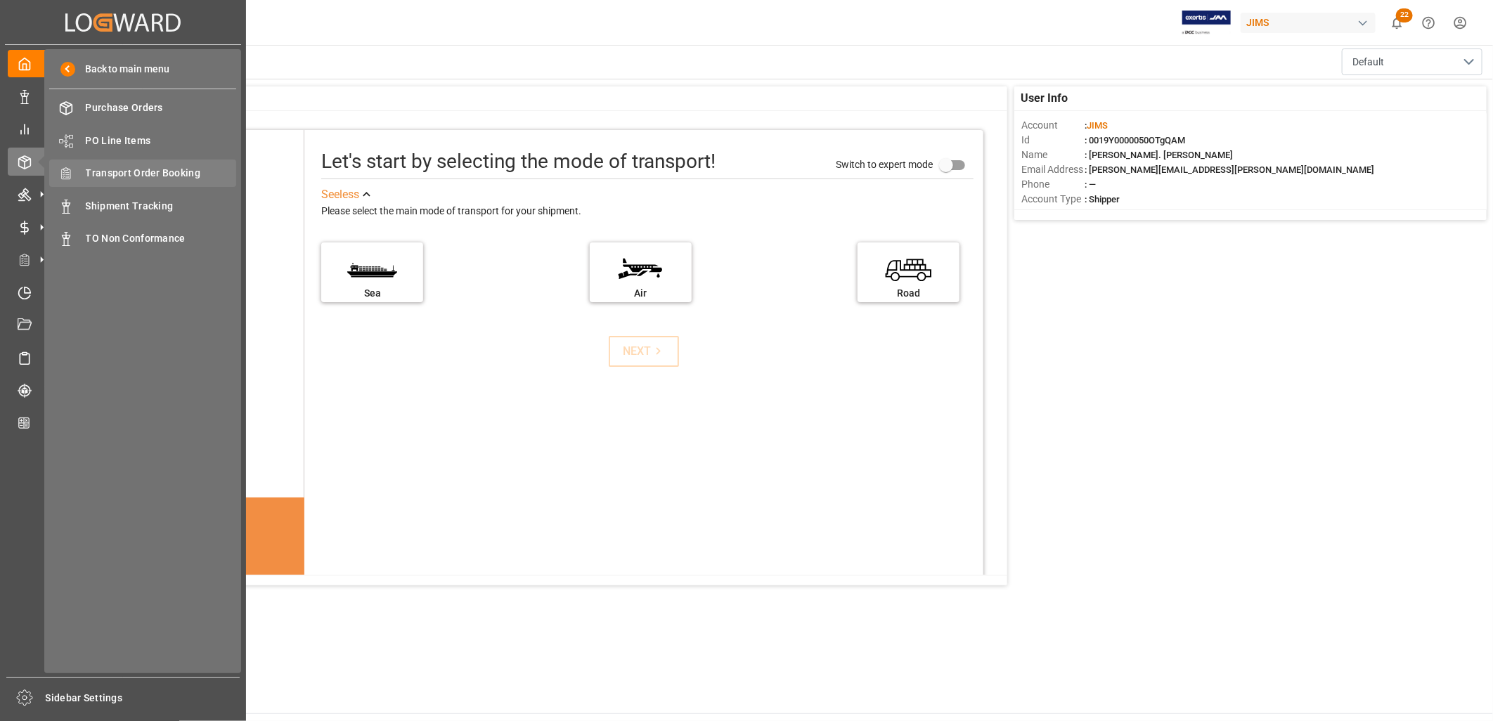
click at [172, 173] on span "Transport Order Booking" at bounding box center [161, 173] width 151 height 15
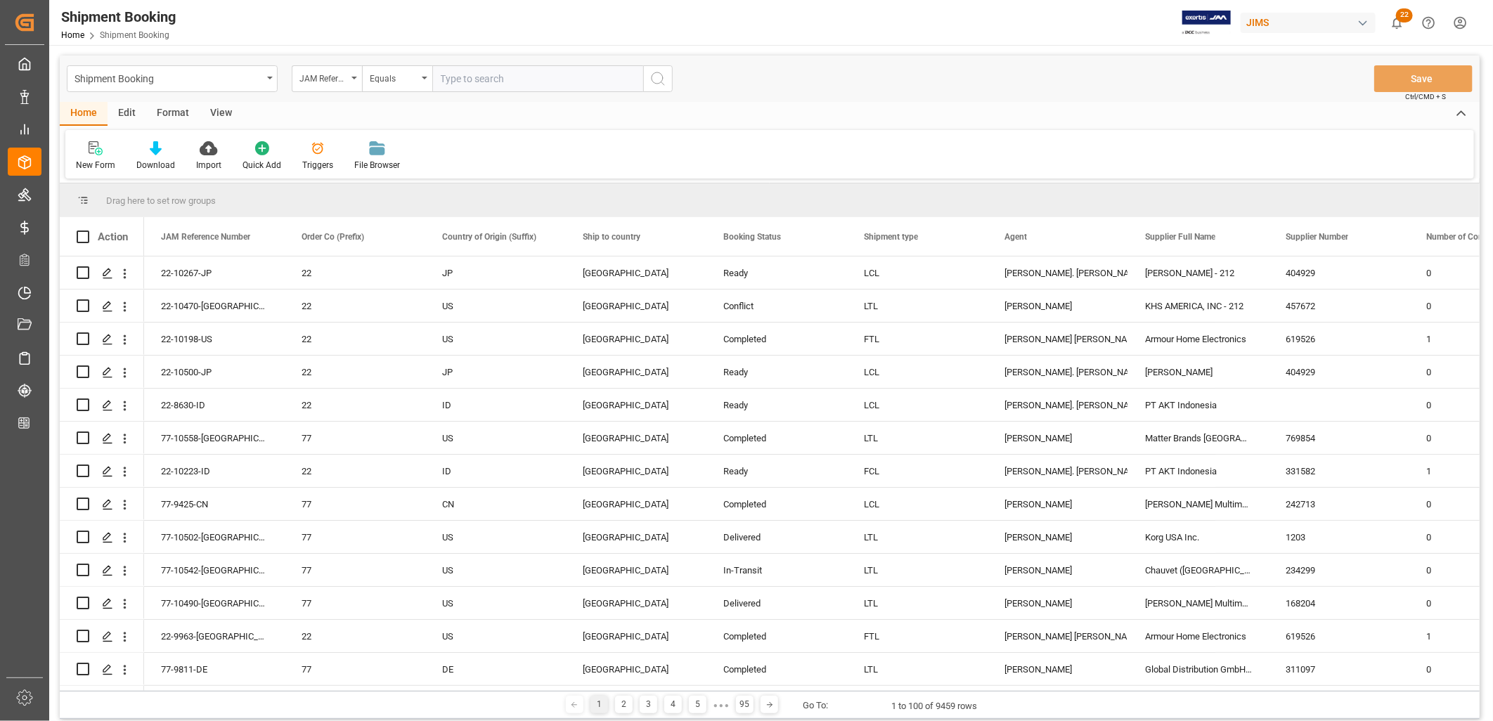
click at [454, 81] on input "text" at bounding box center [537, 78] width 211 height 27
type input "77-9918-ID"
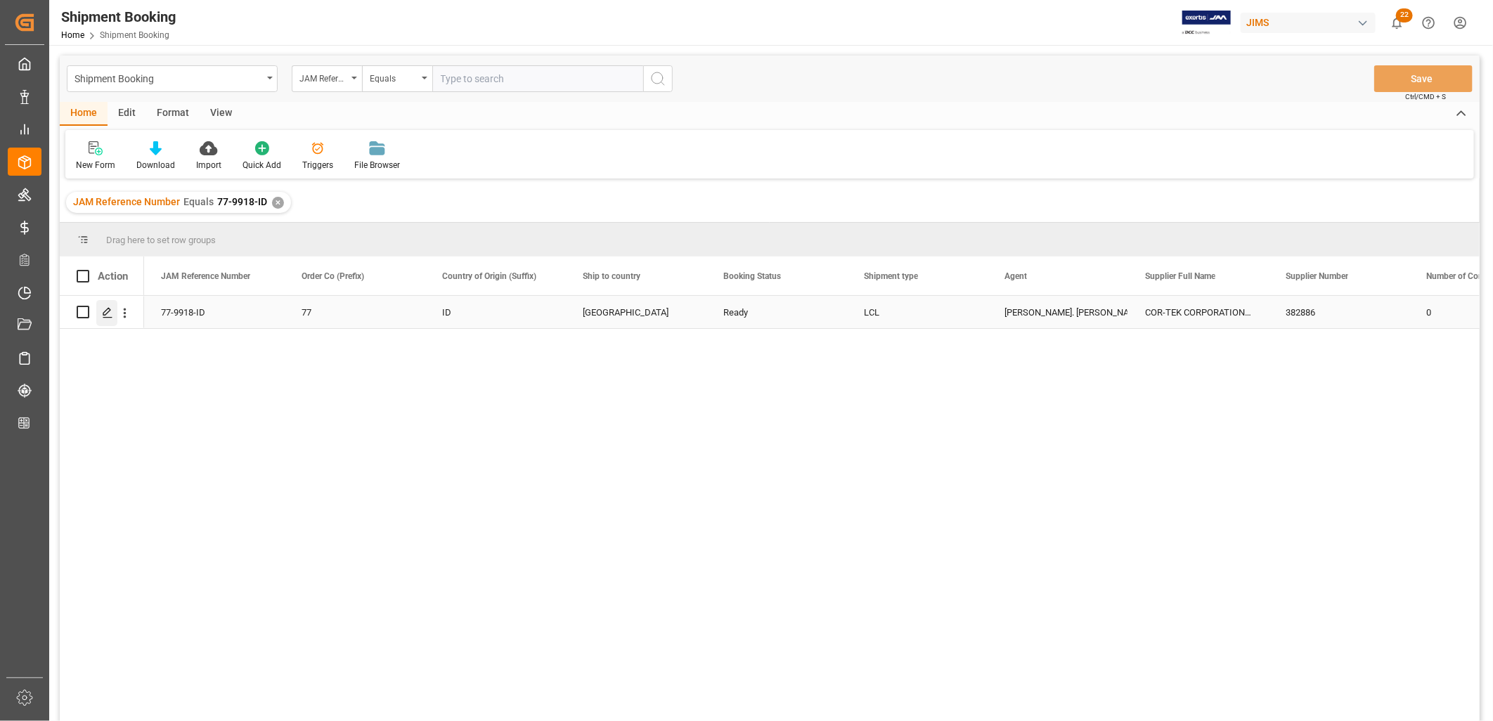
click at [105, 312] on icon "Press SPACE to select this row." at bounding box center [107, 312] width 11 height 11
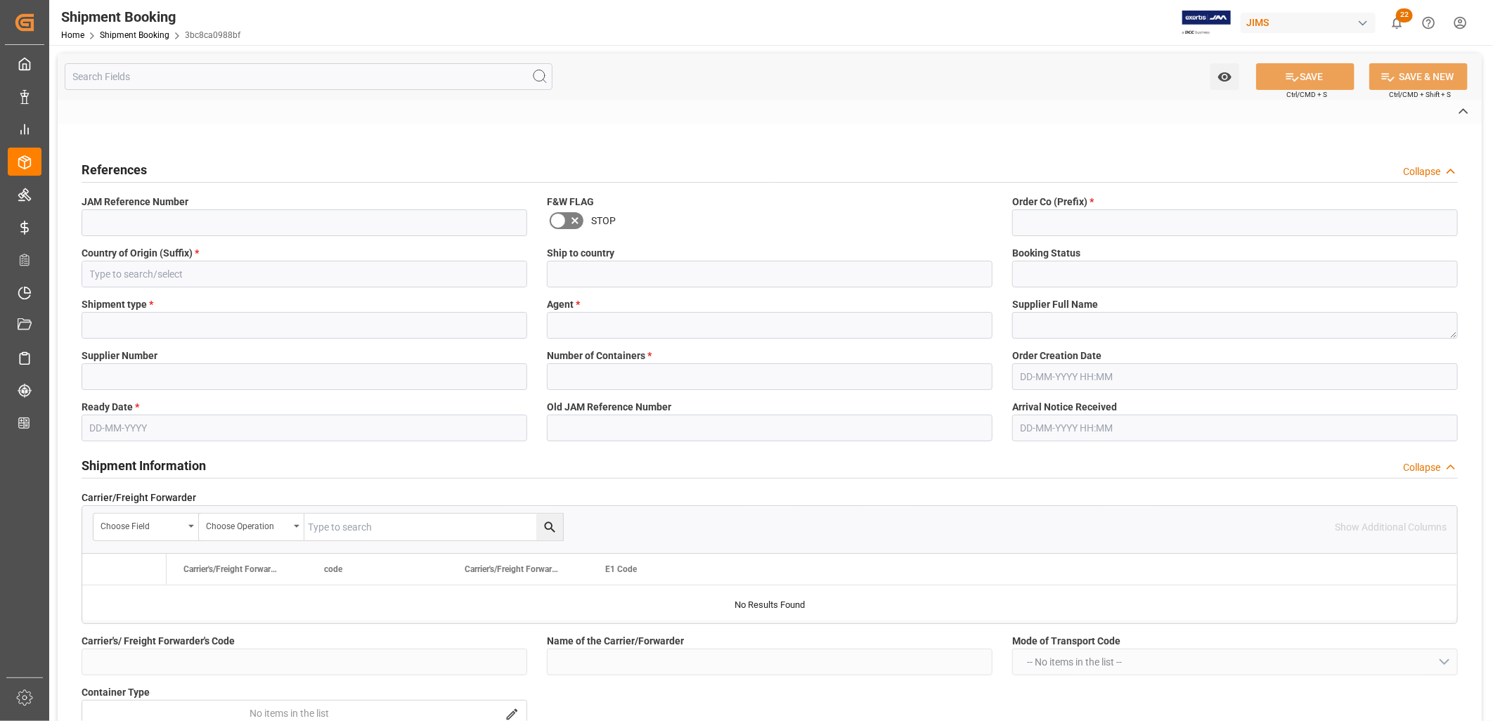
type input "77-9918-ID"
type input "77"
type input "ID"
type input "[GEOGRAPHIC_DATA]"
type input "Ready"
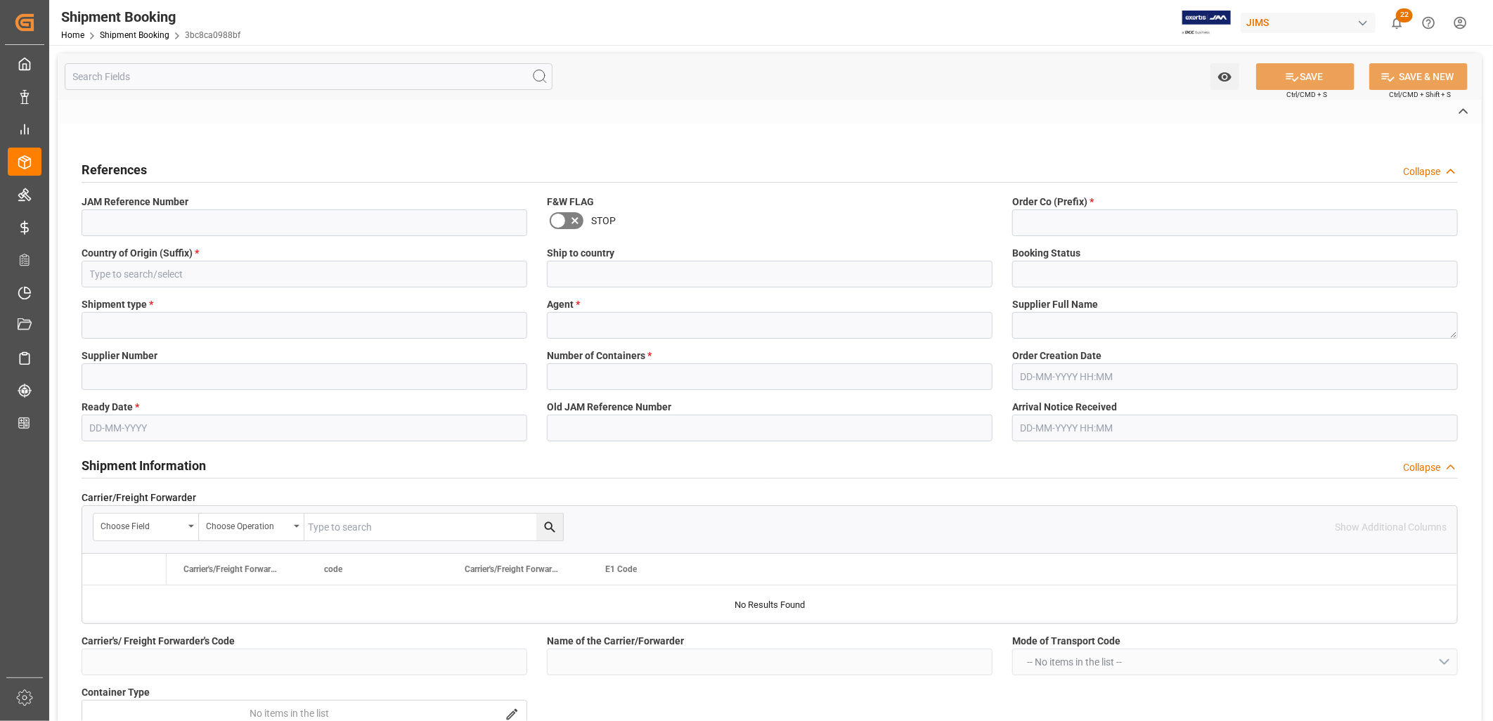
type input "LCL"
type input "[PERSON_NAME]. [PERSON_NAME]"
type textarea "COR-TEK CORPORATION - [GEOGRAPHIC_DATA]"
type input "382886"
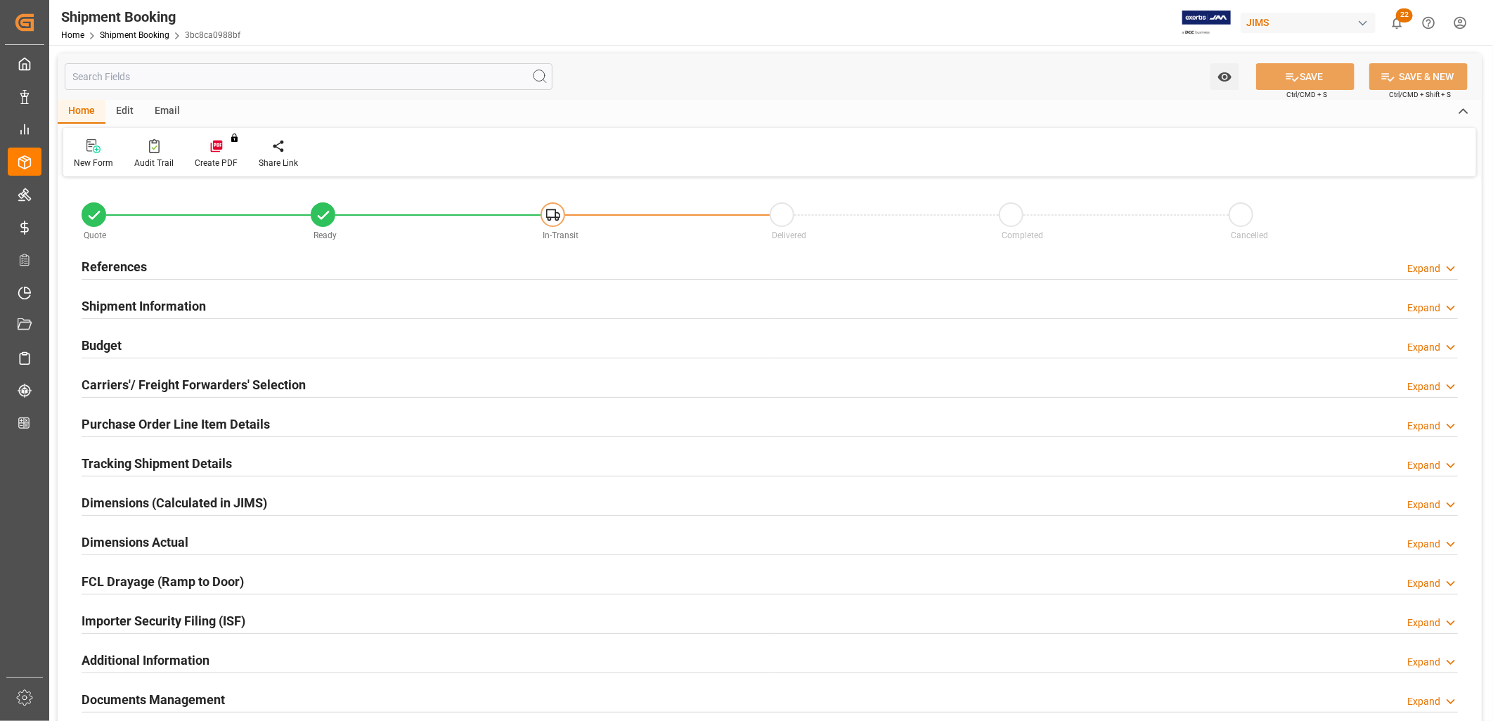
type input "0"
type input "[DATE]"
click at [123, 265] on h2 "References" at bounding box center [114, 266] width 65 height 19
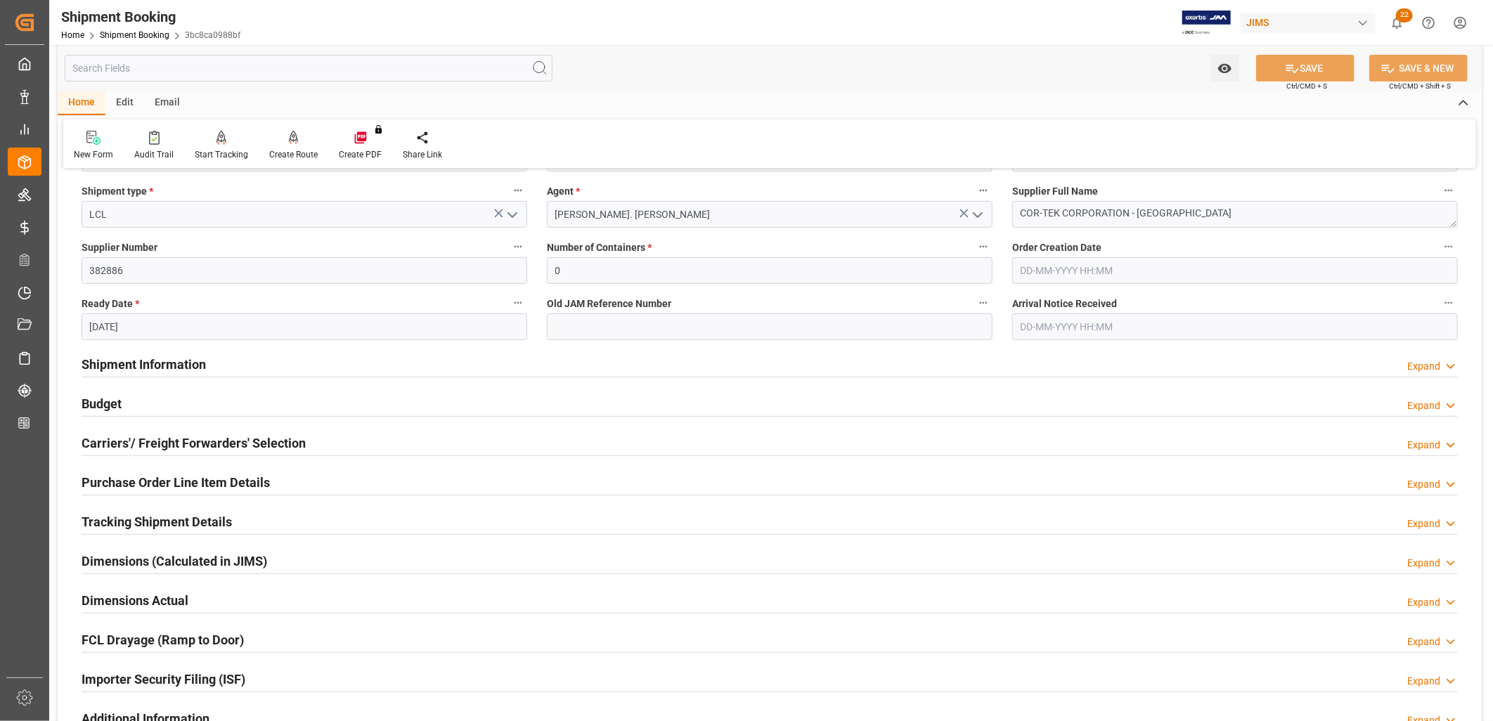
scroll to position [234, 0]
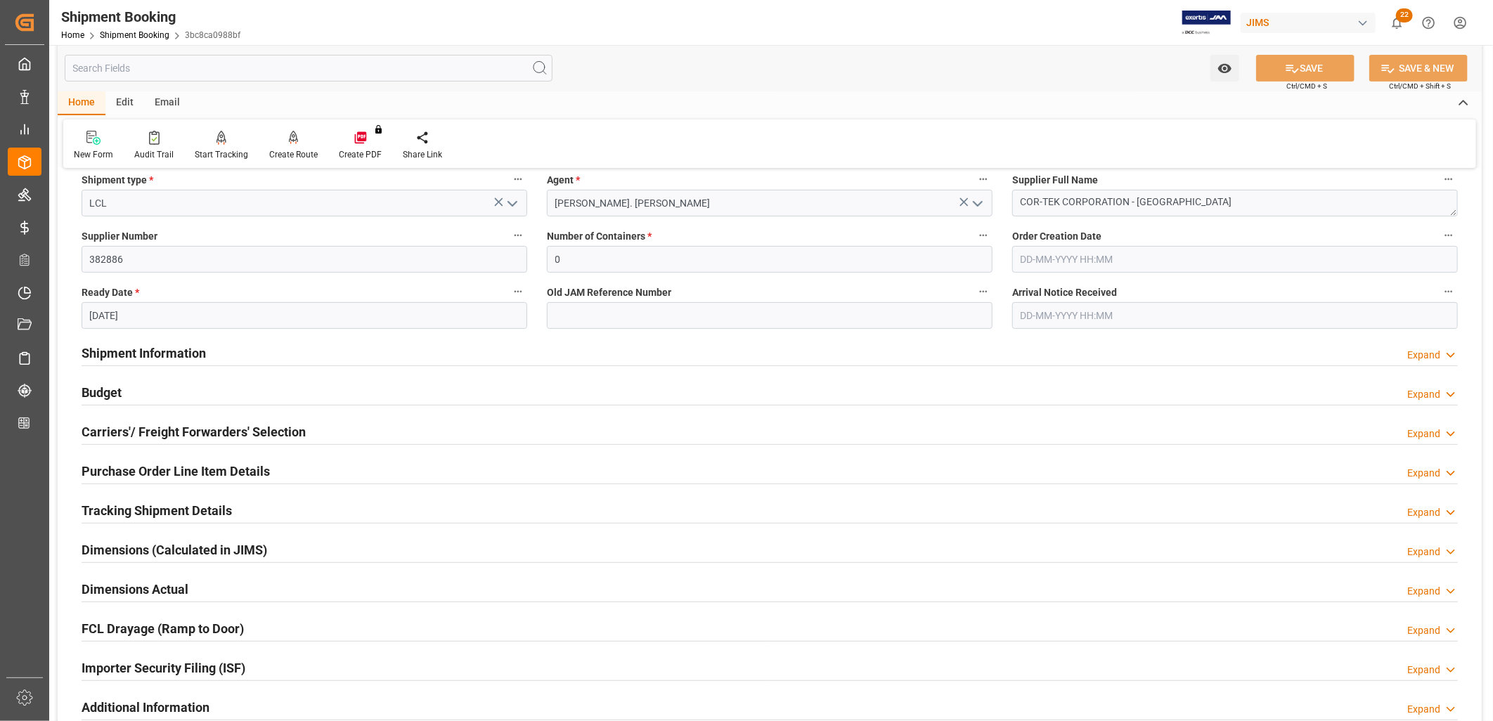
click at [219, 471] on h2 "Purchase Order Line Item Details" at bounding box center [176, 471] width 188 height 19
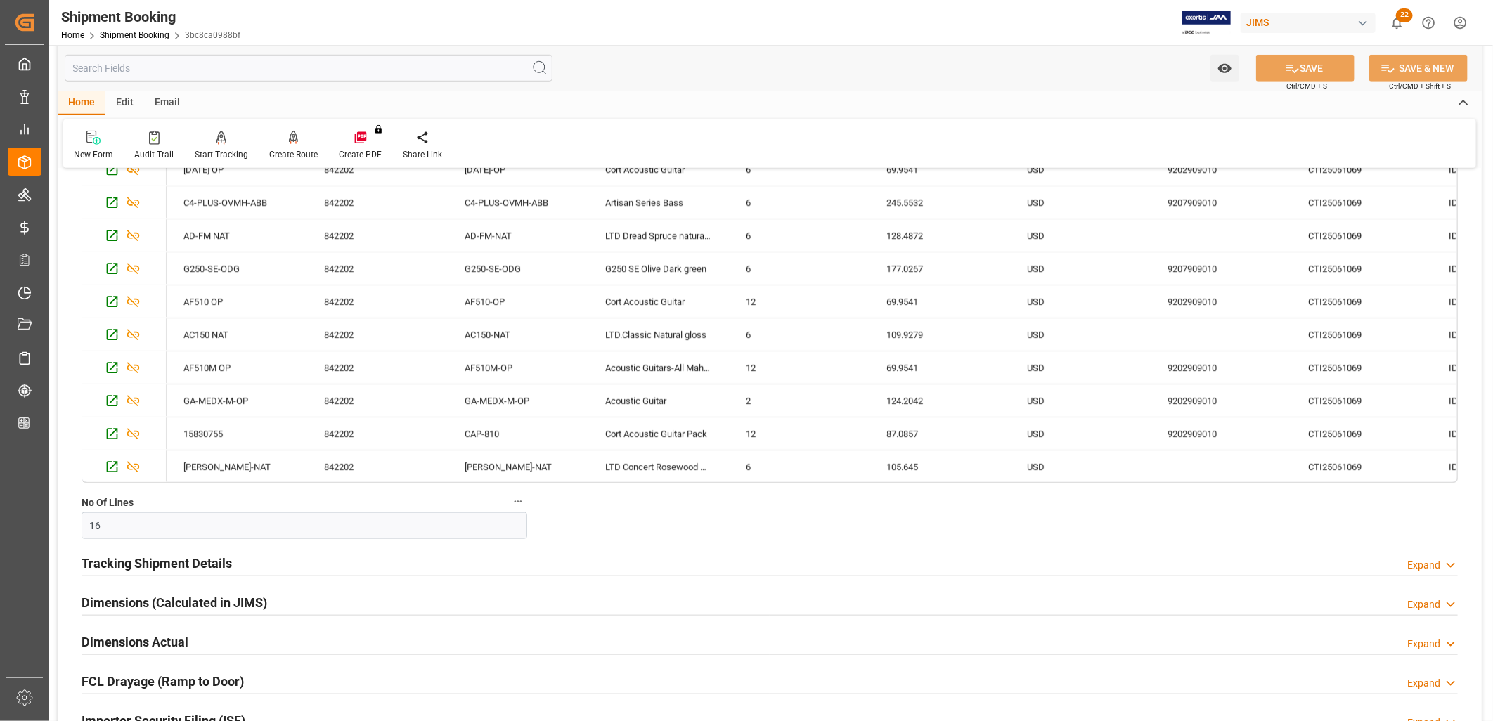
scroll to position [703, 0]
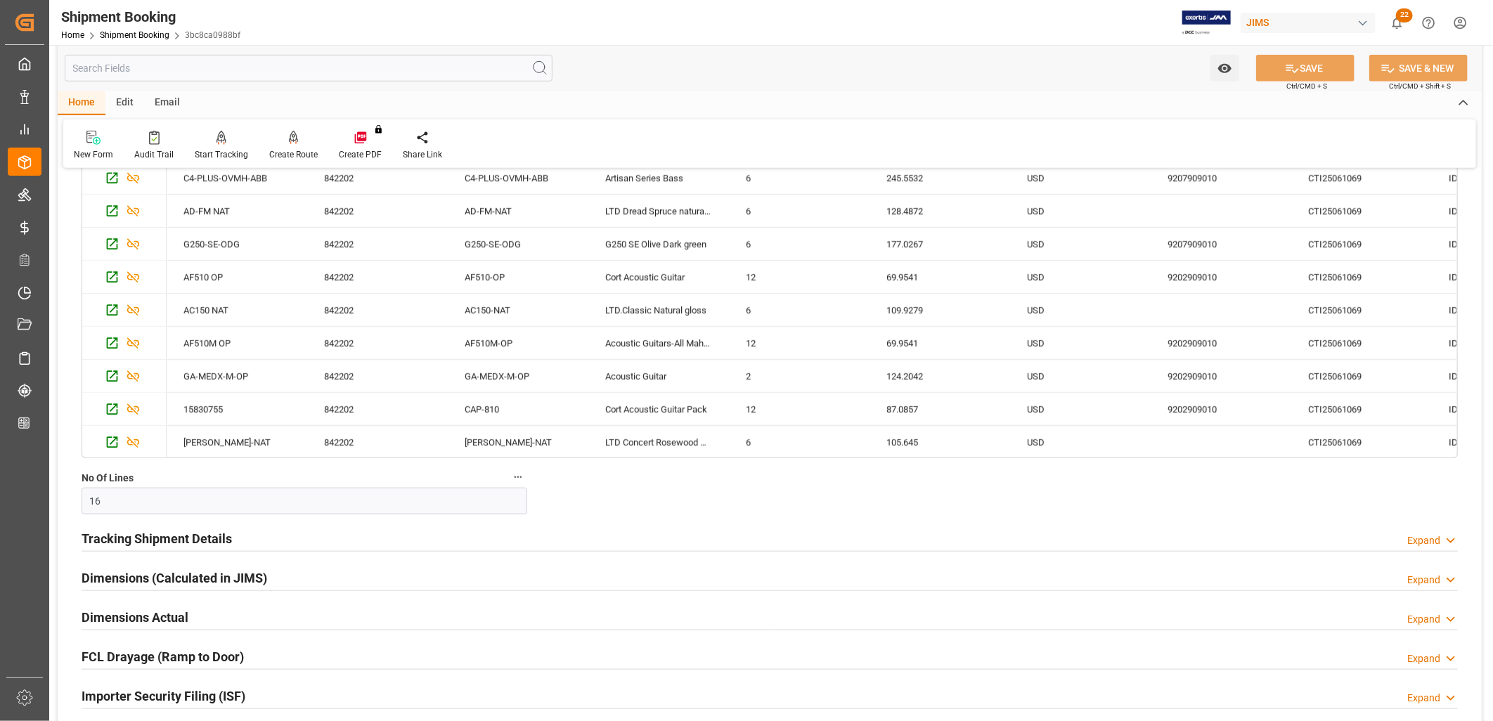
click at [177, 538] on h2 "Tracking Shipment Details" at bounding box center [157, 538] width 150 height 19
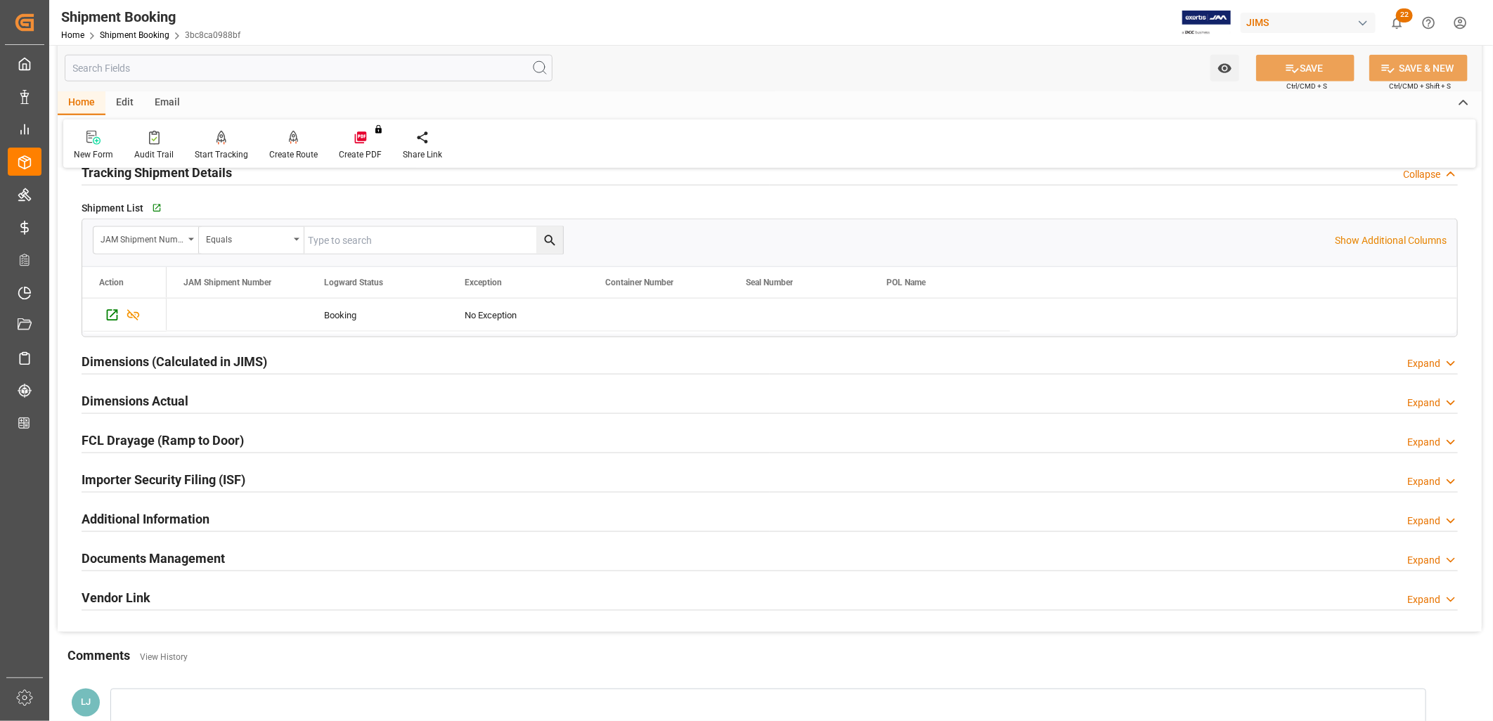
scroll to position [1093, 0]
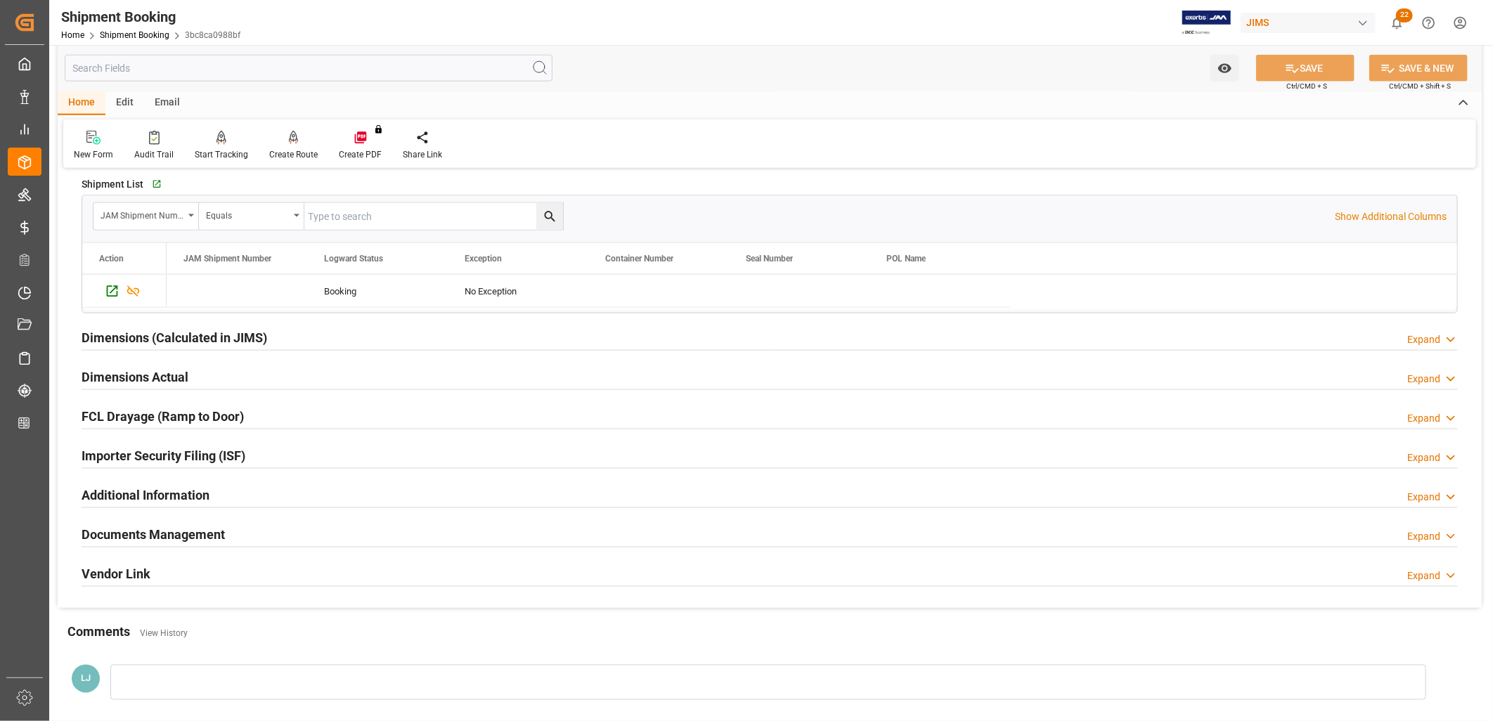
click at [170, 536] on h2 "Documents Management" at bounding box center [153, 534] width 143 height 19
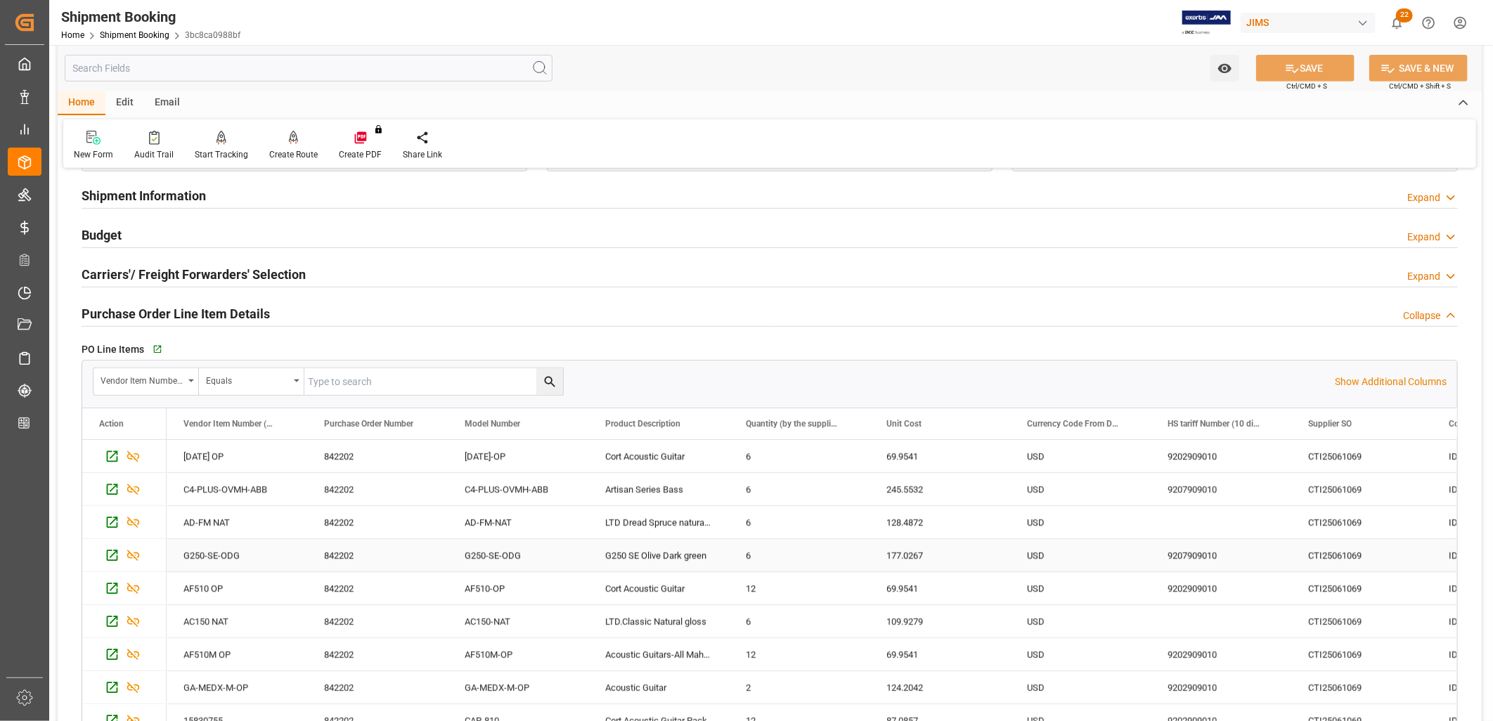
scroll to position [390, 0]
click at [155, 350] on icon "button" at bounding box center [156, 351] width 9 height 9
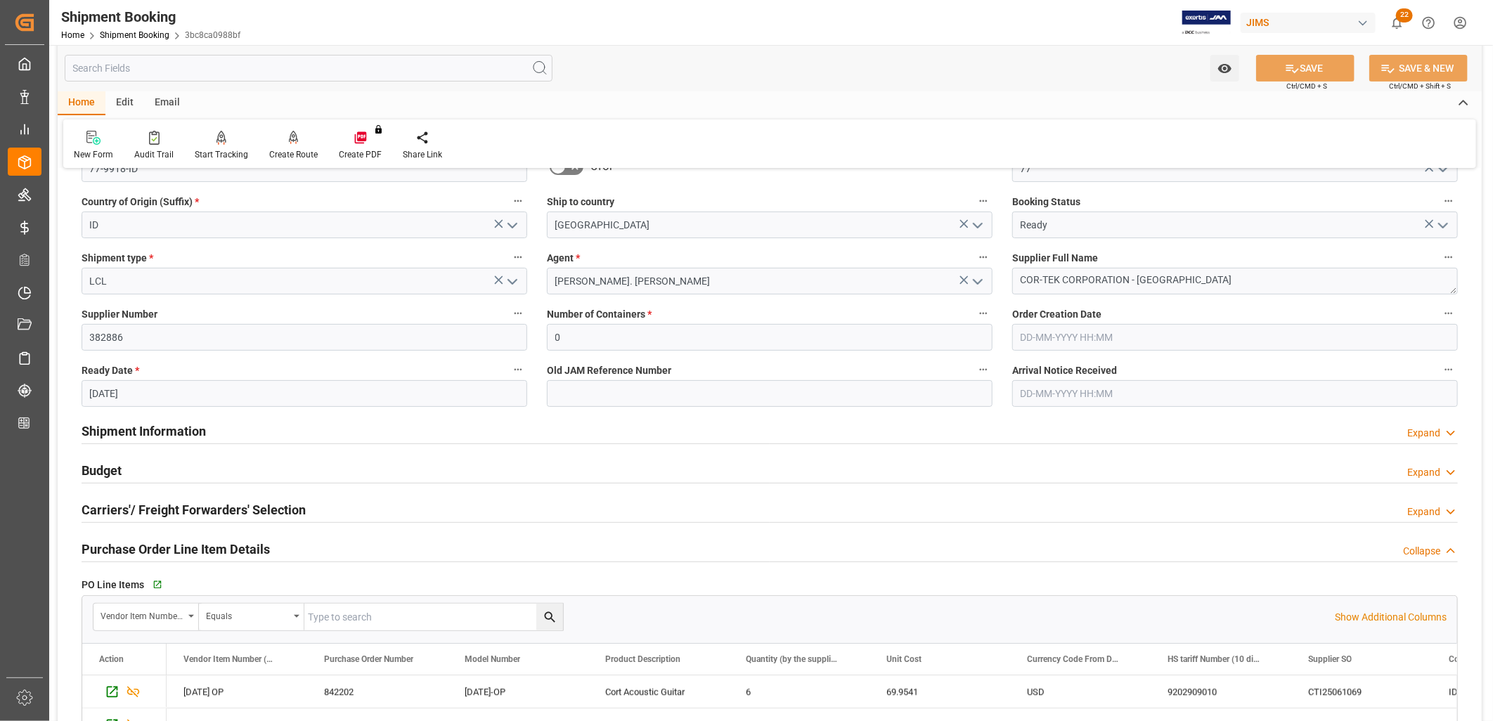
scroll to position [78, 0]
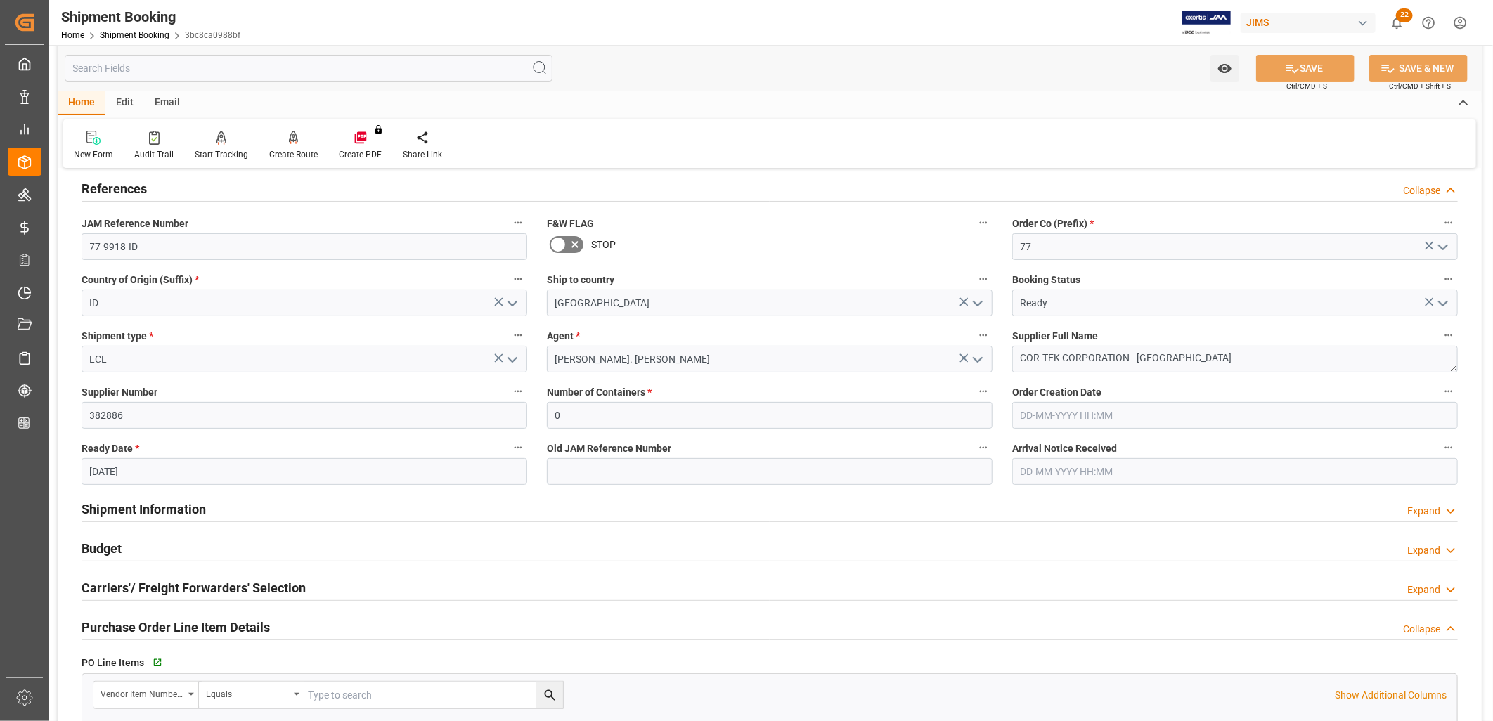
click at [184, 515] on h2 "Shipment Information" at bounding box center [144, 509] width 124 height 19
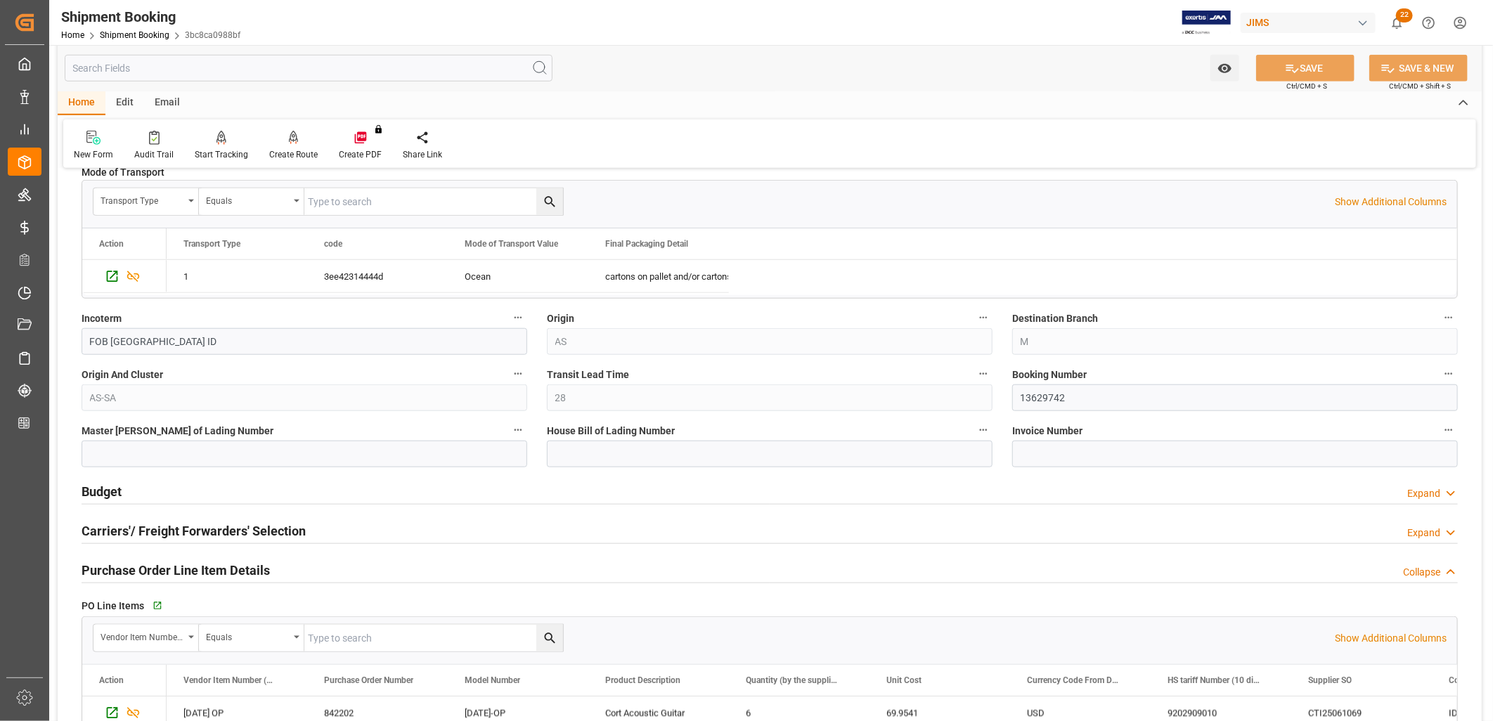
scroll to position [781, 0]
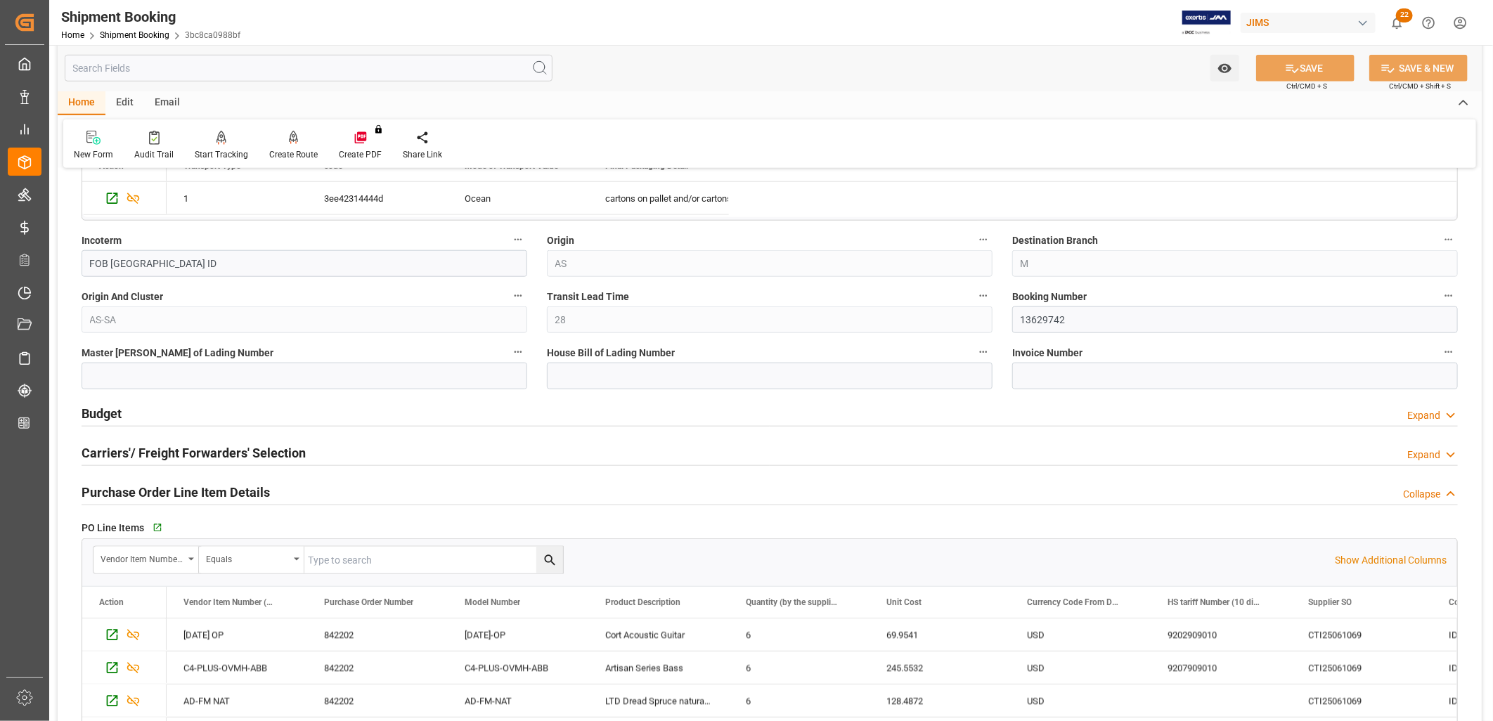
click at [108, 416] on h2 "Budget" at bounding box center [102, 413] width 40 height 19
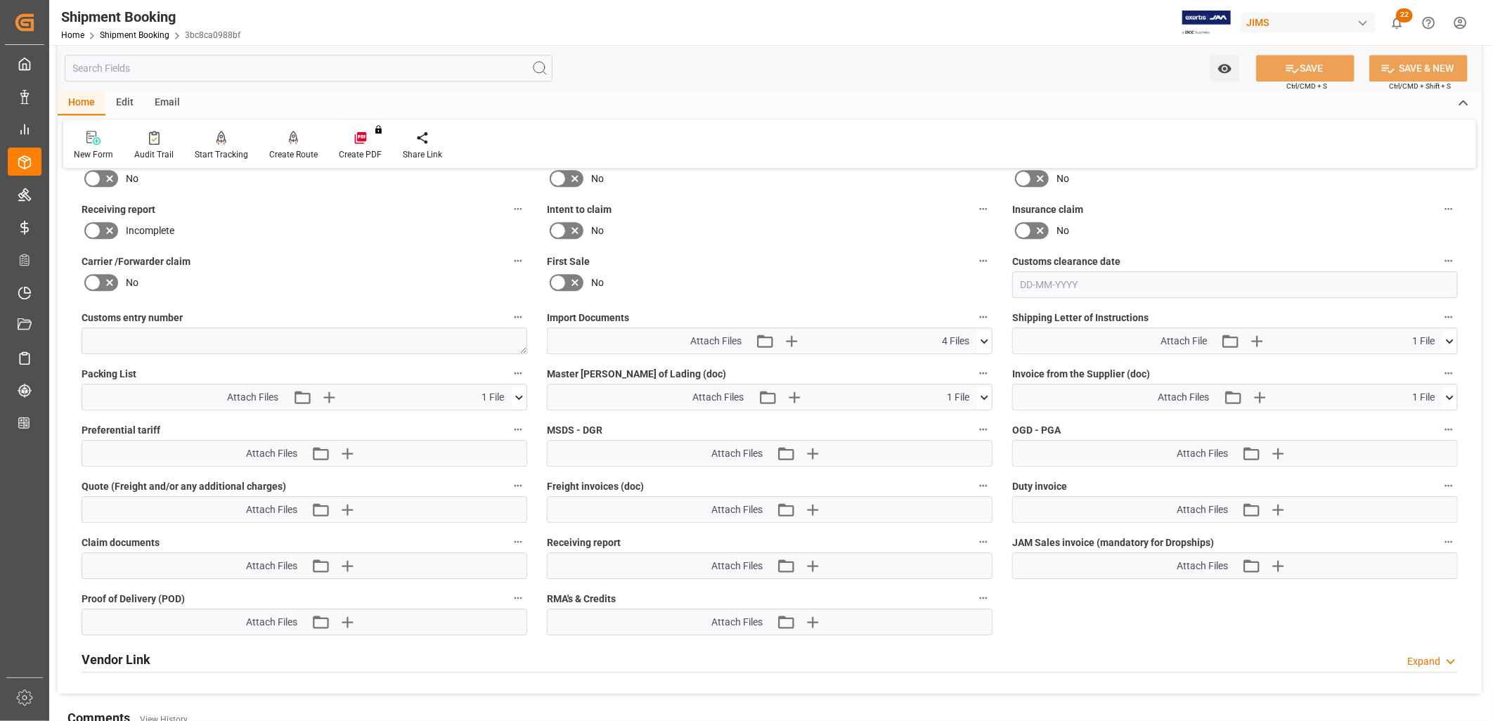
scroll to position [2482, 0]
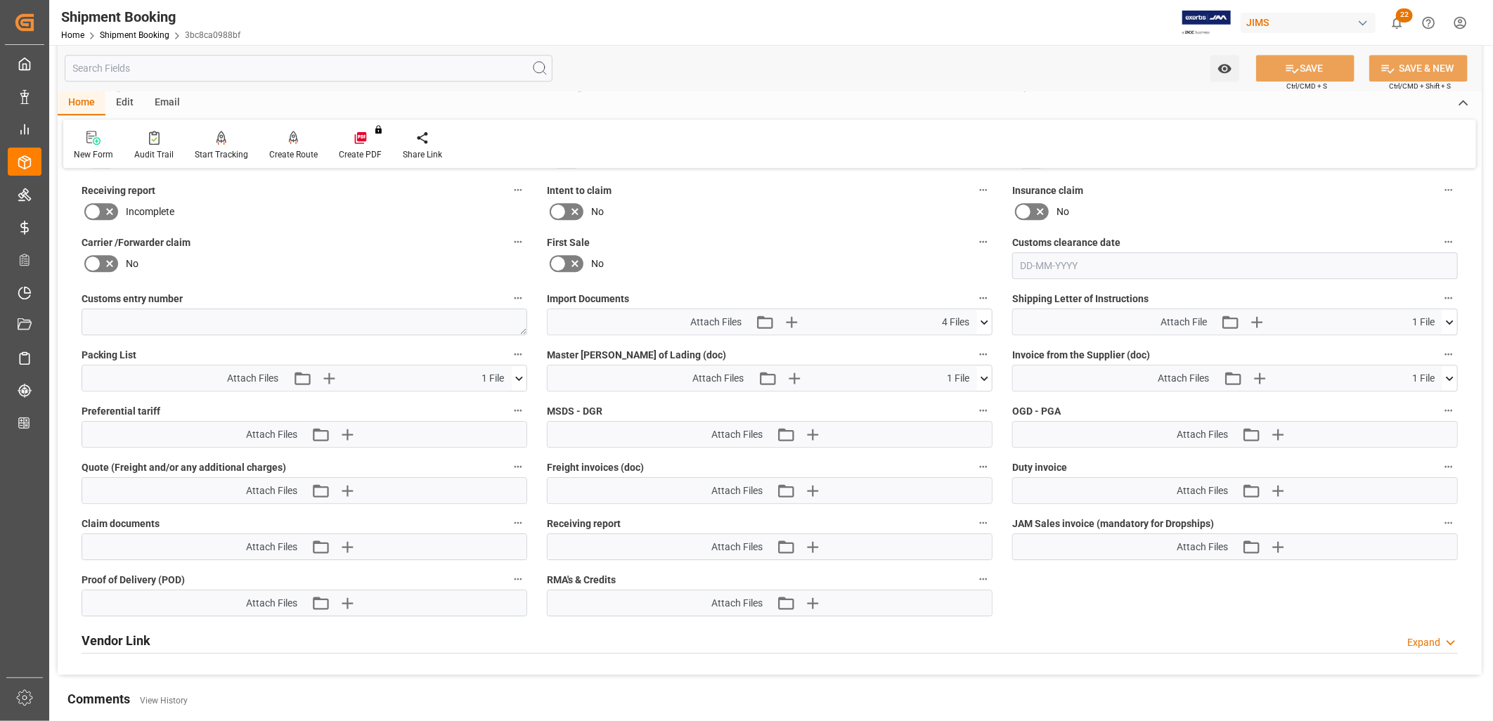
click at [987, 380] on icon at bounding box center [984, 378] width 15 height 15
click at [953, 404] on icon at bounding box center [947, 404] width 11 height 11
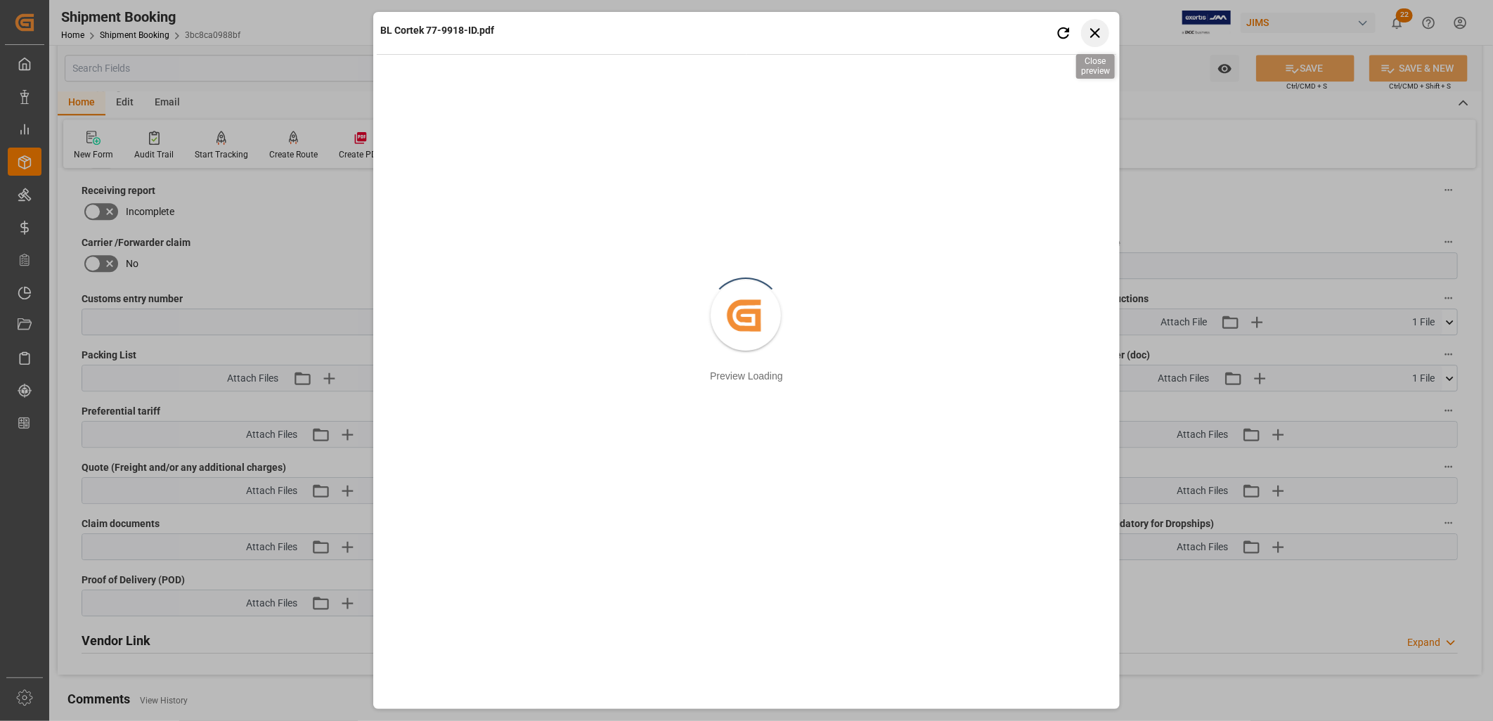
click at [1099, 31] on icon "button" at bounding box center [1096, 33] width 18 height 18
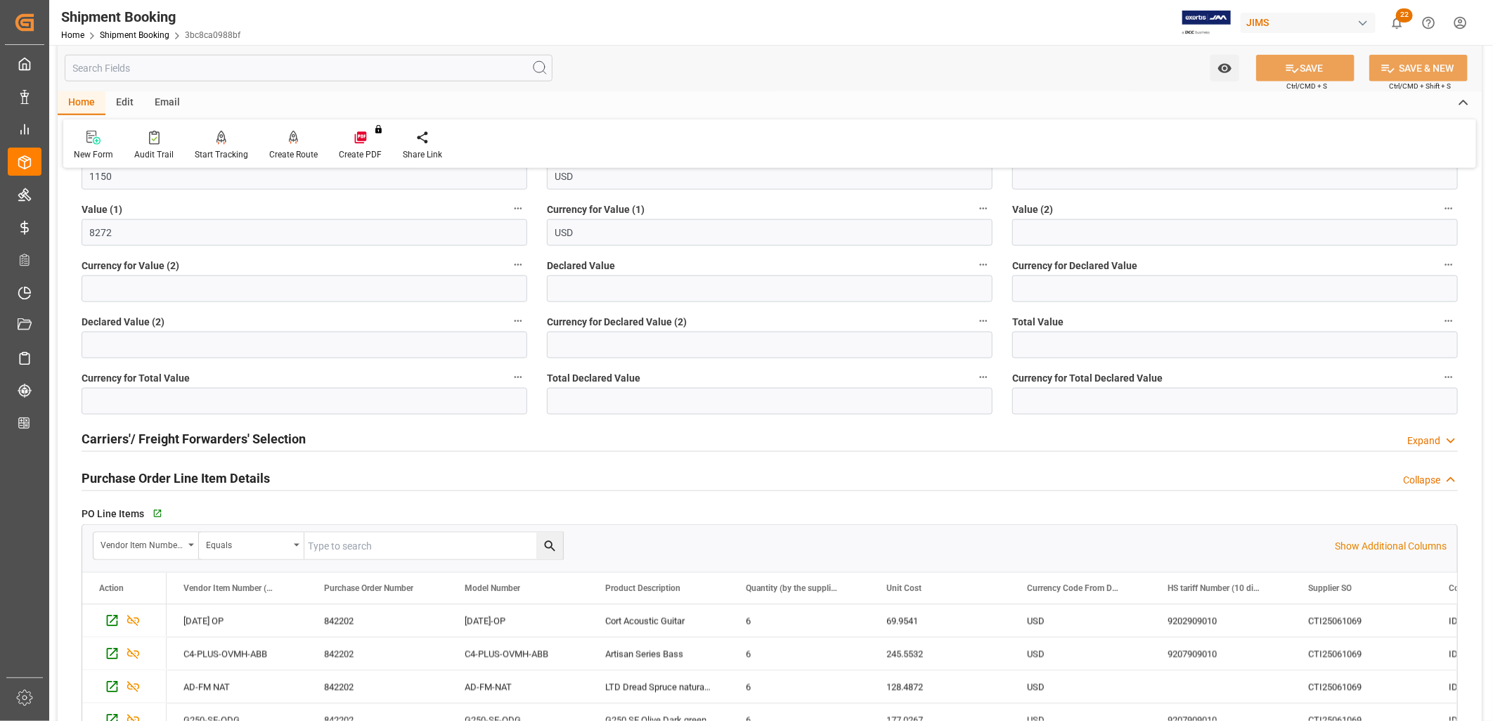
scroll to position [1171, 0]
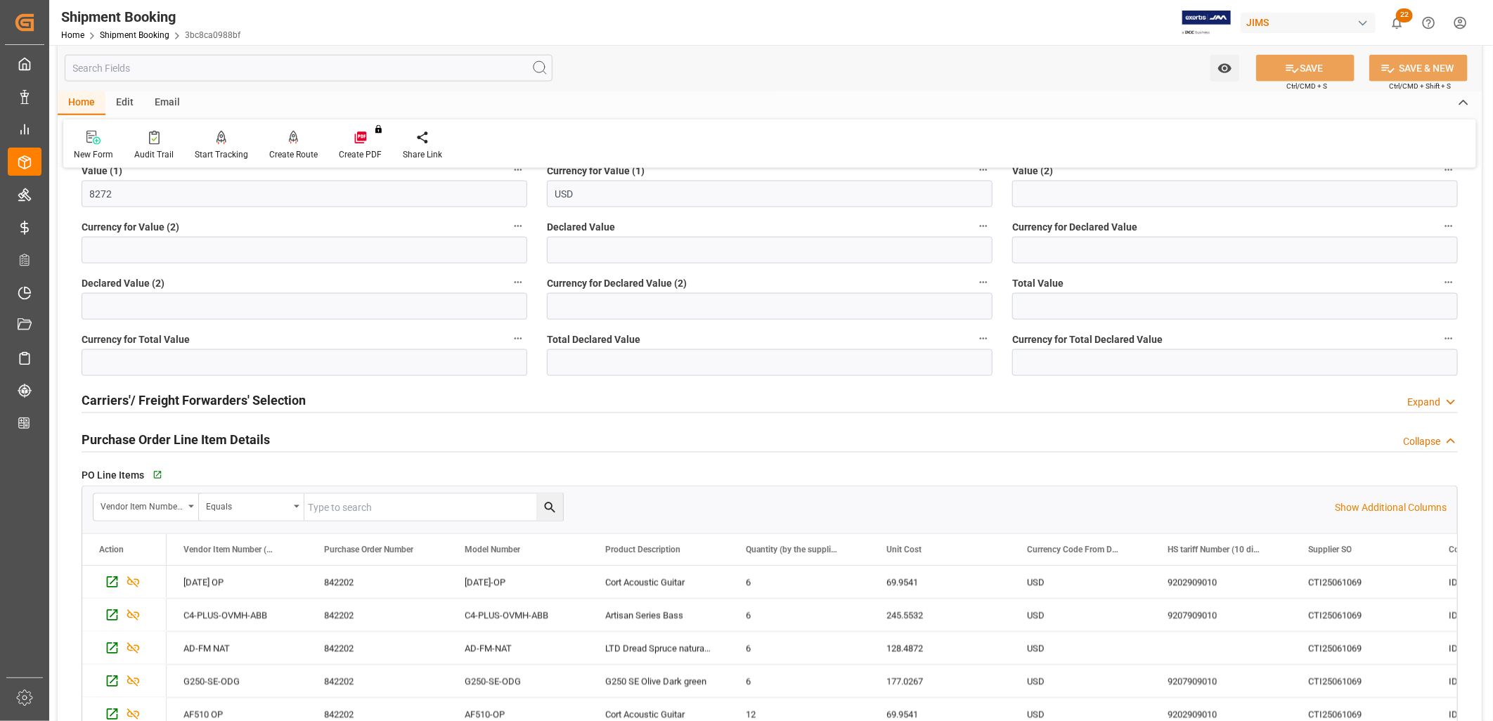
click at [230, 403] on h2 "Carriers'/ Freight Forwarders' Selection" at bounding box center [194, 400] width 224 height 19
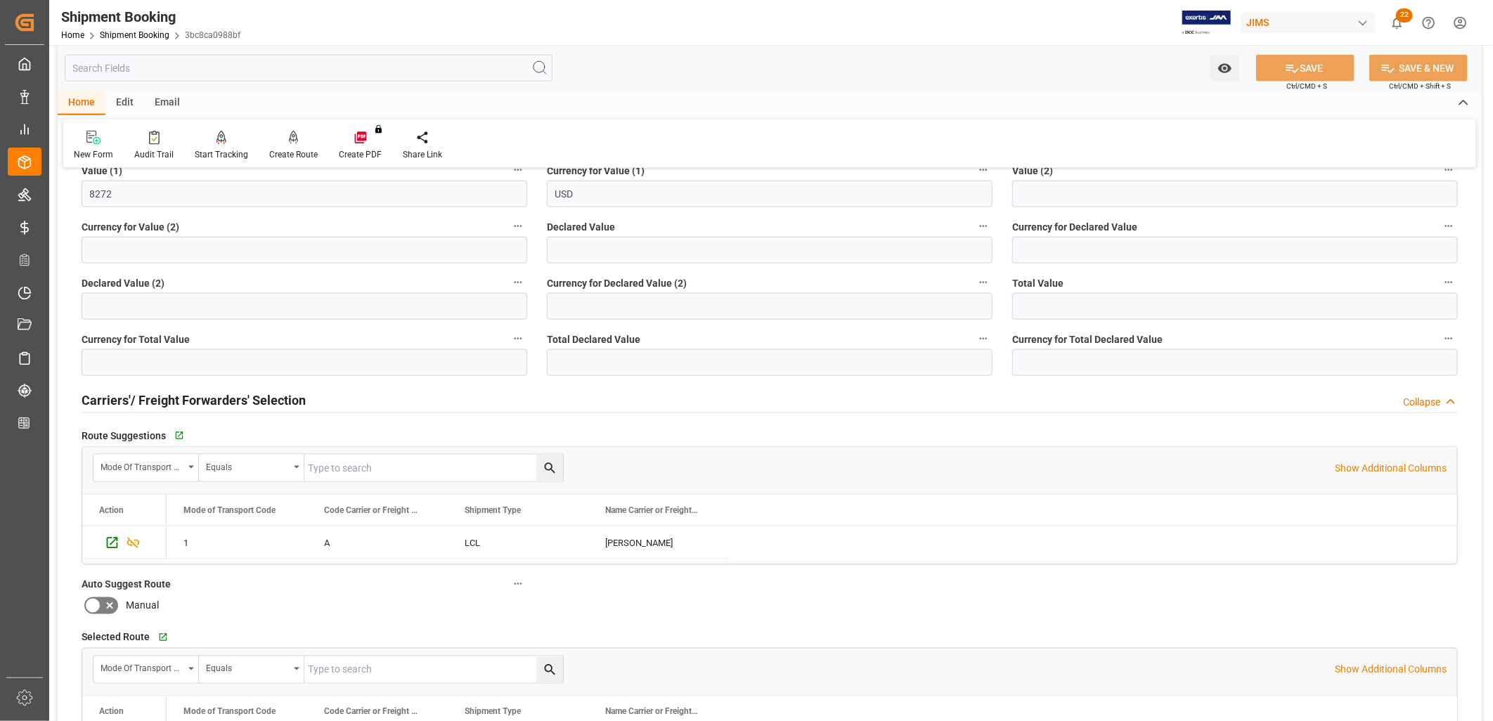
click at [91, 605] on icon at bounding box center [92, 606] width 17 height 17
click at [0, 0] on input "checkbox" at bounding box center [0, 0] width 0 height 0
click at [1295, 66] on icon at bounding box center [1292, 68] width 15 height 15
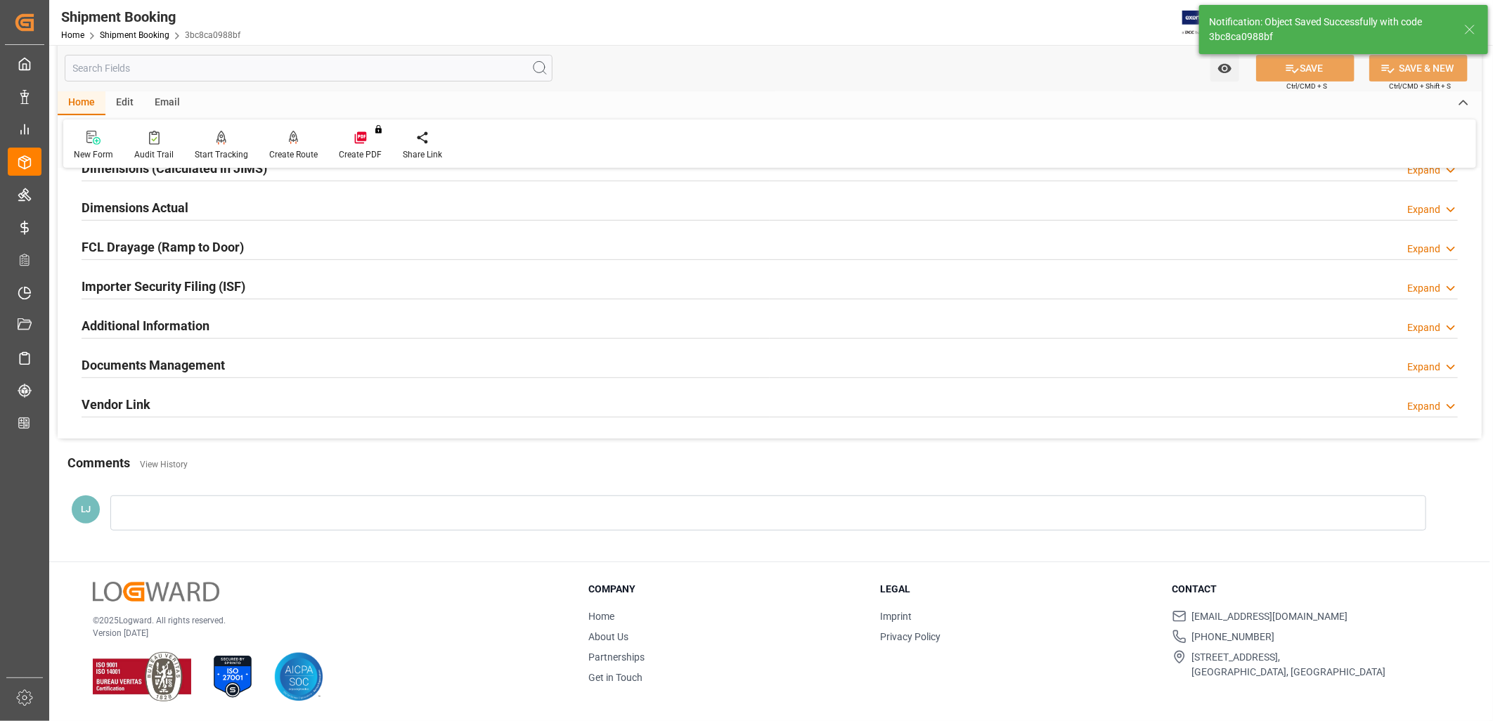
scroll to position [0, 0]
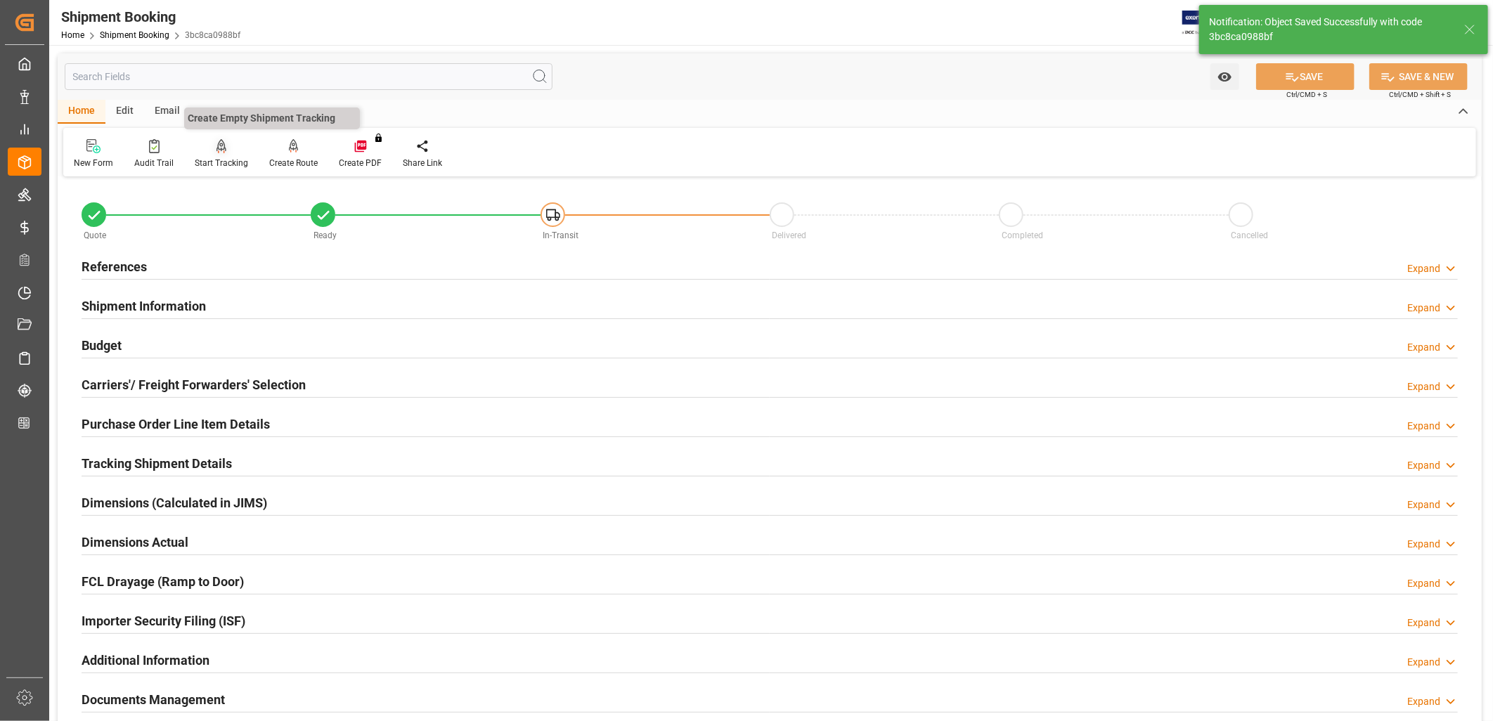
click at [217, 155] on div "Start Tracking" at bounding box center [221, 154] width 75 height 31
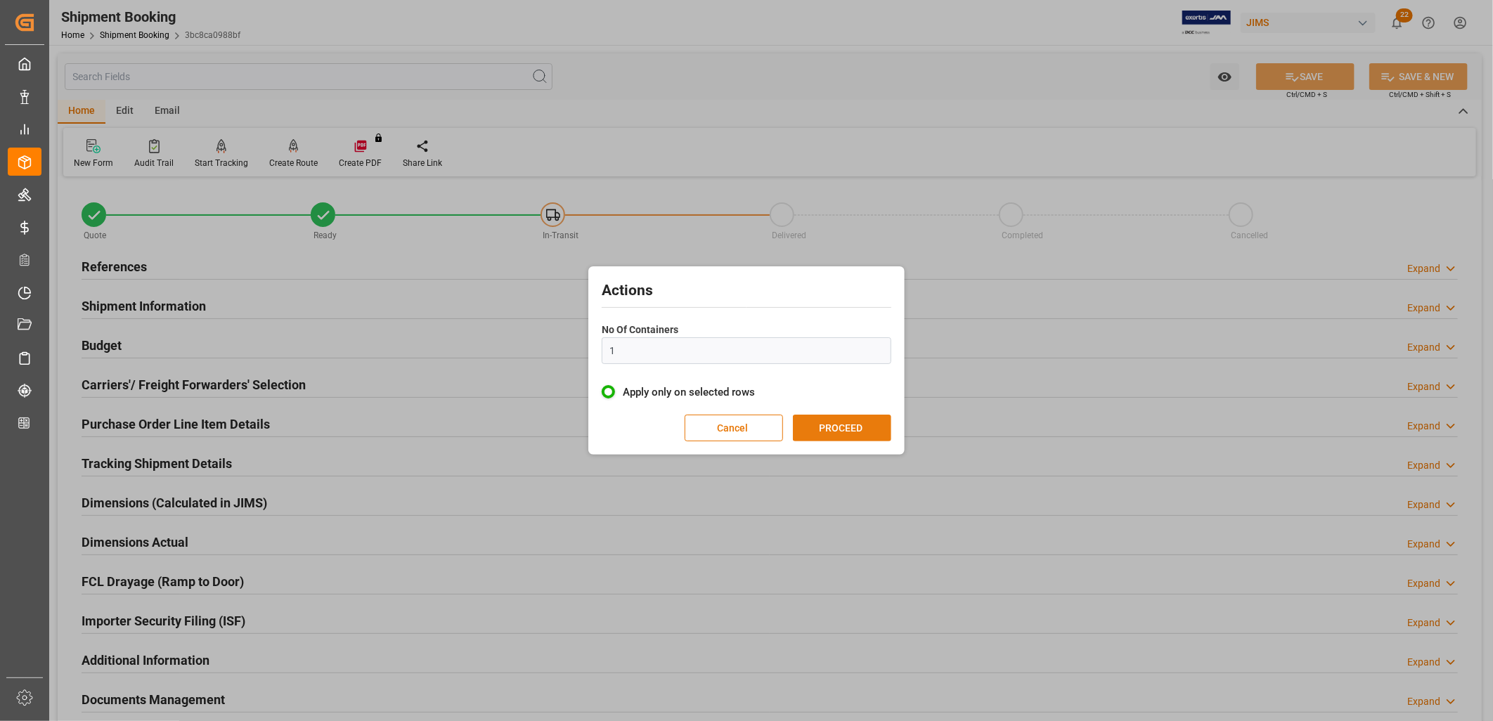
click at [869, 423] on button "PROCEED" at bounding box center [842, 428] width 98 height 27
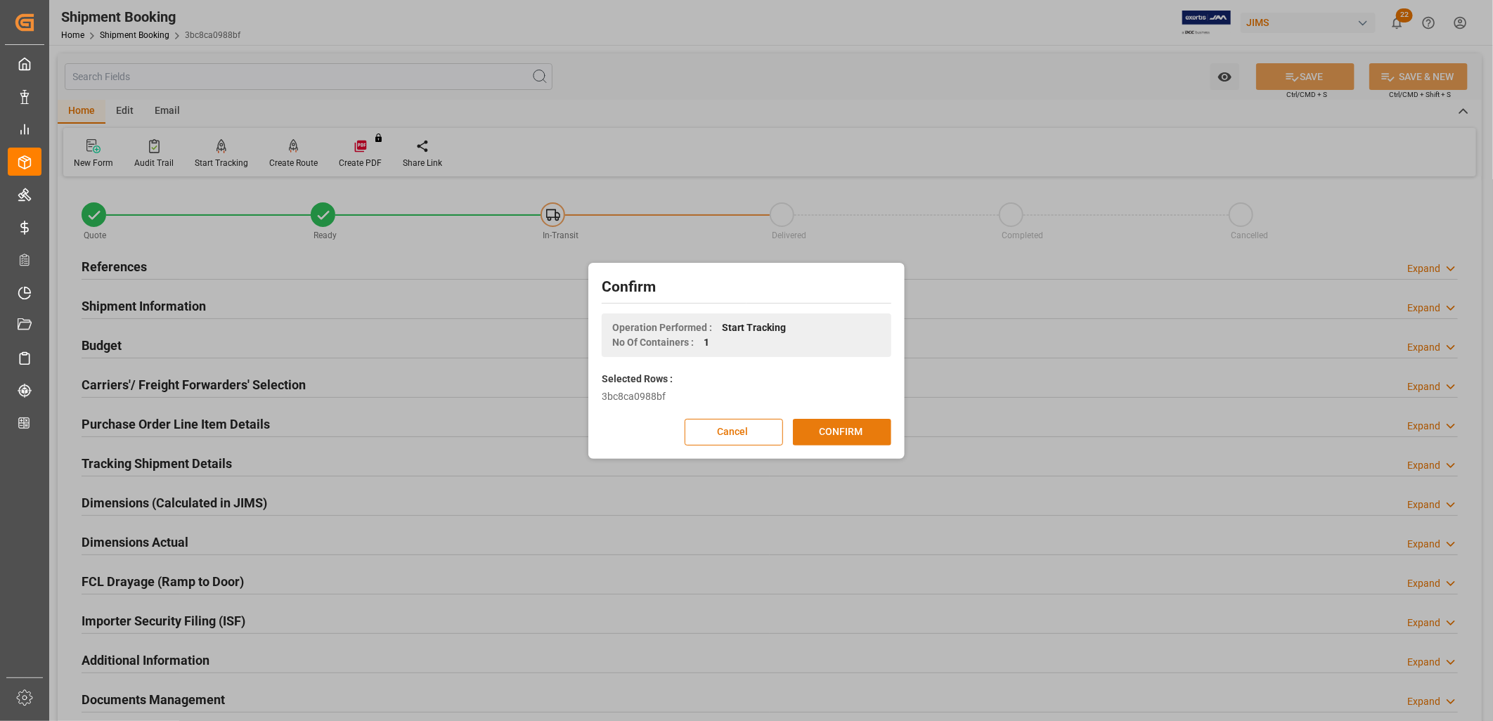
click at [859, 427] on button "CONFIRM" at bounding box center [842, 432] width 98 height 27
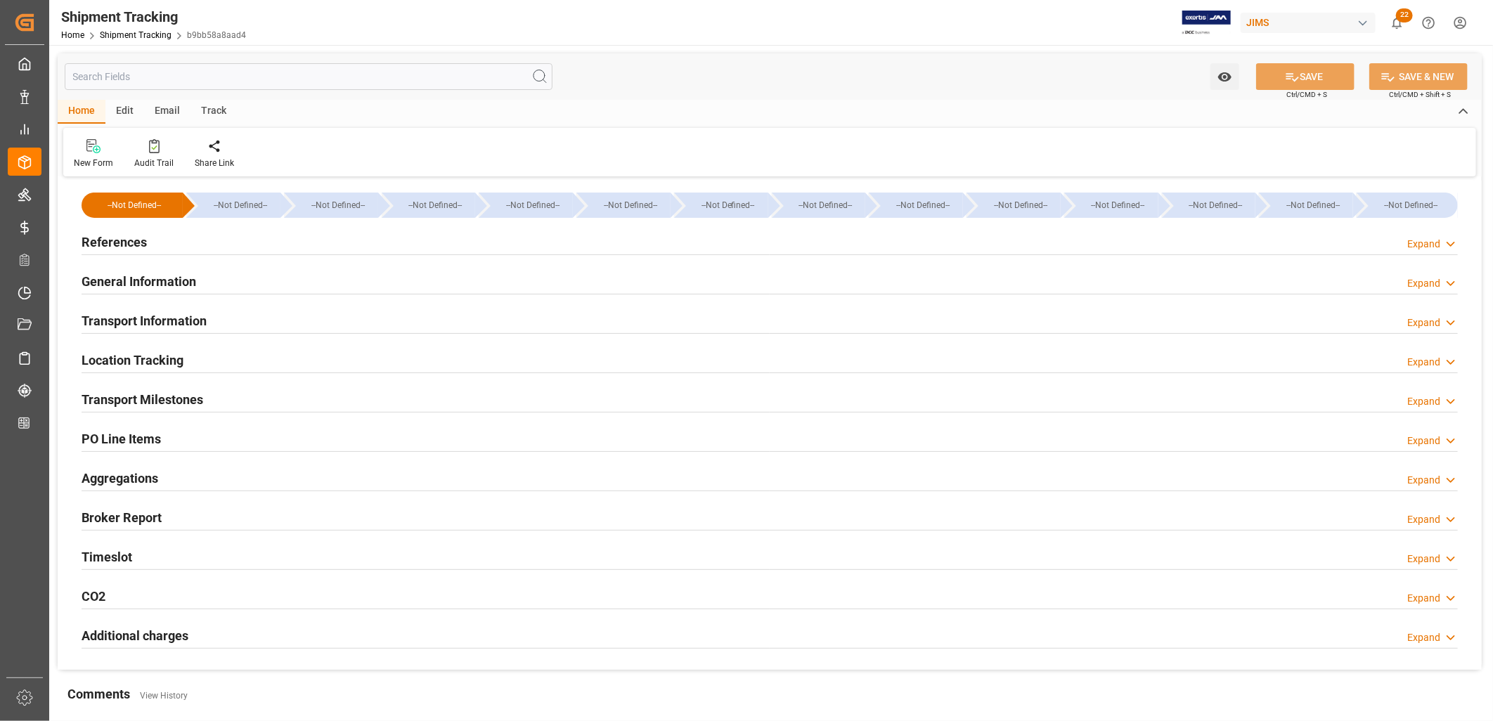
type input "[DATE]"
click at [122, 238] on h2 "References" at bounding box center [114, 242] width 65 height 19
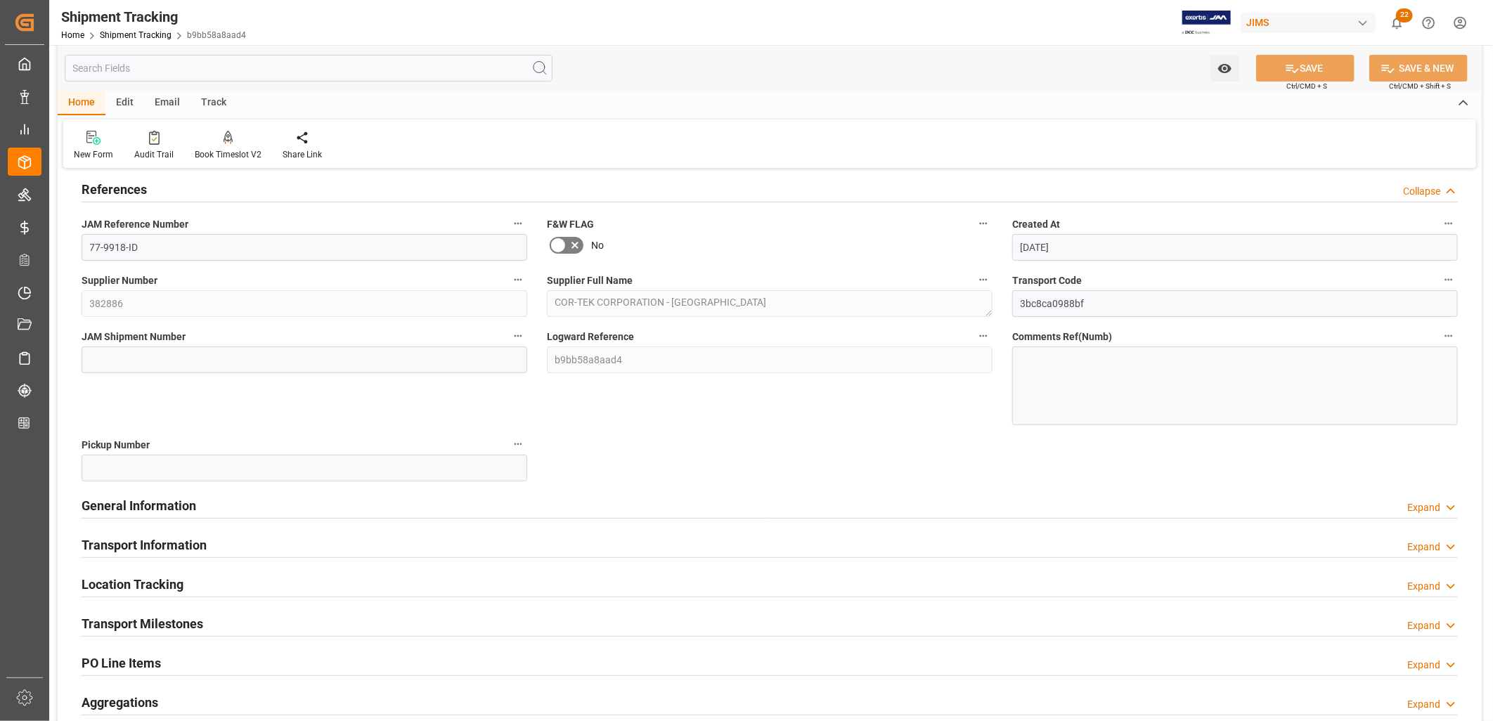
scroll to position [78, 0]
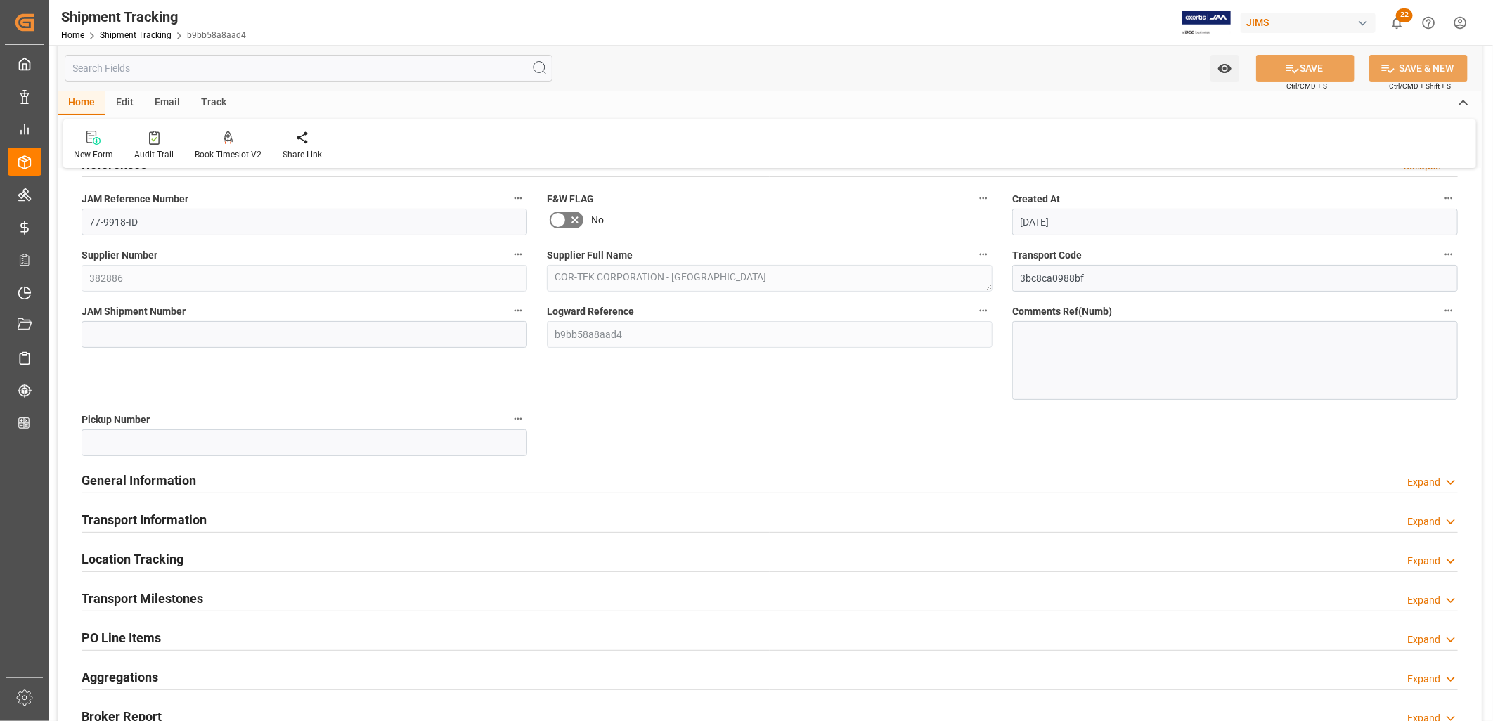
click at [190, 600] on h2 "Transport Milestones" at bounding box center [143, 598] width 122 height 19
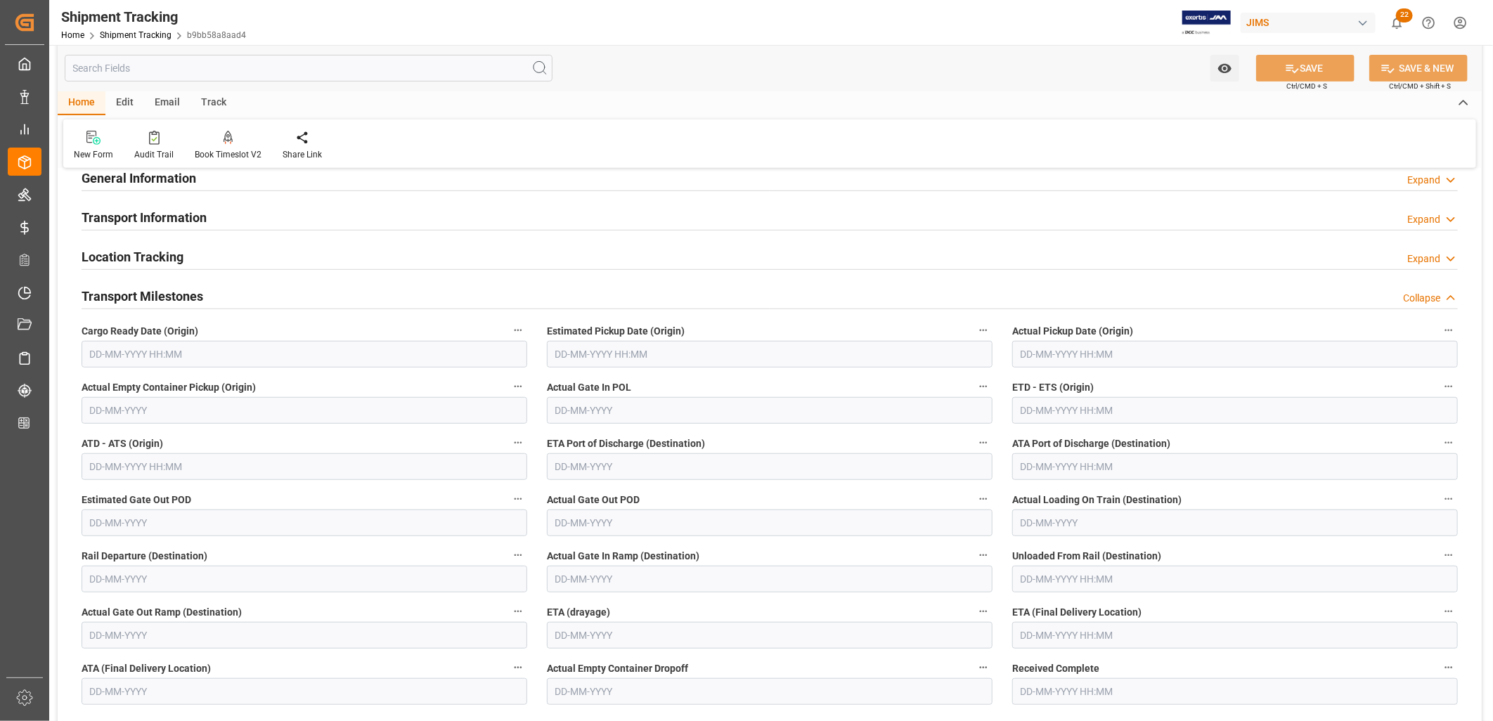
scroll to position [468, 0]
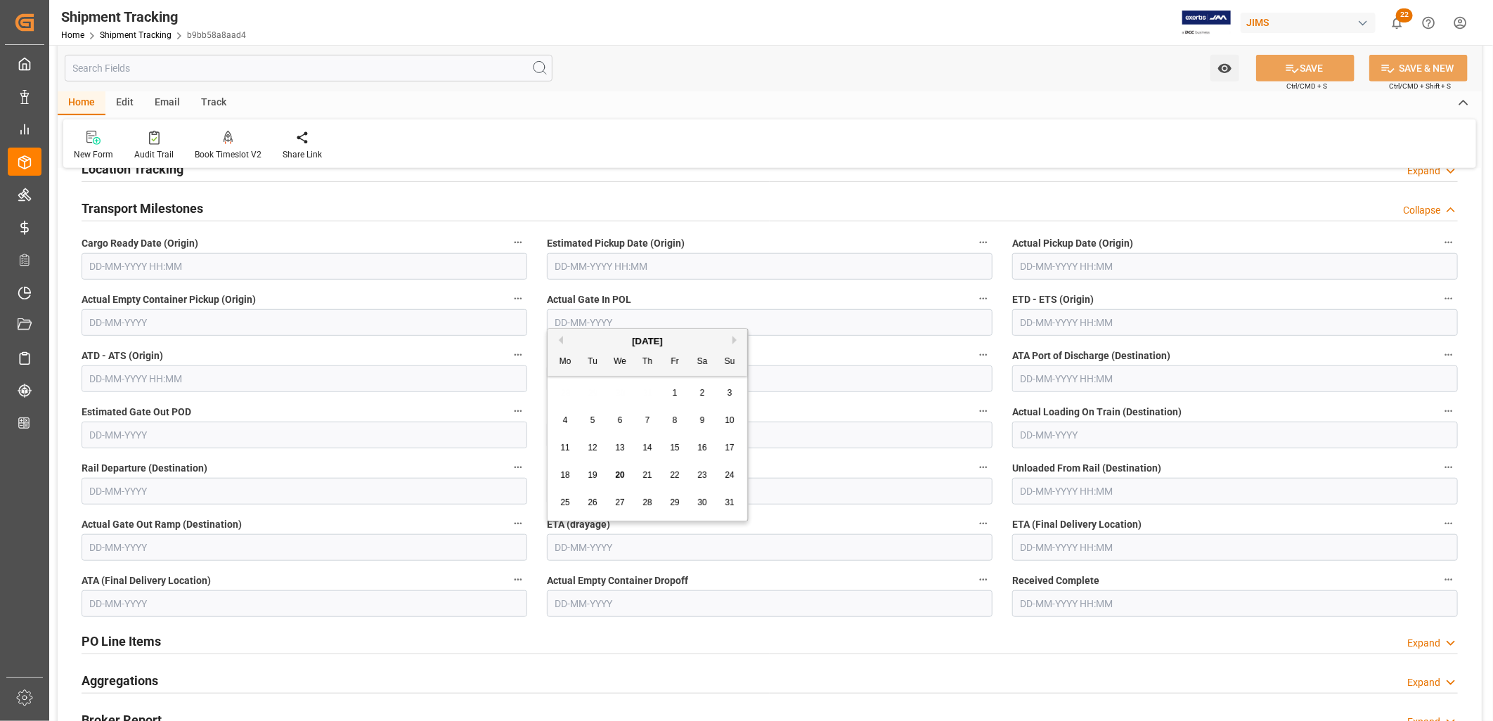
click at [565, 545] on input "text" at bounding box center [770, 547] width 446 height 27
click at [1043, 542] on input "text" at bounding box center [1236, 547] width 446 height 27
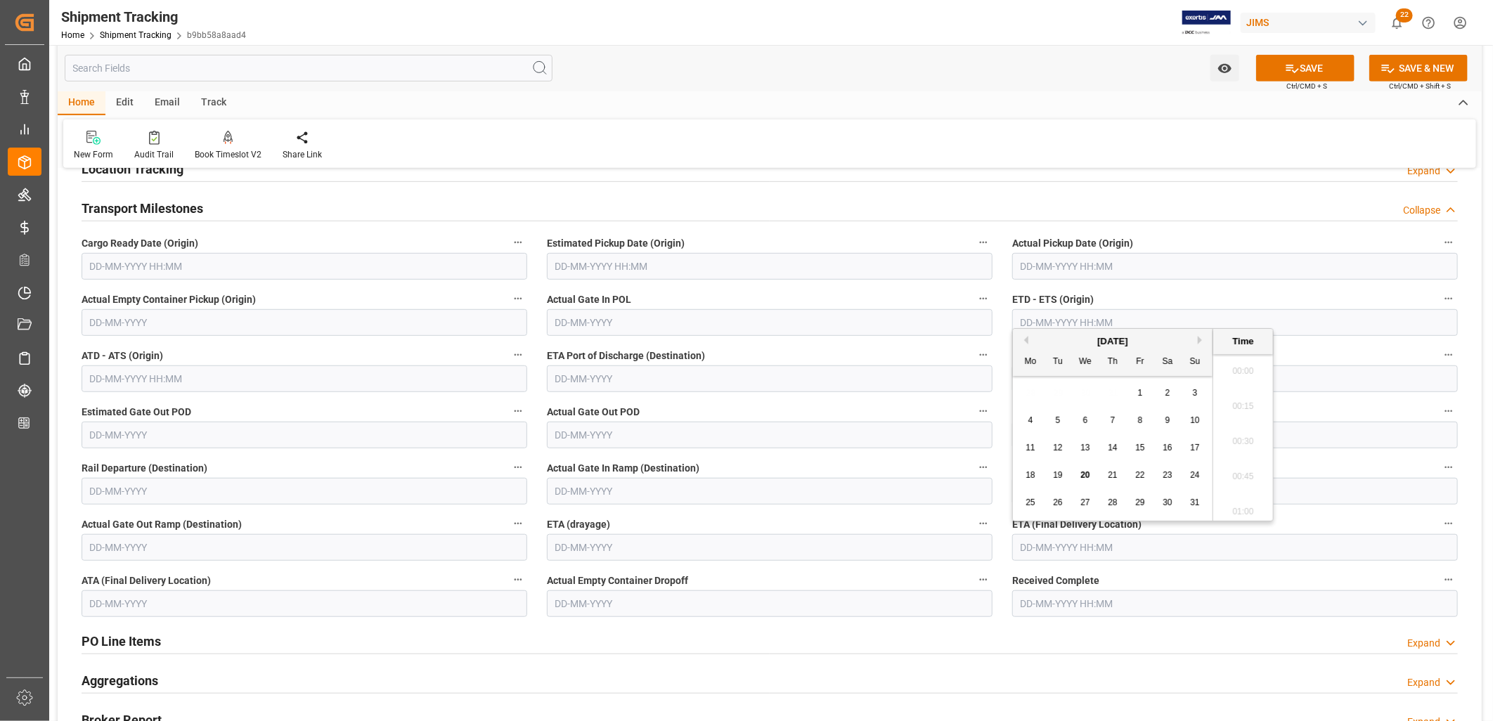
scroll to position [2008, 0]
click at [595, 547] on input "text" at bounding box center [770, 547] width 446 height 27
type input "[DATE] 00:00"
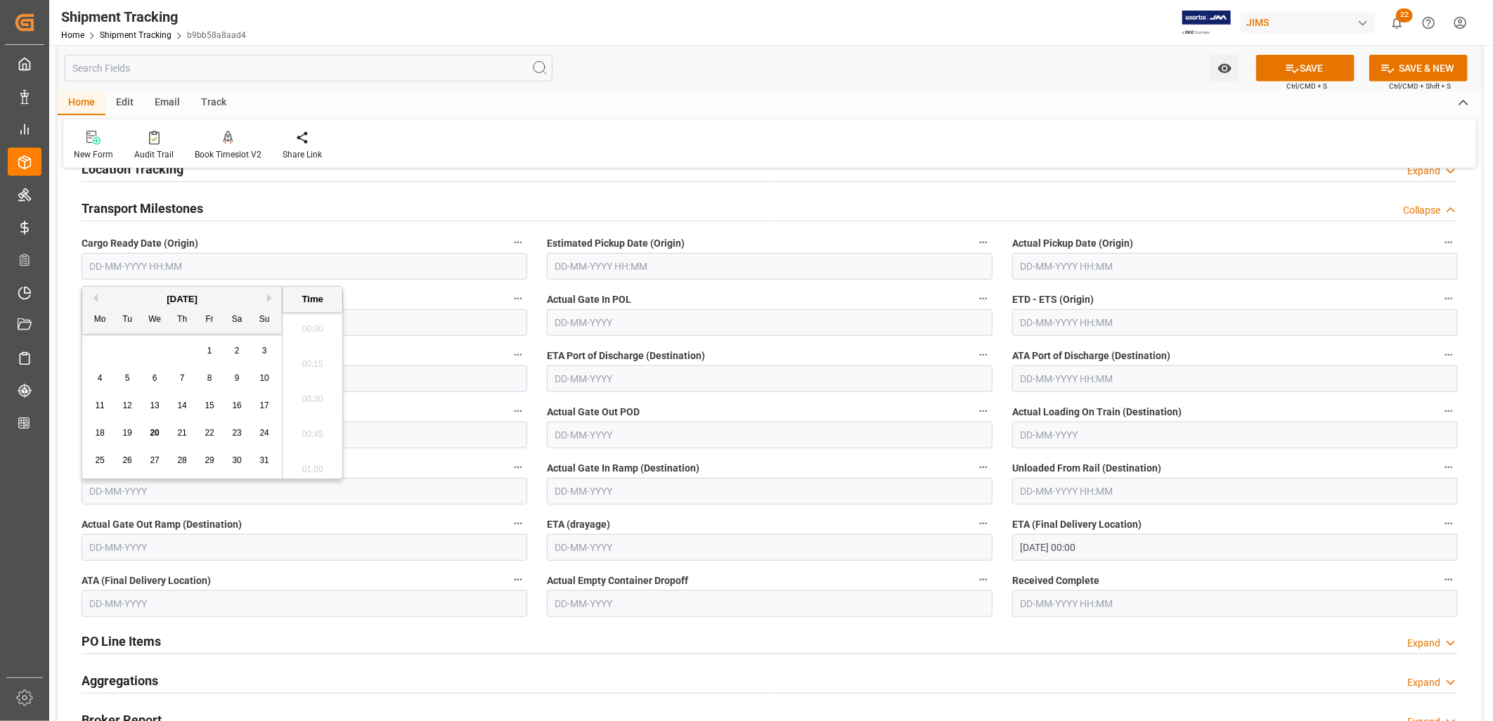
click at [134, 256] on input "text" at bounding box center [305, 266] width 446 height 27
type input "[DATE] 00:00"
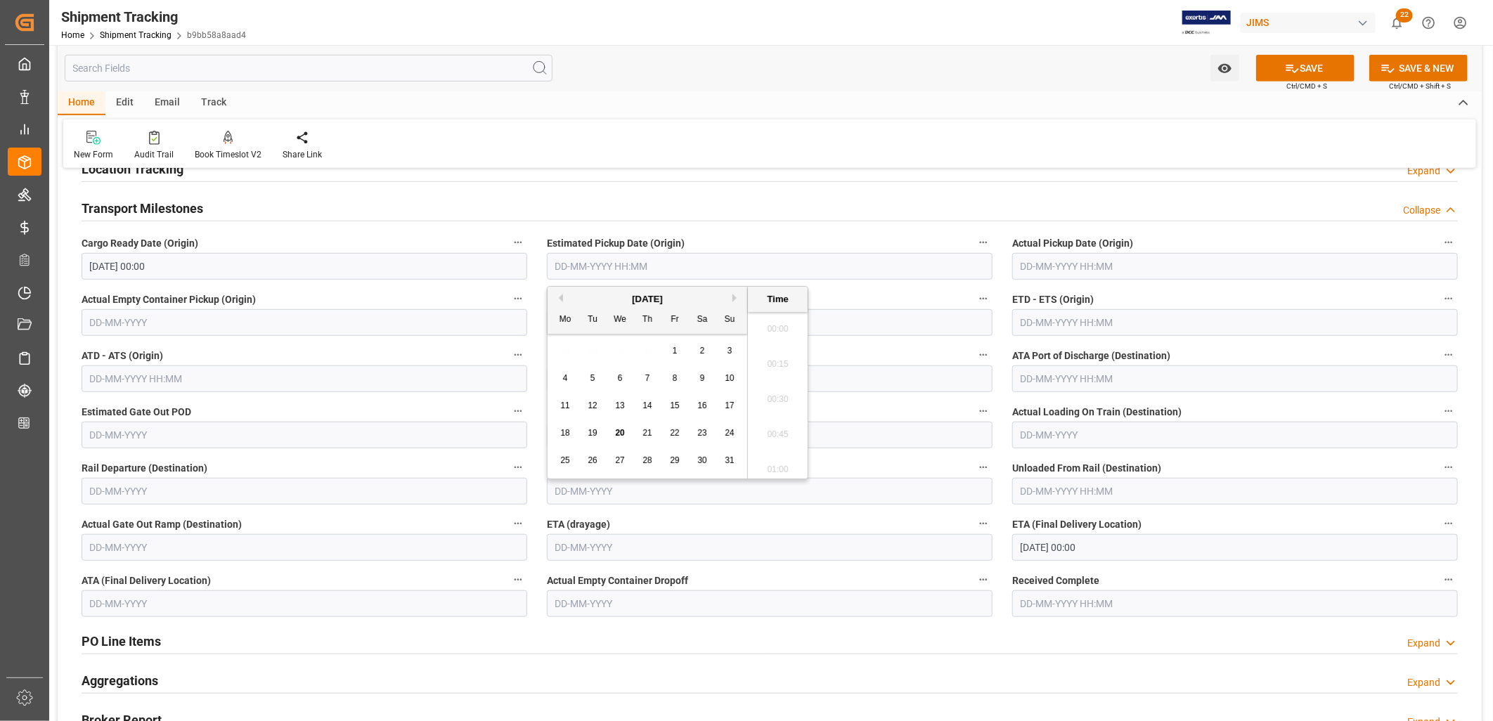
click at [610, 265] on input "text" at bounding box center [770, 266] width 446 height 27
type input "[DATE] 00:00"
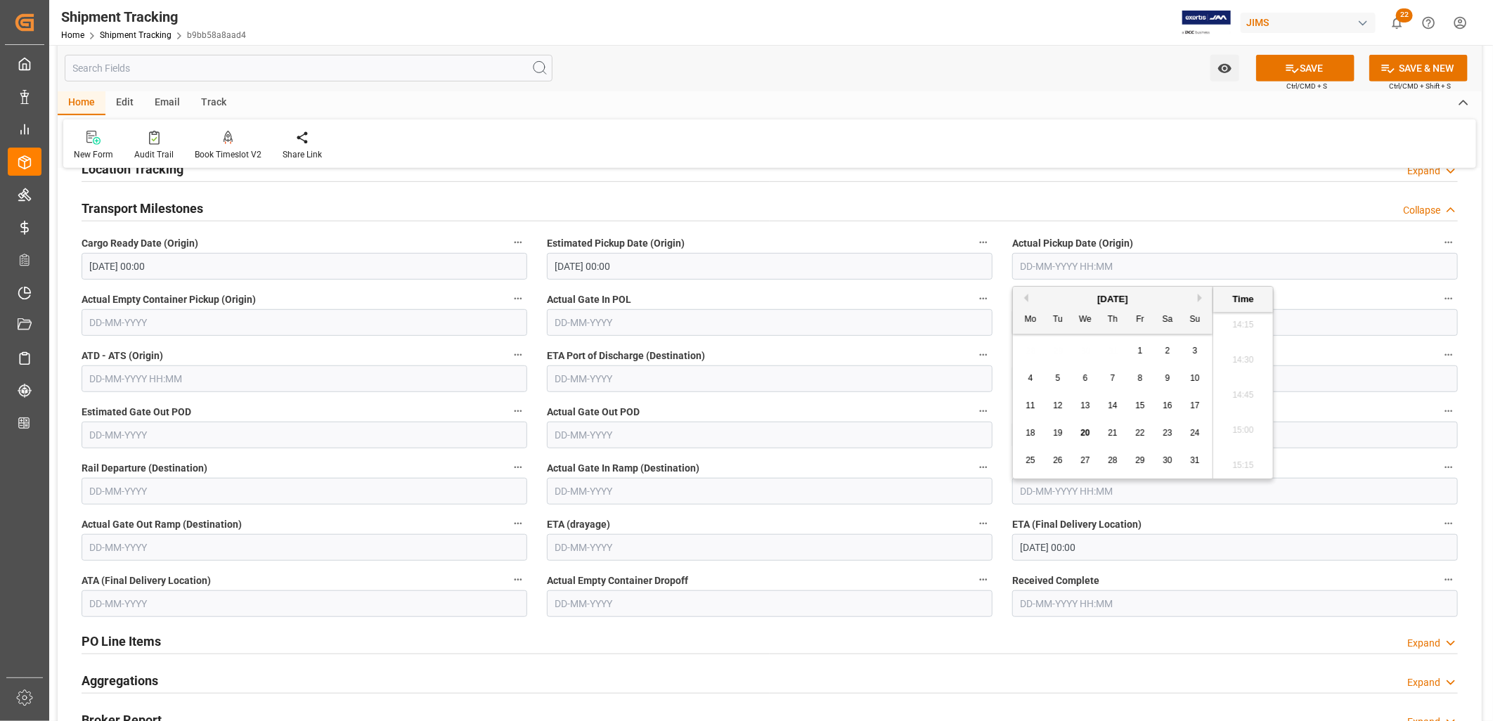
click at [1056, 259] on input "text" at bounding box center [1236, 266] width 446 height 27
type input "[DATE] 00:00"
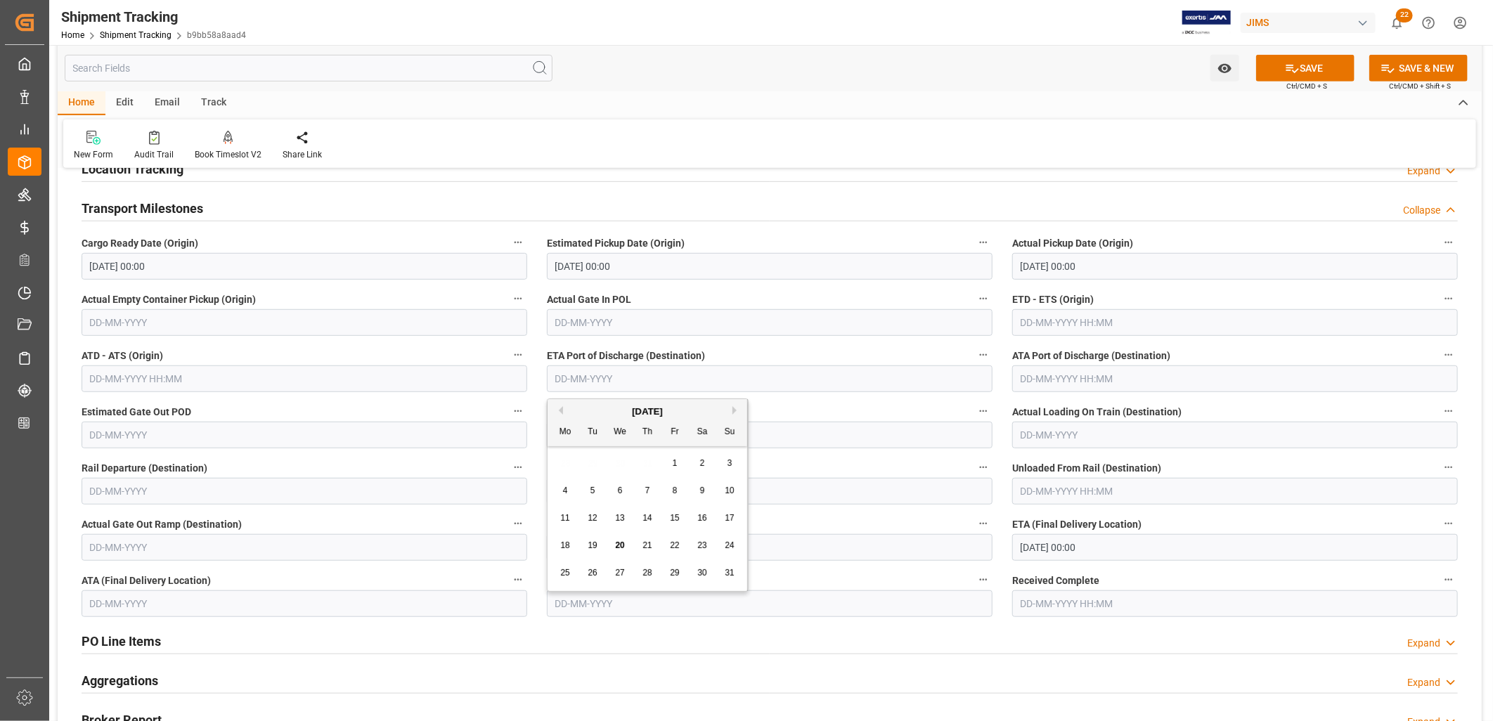
click at [623, 368] on input "text" at bounding box center [770, 379] width 446 height 27
type input "[DATE]"
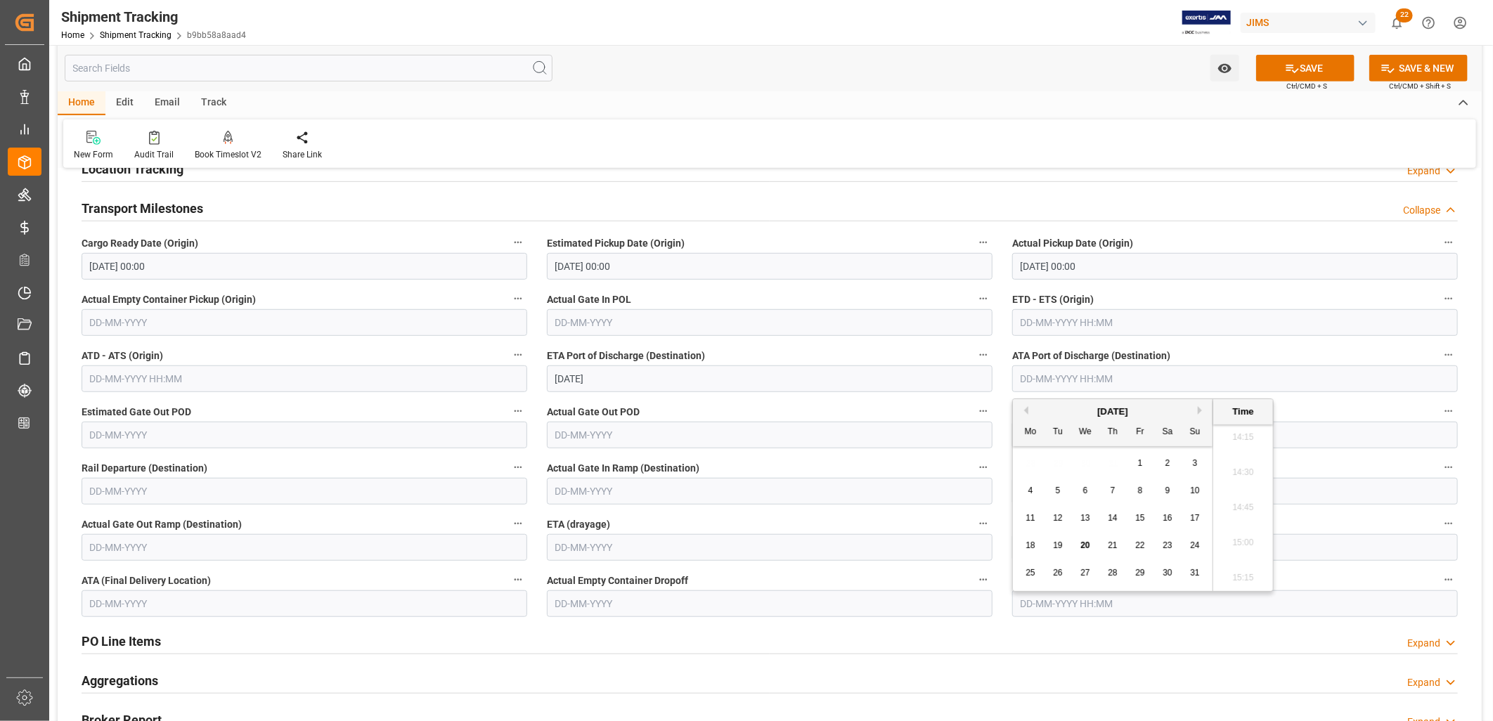
click at [1073, 367] on input "text" at bounding box center [1236, 379] width 446 height 27
click at [567, 541] on input "text" at bounding box center [770, 547] width 446 height 27
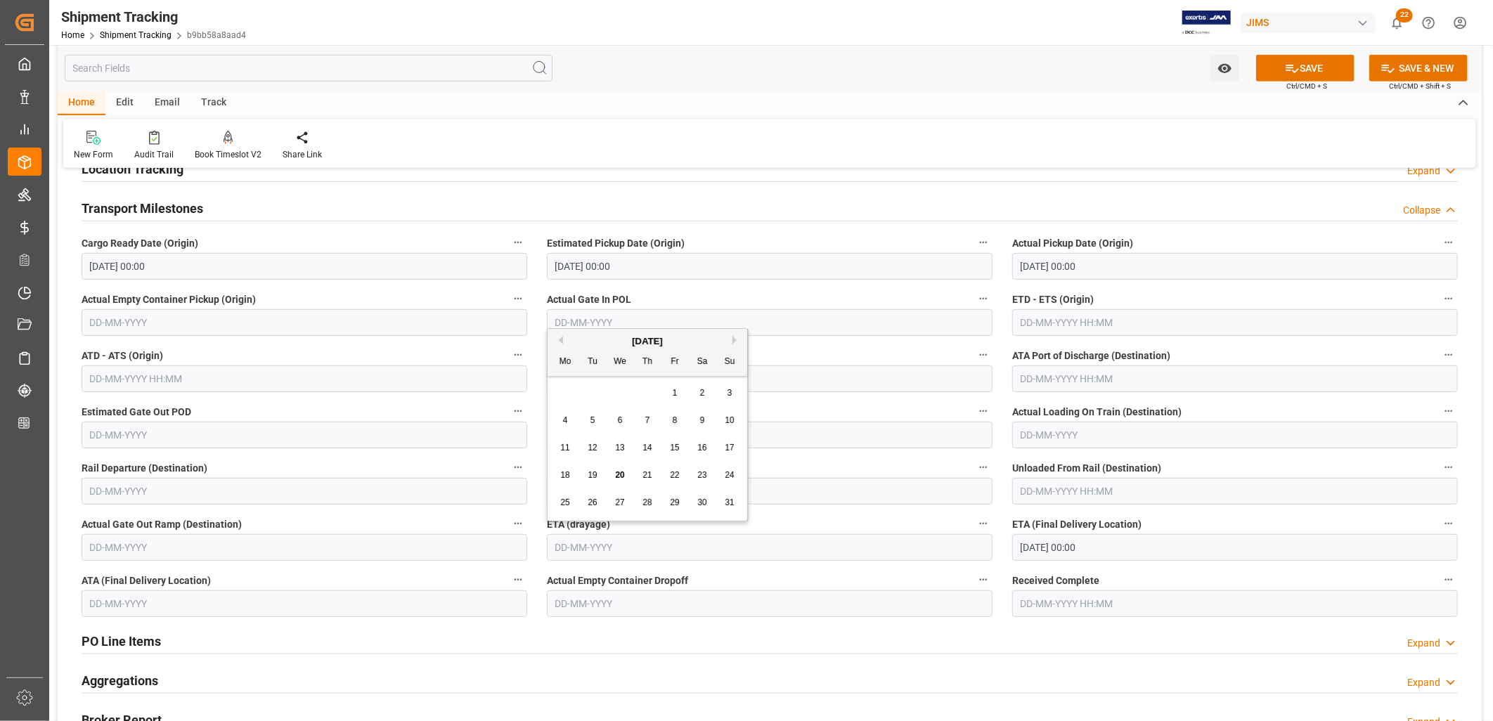
click at [1067, 540] on input "[DATE] 00:00" at bounding box center [1236, 547] width 446 height 27
click at [1289, 67] on icon at bounding box center [1293, 69] width 13 height 8
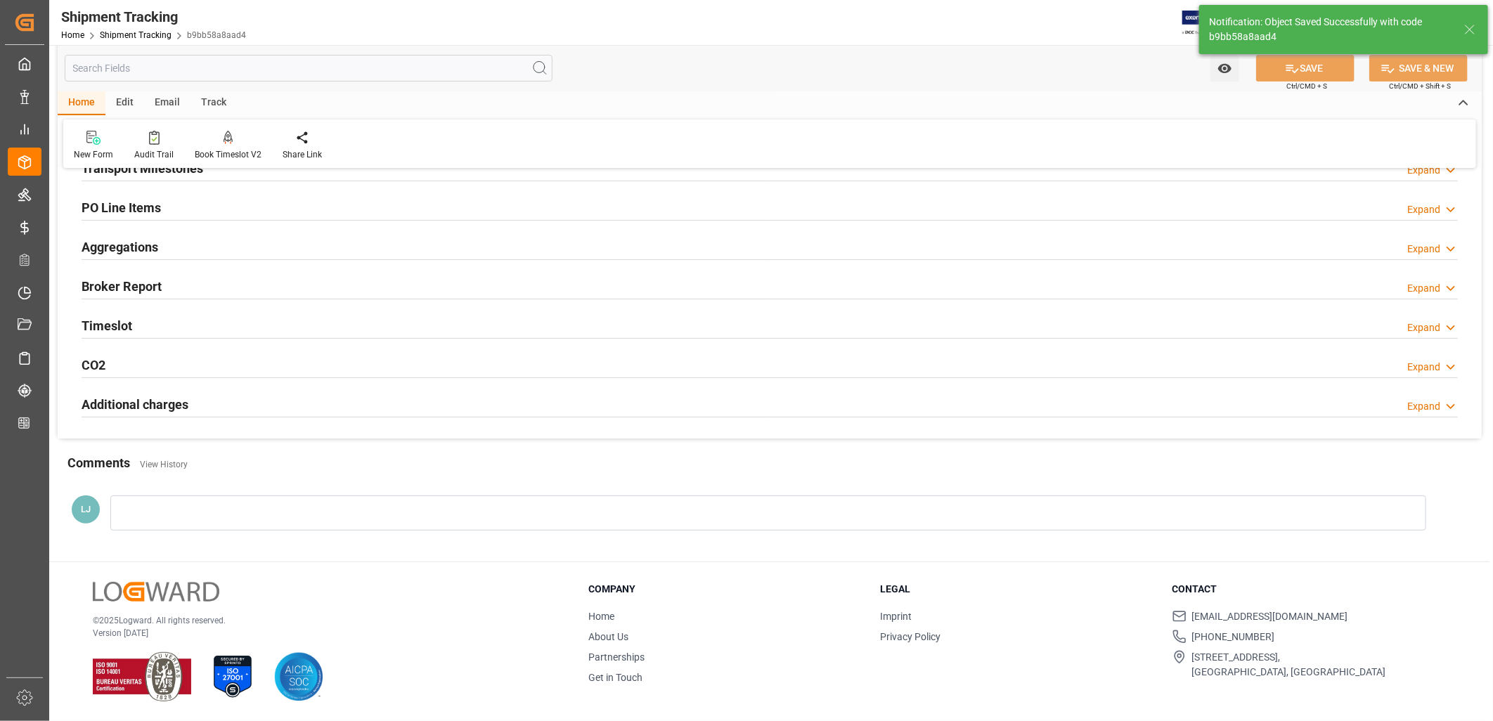
scroll to position [191, 0]
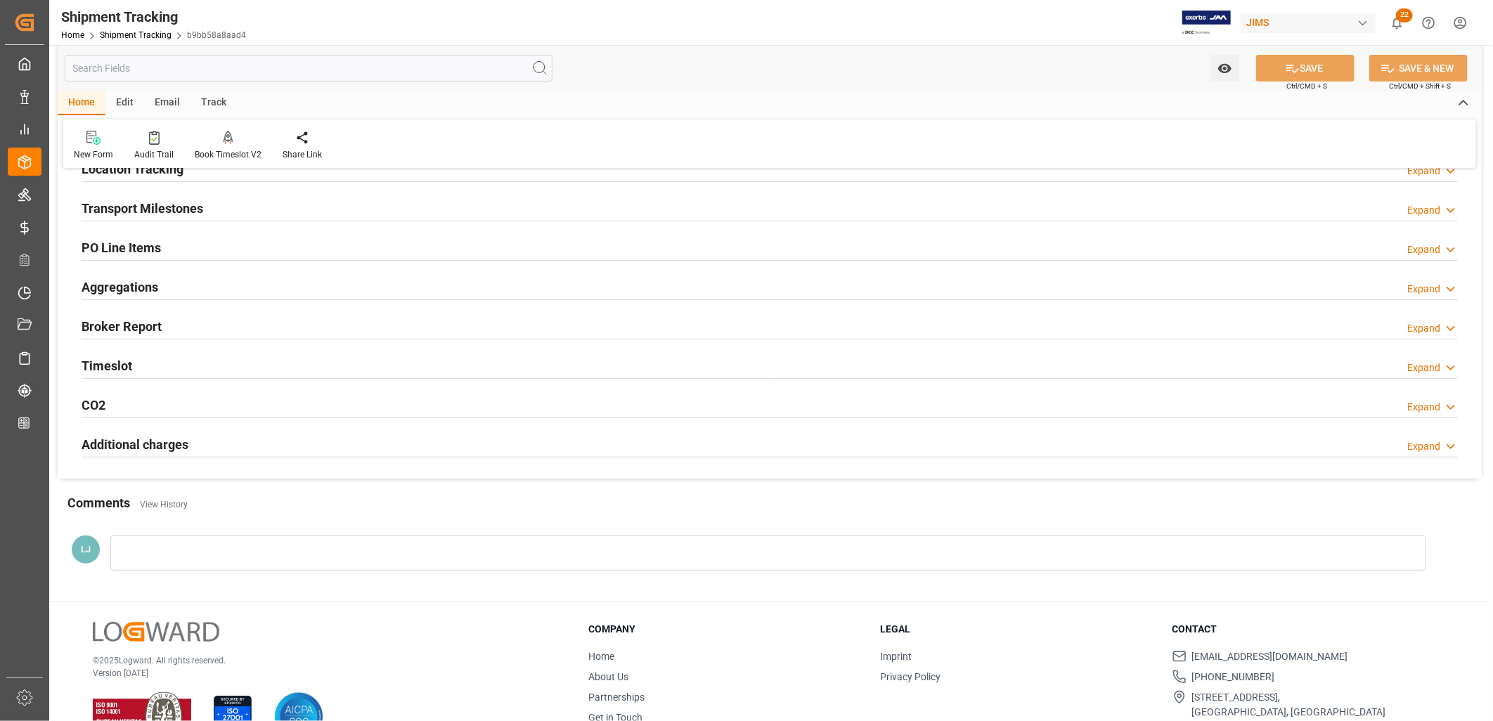
click at [186, 202] on h2 "Transport Milestones" at bounding box center [143, 208] width 122 height 19
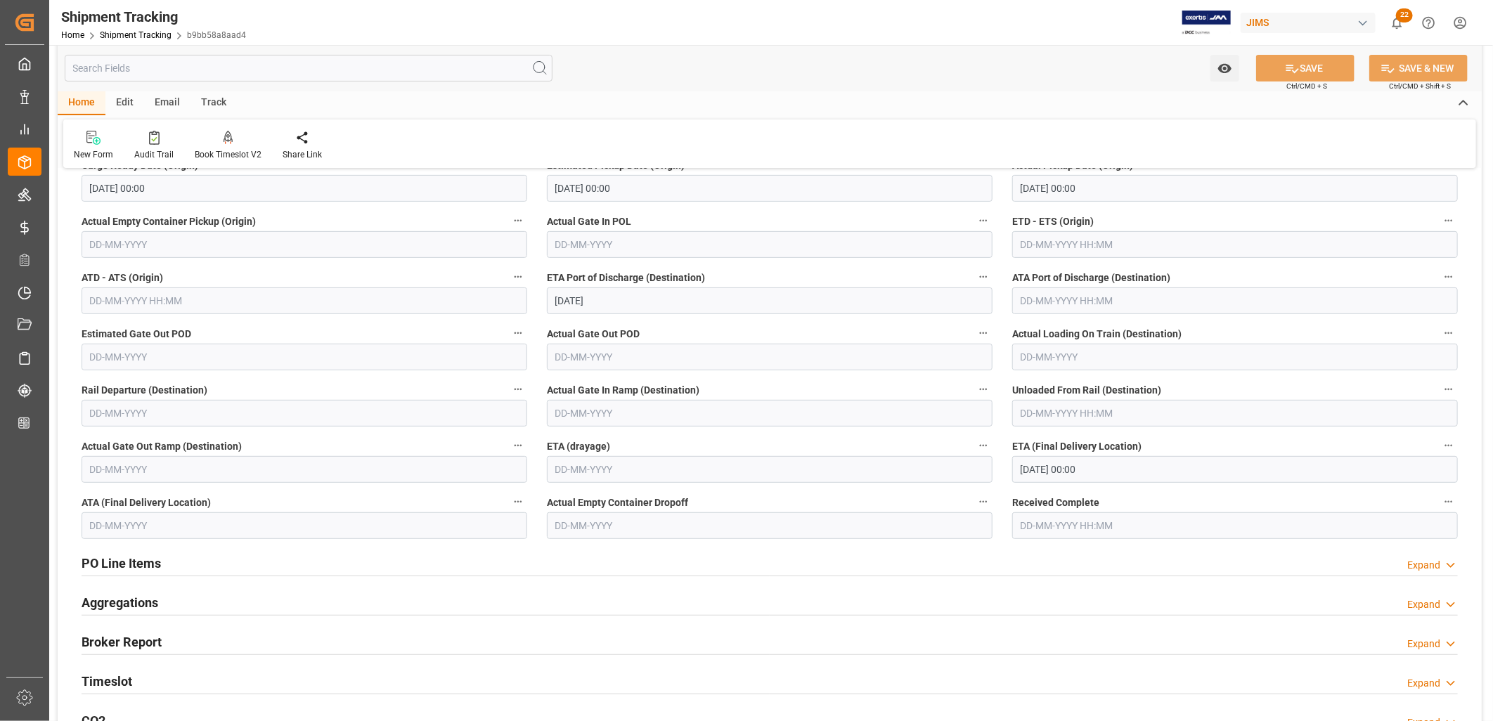
scroll to position [347, 0]
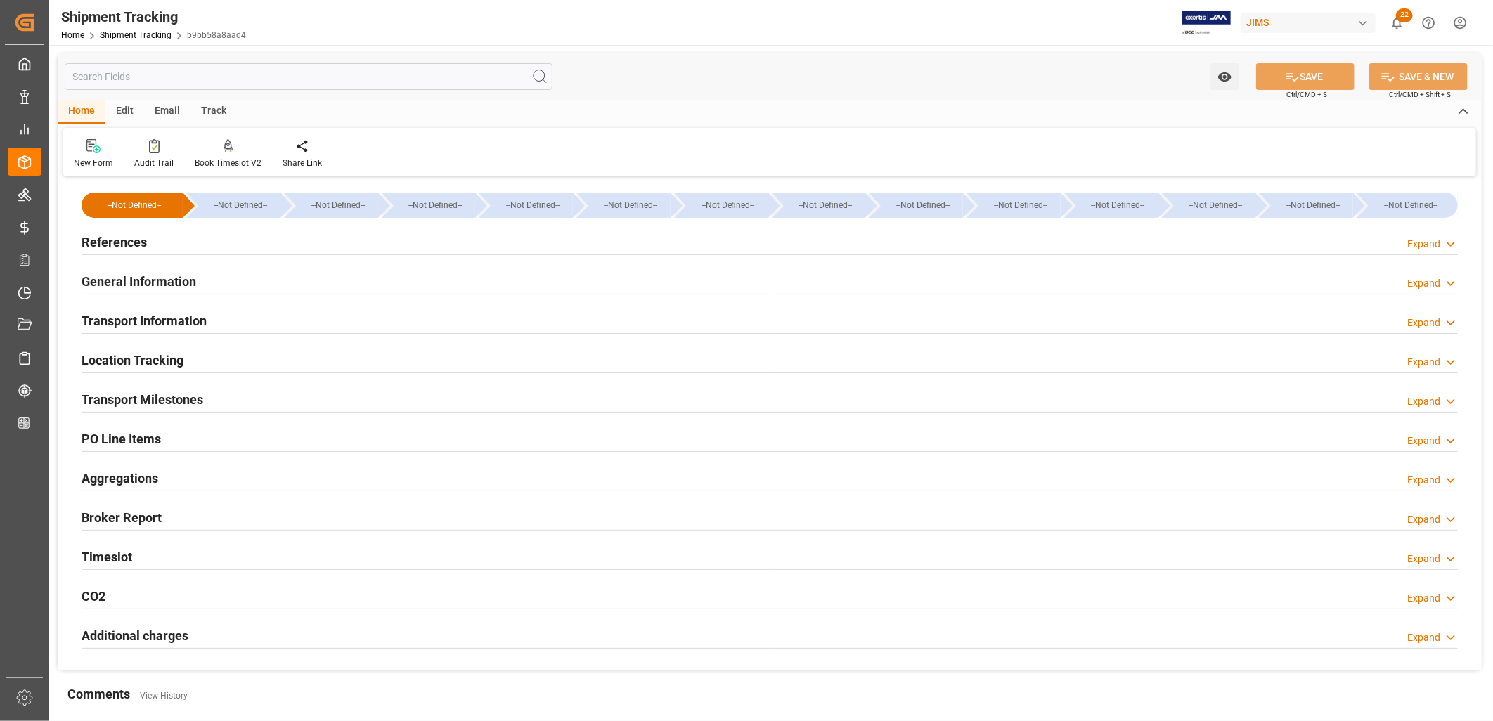
click at [169, 385] on div "Transport Milestones" at bounding box center [143, 398] width 122 height 27
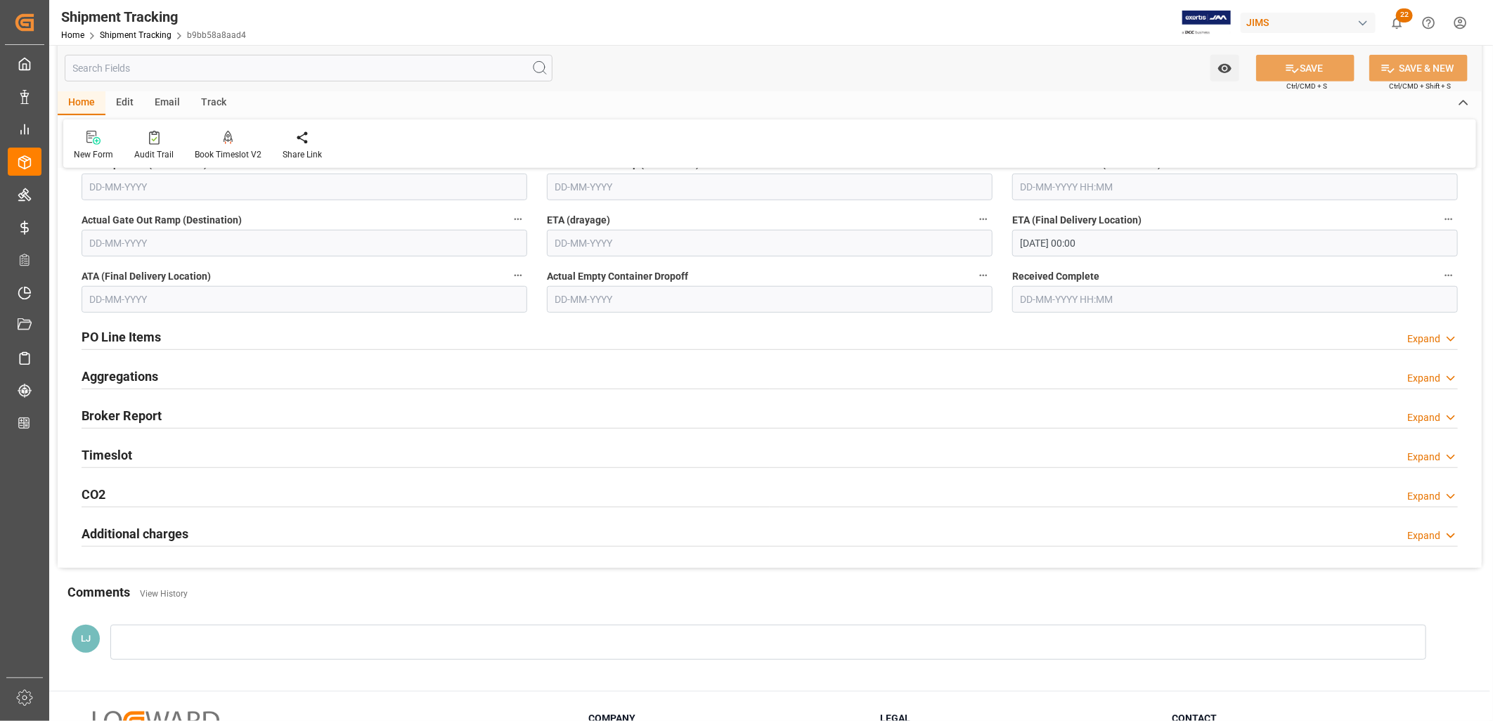
scroll to position [468, 0]
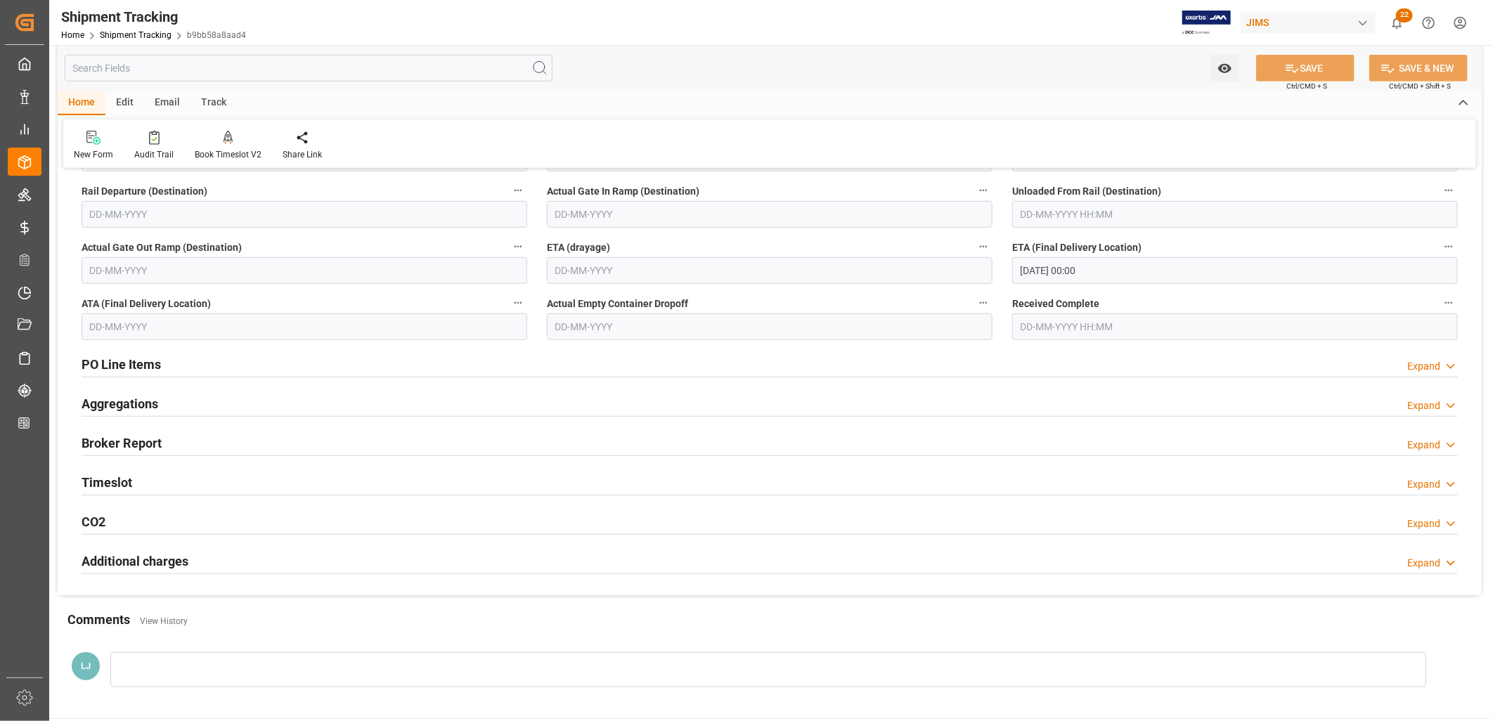
click at [127, 355] on h2 "PO Line Items" at bounding box center [121, 364] width 79 height 19
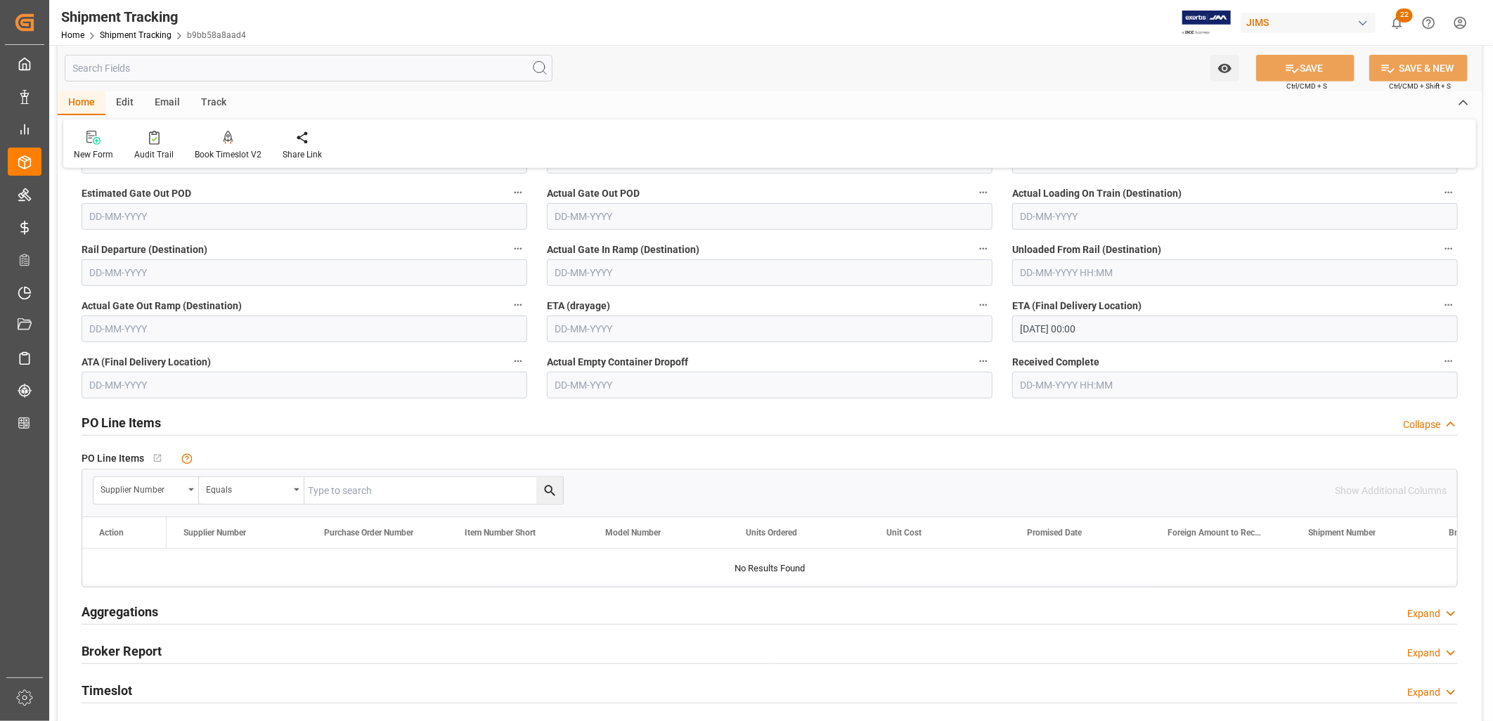
scroll to position [0, 0]
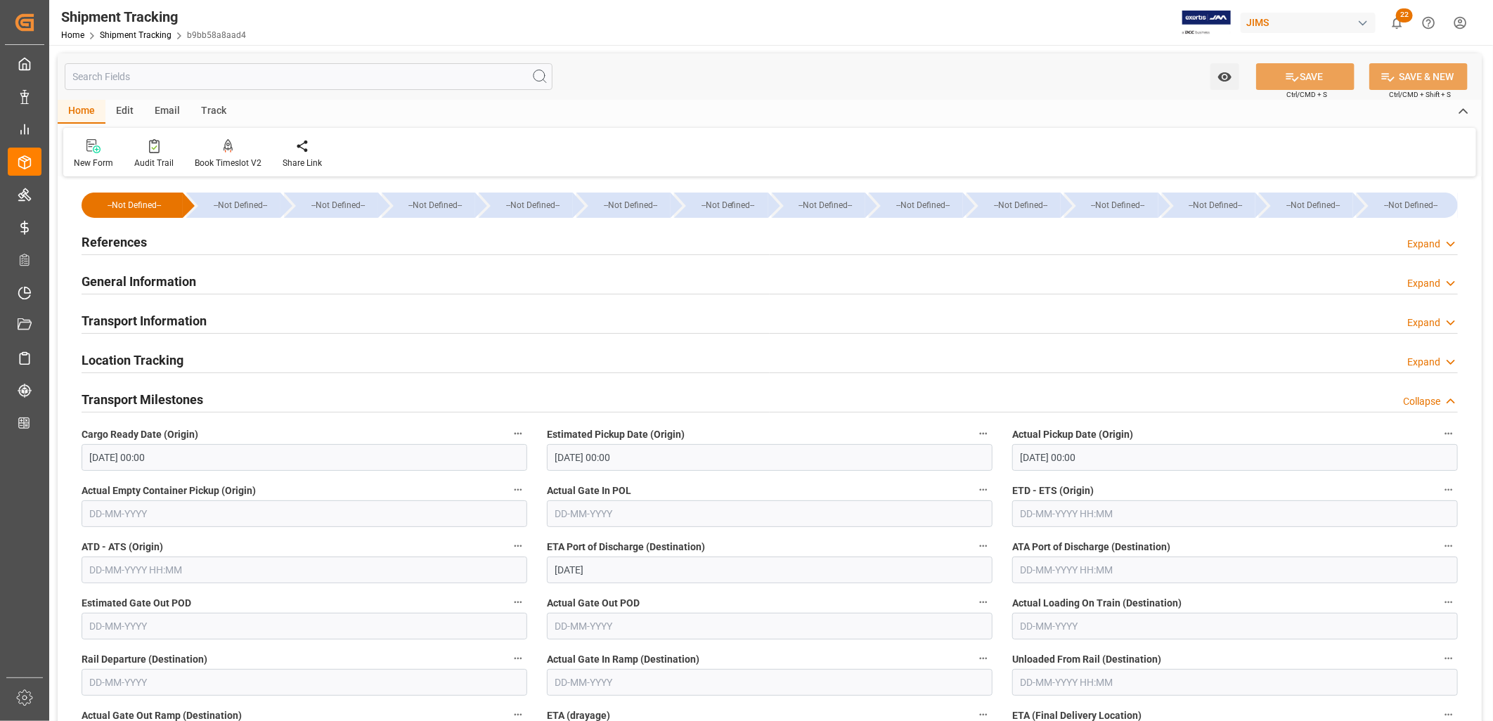
click at [120, 239] on h2 "References" at bounding box center [114, 242] width 65 height 19
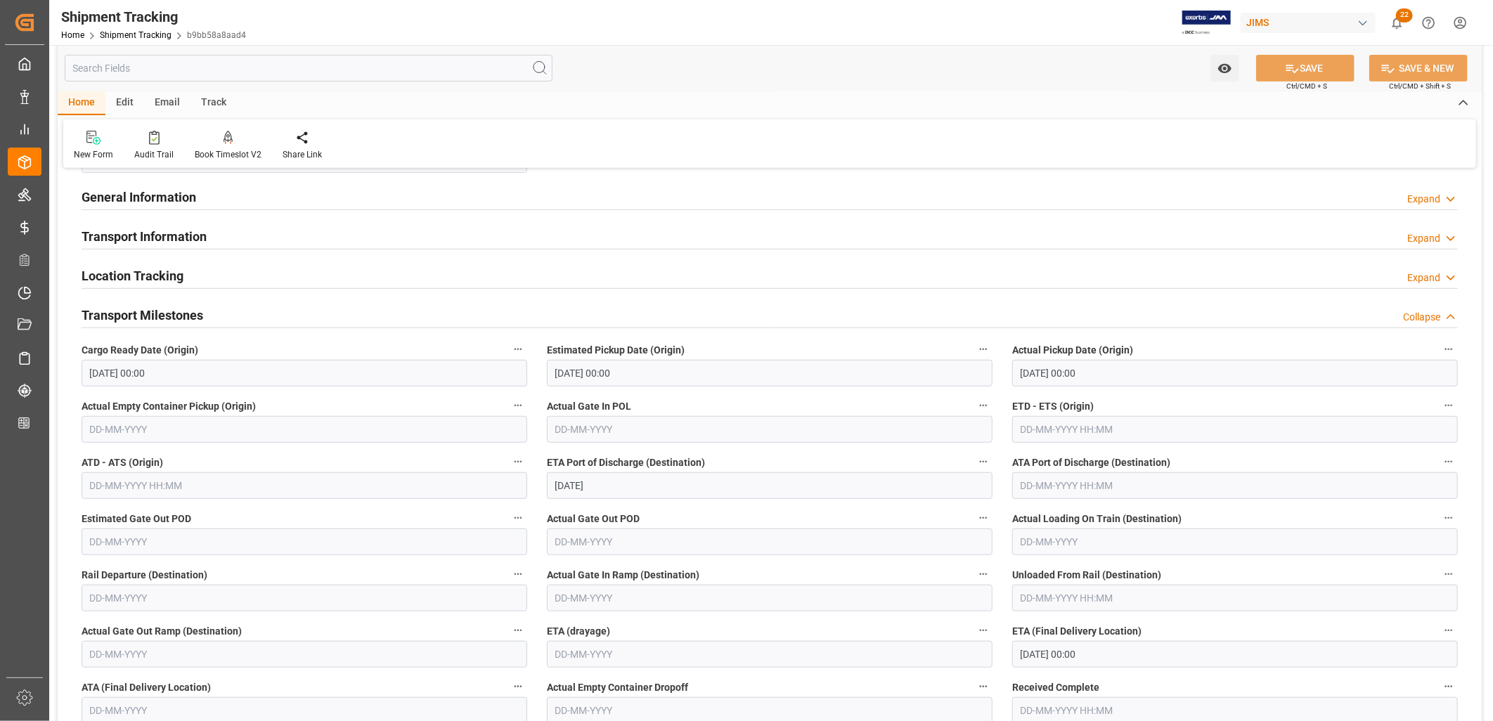
scroll to position [349, 0]
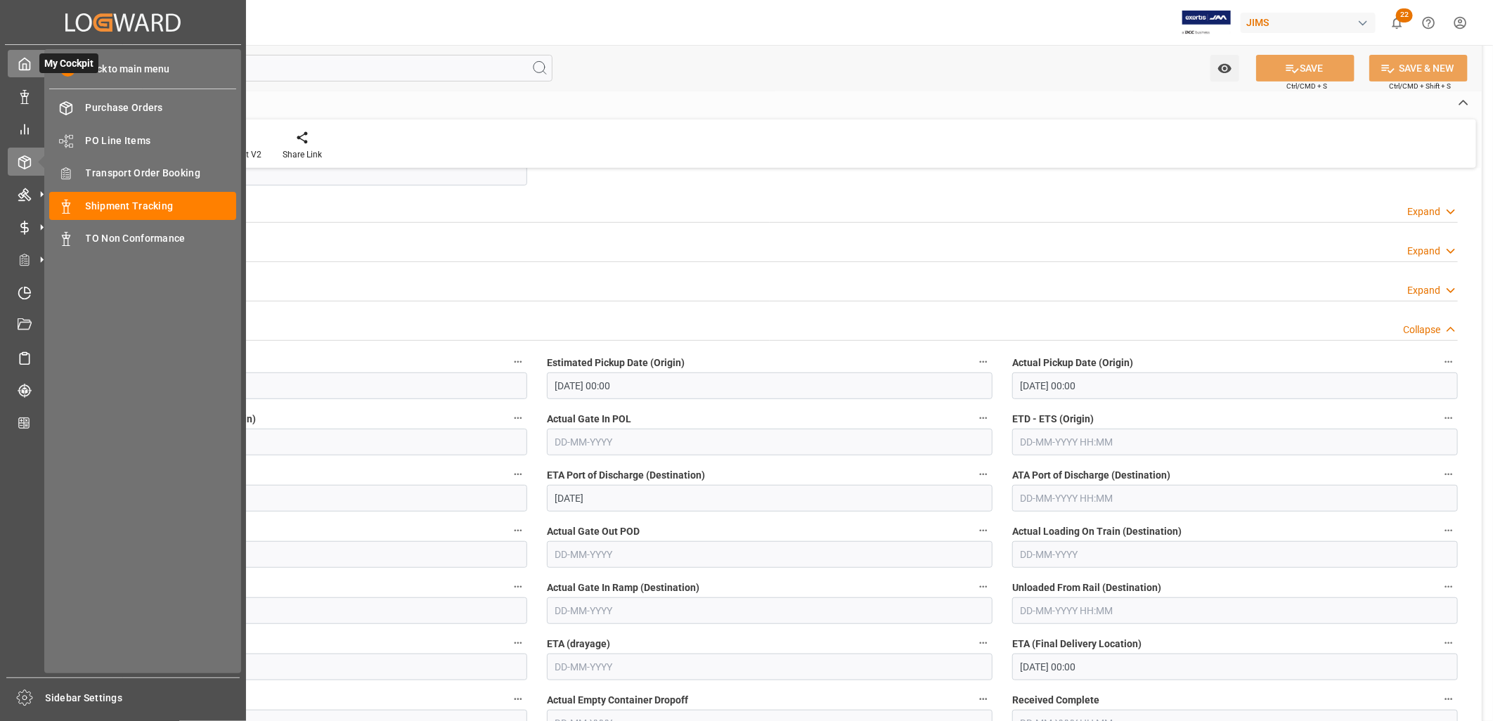
click at [24, 64] on polyline at bounding box center [25, 67] width 4 height 6
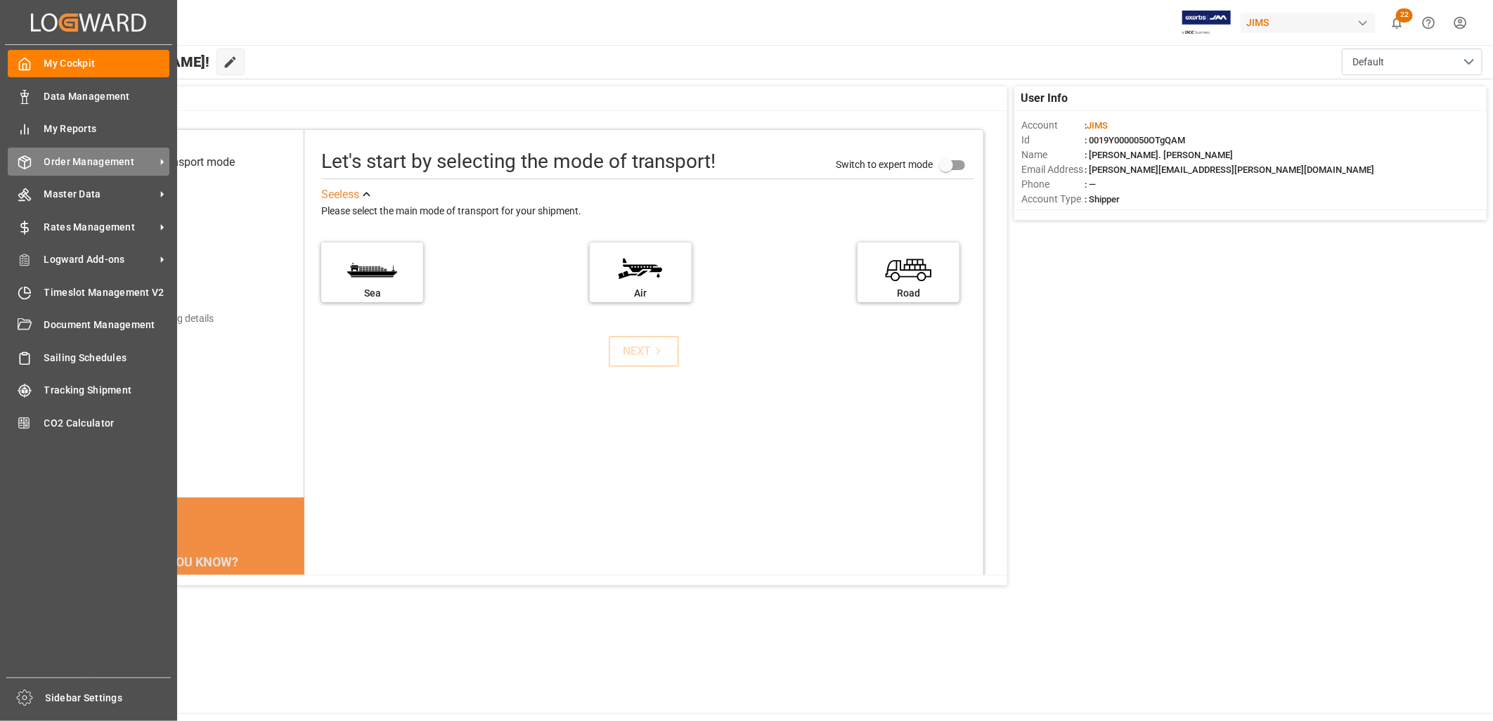
click at [96, 162] on span "Order Management" at bounding box center [99, 162] width 111 height 15
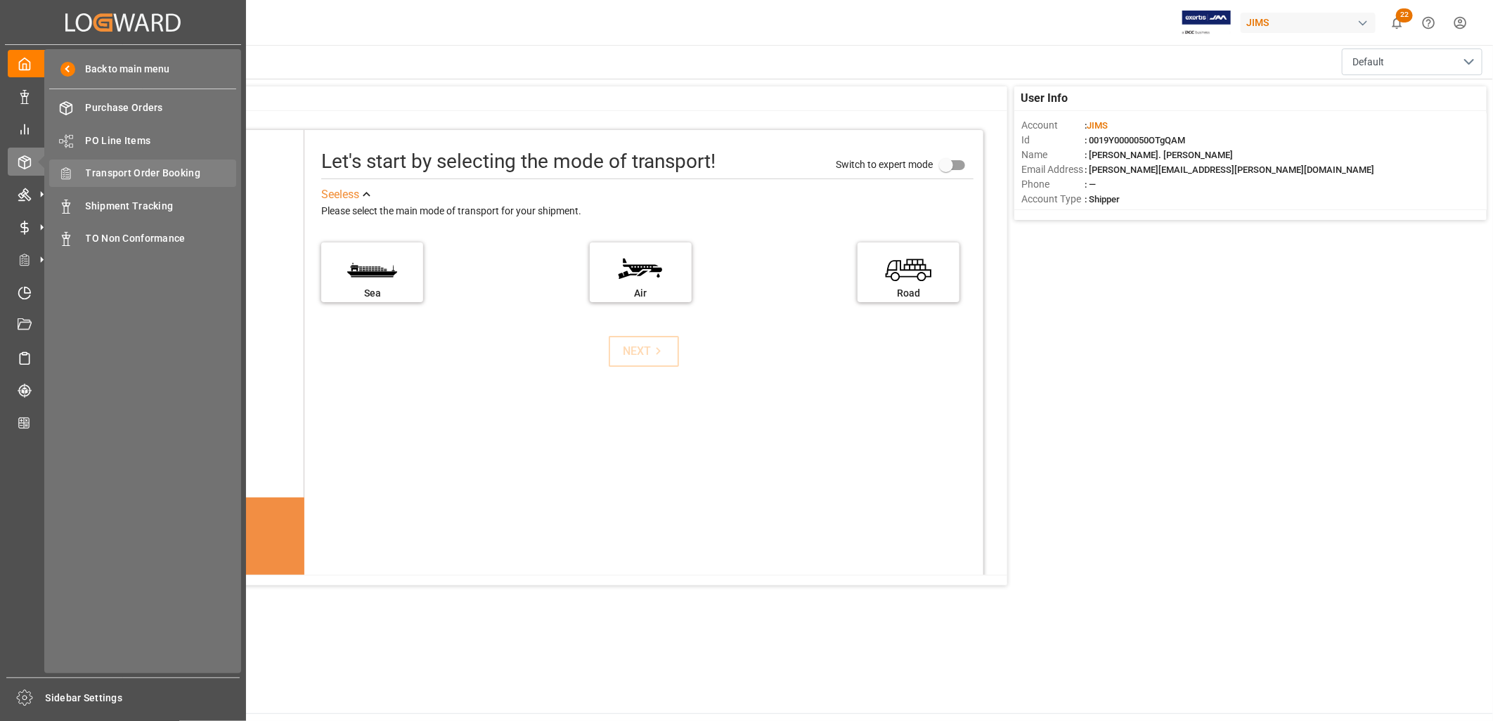
click at [176, 169] on span "Transport Order Booking" at bounding box center [161, 173] width 151 height 15
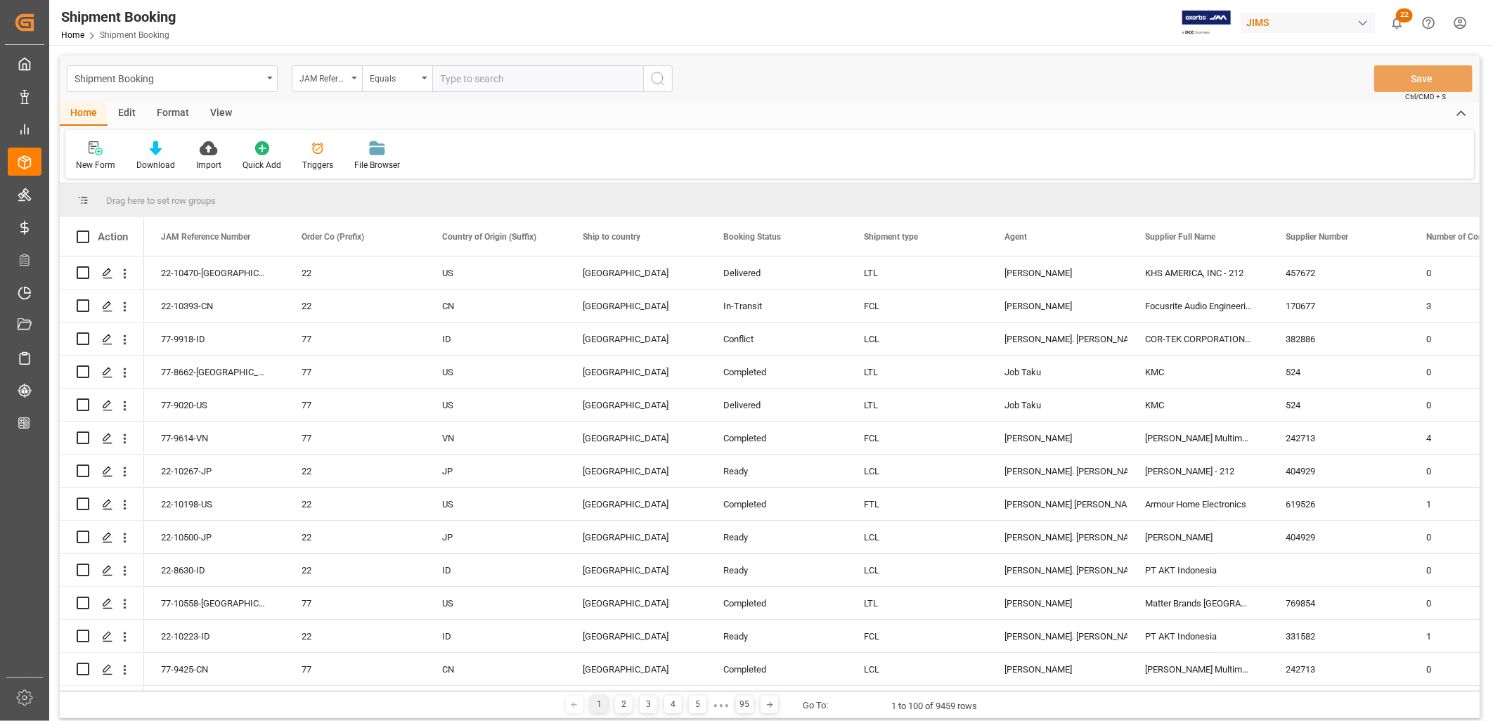
click at [468, 77] on input "text" at bounding box center [537, 78] width 211 height 27
click at [104, 338] on polygon "Press SPACE to select this row." at bounding box center [106, 338] width 7 height 7
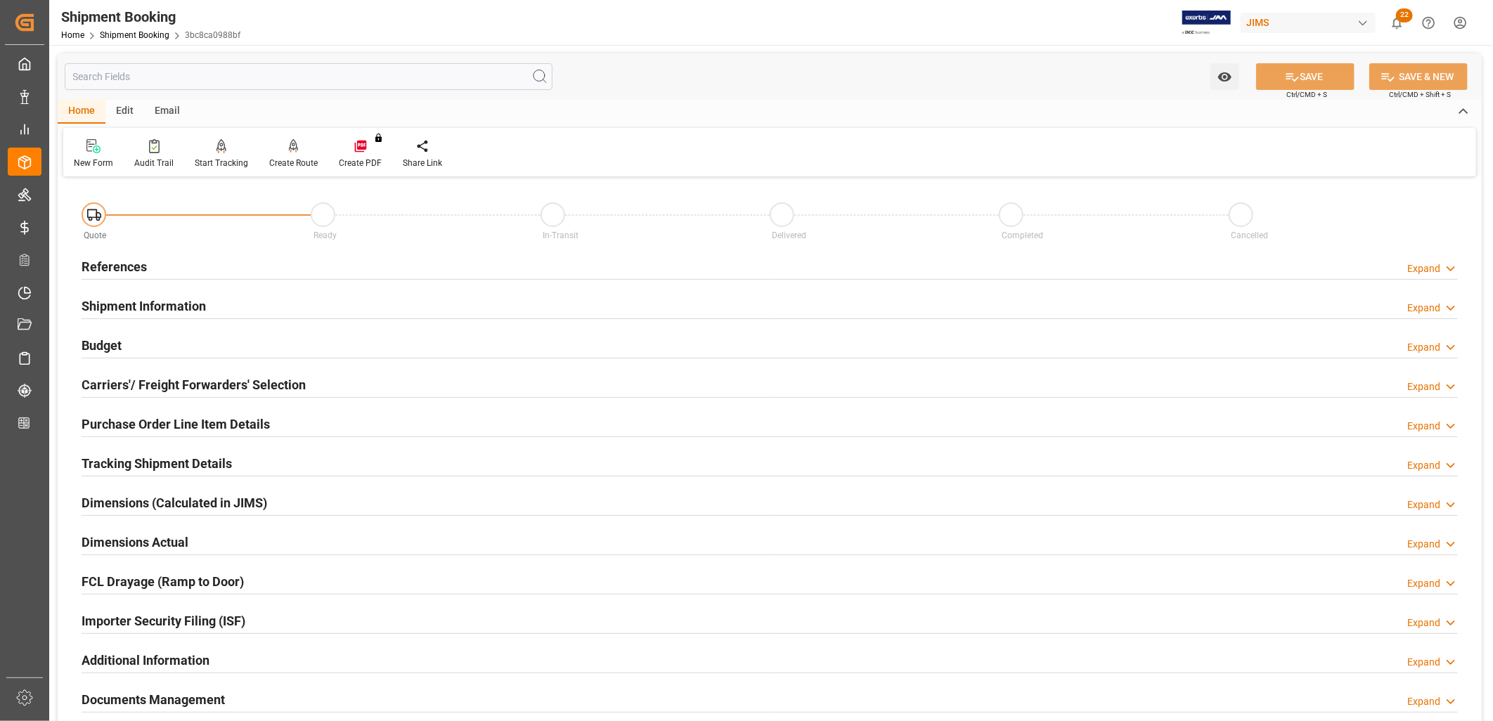
click at [150, 304] on h2 "Shipment Information" at bounding box center [144, 306] width 124 height 19
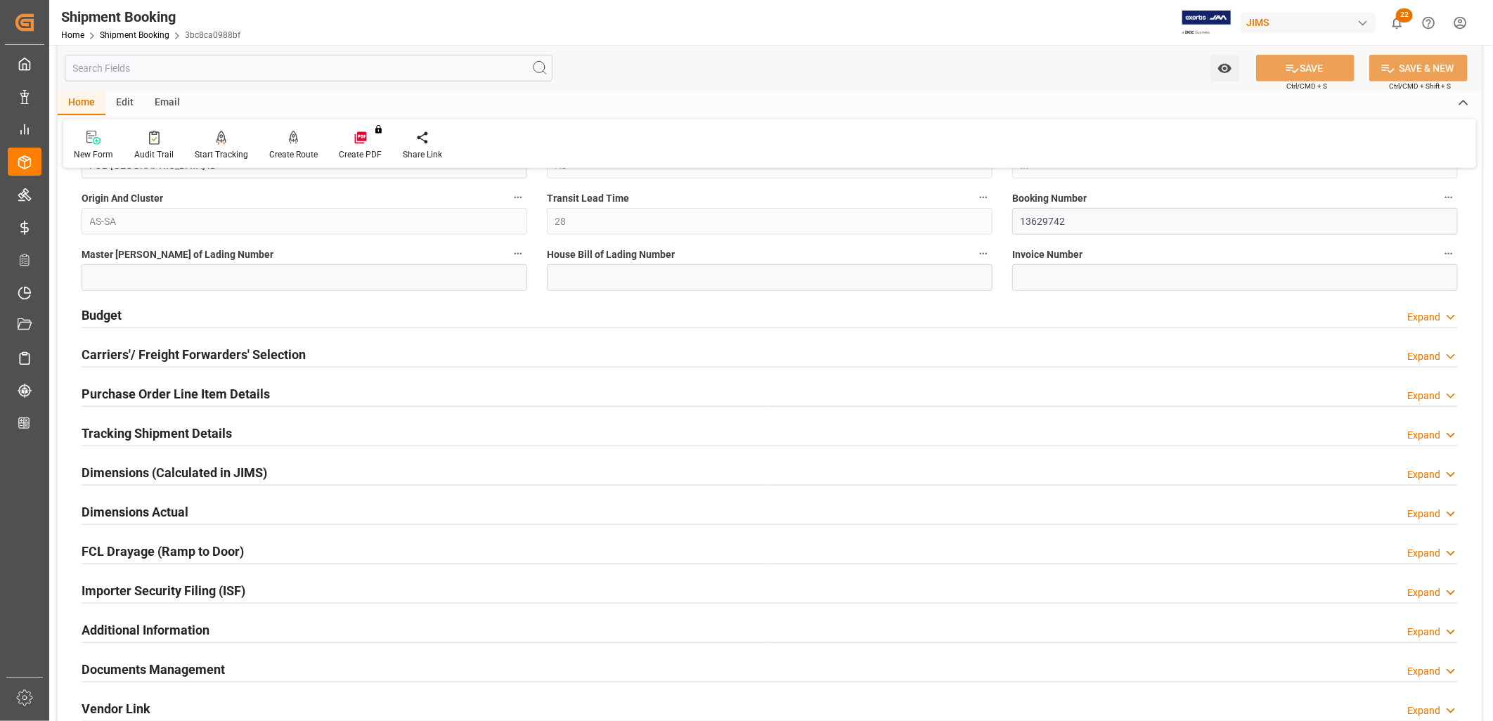
scroll to position [624, 0]
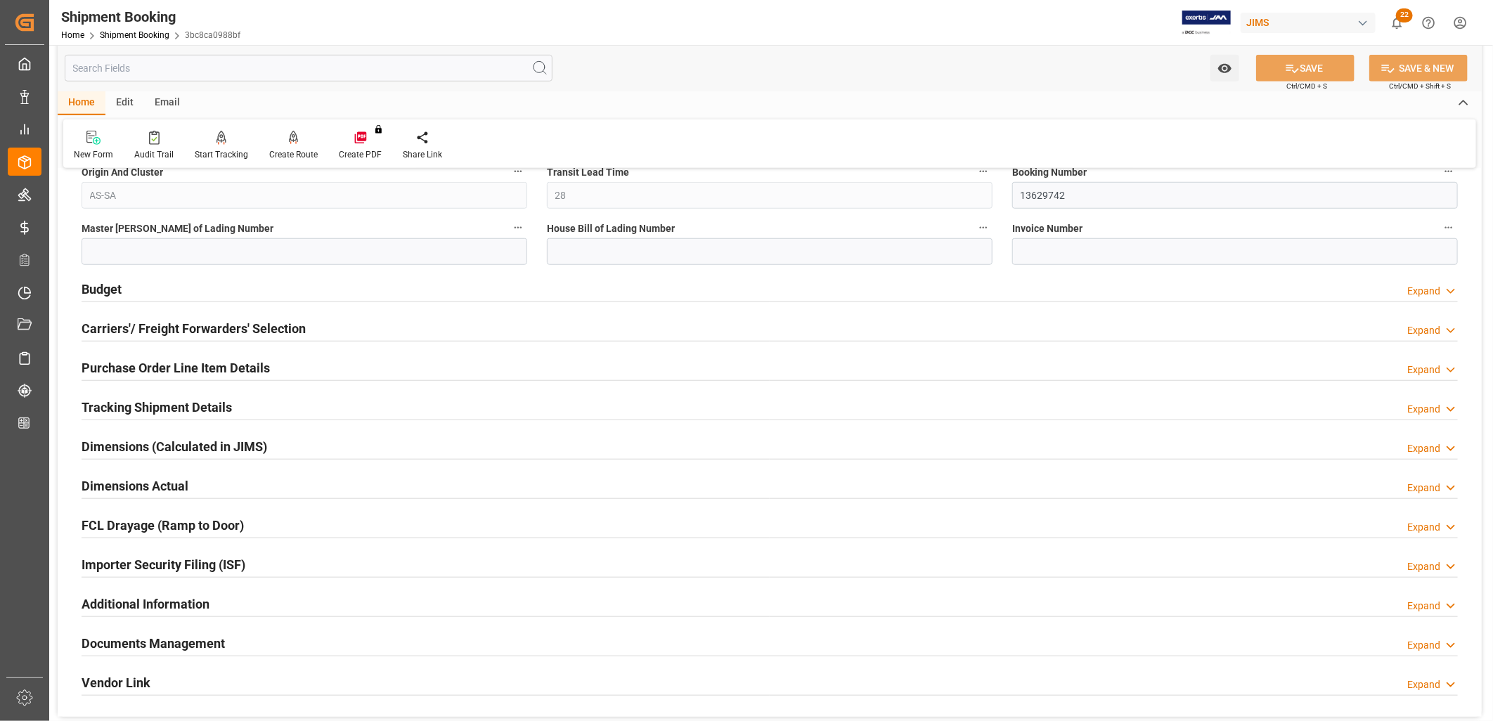
click at [195, 406] on h2 "Tracking Shipment Details" at bounding box center [157, 407] width 150 height 19
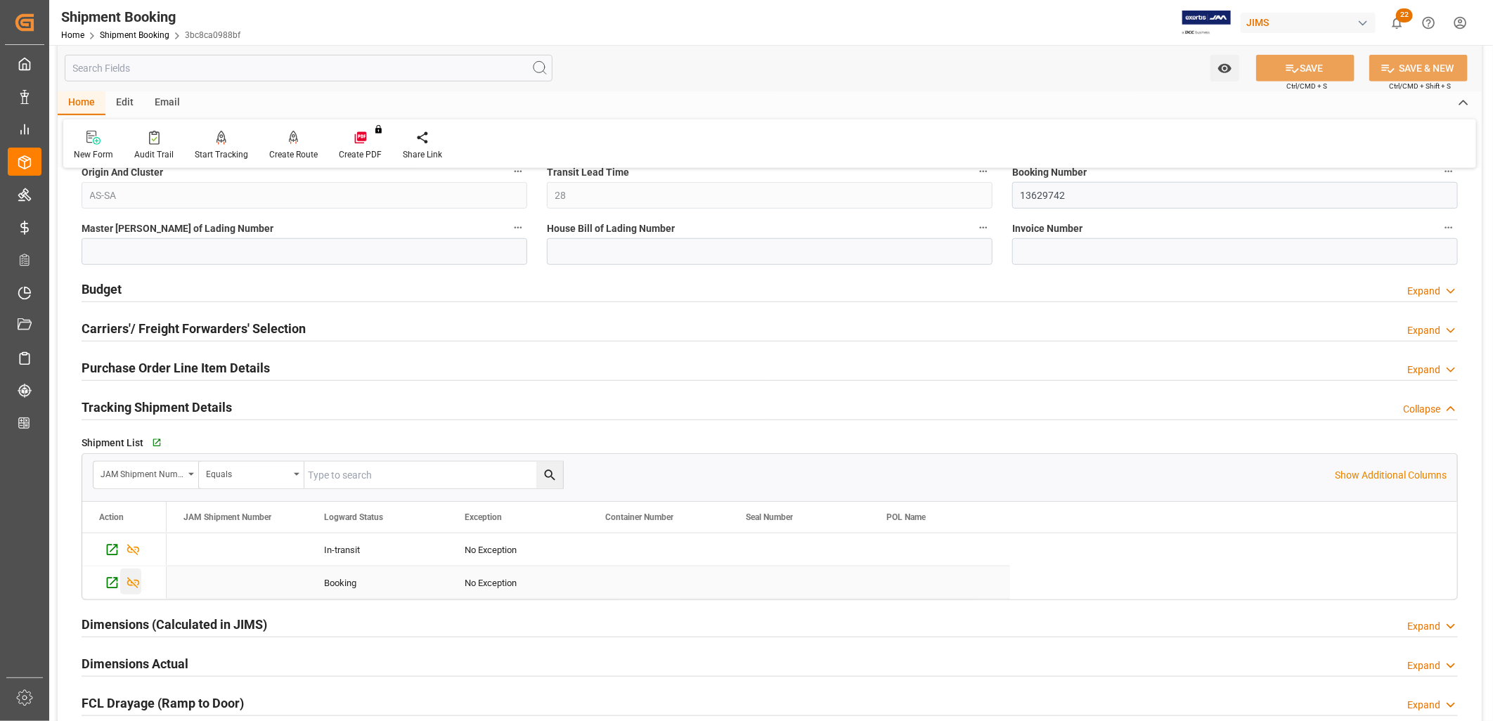
click at [131, 586] on icon "Press SPACE to select this row." at bounding box center [133, 583] width 13 height 11
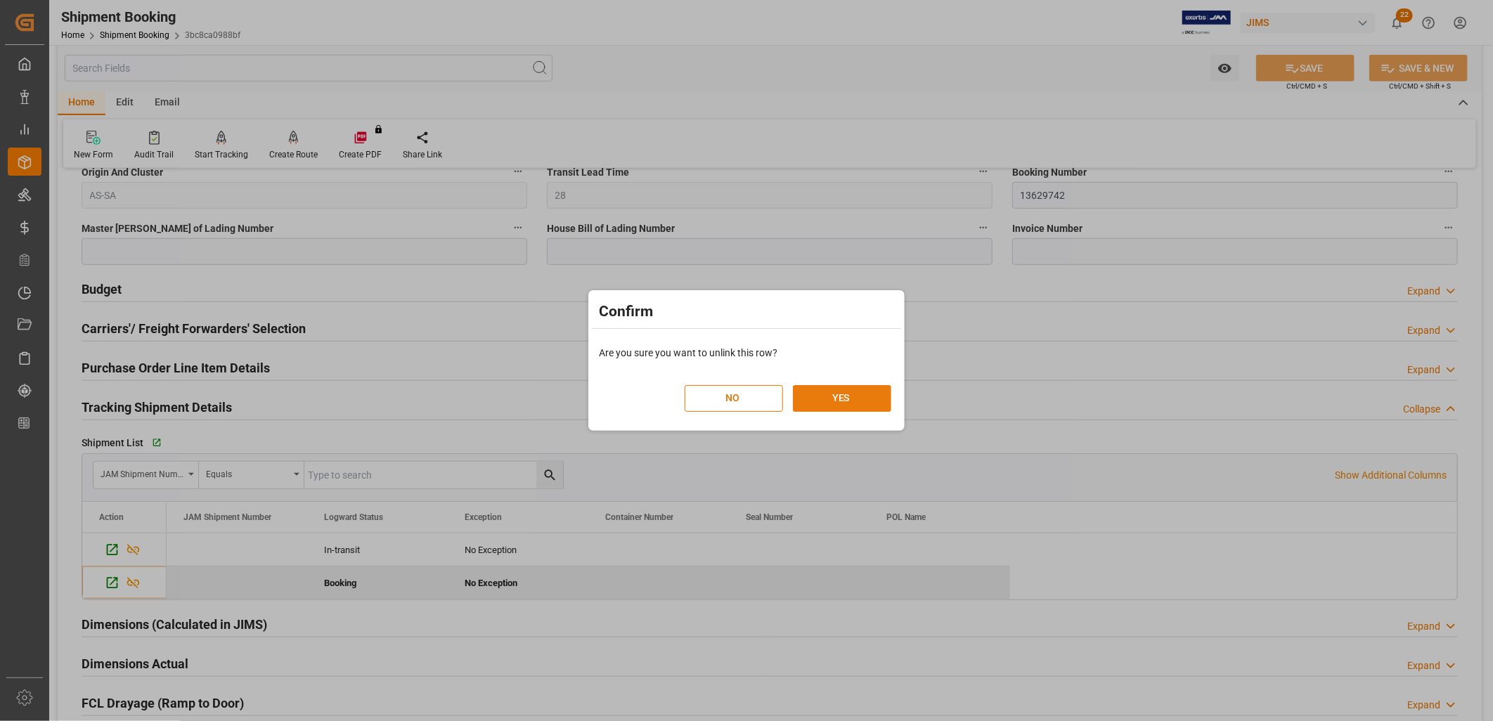
click at [838, 402] on button "YES" at bounding box center [842, 398] width 98 height 27
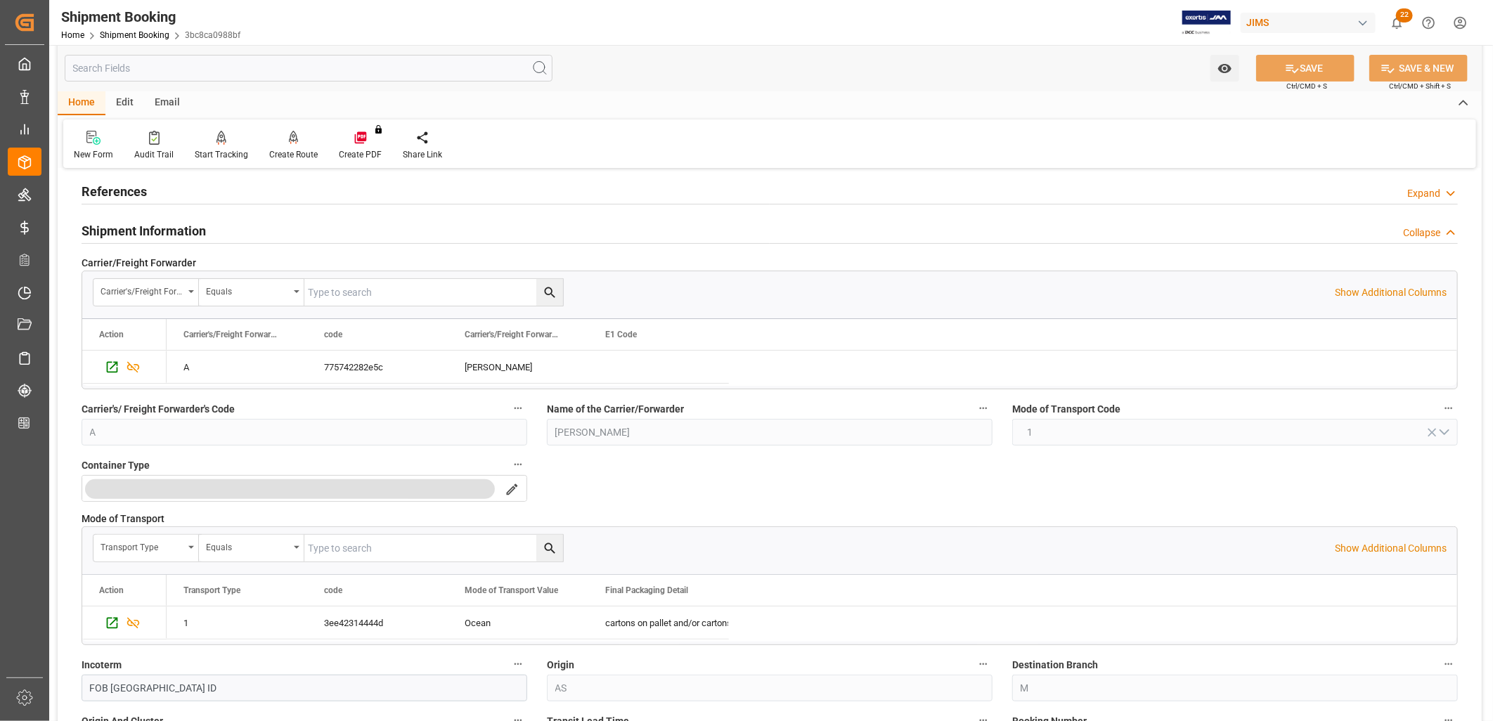
scroll to position [0, 0]
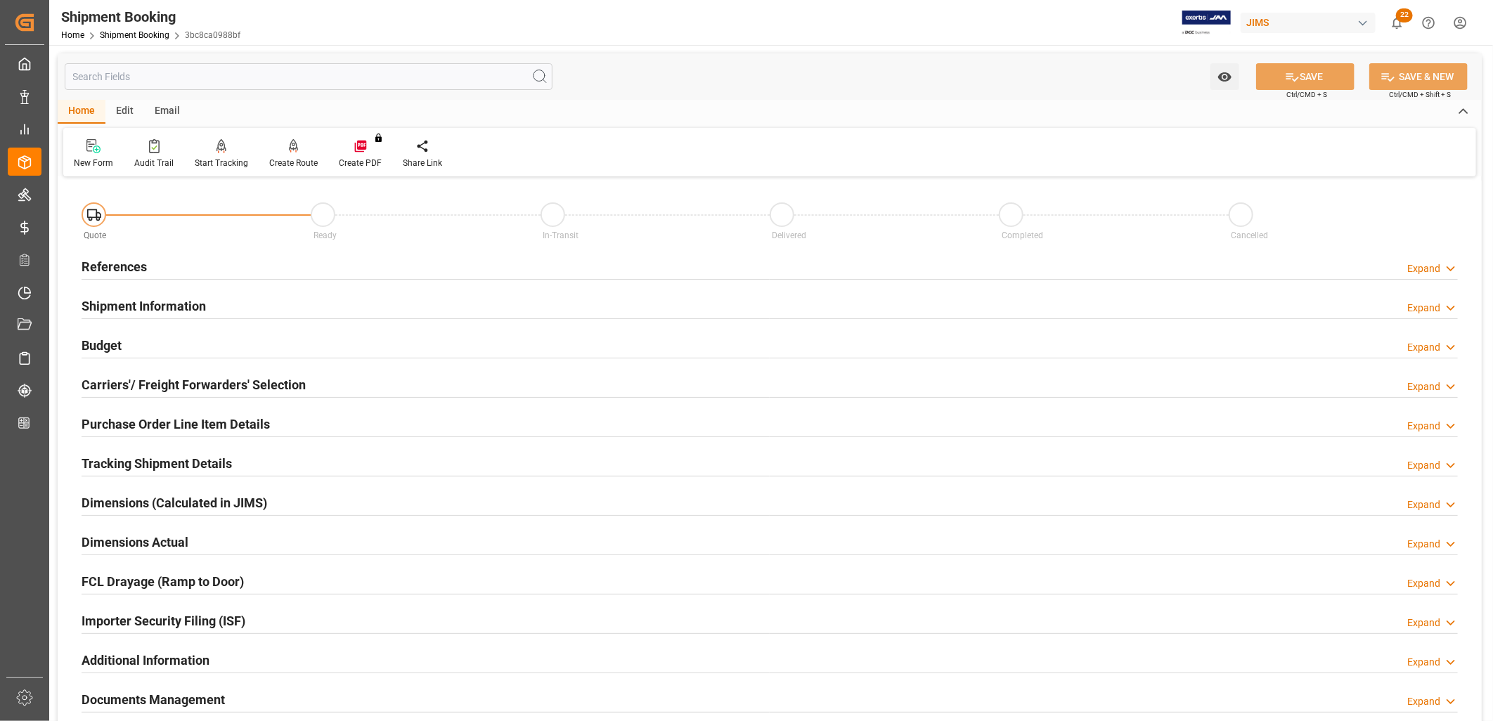
click at [135, 264] on h2 "References" at bounding box center [114, 266] width 65 height 19
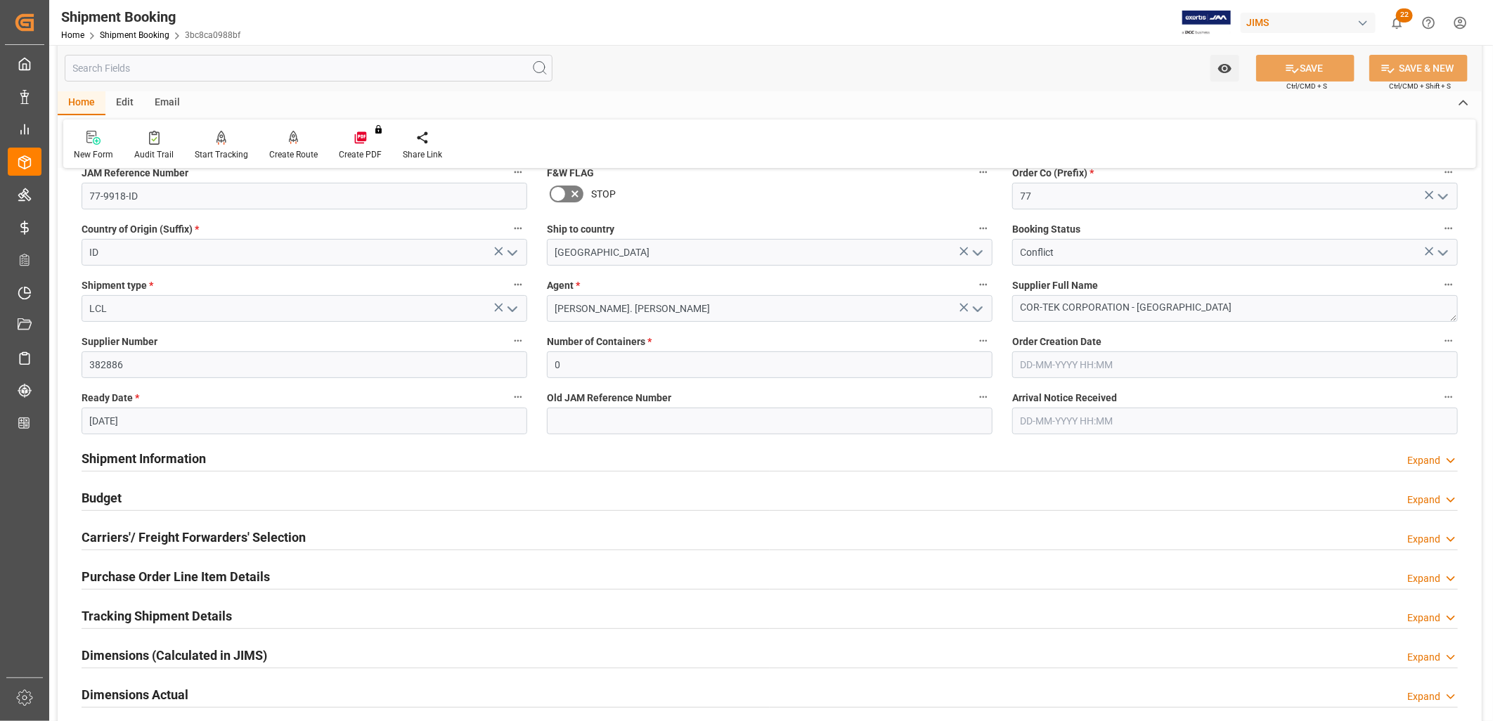
scroll to position [156, 0]
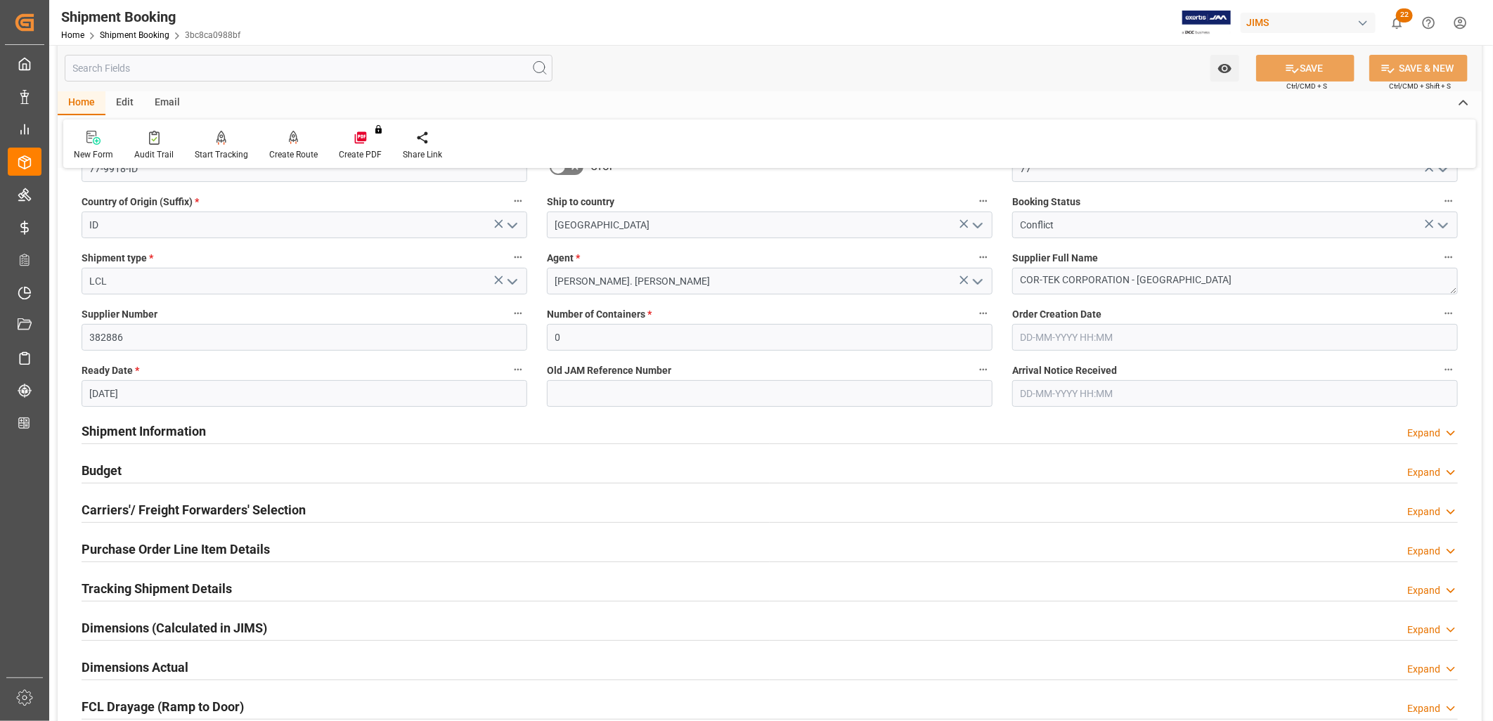
click at [201, 587] on h2 "Tracking Shipment Details" at bounding box center [157, 588] width 150 height 19
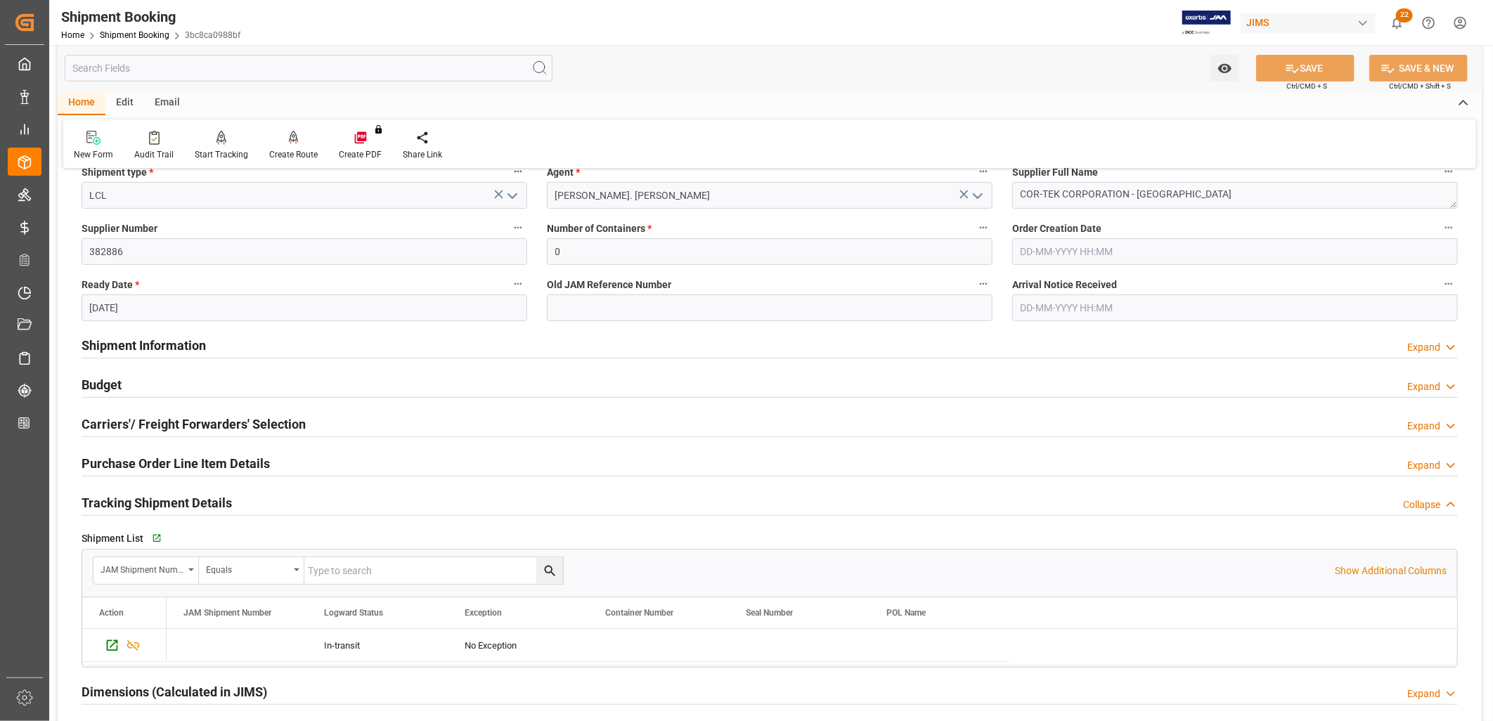
scroll to position [234, 0]
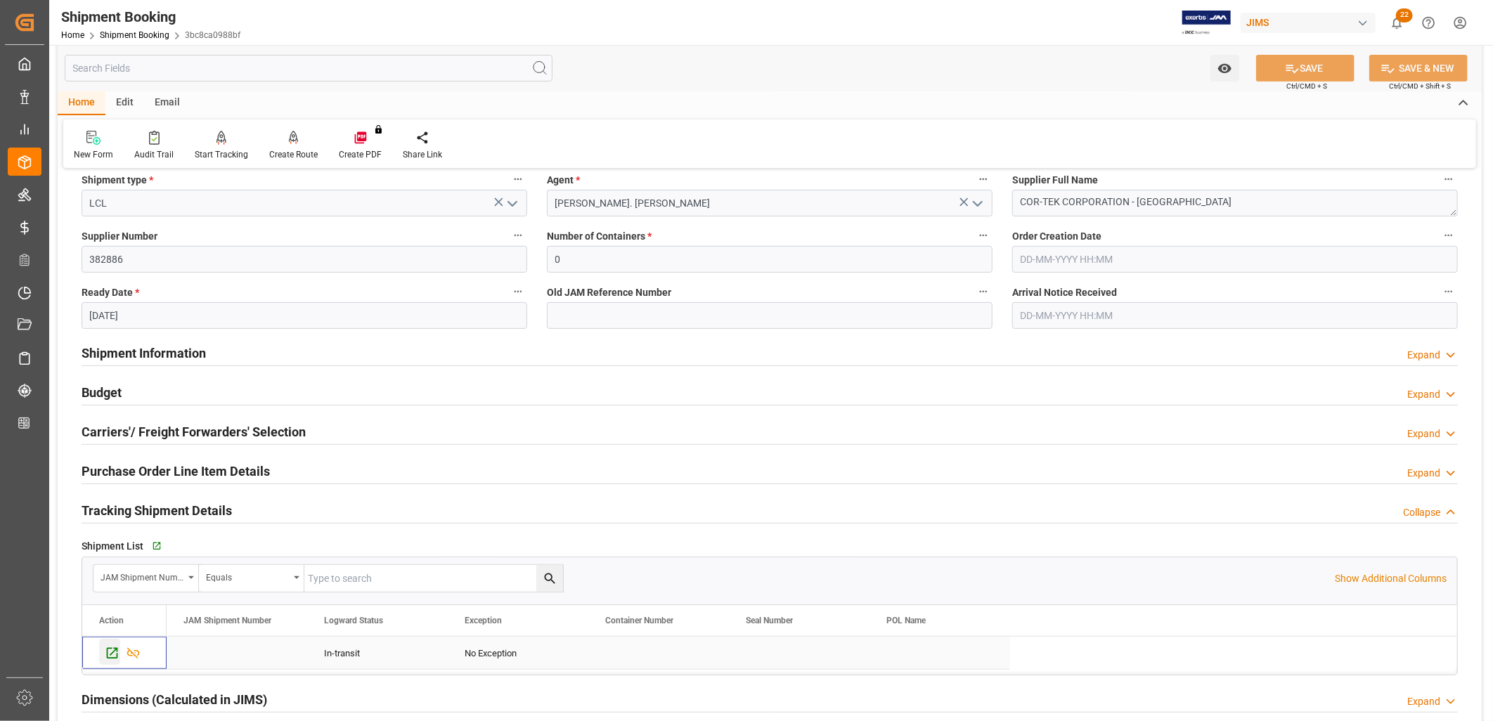
click at [111, 650] on icon "Press SPACE to select this row." at bounding box center [112, 653] width 15 height 15
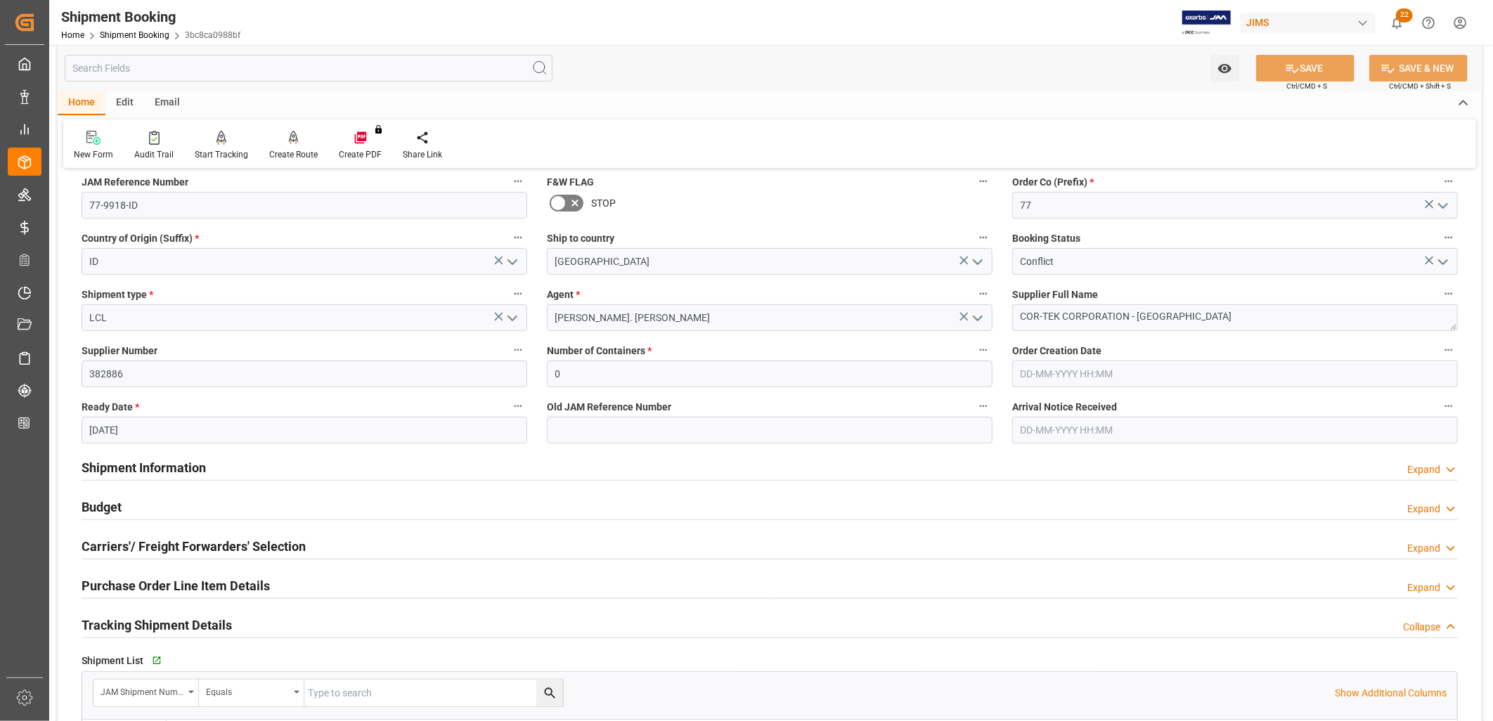
scroll to position [0, 0]
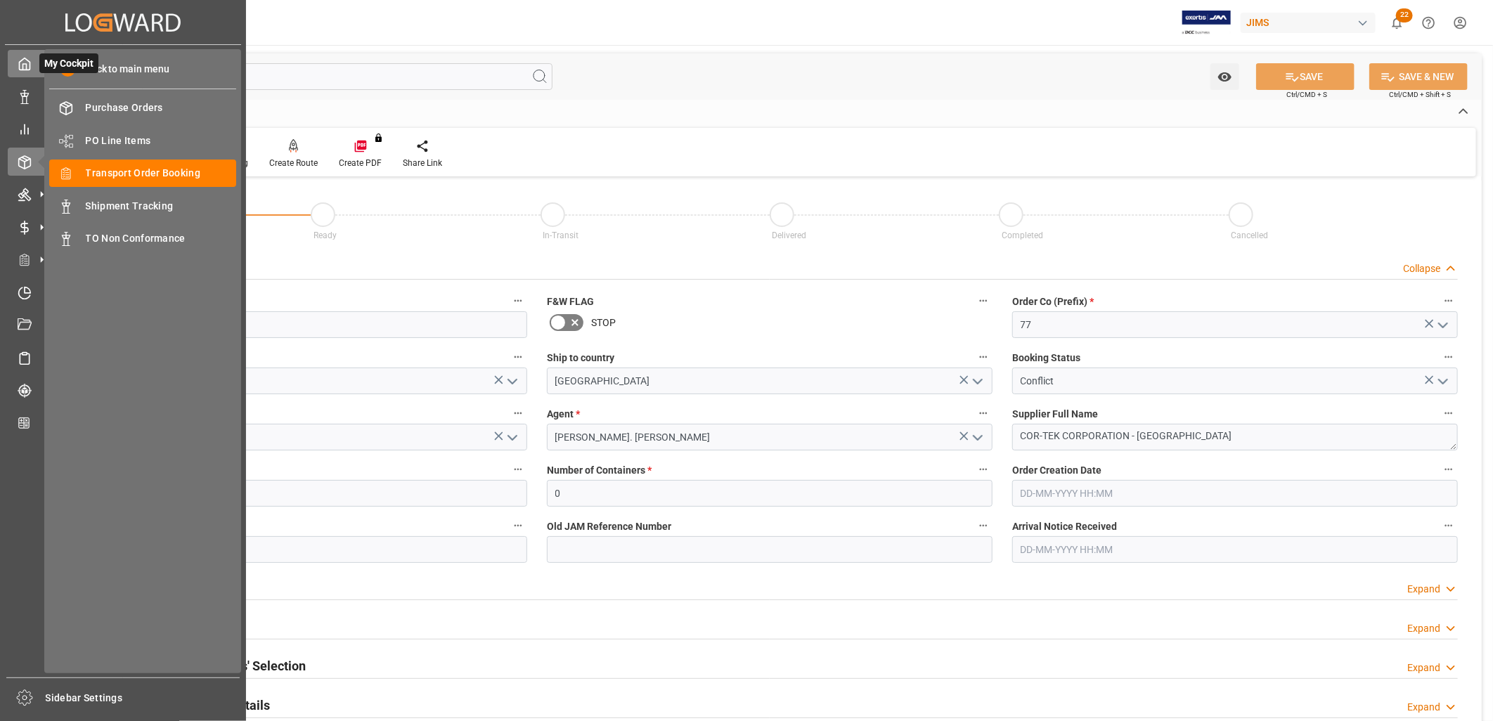
click at [25, 60] on icon at bounding box center [25, 64] width 14 height 14
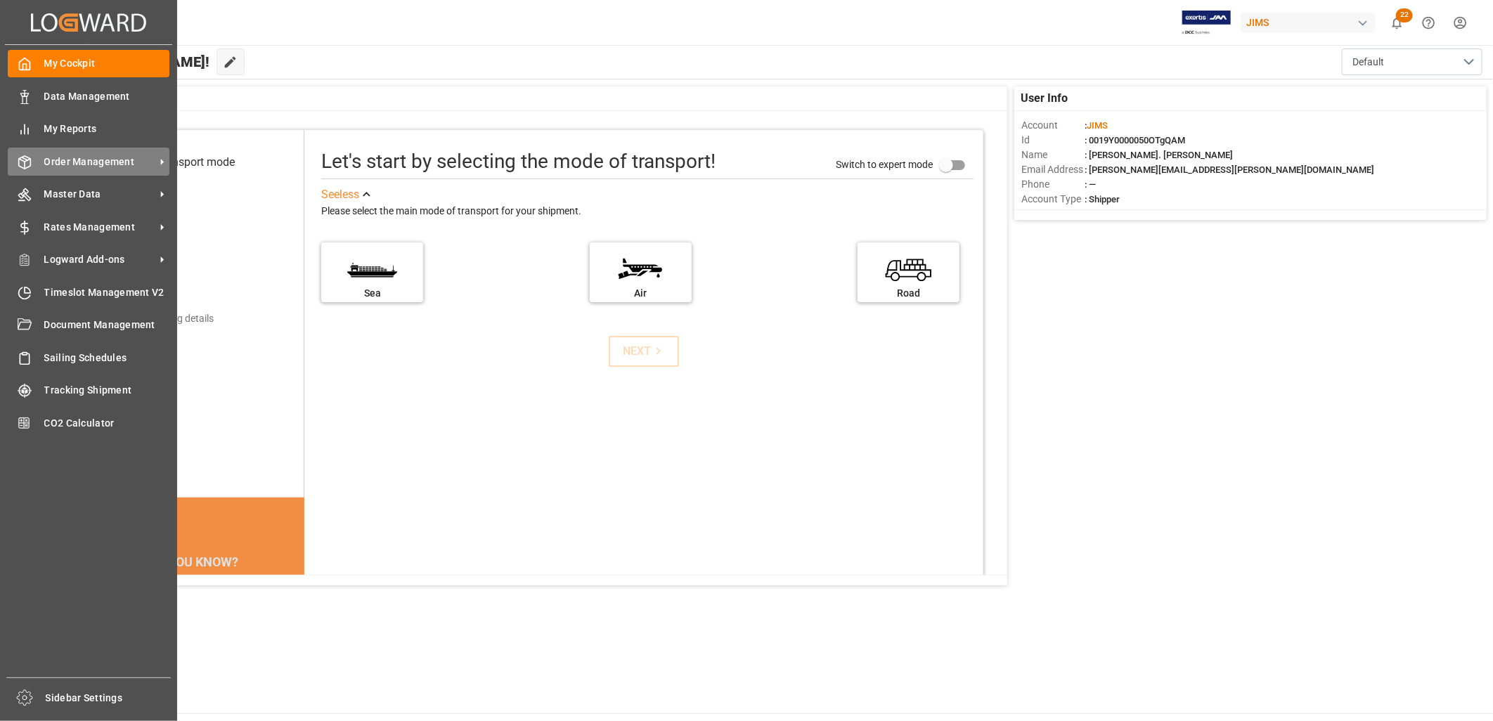
click at [88, 160] on span "Order Management" at bounding box center [99, 162] width 111 height 15
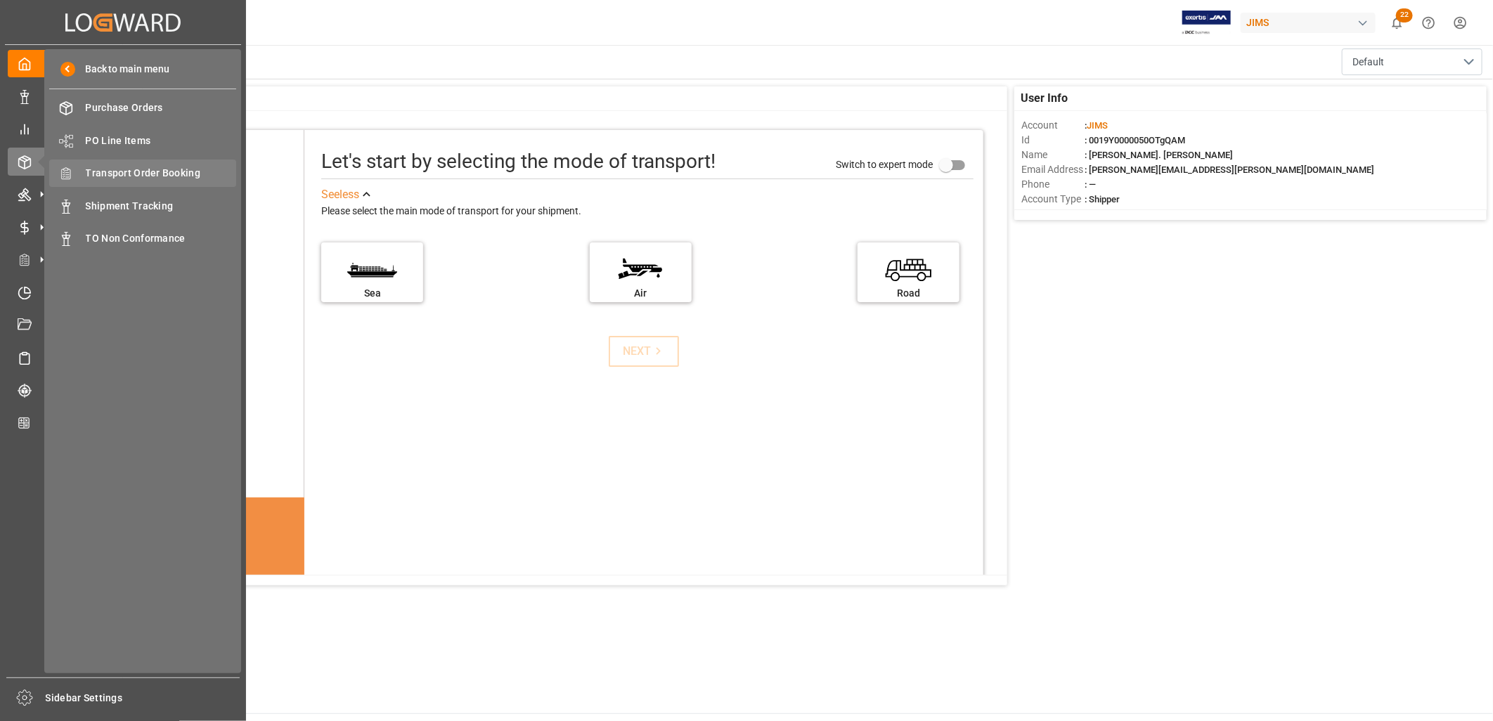
click at [158, 171] on span "Transport Order Booking" at bounding box center [161, 173] width 151 height 15
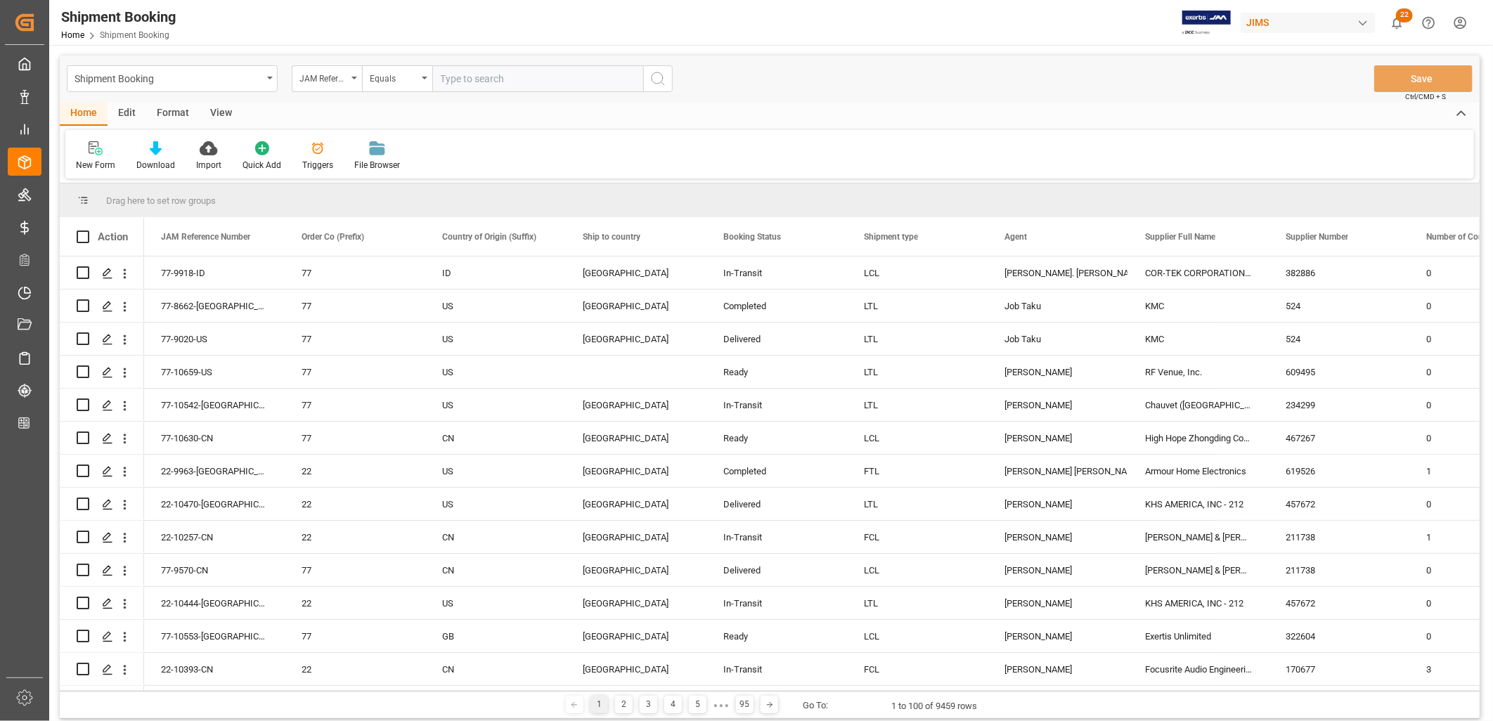
click at [451, 79] on input "text" at bounding box center [537, 78] width 211 height 27
type input "77-9918-ID"
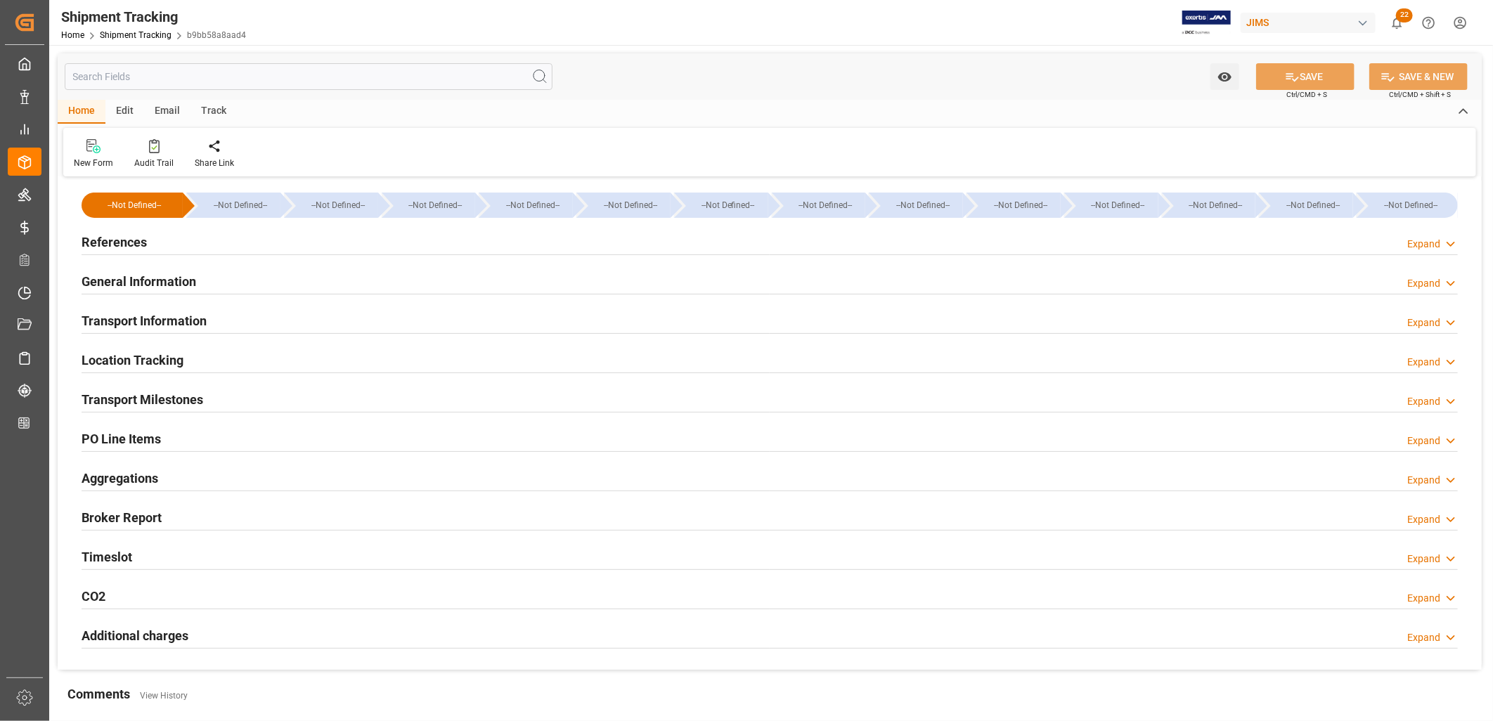
type input "[DATE] 00:00"
type input "[DATE]"
click at [167, 399] on h2 "Transport Milestones" at bounding box center [143, 399] width 122 height 19
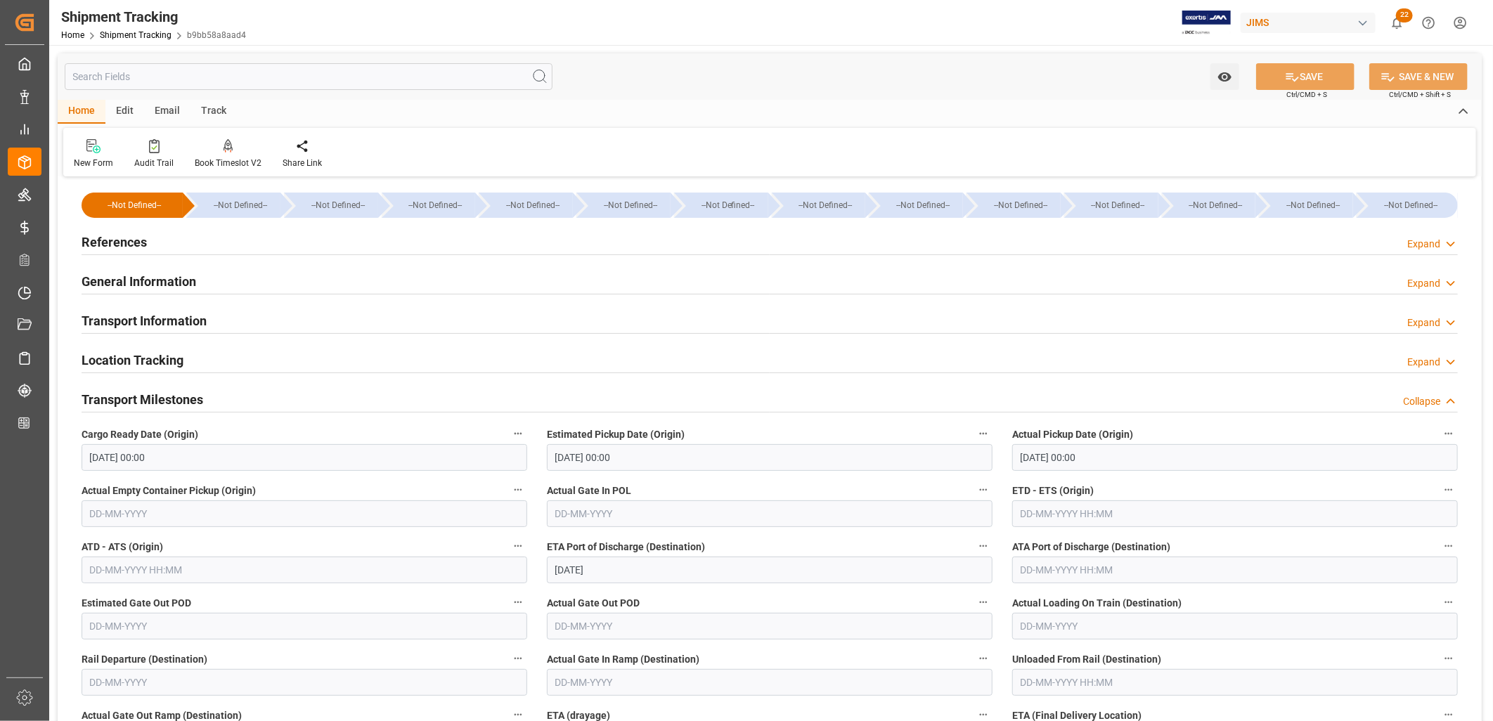
click at [186, 319] on h2 "Transport Information" at bounding box center [144, 320] width 125 height 19
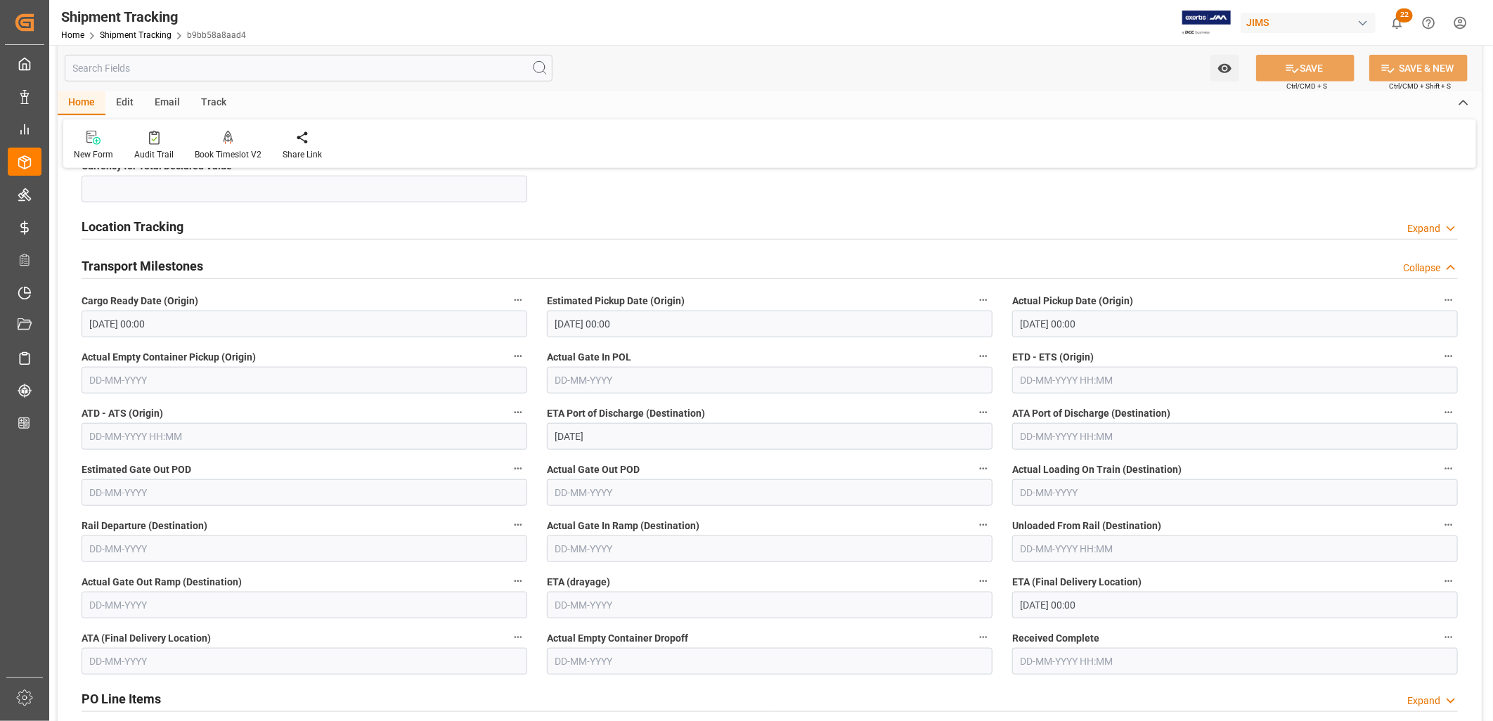
scroll to position [719, 0]
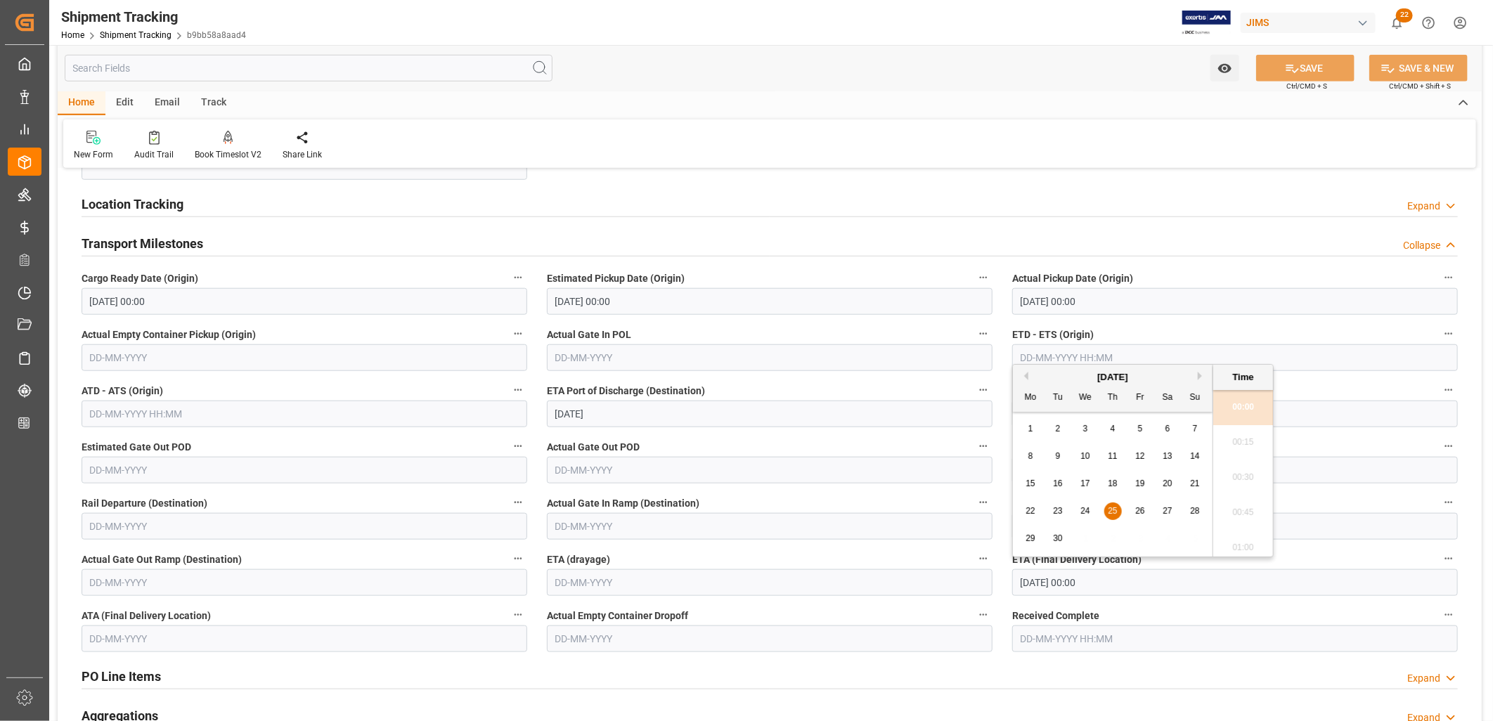
click at [1097, 582] on input "[DATE] 00:00" at bounding box center [1236, 583] width 446 height 27
click at [1201, 375] on button "Next Month" at bounding box center [1202, 376] width 8 height 8
click at [1112, 431] on span "2" at bounding box center [1113, 429] width 5 height 10
type input "[DATE] 00:00"
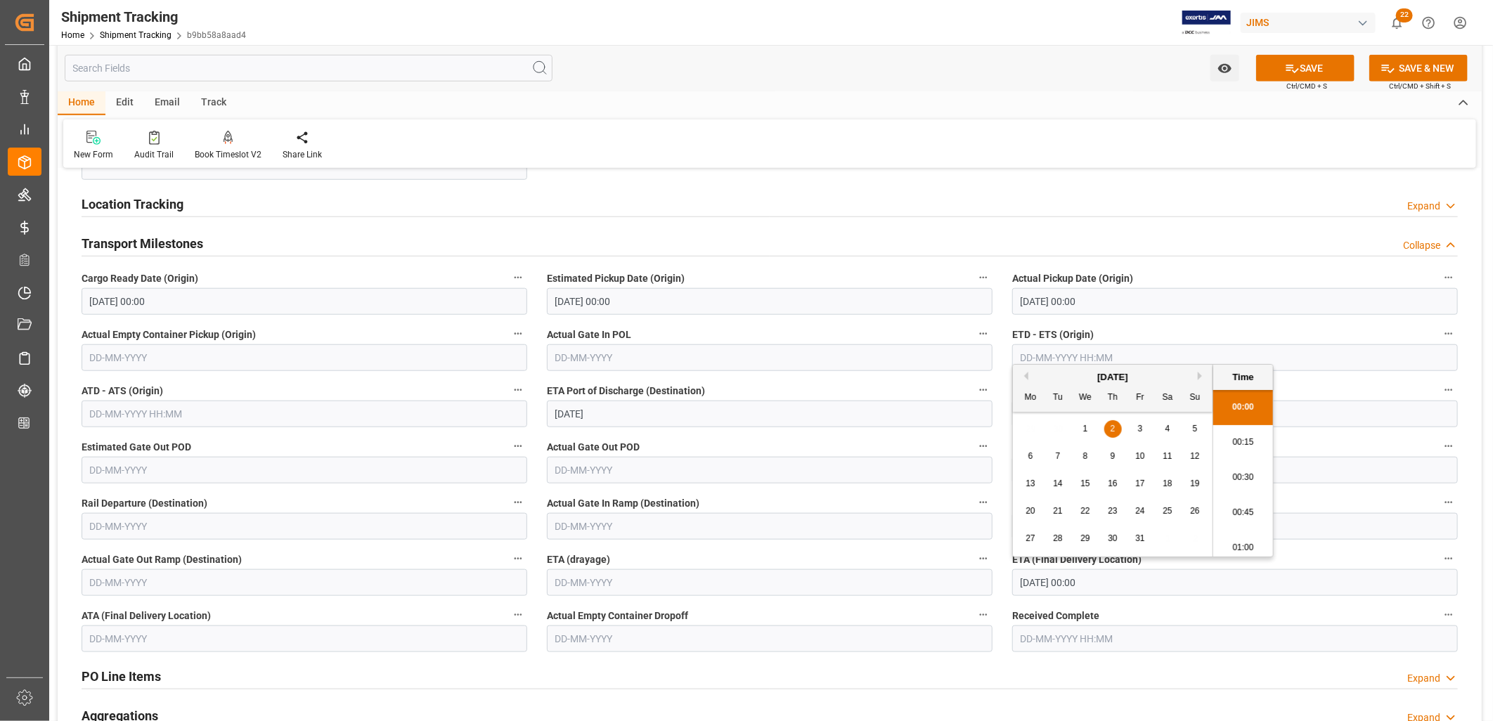
click at [1379, 353] on input "text" at bounding box center [1236, 358] width 446 height 27
click at [915, 463] on input "text" at bounding box center [770, 470] width 446 height 27
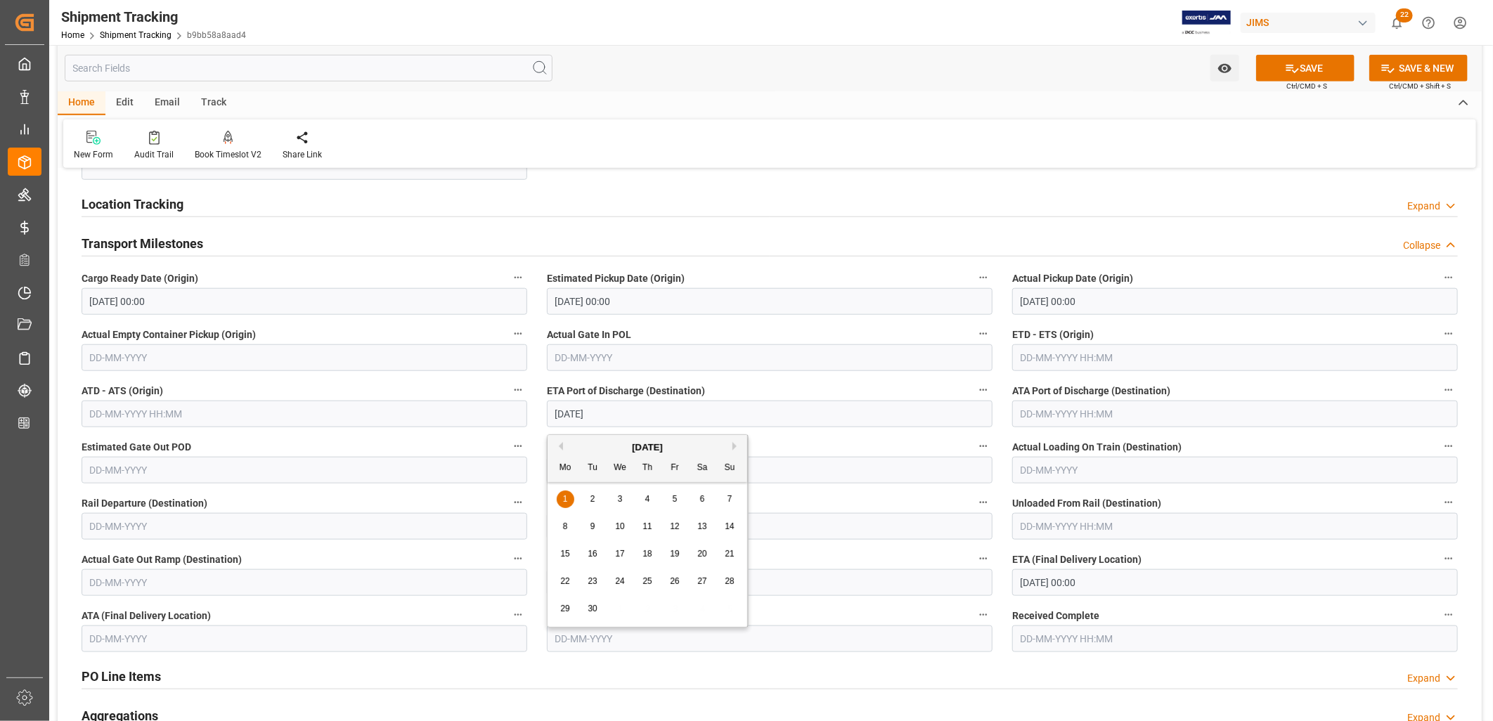
click at [630, 405] on input "[DATE]" at bounding box center [770, 414] width 446 height 27
click at [565, 558] on span "15" at bounding box center [564, 554] width 9 height 10
type input "[DATE]"
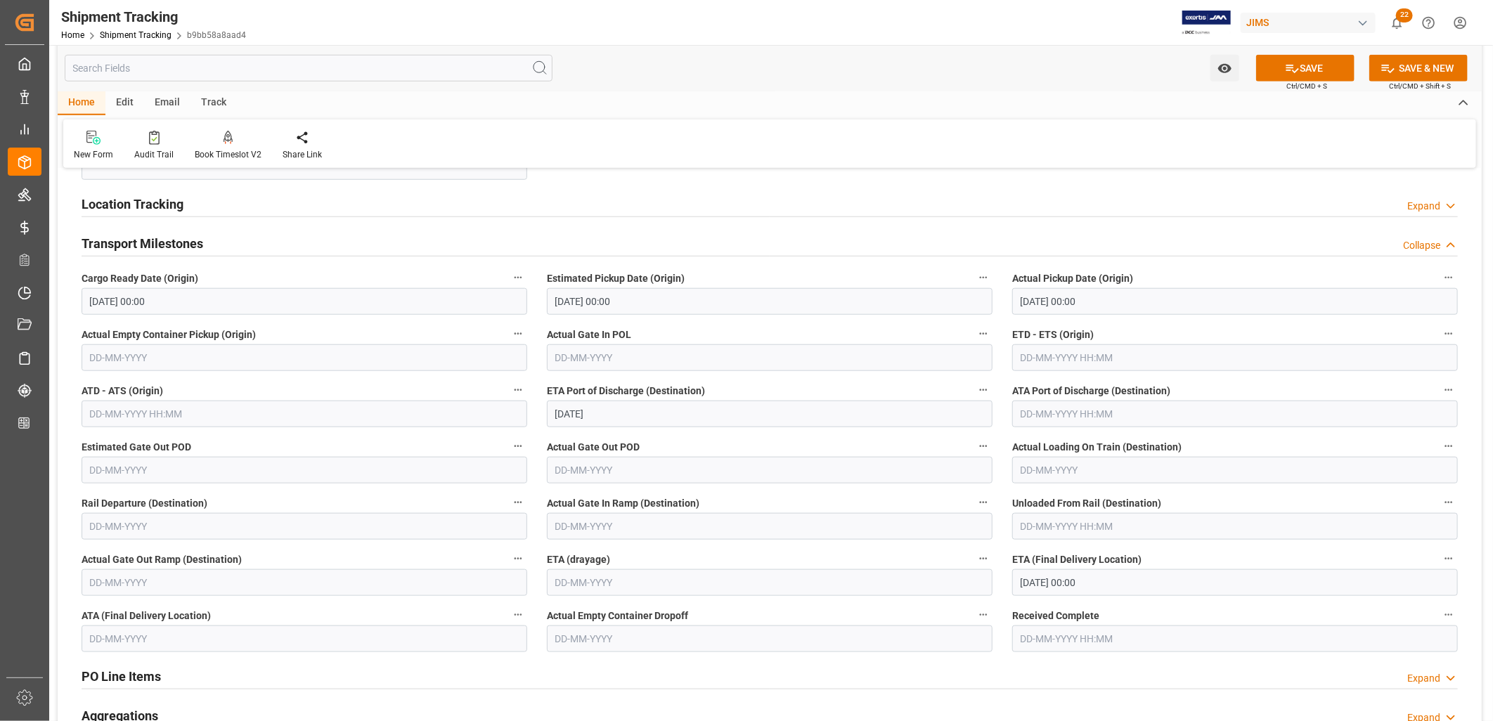
click at [648, 302] on input "[DATE] 00:00" at bounding box center [770, 301] width 446 height 27
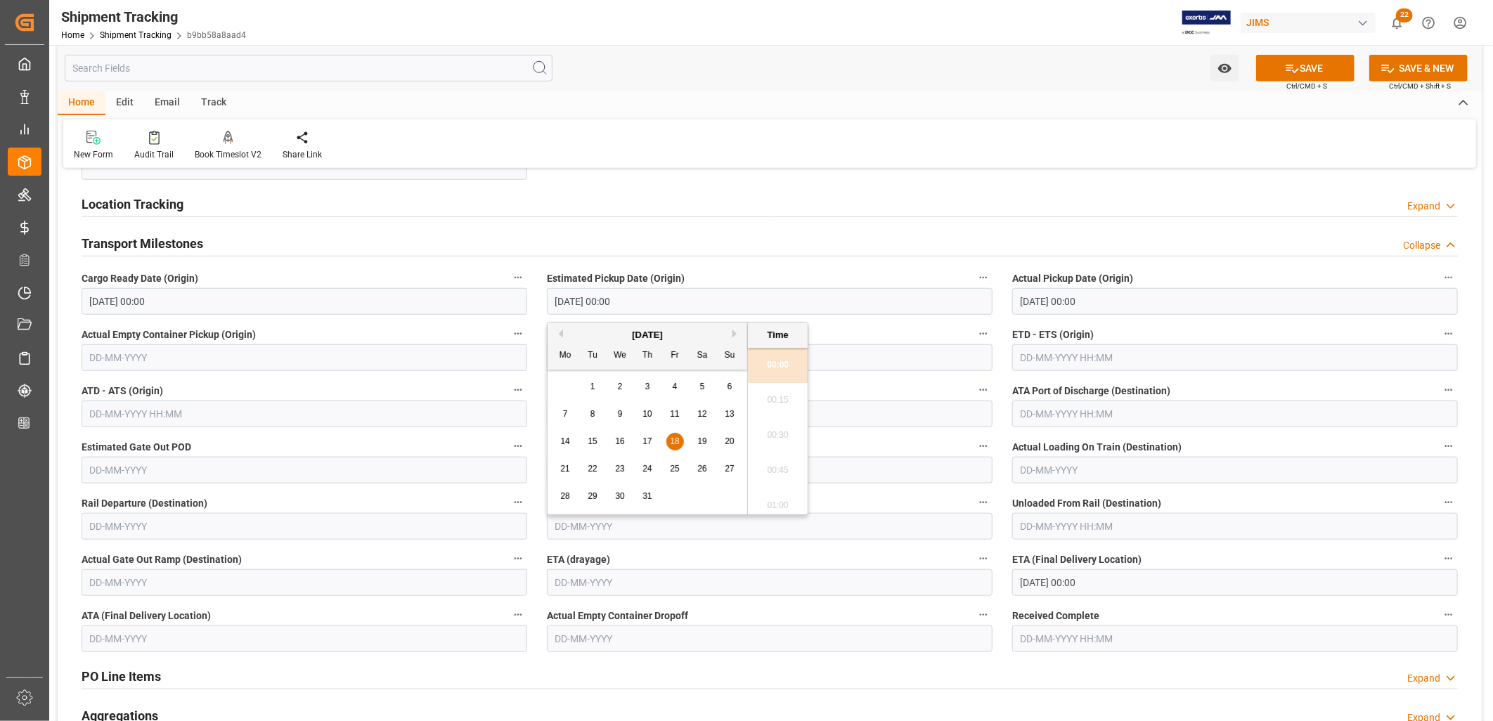
click at [736, 328] on div "[DATE]" at bounding box center [648, 335] width 200 height 14
click at [736, 335] on button "Next Month" at bounding box center [737, 334] width 8 height 8
click at [1302, 63] on button "SAVE" at bounding box center [1306, 68] width 98 height 27
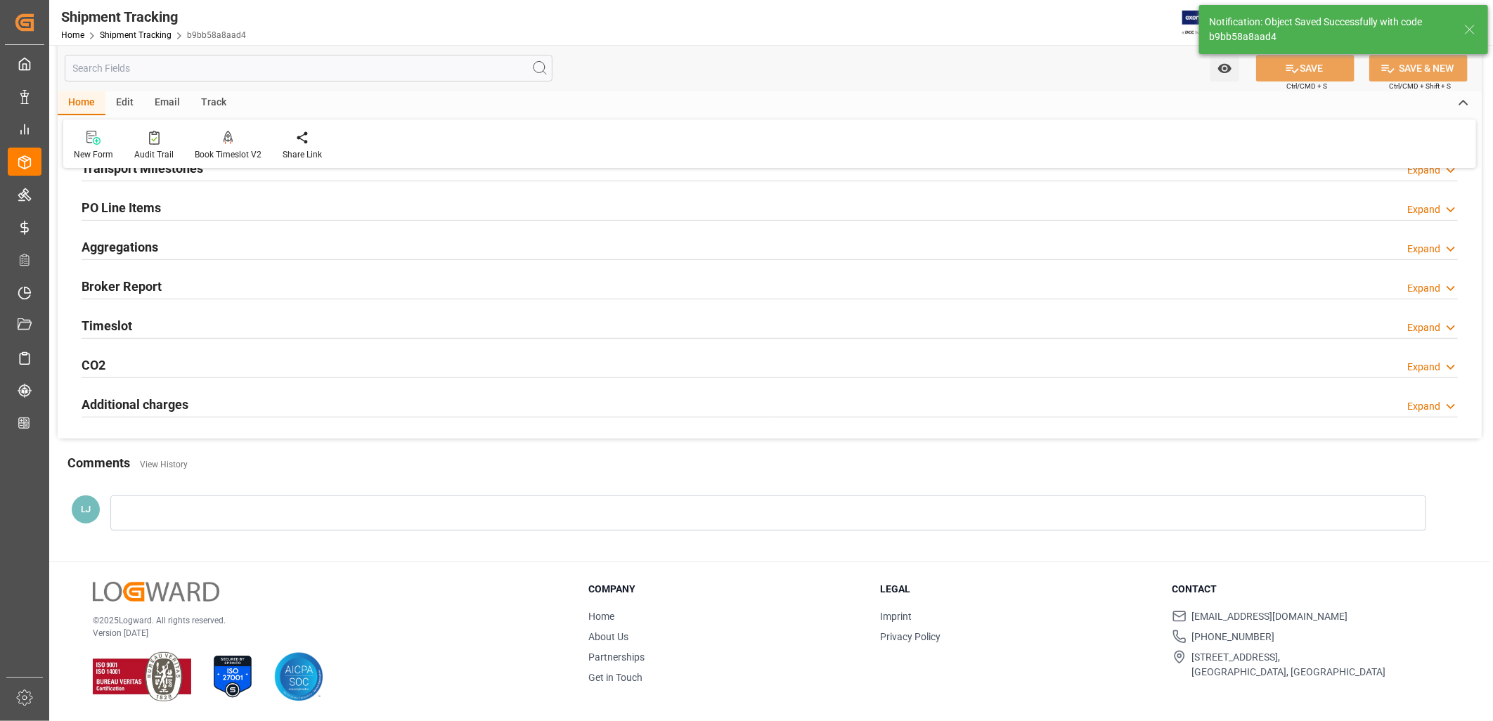
scroll to position [156, 0]
